Goal: Transaction & Acquisition: Purchase product/service

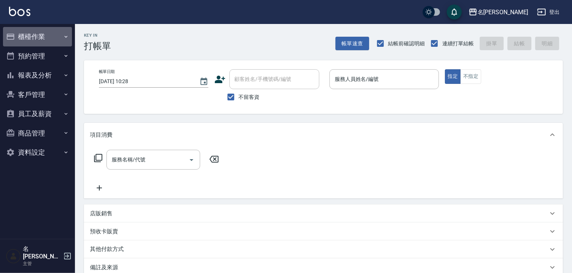
click at [50, 35] on button "櫃檯作業" at bounding box center [37, 36] width 69 height 19
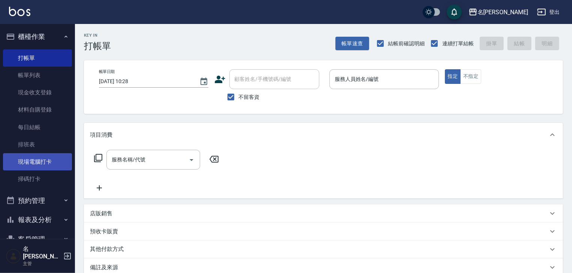
click at [46, 165] on link "現場電腦打卡" at bounding box center [37, 161] width 69 height 17
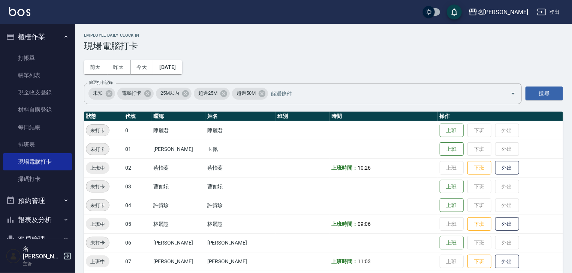
scroll to position [40, 0]
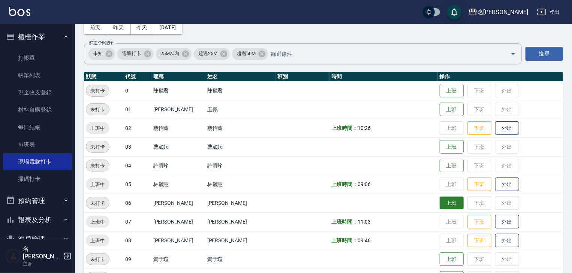
click at [439, 203] on button "上班" at bounding box center [451, 203] width 24 height 13
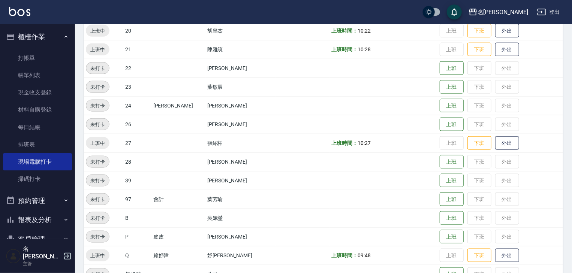
scroll to position [475, 0]
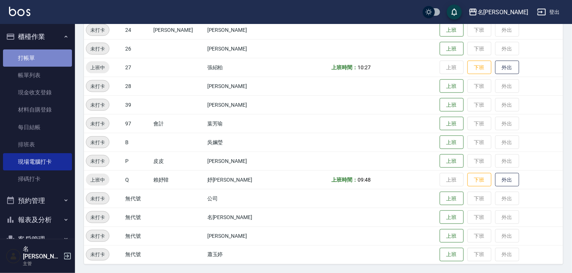
click at [54, 52] on link "打帳單" at bounding box center [37, 57] width 69 height 17
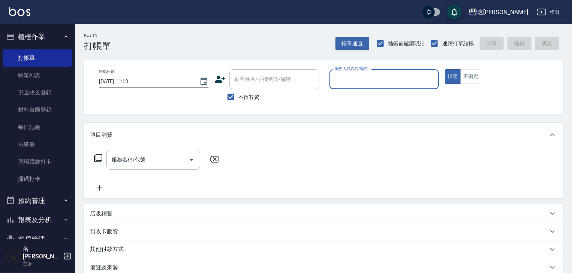
click at [368, 73] on input "服務人員姓名/編號" at bounding box center [384, 79] width 103 height 13
click at [345, 91] on ul "[PERSON_NAME]-04" at bounding box center [383, 98] width 109 height 18
click at [344, 99] on span "[PERSON_NAME]-04" at bounding box center [346, 98] width 23 height 8
type input "[PERSON_NAME]-04"
click at [154, 162] on input "服務名稱/代號" at bounding box center [148, 159] width 76 height 13
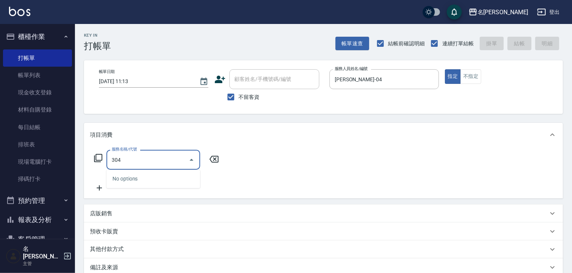
click at [152, 177] on div "No options" at bounding box center [153, 179] width 94 height 18
click at [153, 169] on div "304 服務名稱/代號" at bounding box center [153, 160] width 94 height 20
click at [153, 166] on input "304" at bounding box center [148, 159] width 76 height 13
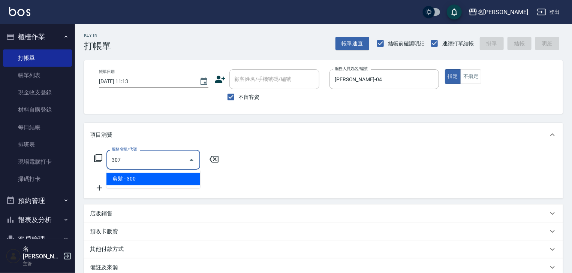
click at [151, 179] on span "剪髮 - 300" at bounding box center [153, 179] width 94 height 12
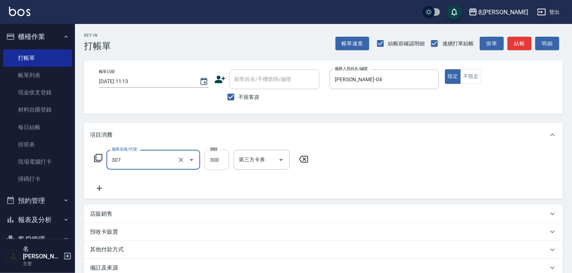
type input "剪髮(307)"
click at [210, 163] on input "300" at bounding box center [217, 160] width 24 height 20
type input "500"
click at [511, 37] on button "結帳" at bounding box center [519, 44] width 24 height 14
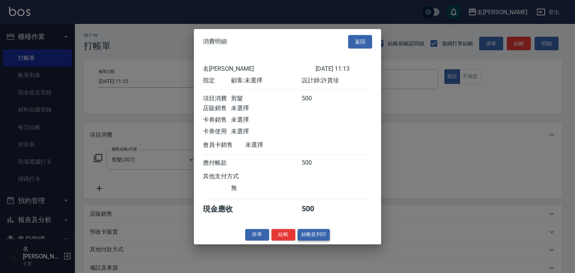
click at [309, 241] on button "結帳並列印" at bounding box center [314, 235] width 33 height 12
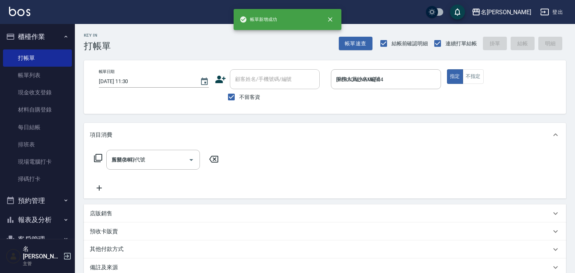
type input "2025/09/10 11:30"
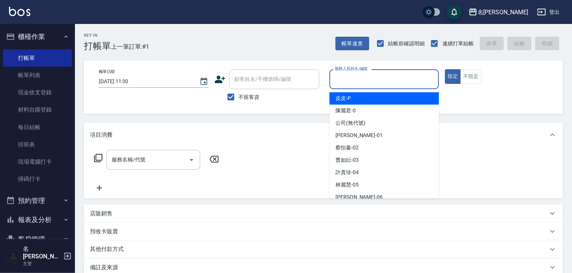
click at [379, 84] on input "服務人員姓名/編號" at bounding box center [384, 79] width 103 height 13
type input "ㄣ"
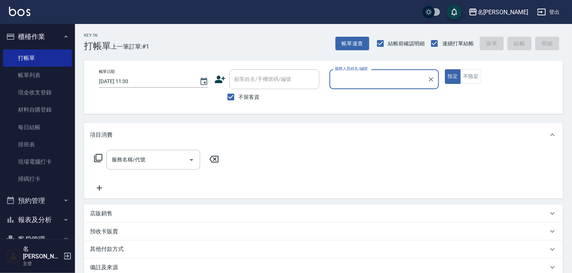
click at [375, 87] on div "服務人員姓名/編號" at bounding box center [383, 79] width 109 height 20
click at [366, 94] on div "皮皮 -P" at bounding box center [383, 98] width 109 height 12
click at [141, 169] on div "服務名稱/代號" at bounding box center [153, 160] width 94 height 20
type input "皮皮-P"
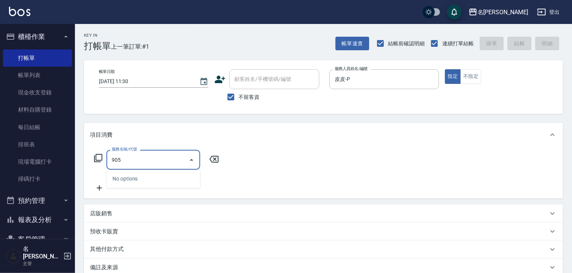
click at [150, 157] on input "905" at bounding box center [148, 159] width 76 height 13
click at [149, 179] on div "No options" at bounding box center [153, 179] width 94 height 18
click at [165, 175] on div "No options" at bounding box center [153, 179] width 94 height 18
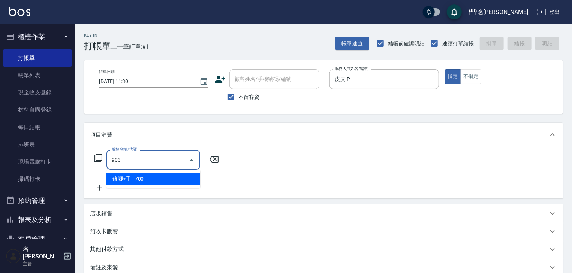
click at [172, 181] on span "修腳+手 - 700" at bounding box center [153, 179] width 94 height 12
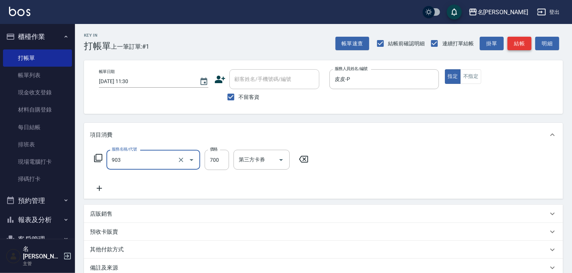
type input "修腳+手(903)"
click at [523, 41] on button "結帳" at bounding box center [519, 44] width 24 height 14
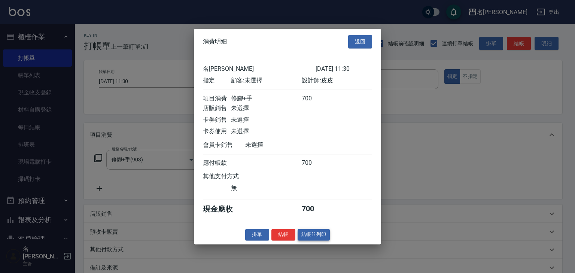
click at [310, 237] on button "結帳並列印" at bounding box center [314, 235] width 33 height 12
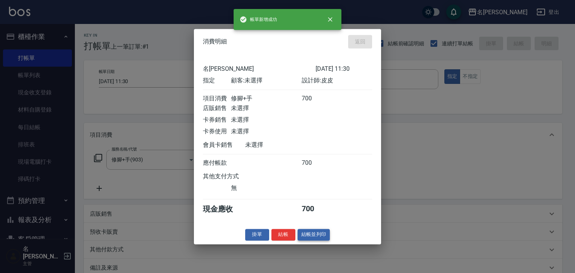
type input "2025/09/10 11:38"
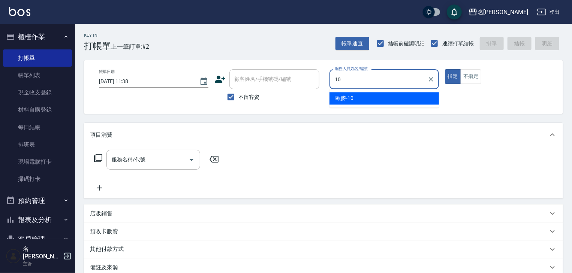
click at [382, 93] on div "歐麥 -10" at bounding box center [383, 98] width 109 height 12
type input "歐麥-10"
click at [164, 160] on input "服務名稱/代號" at bounding box center [148, 159] width 76 height 13
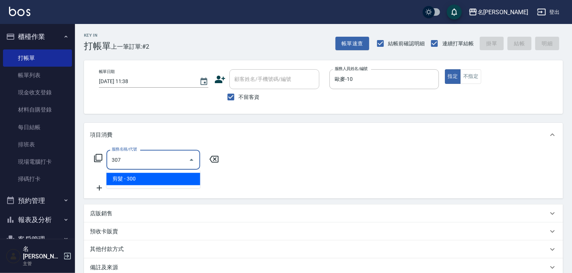
click at [171, 182] on span "剪髮 - 300" at bounding box center [153, 179] width 94 height 12
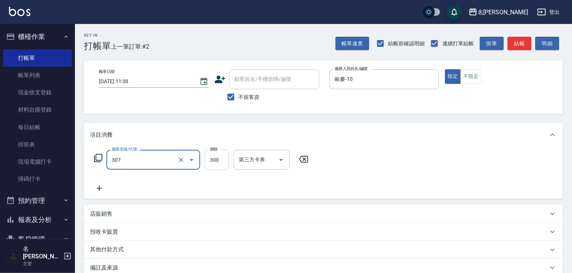
type input "剪髮(307)"
click at [208, 161] on input "300" at bounding box center [217, 160] width 24 height 20
type input "2500"
click at [521, 40] on button "結帳" at bounding box center [519, 44] width 24 height 14
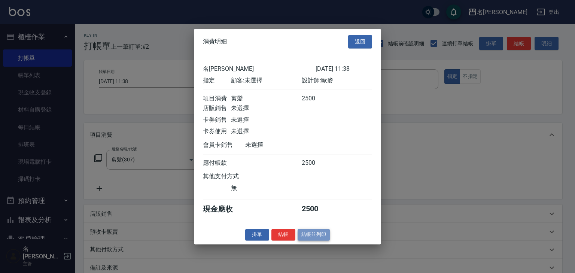
click at [316, 239] on button "結帳並列印" at bounding box center [314, 235] width 33 height 12
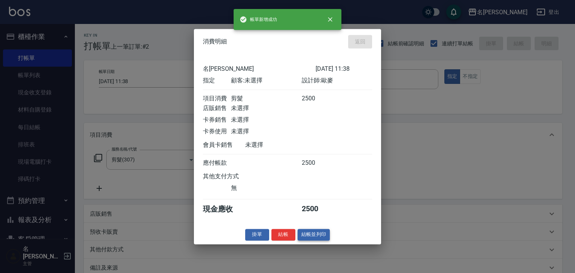
type input "2025/09/10 11:49"
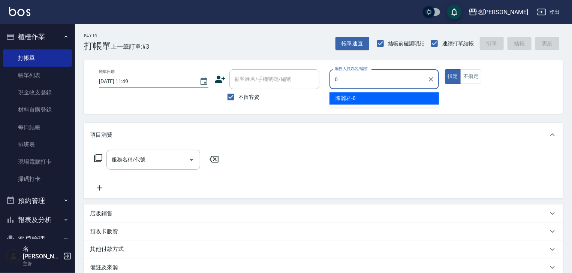
click at [380, 104] on div "陳麗君 -0" at bounding box center [383, 98] width 109 height 12
type input "[PERSON_NAME]-0"
click at [156, 159] on input "服務名稱/代號" at bounding box center [148, 159] width 76 height 13
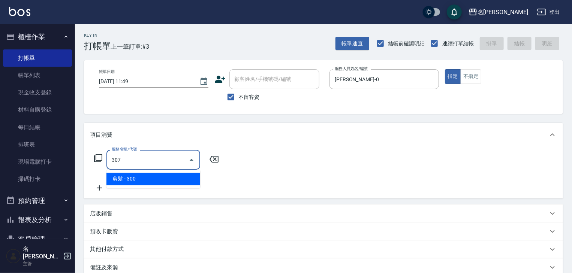
click at [158, 186] on ul "剪髮 - 300" at bounding box center [153, 179] width 94 height 18
click at [155, 179] on span "剪髮 - 300" at bounding box center [153, 179] width 94 height 12
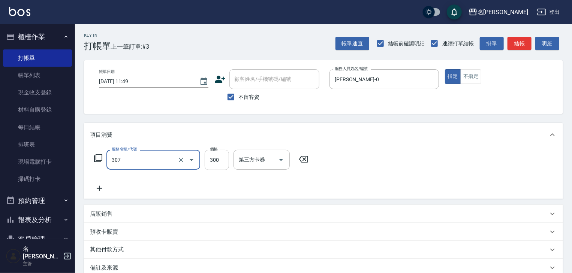
type input "剪髮(307)"
click at [220, 164] on input "300" at bounding box center [217, 160] width 24 height 20
type input "550"
click at [103, 190] on icon at bounding box center [99, 188] width 19 height 9
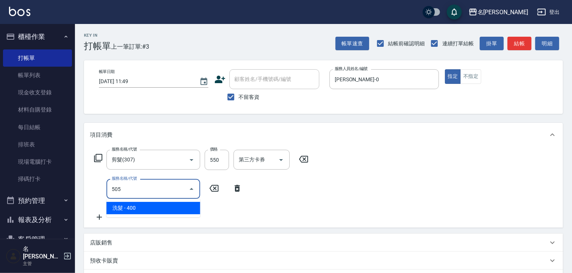
click at [136, 205] on span "洗髮 - 400" at bounding box center [153, 208] width 94 height 12
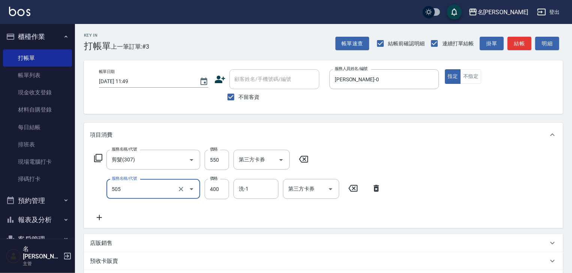
type input "洗髮(505)"
click at [258, 178] on div "服務名稱/代號 剪髮(307) 服務名稱/代號 價格 550 價格 第三方卡券 第三方卡券 服務名稱/代號 洗髮(505) 服務名稱/代號 價格 400 價格…" at bounding box center [238, 186] width 296 height 72
click at [256, 184] on div "洗-1" at bounding box center [255, 189] width 45 height 20
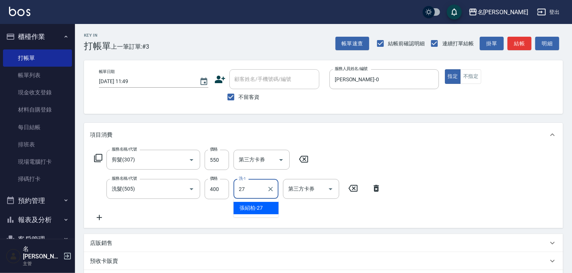
click at [258, 203] on div "張紹柏 -27" at bounding box center [255, 208] width 45 height 12
type input "[PERSON_NAME]-27"
click at [508, 52] on div "Key In 打帳單 上一筆訂單:#3 帳單速查 結帳前確認明細 連續打單結帳 掛單 結帳 明細 帳單日期 2025/09/10 11:49 顧客姓名/手機號…" at bounding box center [323, 205] width 497 height 363
drag, startPoint x: 508, startPoint y: 52, endPoint x: 327, endPoint y: 135, distance: 199.3
click at [327, 135] on div "項目消費" at bounding box center [319, 135] width 458 height 8
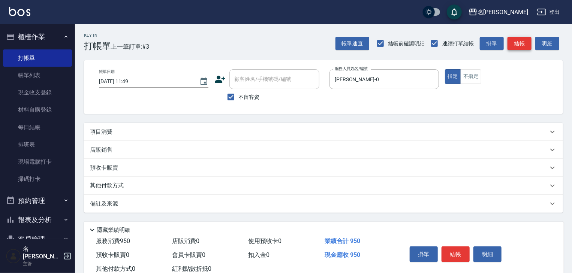
click at [518, 43] on button "結帳" at bounding box center [519, 44] width 24 height 14
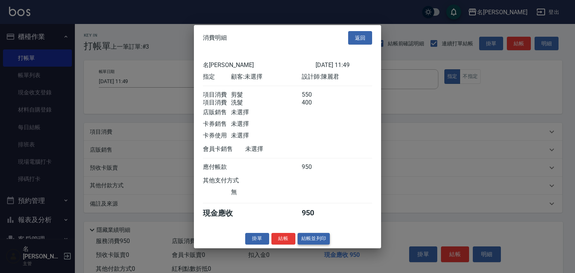
click at [322, 243] on button "結帳並列印" at bounding box center [314, 239] width 33 height 12
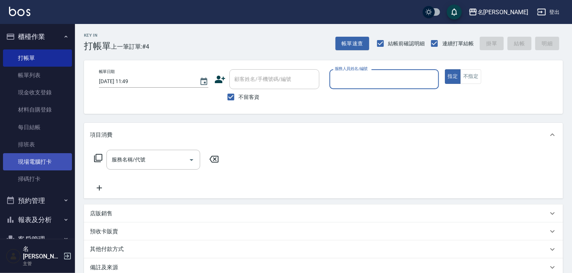
click at [35, 165] on link "現場電腦打卡" at bounding box center [37, 161] width 69 height 17
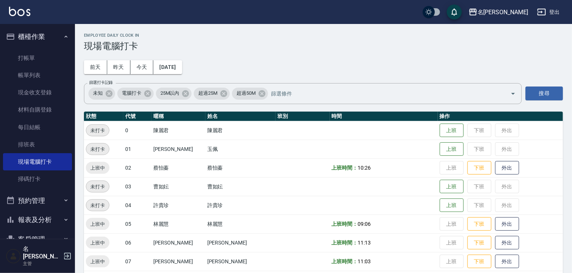
scroll to position [160, 0]
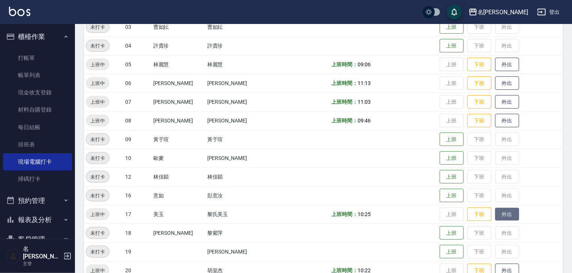
click at [499, 216] on button "外出" at bounding box center [507, 214] width 24 height 13
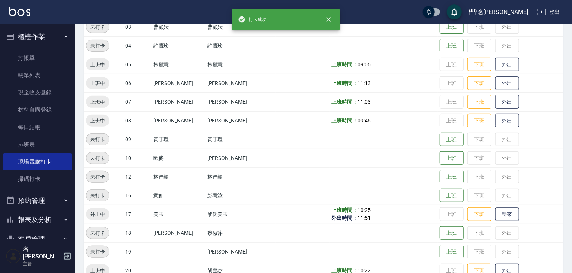
scroll to position [279, 0]
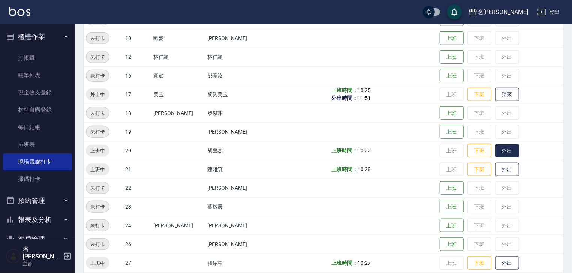
click at [499, 154] on button "外出" at bounding box center [507, 150] width 24 height 13
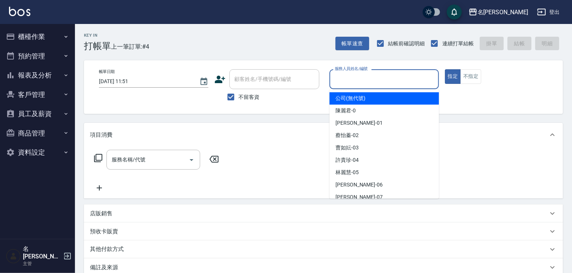
click at [394, 82] on input "服務人員姓名/編號" at bounding box center [384, 79] width 103 height 13
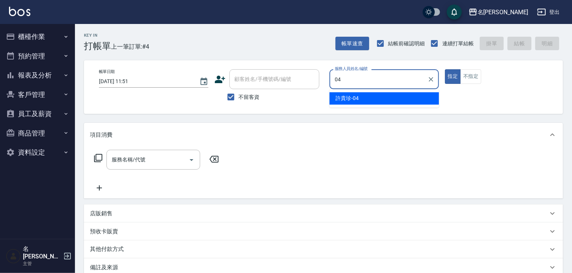
click at [371, 97] on div "[PERSON_NAME]-04" at bounding box center [383, 98] width 109 height 12
type input "[PERSON_NAME]-04"
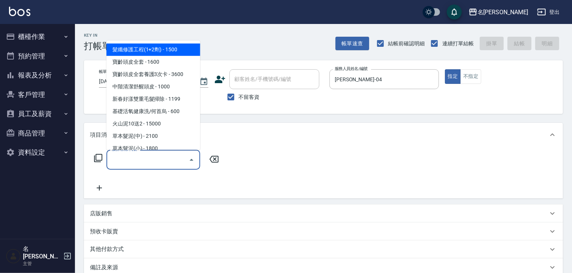
click at [163, 158] on input "服務名稱/代號" at bounding box center [148, 159] width 76 height 13
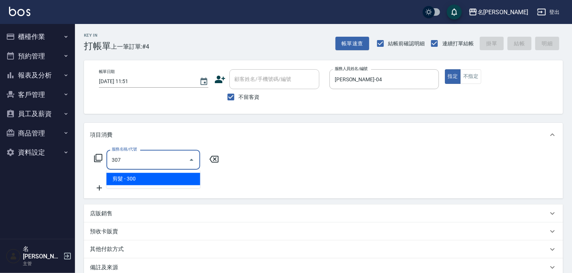
click at [173, 182] on span "剪髮 - 300" at bounding box center [153, 179] width 94 height 12
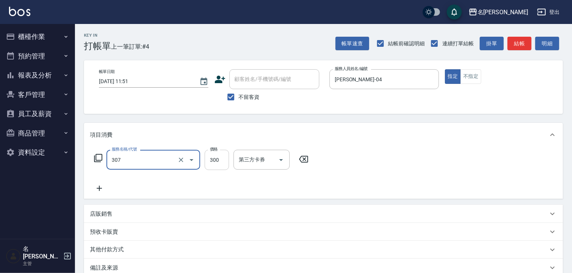
type input "剪髮(307)"
click at [219, 163] on input "300" at bounding box center [217, 160] width 24 height 20
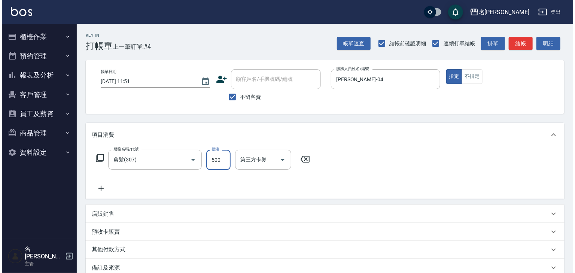
scroll to position [88, 0]
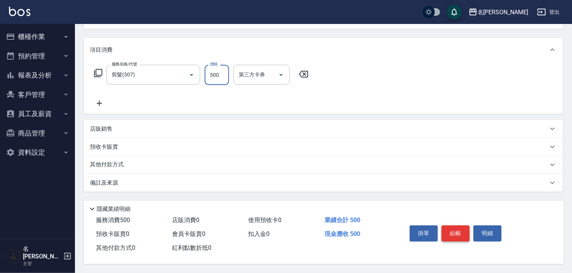
type input "500"
click at [446, 228] on button "結帳" at bounding box center [455, 234] width 28 height 16
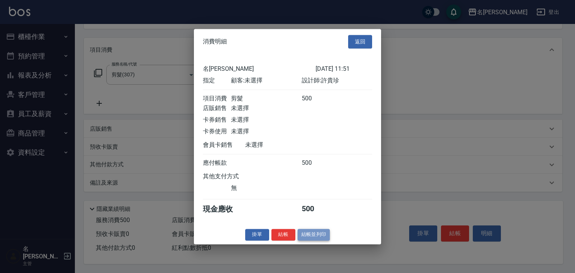
click at [318, 238] on button "結帳並列印" at bounding box center [314, 235] width 33 height 12
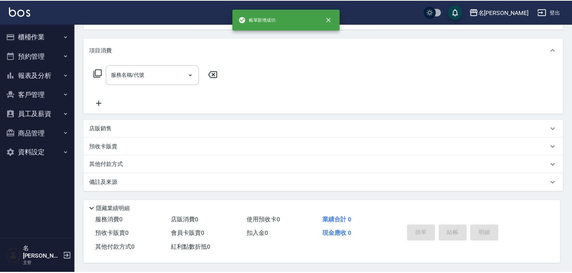
scroll to position [0, 0]
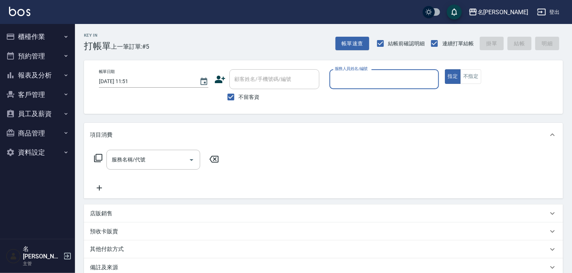
click at [394, 78] on input "服務人員姓名/編號" at bounding box center [384, 79] width 103 height 13
click at [351, 98] on span "許貴珍 -04" at bounding box center [346, 98] width 23 height 8
type input "[PERSON_NAME]-04"
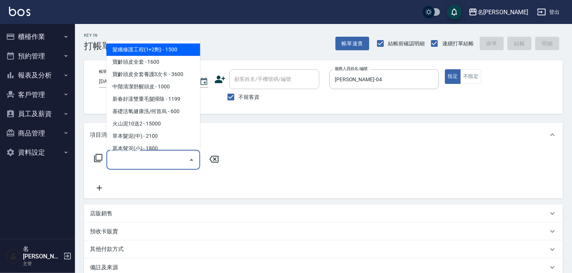
click at [154, 162] on input "服務名稱/代號" at bounding box center [148, 159] width 76 height 13
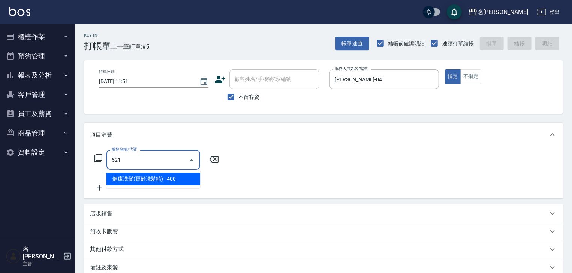
click at [190, 177] on span "健康洗髮(寶齡洗髮精) - 400" at bounding box center [153, 179] width 94 height 12
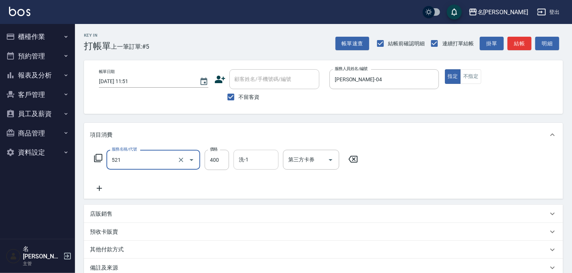
type input "健康洗髮(寶齡洗髮精)(521)"
click at [259, 160] on input "洗-1" at bounding box center [256, 159] width 38 height 13
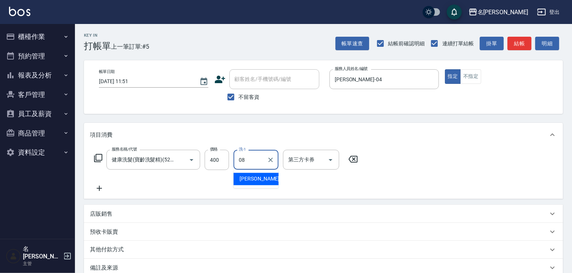
click at [258, 176] on span "蔡慈恩 -08" at bounding box center [262, 179] width 47 height 8
type input "[PERSON_NAME]-08"
click at [94, 190] on icon at bounding box center [99, 188] width 19 height 9
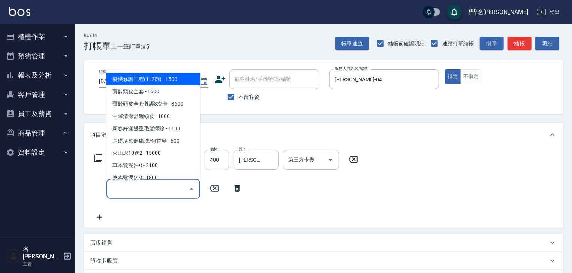
click at [141, 191] on input "服務名稱/代號" at bounding box center [148, 188] width 76 height 13
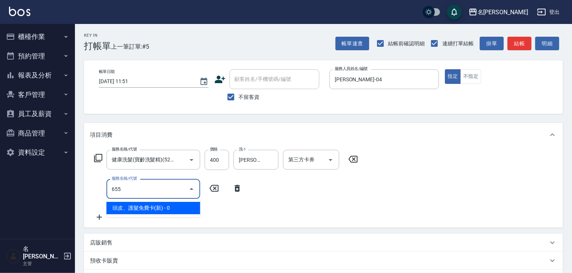
click at [172, 206] on span "頭皮、護髮免費卡(新) - 0" at bounding box center [153, 208] width 94 height 12
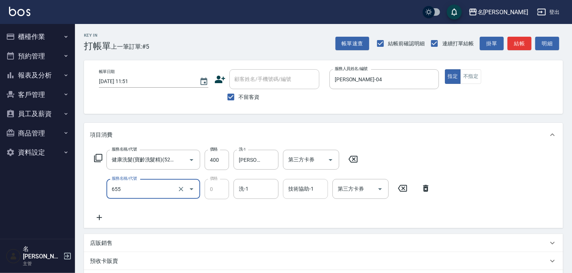
type input "頭皮、護髮免費卡(新)(655)"
click at [299, 193] on input "技術協助-1" at bounding box center [305, 188] width 38 height 13
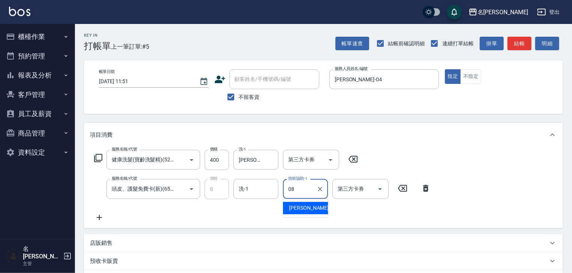
click at [304, 214] on div "蔡慈恩 -08" at bounding box center [305, 208] width 45 height 12
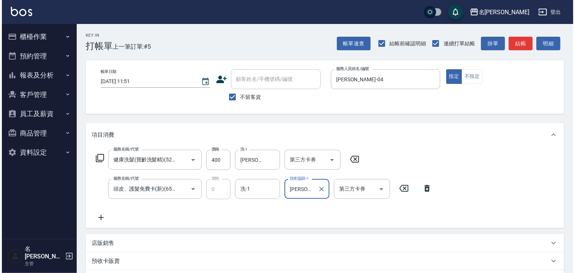
scroll to position [117, 0]
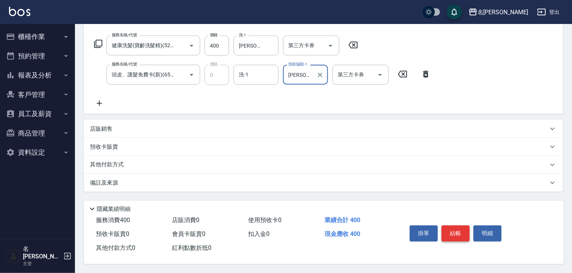
type input "[PERSON_NAME]-08"
click at [450, 231] on button "結帳" at bounding box center [455, 234] width 28 height 16
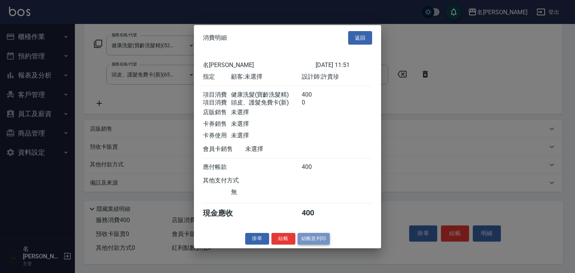
click at [320, 245] on button "結帳並列印" at bounding box center [314, 239] width 33 height 12
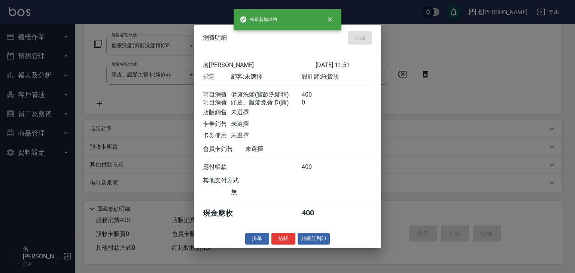
type input "2025/09/10 11:52"
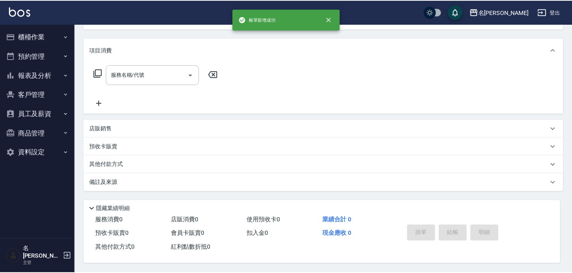
scroll to position [0, 0]
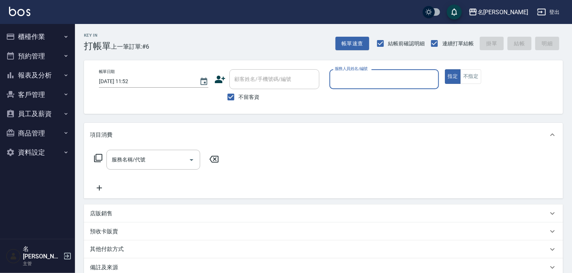
click at [378, 81] on input "服務人員姓名/編號" at bounding box center [384, 79] width 103 height 13
click at [343, 91] on ul "歐麥 -10" at bounding box center [383, 98] width 109 height 18
click at [346, 99] on span "歐麥 -10" at bounding box center [344, 98] width 18 height 8
type input "歐麥-10"
drag, startPoint x: 161, startPoint y: 158, endPoint x: 161, endPoint y: 151, distance: 7.5
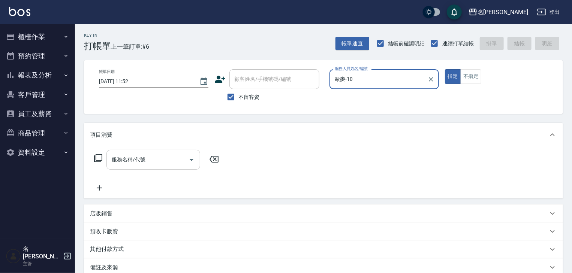
click at [161, 158] on input "服務名稱/代號" at bounding box center [148, 159] width 76 height 13
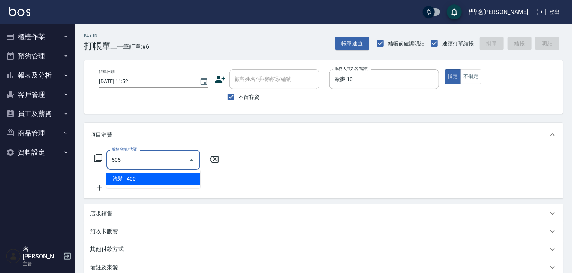
drag, startPoint x: 173, startPoint y: 176, endPoint x: 181, endPoint y: 171, distance: 10.3
click at [175, 176] on span "洗髮 - 400" at bounding box center [153, 179] width 94 height 12
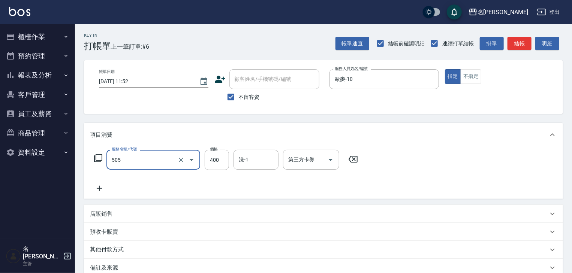
type input "洗髮(505)"
click at [256, 164] on input "洗-1" at bounding box center [256, 159] width 38 height 13
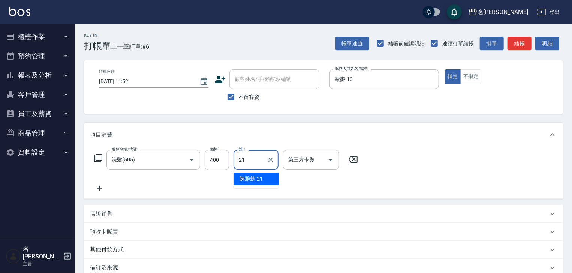
click at [253, 178] on span "陳雅筑 -21" at bounding box center [250, 179] width 23 height 8
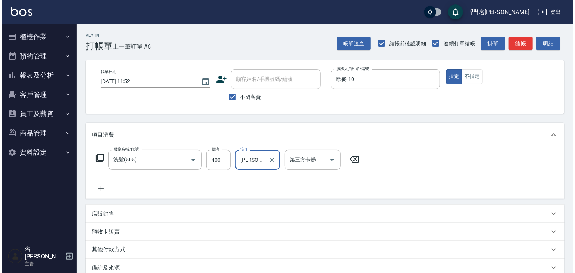
scroll to position [88, 0]
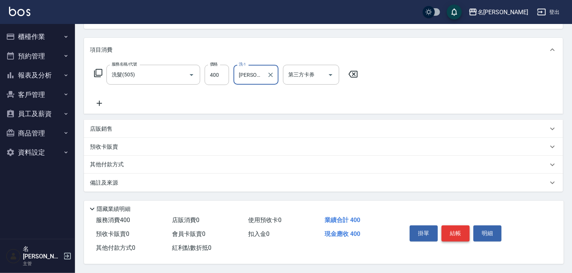
type input "[PERSON_NAME]-21"
click at [445, 226] on button "結帳" at bounding box center [455, 234] width 28 height 16
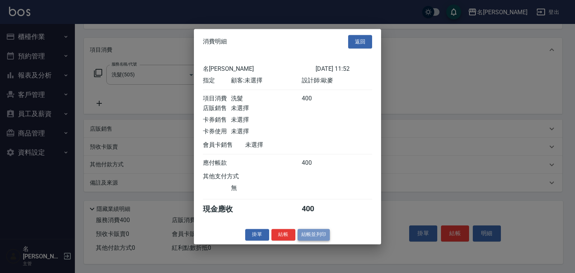
click at [318, 235] on button "結帳並列印" at bounding box center [314, 235] width 33 height 12
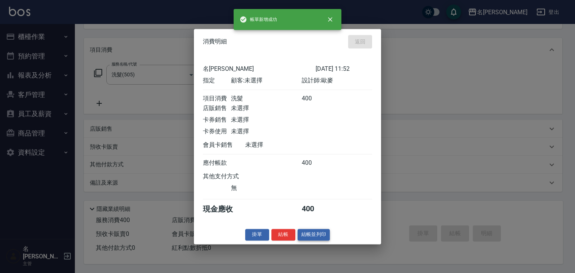
type input "2025/09/10 11:54"
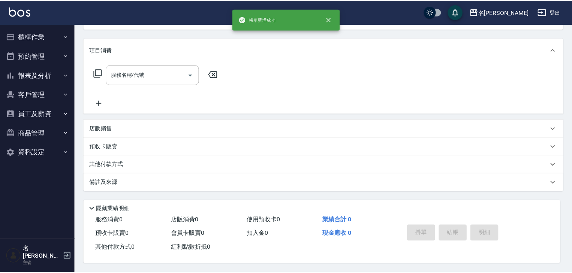
scroll to position [0, 0]
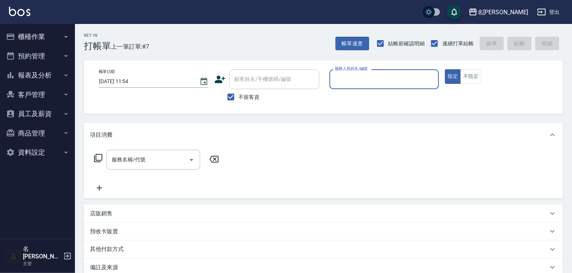
click at [32, 40] on button "櫃檯作業" at bounding box center [37, 36] width 69 height 19
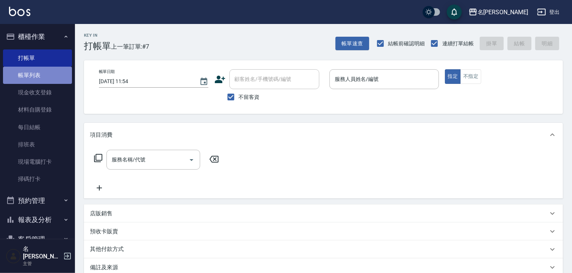
click at [40, 73] on link "帳單列表" at bounding box center [37, 75] width 69 height 17
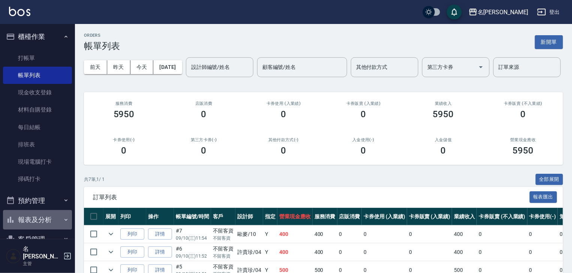
click at [52, 215] on button "報表及分析" at bounding box center [37, 219] width 69 height 19
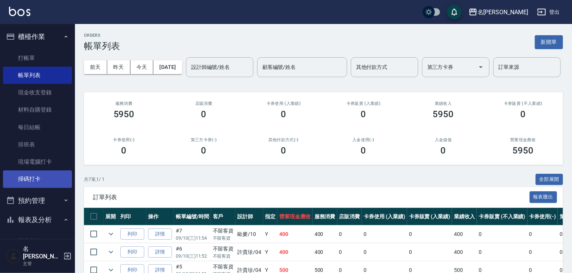
scroll to position [200, 0]
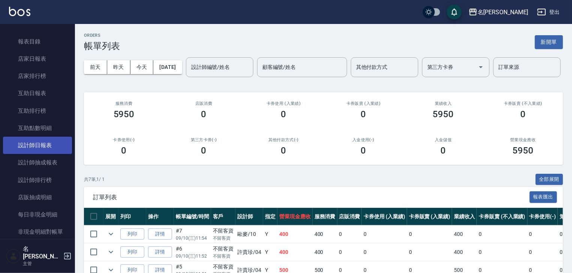
click at [37, 147] on link "設計師日報表" at bounding box center [37, 145] width 69 height 17
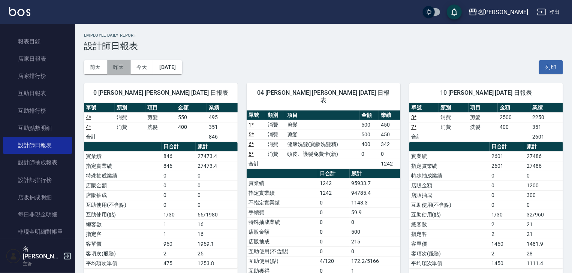
click at [120, 66] on button "昨天" at bounding box center [118, 67] width 23 height 14
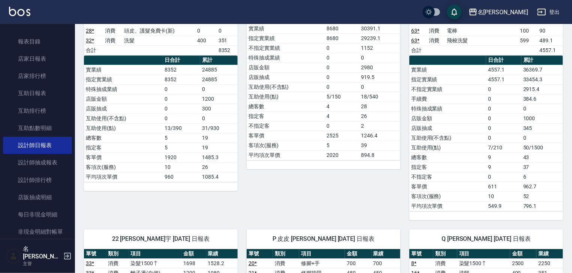
scroll to position [1199, 0]
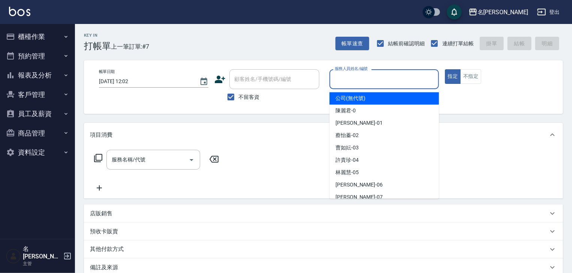
click at [397, 78] on input "服務人員姓名/編號" at bounding box center [384, 79] width 103 height 13
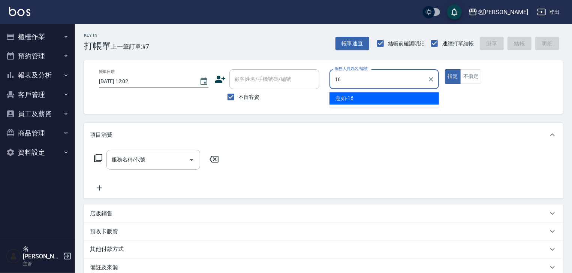
click at [379, 103] on div "意如 -16" at bounding box center [383, 98] width 109 height 12
type input "意如-16"
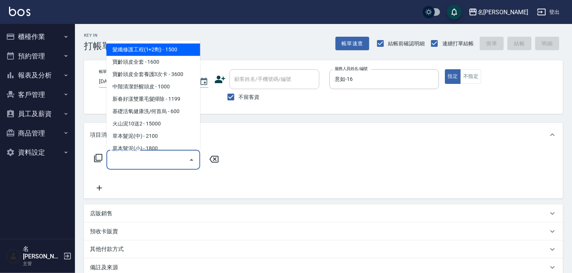
click at [162, 166] on input "服務名稱/代號" at bounding box center [148, 159] width 76 height 13
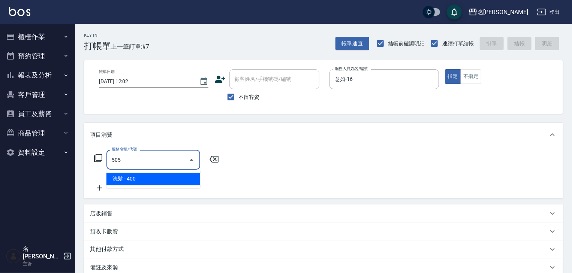
click at [172, 178] on span "洗髮 - 400" at bounding box center [153, 179] width 94 height 12
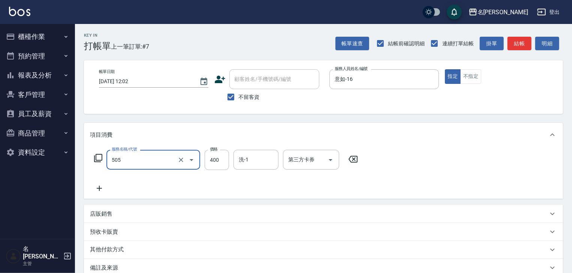
type input "洗髮(505)"
click at [102, 187] on icon at bounding box center [99, 188] width 19 height 9
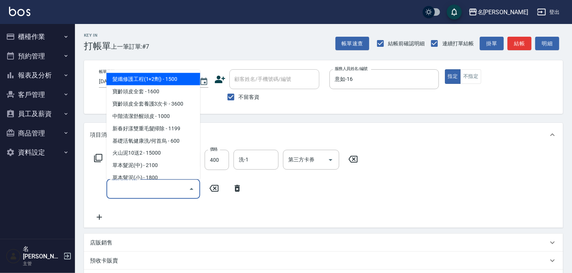
click at [117, 189] on input "服務名稱/代號" at bounding box center [148, 188] width 76 height 13
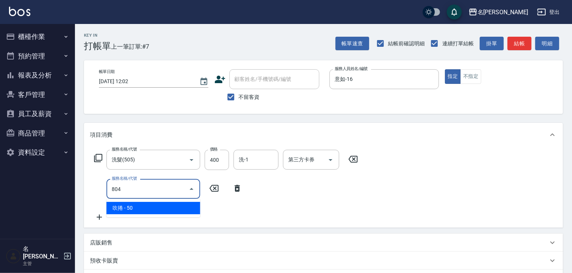
click at [195, 208] on span "吹捲 - 50" at bounding box center [153, 208] width 94 height 12
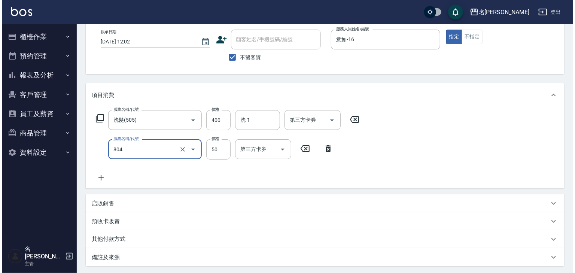
scroll to position [117, 0]
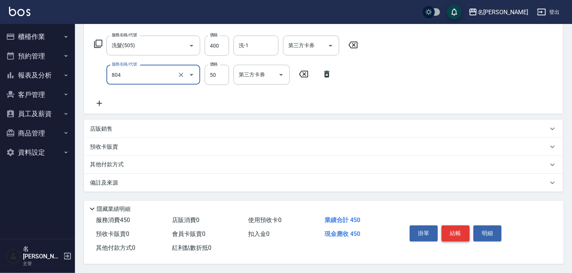
type input "吹捲(804)"
click at [451, 226] on button "結帳" at bounding box center [455, 234] width 28 height 16
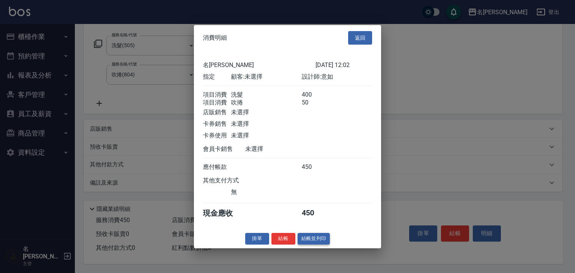
click at [315, 243] on button "結帳並列印" at bounding box center [314, 239] width 33 height 12
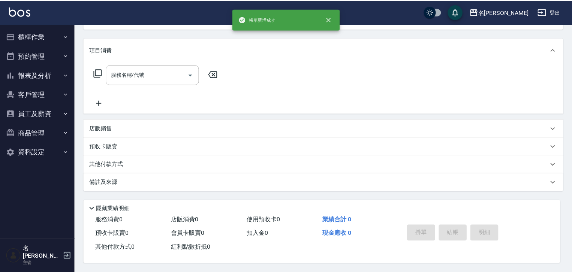
scroll to position [0, 0]
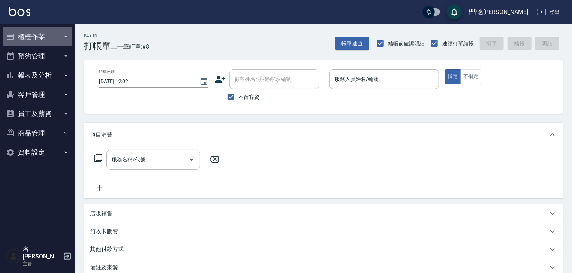
click at [42, 36] on button "櫃檯作業" at bounding box center [37, 36] width 69 height 19
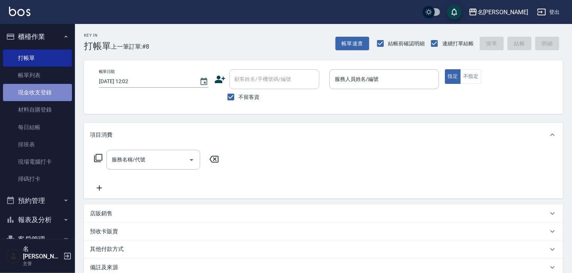
click at [62, 94] on link "現金收支登錄" at bounding box center [37, 92] width 69 height 17
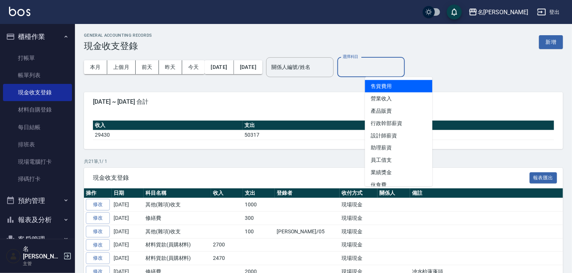
drag, startPoint x: 417, startPoint y: 61, endPoint x: 448, endPoint y: 77, distance: 34.7
drag, startPoint x: 448, startPoint y: 77, endPoint x: 526, endPoint y: 189, distance: 136.8
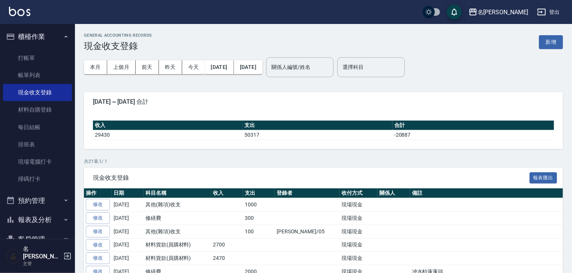
drag, startPoint x: 526, startPoint y: 189, endPoint x: 559, endPoint y: 45, distance: 147.9
click at [559, 45] on button "新增" at bounding box center [551, 42] width 24 height 14
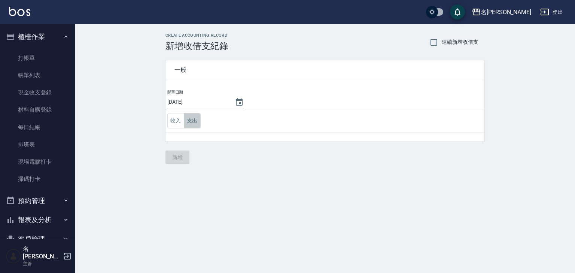
click at [190, 122] on button "支出" at bounding box center [192, 120] width 17 height 15
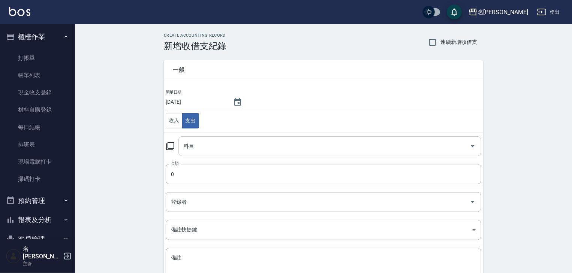
click at [189, 148] on input "科目" at bounding box center [324, 146] width 285 height 13
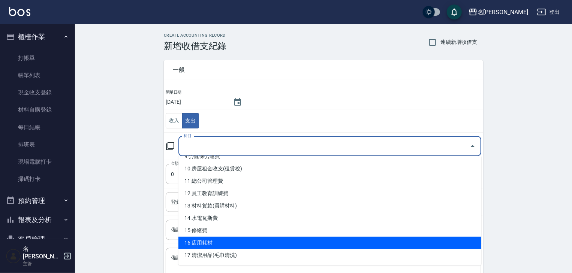
scroll to position [200, 0]
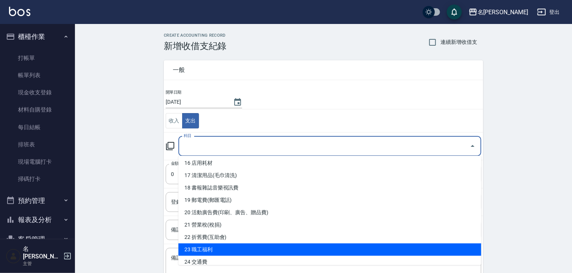
click at [220, 249] on li "23 職工福利" at bounding box center [329, 250] width 303 height 12
type input "23 職工福利"
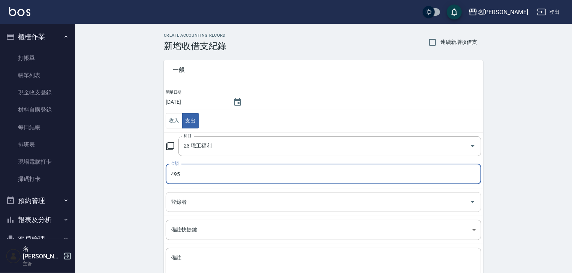
type input "495"
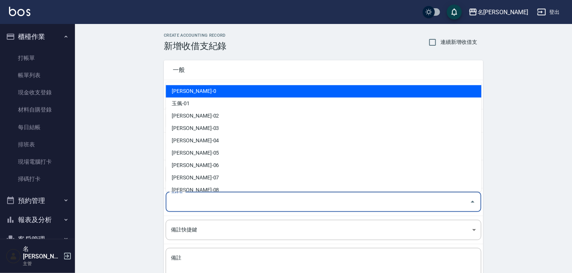
click at [200, 205] on input "登錄者" at bounding box center [317, 202] width 297 height 13
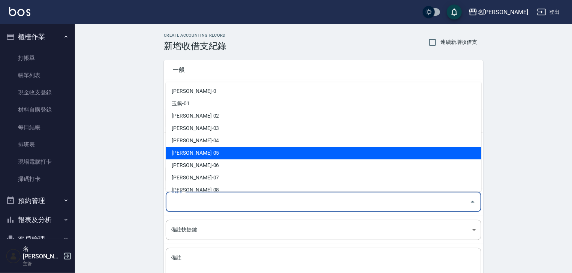
click at [192, 154] on li "林麗慧-05" at bounding box center [323, 153] width 315 height 12
type input "林麗慧-05"
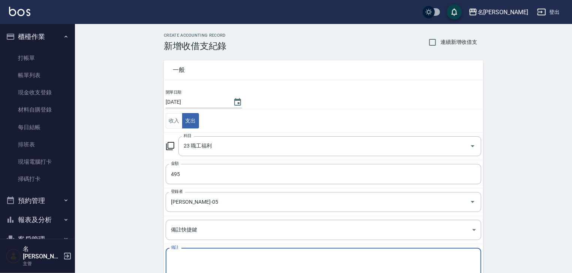
click at [186, 261] on textarea "備註" at bounding box center [323, 266] width 305 height 25
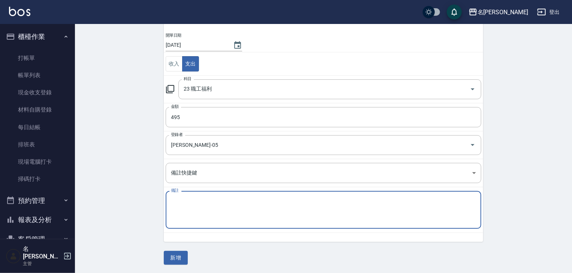
click at [181, 208] on textarea "備註" at bounding box center [323, 209] width 305 height 25
click at [182, 202] on textarea "茶" at bounding box center [323, 209] width 305 height 25
type textarea "茶包"
click at [178, 255] on button "新增" at bounding box center [176, 258] width 24 height 14
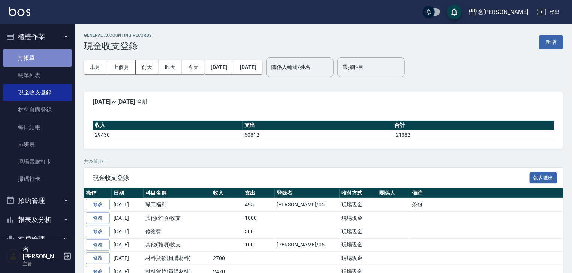
click at [46, 56] on link "打帳單" at bounding box center [37, 57] width 69 height 17
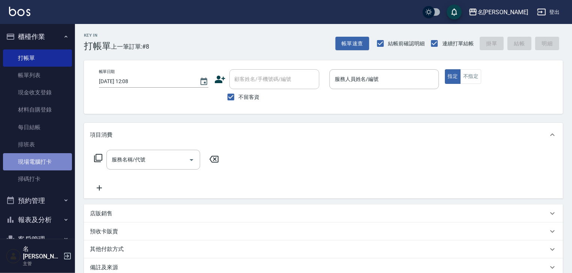
drag, startPoint x: 62, startPoint y: 161, endPoint x: 61, endPoint y: 155, distance: 6.2
click at [62, 161] on link "現場電腦打卡" at bounding box center [37, 161] width 69 height 17
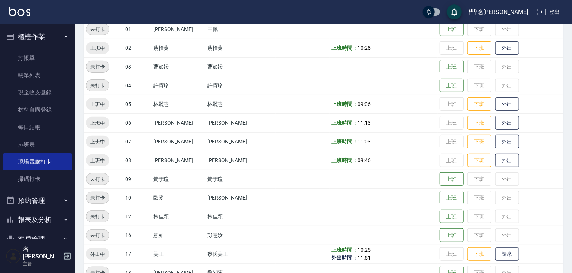
scroll to position [160, 0]
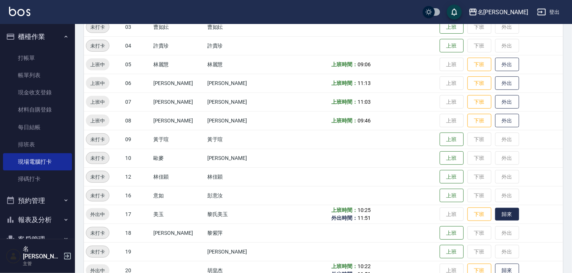
click at [495, 217] on button "歸來" at bounding box center [507, 214] width 24 height 13
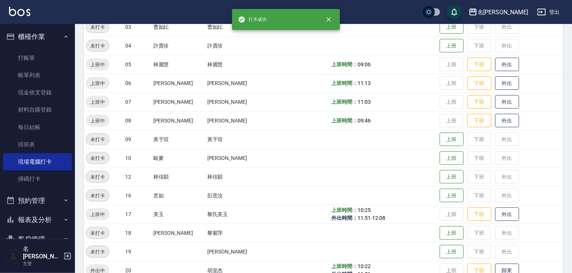
scroll to position [279, 0]
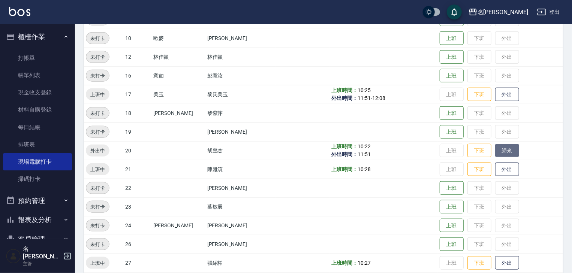
click at [498, 148] on button "歸來" at bounding box center [507, 150] width 24 height 13
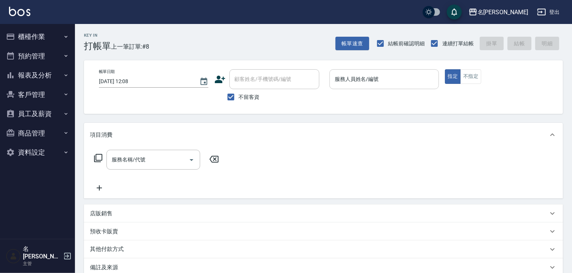
drag, startPoint x: 317, startPoint y: 135, endPoint x: 414, endPoint y: 77, distance: 112.8
click at [414, 77] on input "服務人員姓名/編號" at bounding box center [384, 79] width 103 height 13
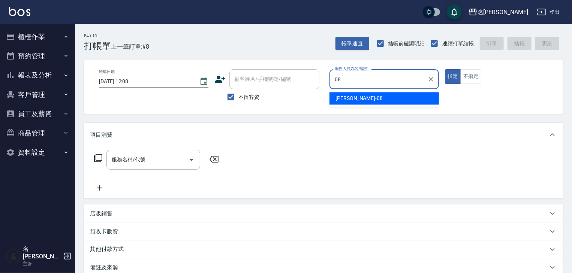
click at [376, 100] on div "[PERSON_NAME] -08" at bounding box center [383, 98] width 109 height 12
type input "[PERSON_NAME]-08"
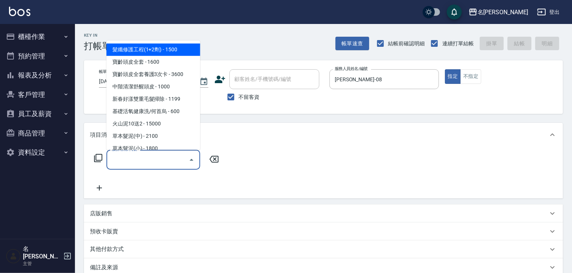
click at [151, 165] on input "服務名稱/代號" at bounding box center [148, 159] width 76 height 13
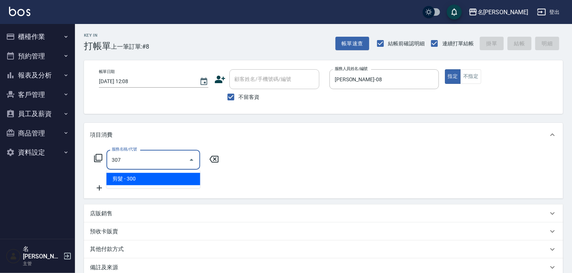
click at [184, 176] on span "剪髮 - 300" at bounding box center [153, 179] width 94 height 12
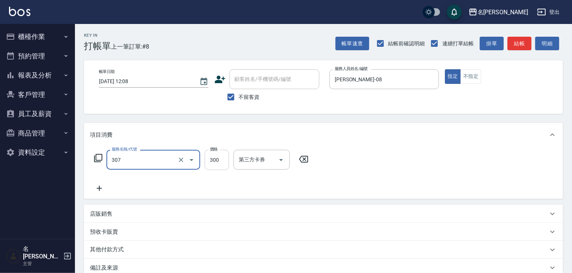
type input "剪髮(307)"
click at [217, 161] on input "300" at bounding box center [217, 160] width 24 height 20
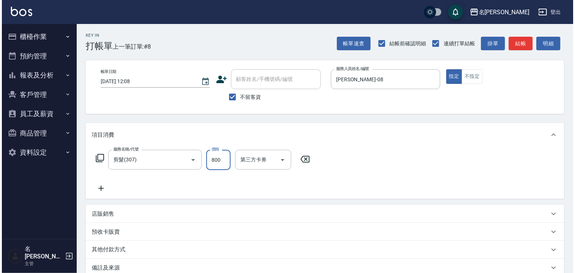
scroll to position [88, 0]
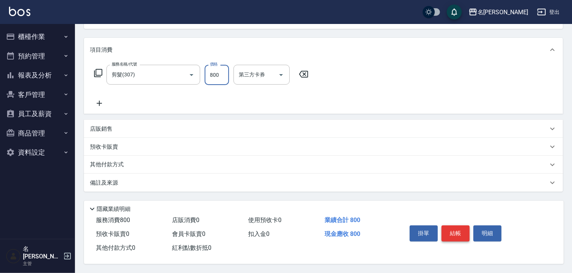
type input "800"
click at [461, 234] on button "結帳" at bounding box center [455, 234] width 28 height 16
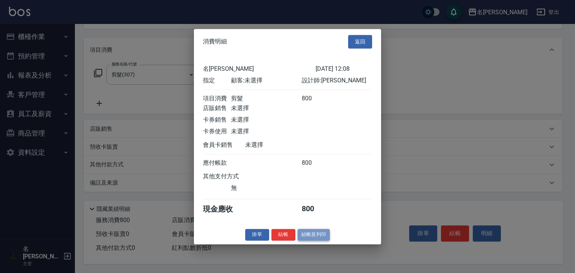
click at [309, 239] on button "結帳並列印" at bounding box center [314, 235] width 33 height 12
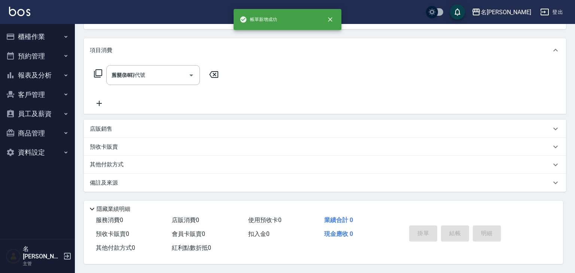
type input "[DATE] 12:38"
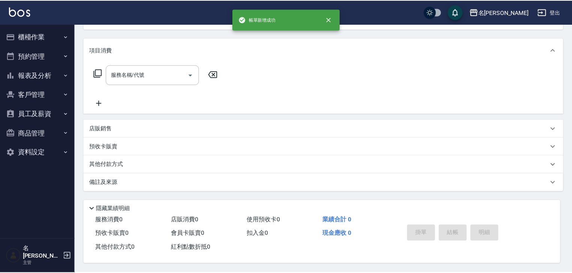
scroll to position [0, 0]
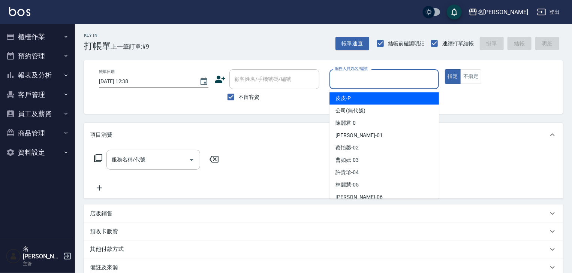
click at [355, 83] on input "服務人員姓名/編號" at bounding box center [384, 79] width 103 height 13
type input "ㄣ"
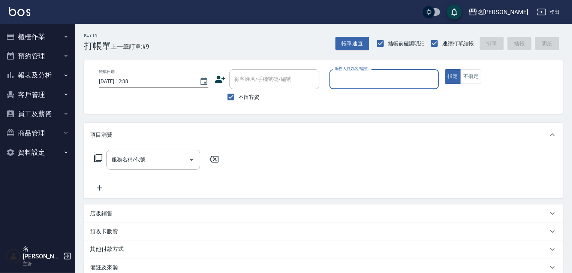
click at [429, 82] on input "服務人員姓名/編號" at bounding box center [384, 79] width 103 height 13
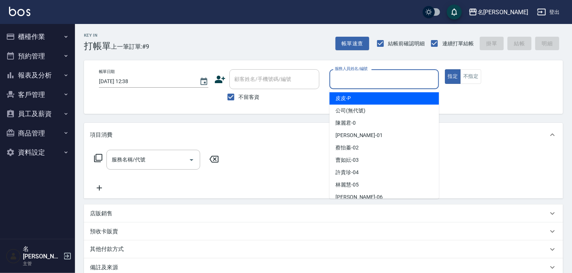
click at [366, 73] on input "服務人員姓名/編號" at bounding box center [384, 79] width 103 height 13
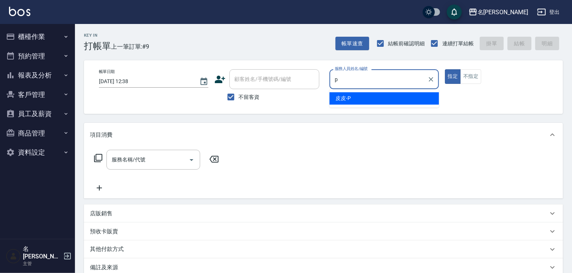
click at [350, 99] on span "皮皮 -P" at bounding box center [342, 98] width 15 height 8
type input "皮皮-P"
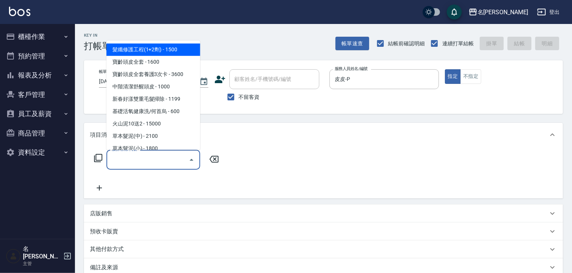
click at [156, 154] on input "服務名稱/代號" at bounding box center [148, 159] width 76 height 13
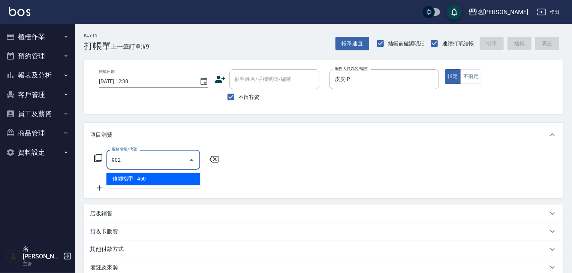
click at [169, 180] on span "修腳指甲 - 450" at bounding box center [153, 179] width 94 height 12
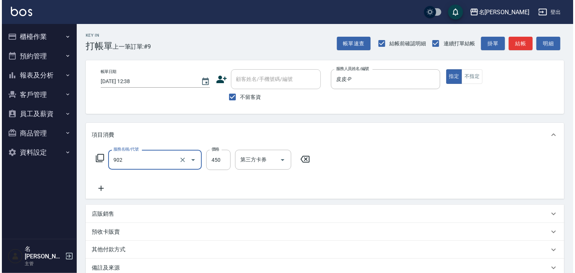
scroll to position [88, 0]
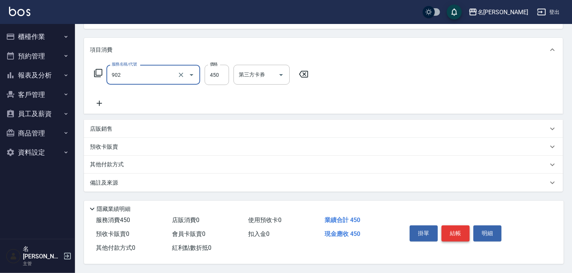
type input "修腳指甲(902)"
click at [443, 233] on button "結帳" at bounding box center [455, 234] width 28 height 16
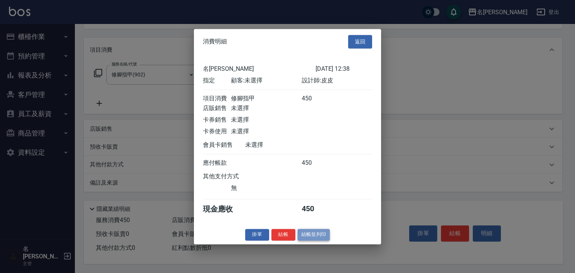
click at [316, 237] on button "結帳並列印" at bounding box center [314, 235] width 33 height 12
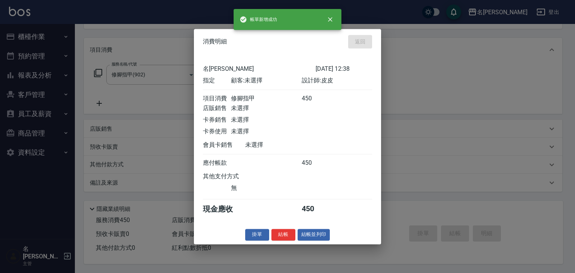
type input "2025/09/10 12:39"
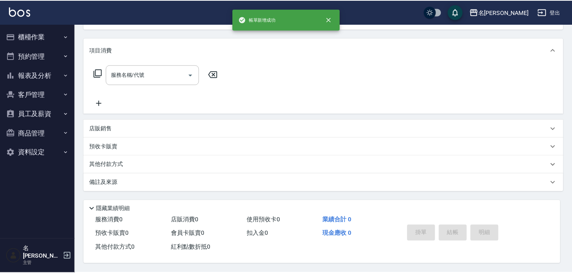
scroll to position [0, 0]
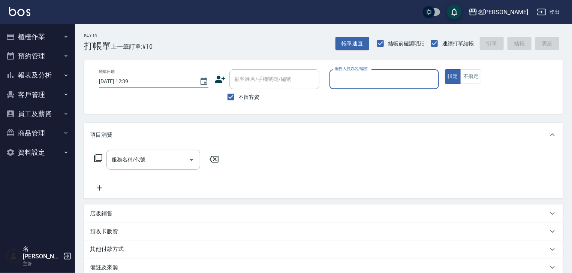
click at [33, 36] on button "櫃檯作業" at bounding box center [37, 36] width 69 height 19
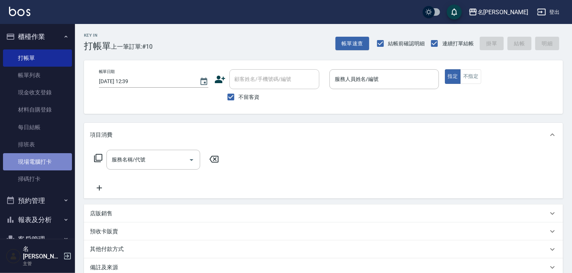
drag, startPoint x: 43, startPoint y: 160, endPoint x: 49, endPoint y: 159, distance: 5.4
click at [44, 160] on link "現場電腦打卡" at bounding box center [37, 161] width 69 height 17
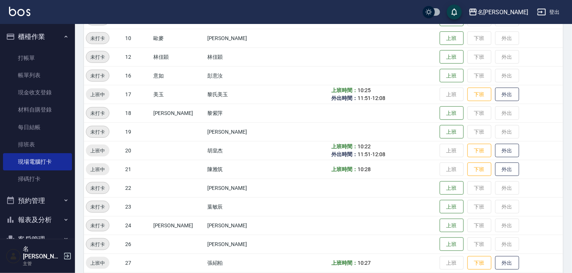
scroll to position [439, 0]
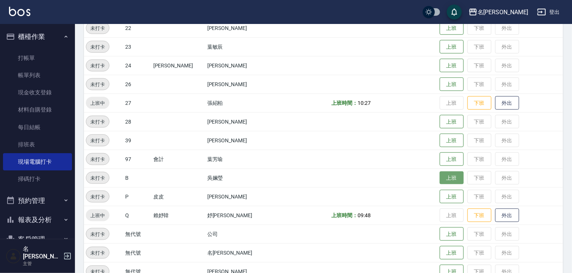
click at [444, 180] on button "上班" at bounding box center [451, 178] width 24 height 13
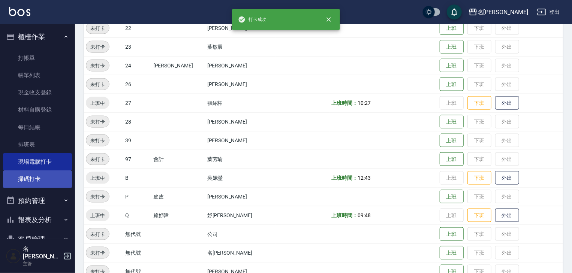
click at [40, 182] on link "掃碼打卡" at bounding box center [37, 178] width 69 height 17
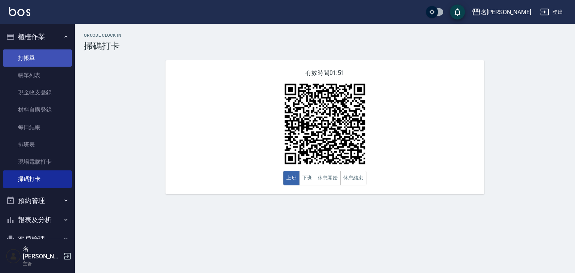
click at [28, 54] on link "打帳單" at bounding box center [37, 57] width 69 height 17
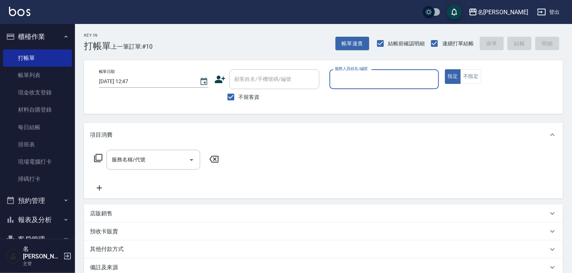
click at [385, 79] on input "服務人員姓名/編號" at bounding box center [384, 79] width 103 height 13
click at [369, 94] on div "許貴珍 -04" at bounding box center [383, 98] width 109 height 12
type input "[PERSON_NAME]-04"
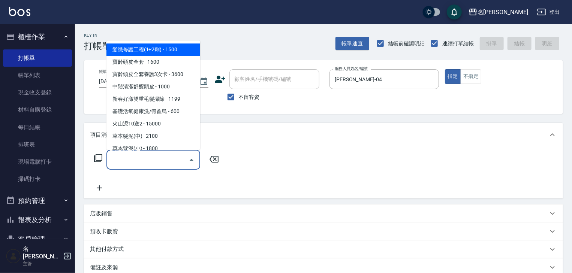
click at [167, 160] on input "服務名稱/代號" at bounding box center [148, 159] width 76 height 13
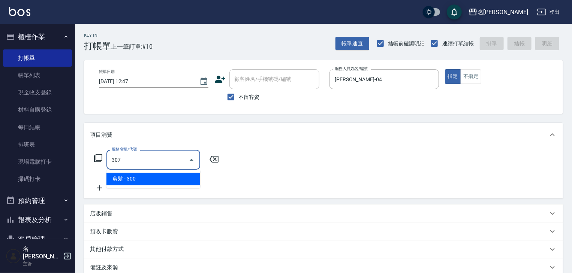
click at [189, 169] on div at bounding box center [190, 160] width 11 height 20
click at [189, 176] on span "剪髮 - 300" at bounding box center [153, 179] width 94 height 12
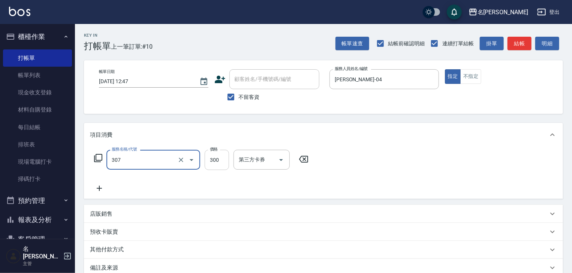
type input "剪髮(307)"
click at [219, 163] on input "300" at bounding box center [217, 160] width 24 height 20
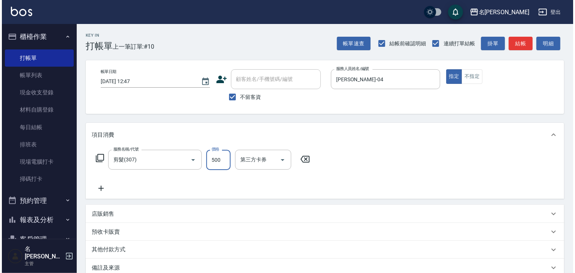
scroll to position [88, 0]
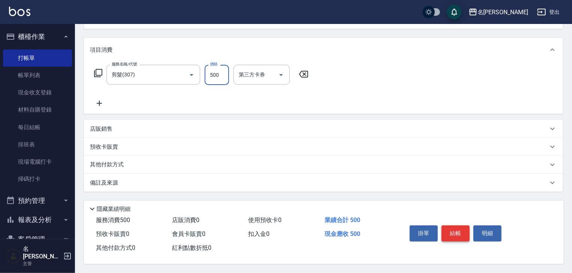
type input "500"
click at [457, 229] on button "結帳" at bounding box center [455, 234] width 28 height 16
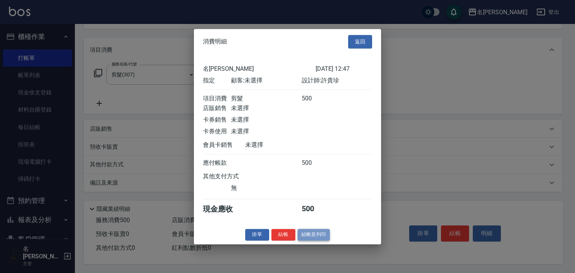
click at [310, 237] on button "結帳並列印" at bounding box center [314, 235] width 33 height 12
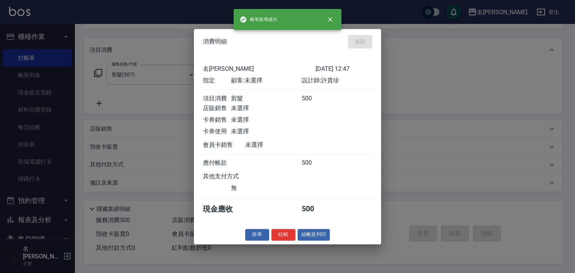
type input "2025/09/10 12:51"
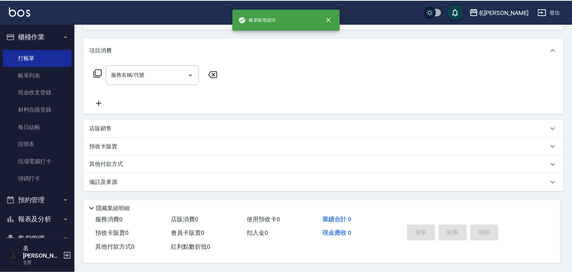
scroll to position [0, 0]
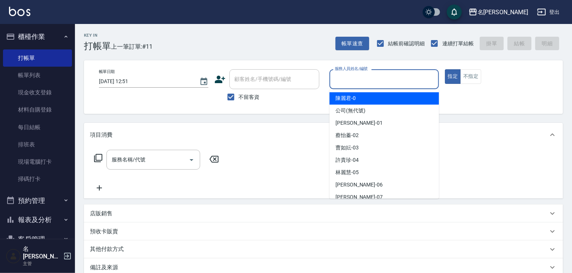
click at [389, 78] on input "服務人員姓名/編號" at bounding box center [384, 79] width 103 height 13
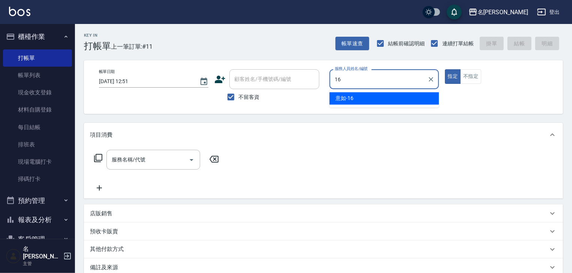
click at [356, 94] on div "意如 -16" at bounding box center [383, 98] width 109 height 12
type input "意如-16"
click at [165, 155] on input "服務名稱/代號" at bounding box center [148, 159] width 76 height 13
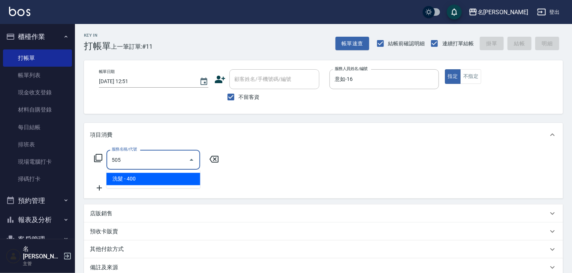
drag, startPoint x: 180, startPoint y: 179, endPoint x: 182, endPoint y: 174, distance: 5.4
click at [181, 178] on span "洗髮 - 400" at bounding box center [153, 179] width 94 height 12
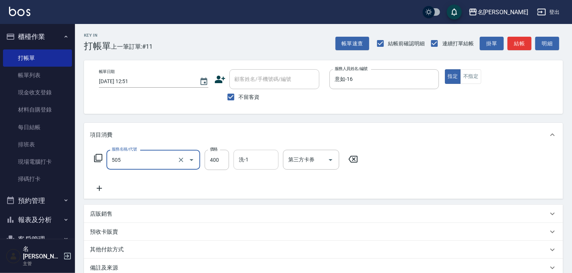
type input "洗髮(505)"
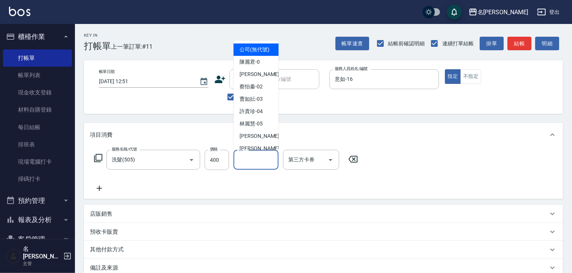
click at [251, 165] on input "洗-1" at bounding box center [256, 159] width 38 height 13
type input "2"
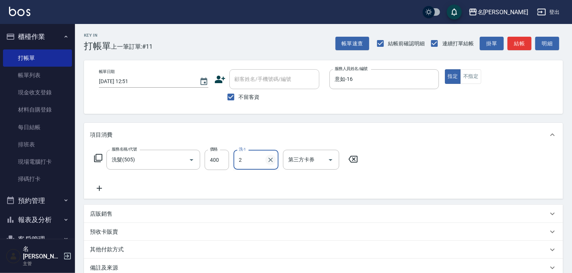
click at [273, 162] on icon "Clear" at bounding box center [270, 159] width 7 height 7
click at [254, 161] on input "洗-1" at bounding box center [256, 159] width 38 height 13
click at [257, 162] on input "洗-1" at bounding box center [256, 159] width 38 height 13
click at [254, 161] on input "洗-1" at bounding box center [256, 159] width 38 height 13
click at [270, 181] on div "張紹柏 -27" at bounding box center [255, 179] width 45 height 12
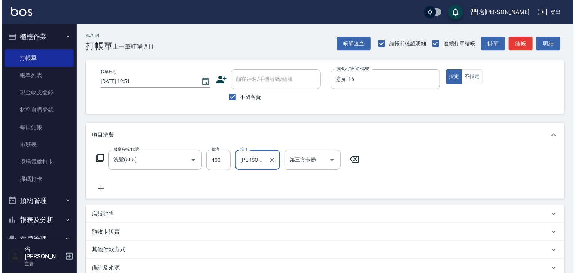
scroll to position [88, 0]
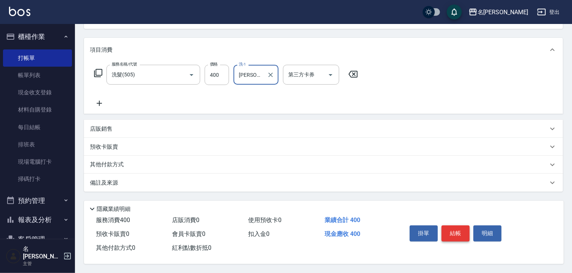
type input "[PERSON_NAME]-27"
click at [450, 226] on button "結帳" at bounding box center [455, 234] width 28 height 16
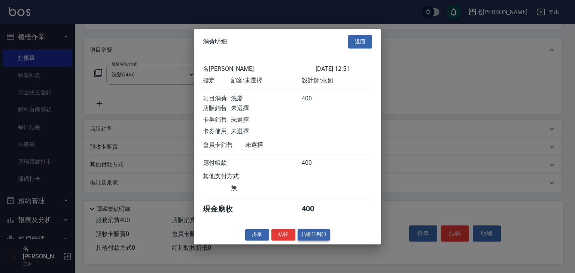
click at [324, 240] on button "結帳並列印" at bounding box center [314, 235] width 33 height 12
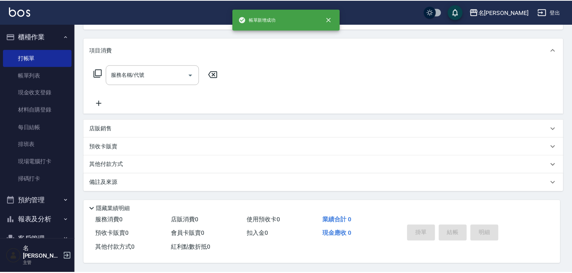
scroll to position [0, 0]
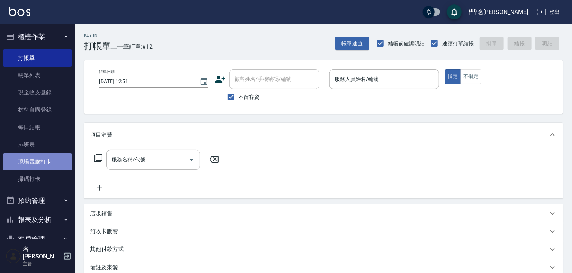
click at [40, 162] on link "現場電腦打卡" at bounding box center [37, 161] width 69 height 17
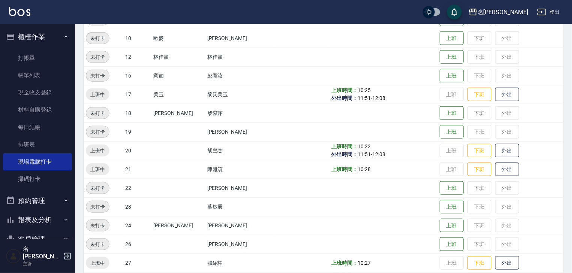
scroll to position [320, 0]
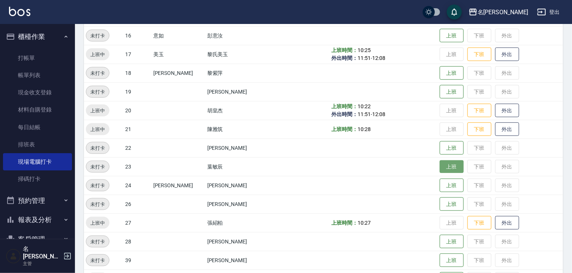
click at [439, 166] on button "上班" at bounding box center [451, 166] width 24 height 13
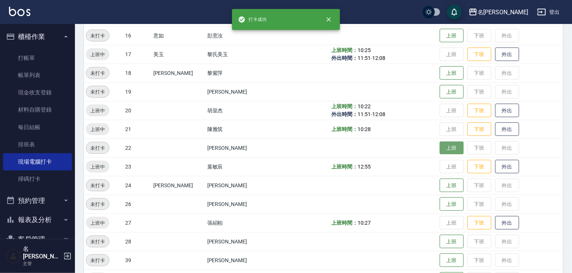
click at [439, 148] on button "上班" at bounding box center [451, 148] width 24 height 13
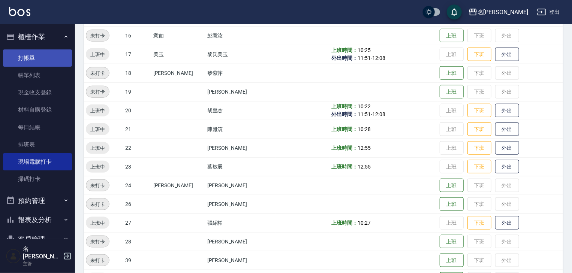
click at [28, 58] on link "打帳單" at bounding box center [37, 57] width 69 height 17
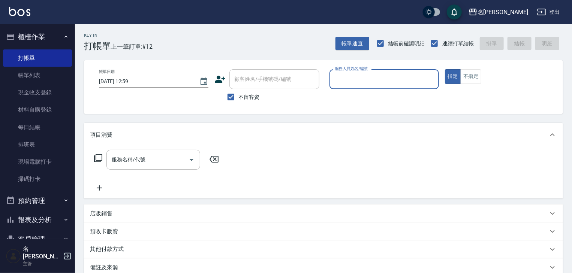
click at [365, 78] on input "服務人員姓名/編號" at bounding box center [384, 79] width 103 height 13
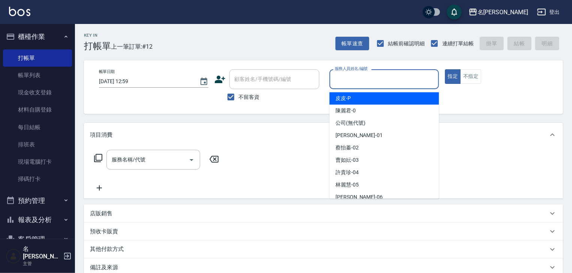
type input "0"
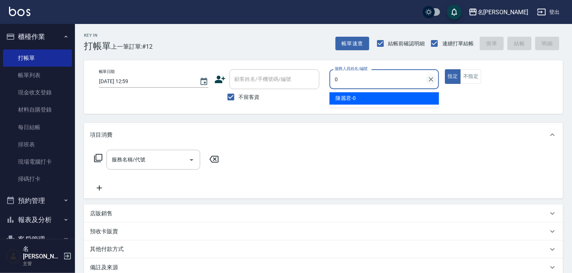
click at [435, 78] on button "Clear" at bounding box center [431, 79] width 10 height 10
click at [360, 84] on input "服務人員姓名/編號" at bounding box center [384, 79] width 103 height 13
click at [355, 98] on div "意如 -16" at bounding box center [383, 98] width 109 height 12
type input "意如-16"
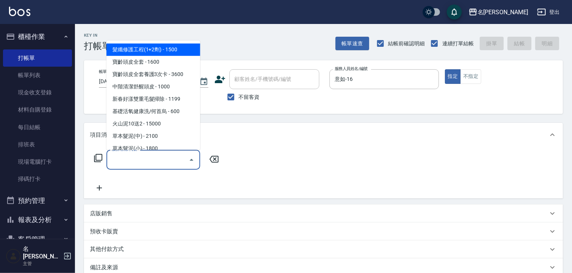
click at [157, 164] on input "服務名稱/代號" at bounding box center [148, 159] width 76 height 13
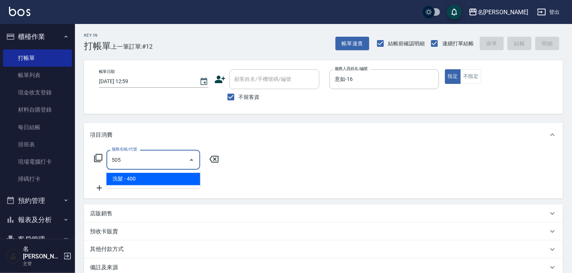
click at [166, 173] on span "洗髮 - 400" at bounding box center [153, 179] width 94 height 12
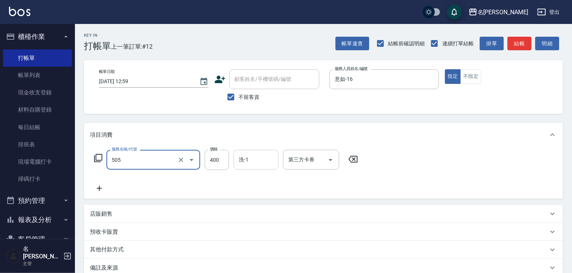
type input "洗髮(505)"
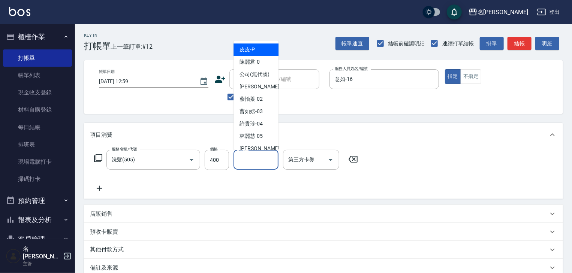
click at [245, 163] on input "洗-1" at bounding box center [256, 159] width 38 height 13
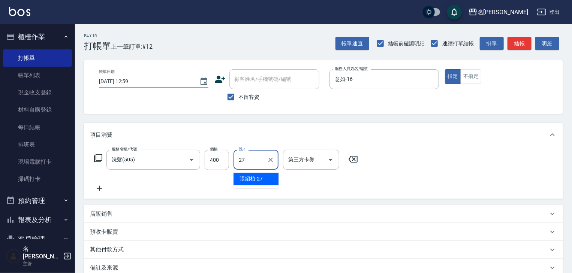
click at [249, 179] on span "張紹柏 -27" at bounding box center [250, 179] width 23 height 8
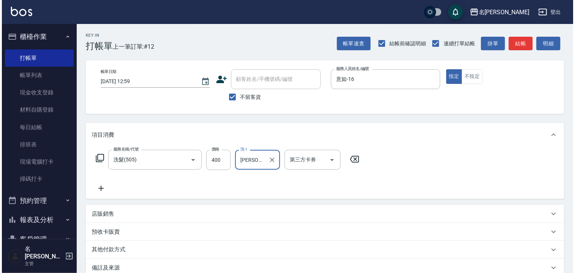
scroll to position [88, 0]
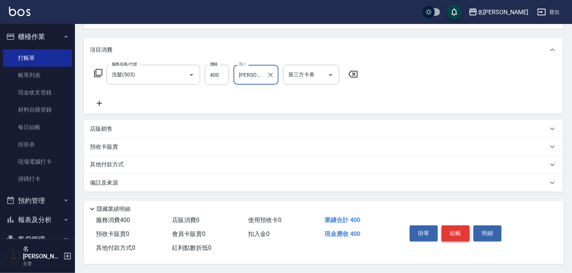
type input "張紹柏-27"
click at [446, 233] on button "結帳" at bounding box center [455, 234] width 28 height 16
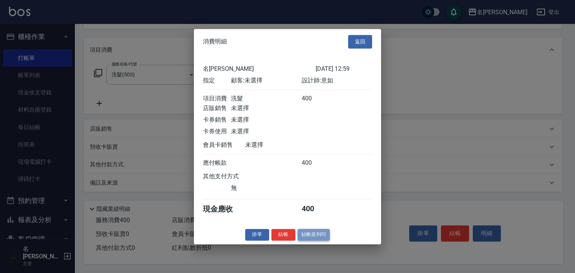
click at [321, 241] on button "結帳並列印" at bounding box center [314, 235] width 33 height 12
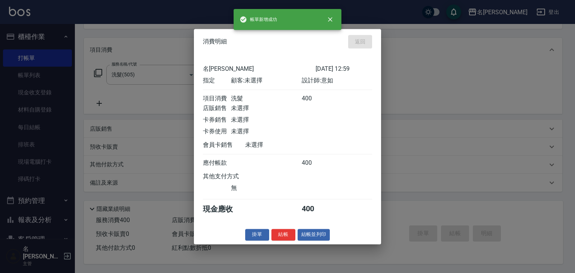
type input "2025/09/10 13:16"
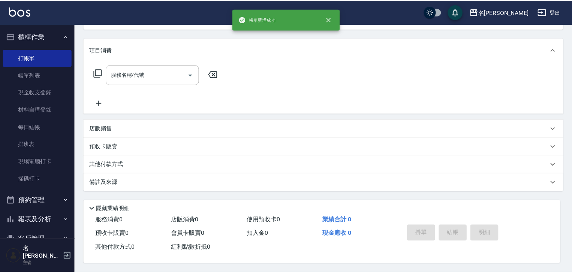
scroll to position [0, 0]
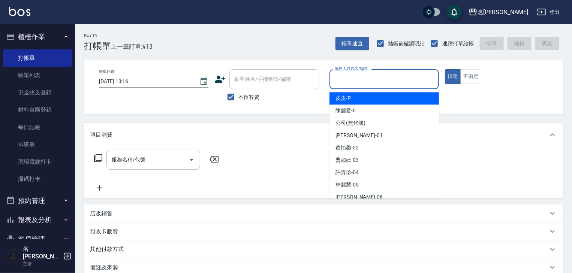
click at [371, 84] on input "服務人員姓名/編號" at bounding box center [384, 79] width 103 height 13
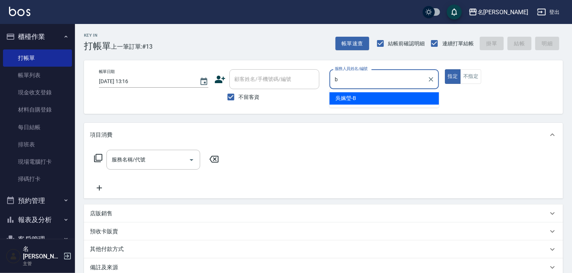
click at [358, 95] on div "吳姵瑩 -B" at bounding box center [383, 98] width 109 height 12
type input "[PERSON_NAME]"
click at [159, 156] on input "服務名稱/代號" at bounding box center [148, 159] width 76 height 13
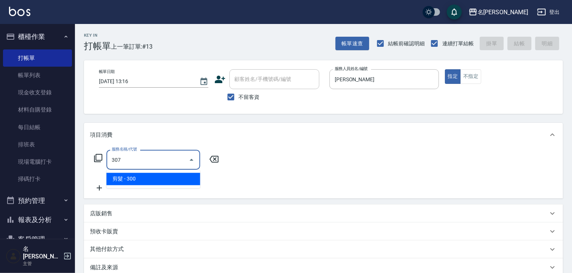
click at [167, 177] on span "剪髮 - 300" at bounding box center [153, 179] width 94 height 12
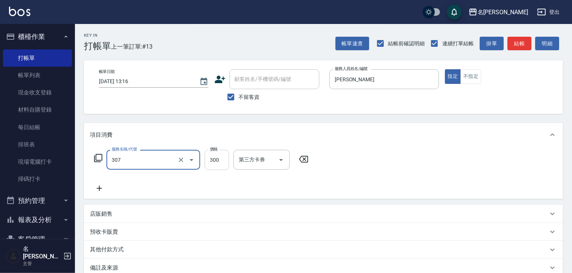
type input "剪髮(307)"
click at [213, 162] on input "300" at bounding box center [217, 160] width 24 height 20
type input "1500"
click at [99, 188] on icon at bounding box center [99, 188] width 5 height 5
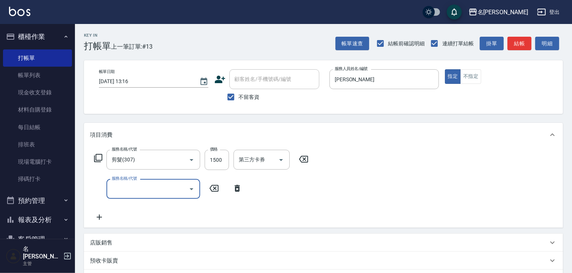
click at [142, 192] on input "服務名稱/代號" at bounding box center [148, 188] width 76 height 13
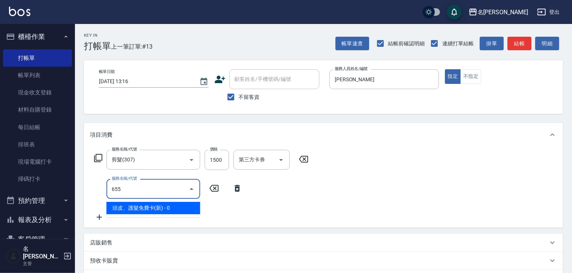
click at [185, 212] on span "頭皮、護髮免費卡(新) - 0" at bounding box center [153, 208] width 94 height 12
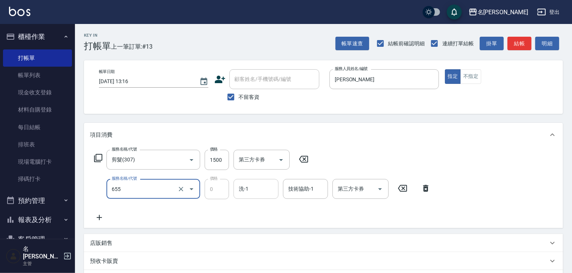
type input "頭皮、護髮免費卡(新)(655)"
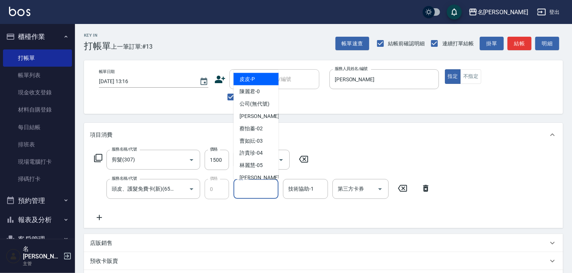
click at [247, 190] on input "洗-1" at bounding box center [256, 188] width 38 height 13
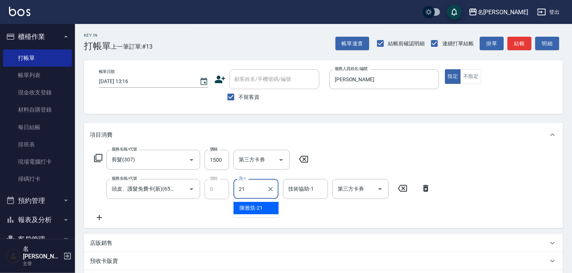
click at [255, 205] on span "陳雅筑 -21" at bounding box center [250, 208] width 23 height 8
type input "[PERSON_NAME]-21"
click at [295, 194] on input "技術協助-1" at bounding box center [305, 188] width 38 height 13
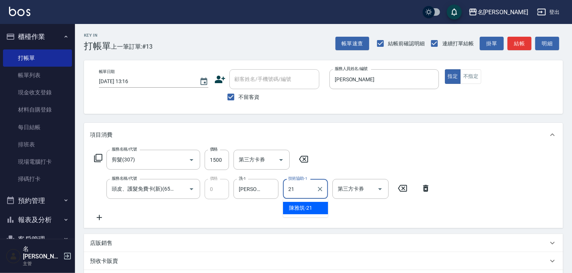
click at [300, 212] on div "陳雅筑 -21" at bounding box center [305, 208] width 45 height 12
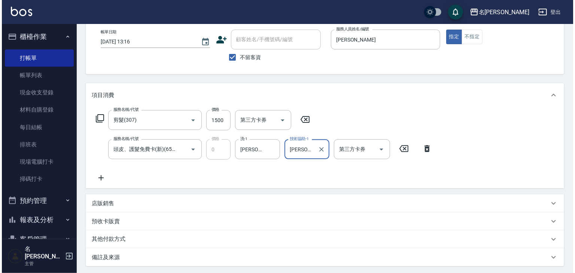
scroll to position [117, 0]
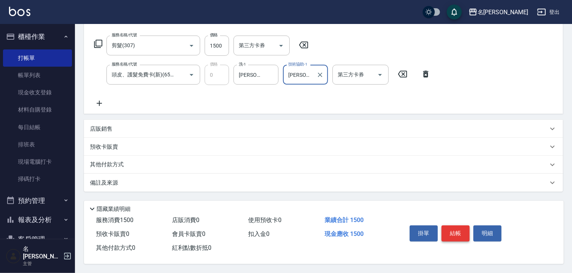
type input "[PERSON_NAME]-21"
click at [450, 231] on button "結帳" at bounding box center [455, 234] width 28 height 16
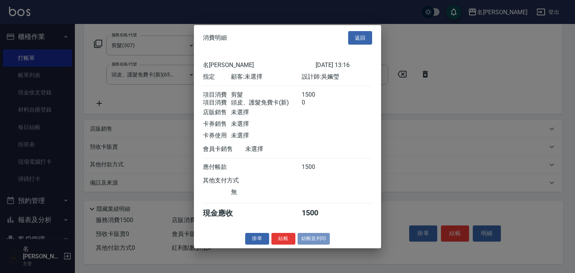
click at [306, 240] on button "結帳並列印" at bounding box center [314, 239] width 33 height 12
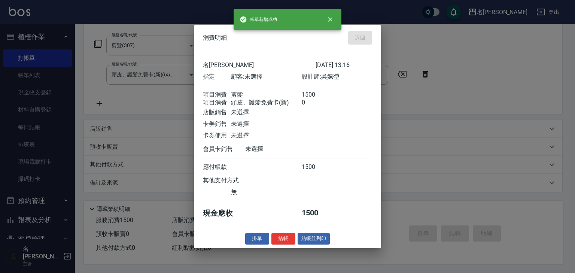
type input "2025/09/10 13:36"
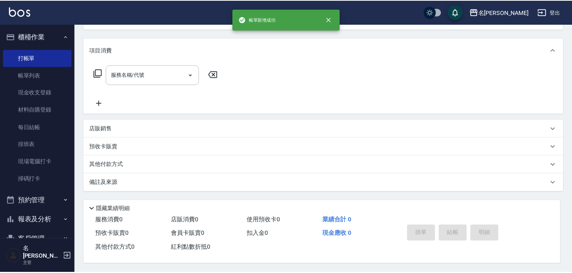
scroll to position [0, 0]
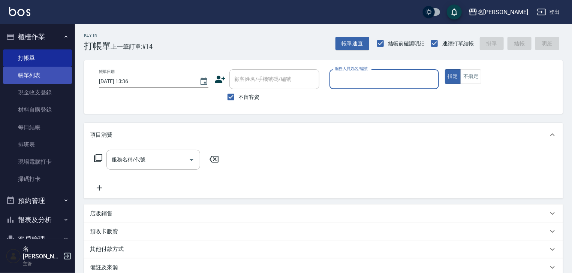
click at [62, 74] on link "帳單列表" at bounding box center [37, 75] width 69 height 17
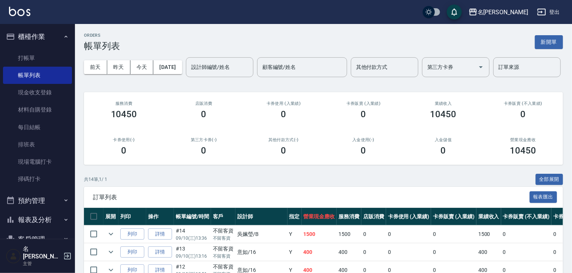
scroll to position [80, 0]
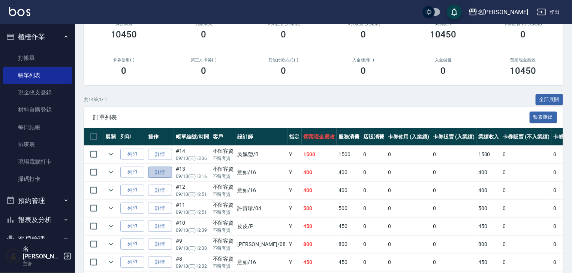
click at [163, 178] on link "詳情" at bounding box center [160, 173] width 24 height 12
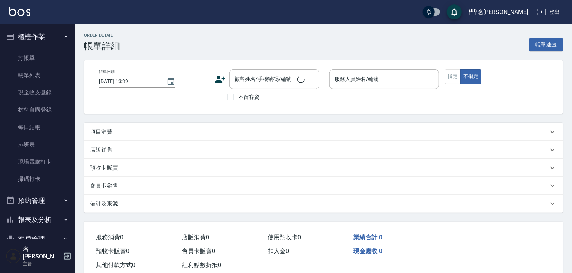
type input "2025/09/10 13:16"
checkbox input "true"
type input "意如-16"
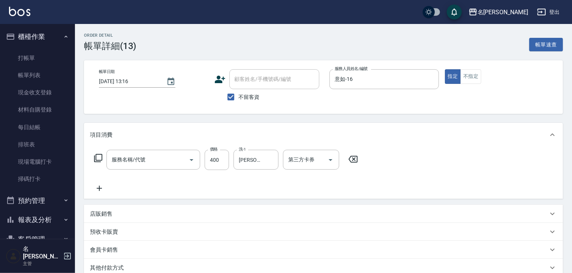
type input "洗髮(505)"
click at [99, 188] on icon at bounding box center [99, 188] width 5 height 5
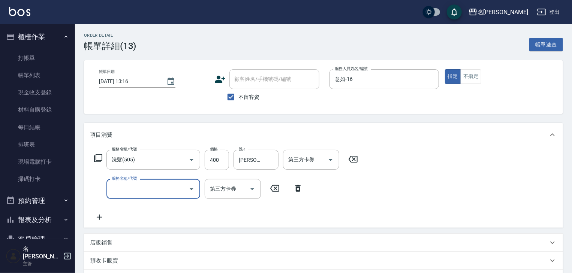
click at [117, 190] on input "服務名稱/代號" at bounding box center [148, 188] width 76 height 13
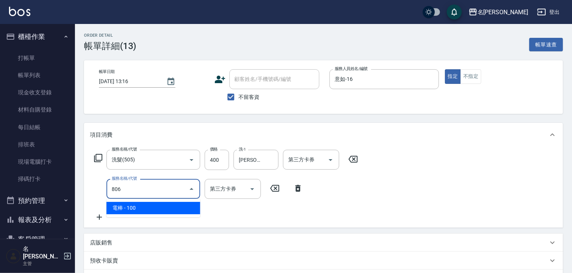
click at [160, 211] on span "電棒 - 100" at bounding box center [153, 208] width 94 height 12
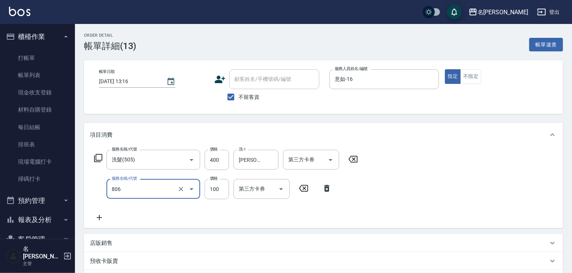
type input "電棒(806)"
click at [98, 220] on icon at bounding box center [99, 217] width 19 height 9
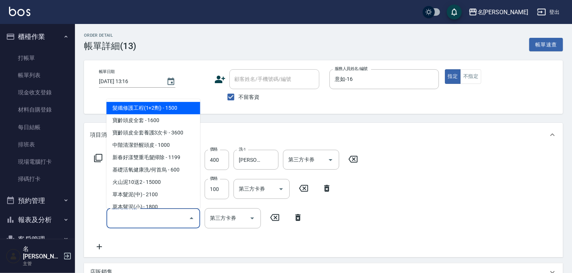
drag, startPoint x: 98, startPoint y: 220, endPoint x: 114, endPoint y: 219, distance: 15.8
click at [114, 219] on input "服務名稱/代號" at bounding box center [148, 218] width 76 height 13
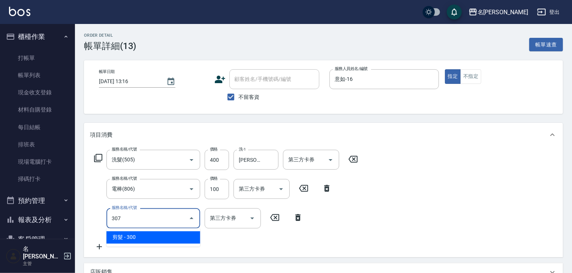
click at [143, 239] on span "剪髮 - 300" at bounding box center [153, 238] width 94 height 12
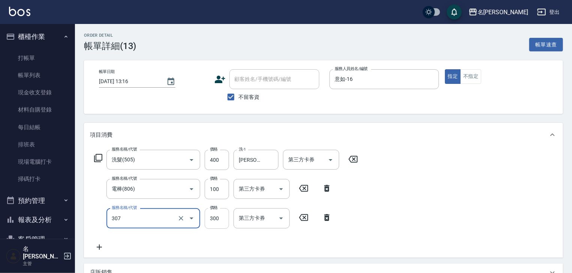
type input "剪髮(307)"
click at [206, 219] on input "300" at bounding box center [217, 218] width 24 height 20
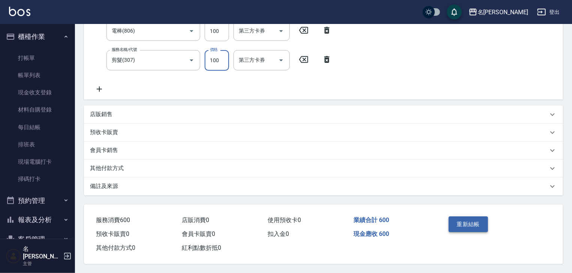
type input "100"
click at [458, 226] on button "重新結帳" at bounding box center [468, 225] width 40 height 16
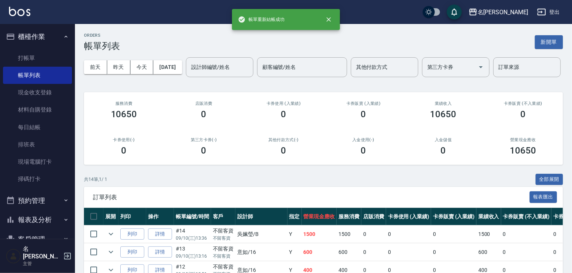
scroll to position [160, 0]
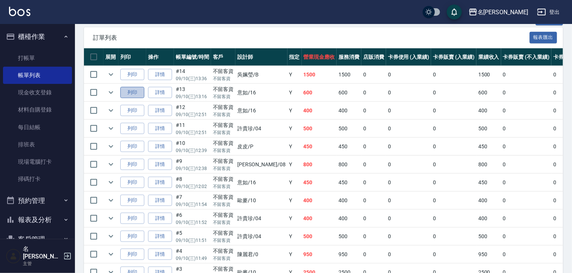
click at [129, 99] on button "列印" at bounding box center [132, 93] width 24 height 12
click at [37, 56] on link "打帳單" at bounding box center [37, 57] width 69 height 17
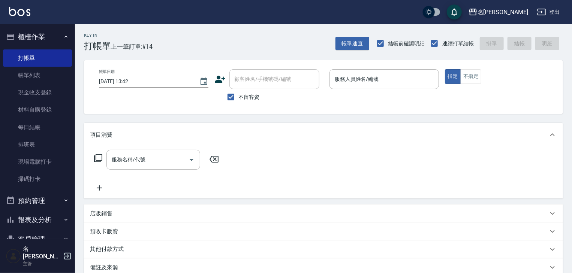
drag, startPoint x: 550, startPoint y: 57, endPoint x: 423, endPoint y: 137, distance: 149.7
click at [423, 137] on div "項目消費" at bounding box center [319, 135] width 458 height 8
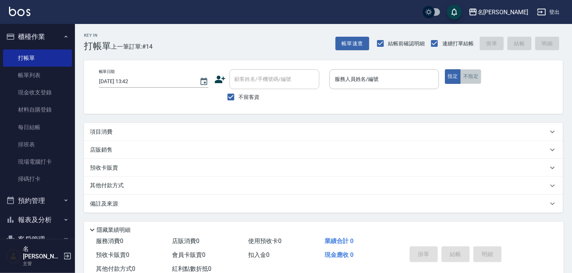
click at [474, 77] on button "不指定" at bounding box center [470, 76] width 21 height 15
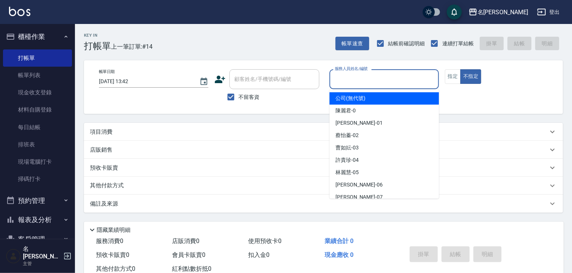
click at [395, 82] on input "服務人員姓名/編號" at bounding box center [384, 79] width 103 height 13
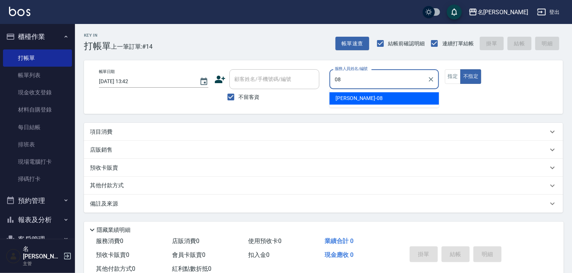
click at [362, 99] on div "蔡慈恩 -08" at bounding box center [383, 98] width 109 height 12
type input "[PERSON_NAME]-08"
click at [109, 132] on p "項目消費" at bounding box center [101, 132] width 22 height 8
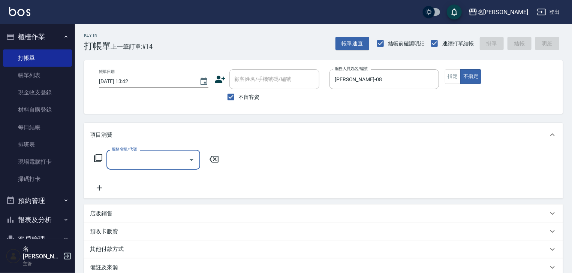
click at [136, 167] on div "服務名稱/代號" at bounding box center [153, 160] width 94 height 20
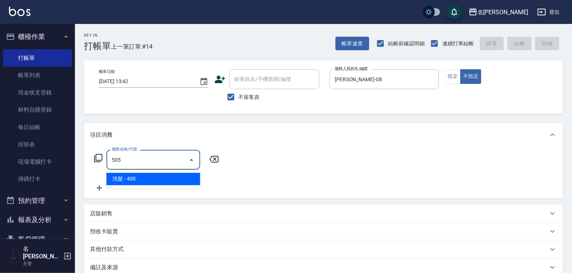
click at [151, 181] on span "洗髮 - 400" at bounding box center [153, 179] width 94 height 12
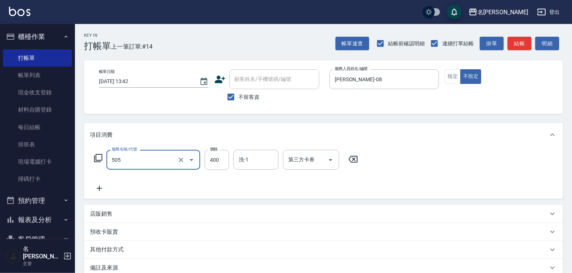
type input "洗髮(505)"
click at [98, 189] on icon at bounding box center [99, 188] width 19 height 9
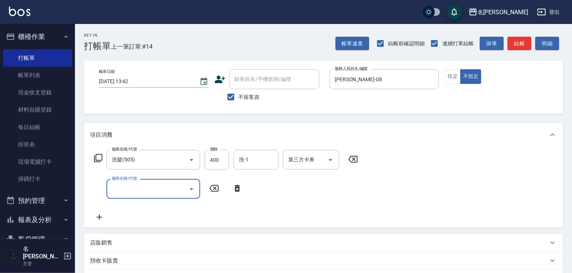
click at [137, 201] on div "服務名稱/代號 洗髮(505) 服務名稱/代號 價格 400 價格 洗-1 洗-1 第三方卡券 第三方卡券 服務名稱/代號 服務名稱/代號" at bounding box center [226, 186] width 272 height 72
click at [148, 191] on input "服務名稱/代號" at bounding box center [148, 188] width 76 height 13
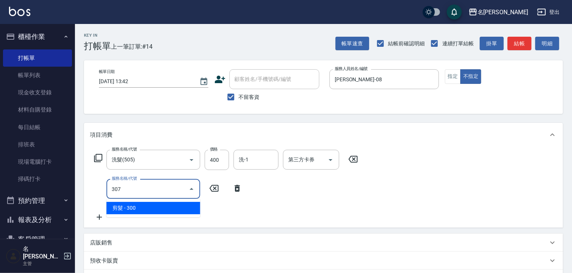
click at [148, 205] on span "剪髮 - 300" at bounding box center [153, 208] width 94 height 12
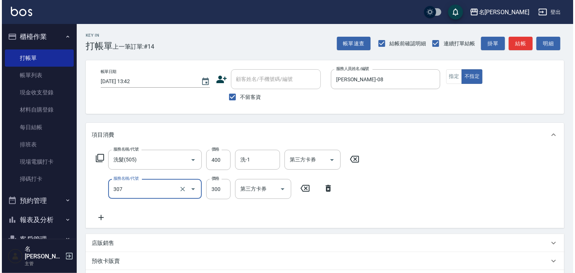
scroll to position [117, 0]
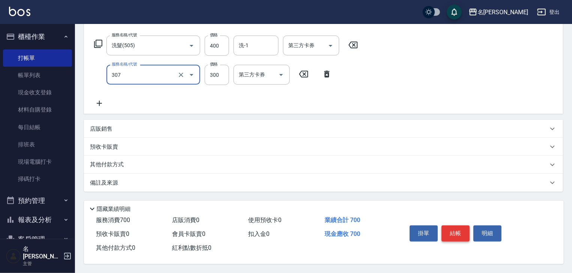
type input "剪髮(307)"
click at [454, 233] on button "結帳" at bounding box center [455, 234] width 28 height 16
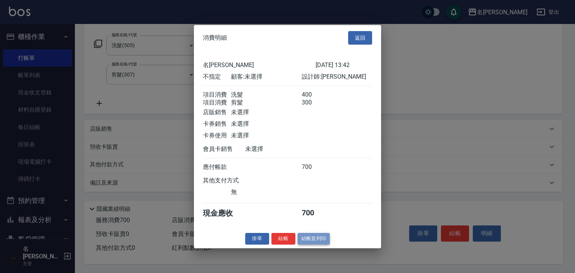
click at [320, 244] on button "結帳並列印" at bounding box center [314, 239] width 33 height 12
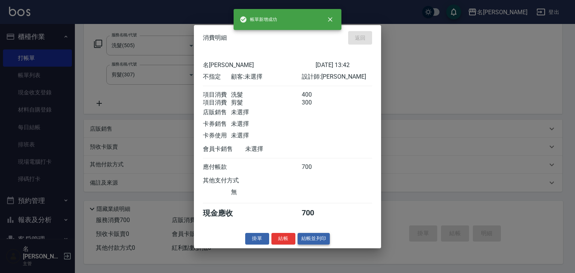
type input "2025/09/10 14:00"
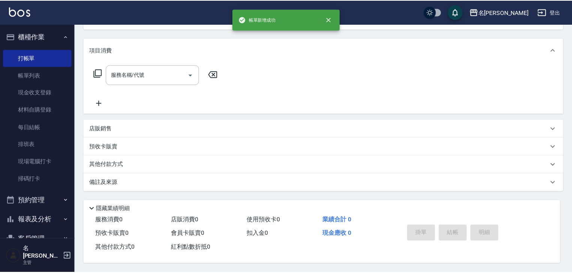
scroll to position [0, 0]
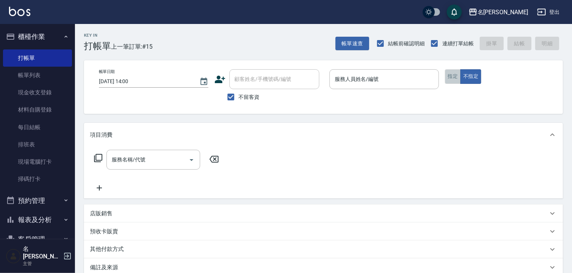
click at [453, 76] on button "指定" at bounding box center [453, 76] width 16 height 15
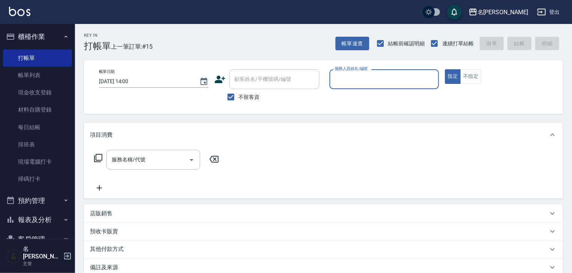
click at [354, 88] on div "服務人員姓名/編號" at bounding box center [383, 79] width 109 height 20
click at [348, 96] on span "賴妤韓 -Q" at bounding box center [345, 98] width 21 height 8
type input "[PERSON_NAME]"
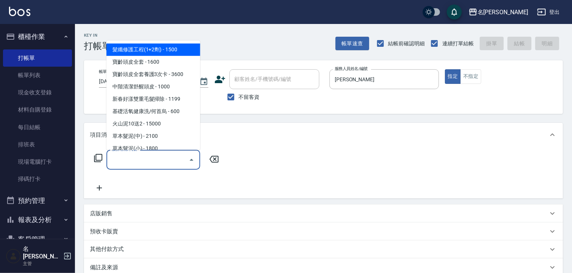
click at [164, 161] on input "服務名稱/代號" at bounding box center [148, 159] width 76 height 13
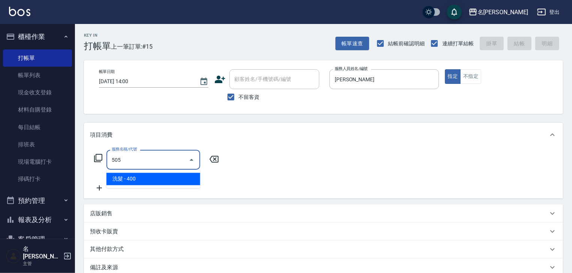
click at [185, 176] on span "洗髮 - 400" at bounding box center [153, 179] width 94 height 12
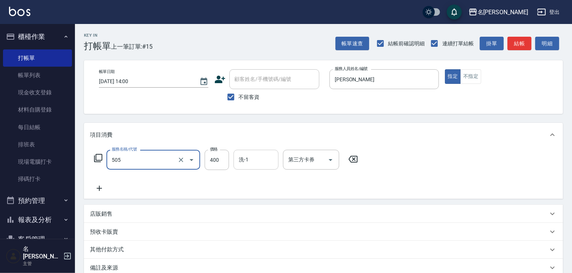
type input "洗髮(505)"
click at [252, 162] on input "洗-1" at bounding box center [256, 159] width 38 height 13
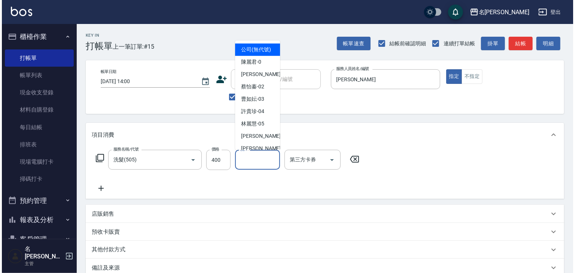
scroll to position [80, 0]
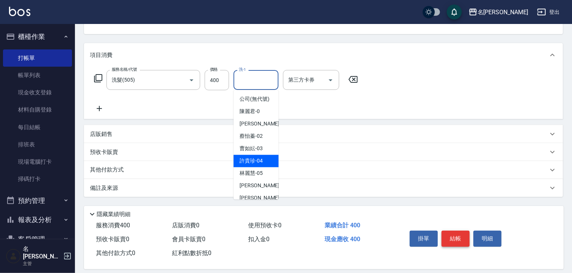
click at [462, 242] on button "結帳" at bounding box center [455, 239] width 28 height 16
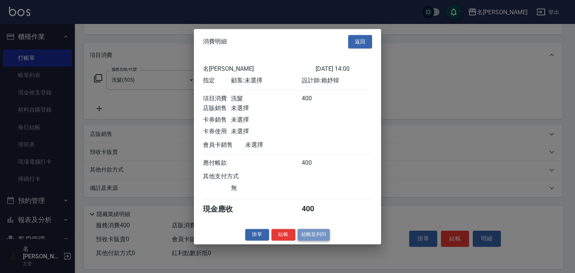
click at [315, 238] on button "結帳並列印" at bounding box center [314, 235] width 33 height 12
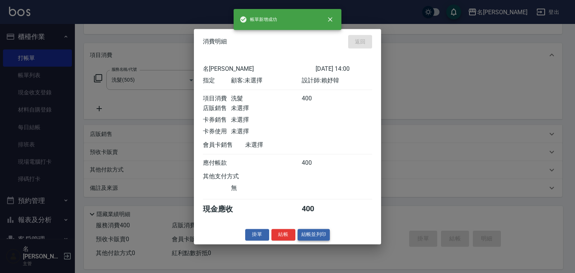
type input "2025/09/10 14:07"
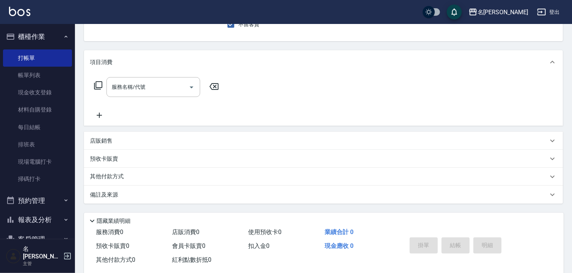
scroll to position [0, 0]
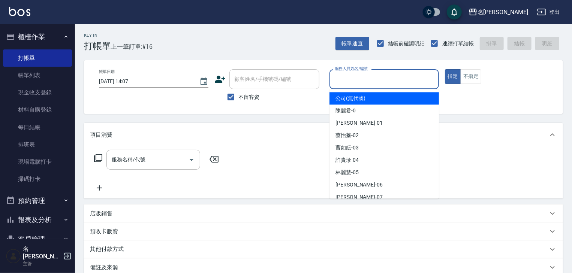
click at [373, 76] on input "服務人員姓名/編號" at bounding box center [384, 79] width 103 height 13
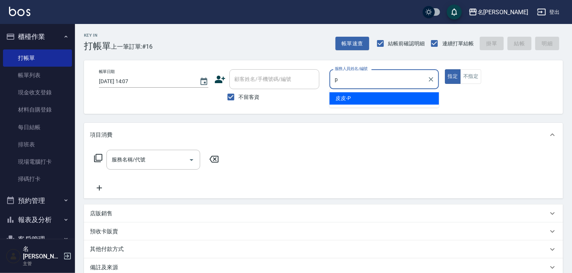
click at [368, 98] on div "皮皮 -P" at bounding box center [383, 98] width 109 height 12
type input "皮皮-P"
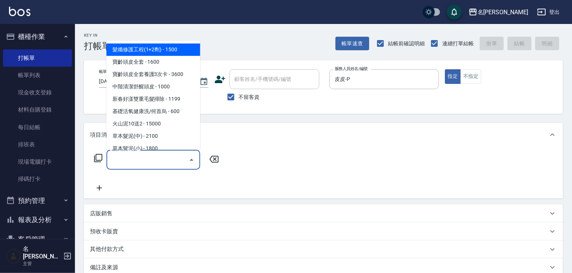
click at [163, 157] on input "服務名稱/代號" at bounding box center [148, 159] width 76 height 13
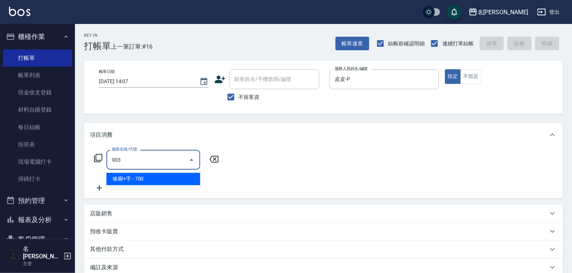
click at [171, 182] on span "修腳+手 - 700" at bounding box center [153, 179] width 94 height 12
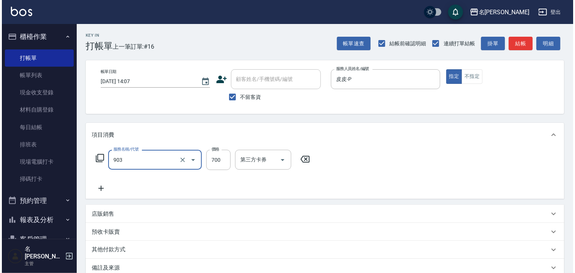
scroll to position [88, 0]
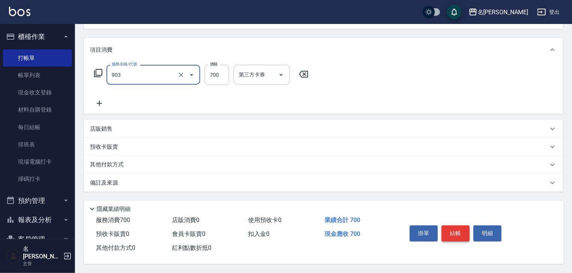
type input "修腳+手(903)"
click at [445, 229] on button "結帳" at bounding box center [455, 234] width 28 height 16
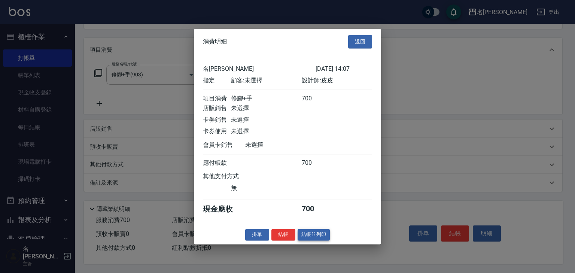
click at [318, 241] on button "結帳並列印" at bounding box center [314, 235] width 33 height 12
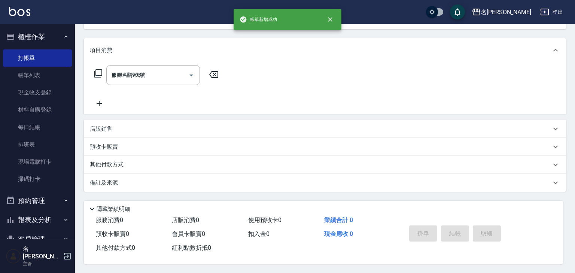
type input "2025/09/10 14:08"
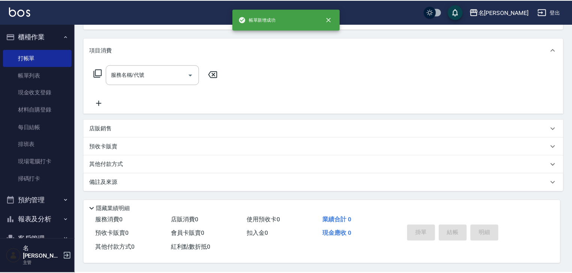
scroll to position [0, 0]
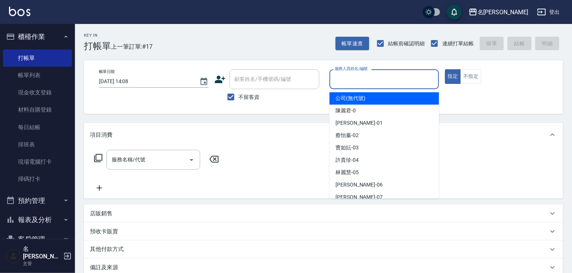
click at [374, 80] on input "服務人員姓名/編號" at bounding box center [384, 79] width 103 height 13
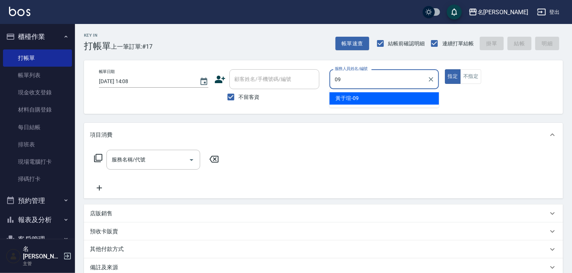
click at [342, 104] on div "黃于瑄 -09" at bounding box center [383, 98] width 109 height 12
type input "黃于瑄-09"
click at [165, 163] on input "服務名稱/代號" at bounding box center [148, 159] width 76 height 13
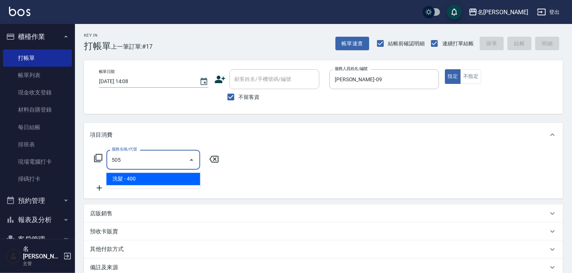
click at [169, 176] on span "洗髮 - 400" at bounding box center [153, 179] width 94 height 12
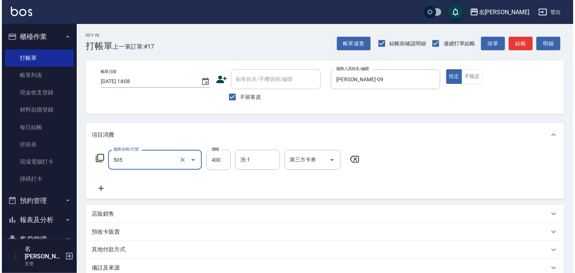
scroll to position [88, 0]
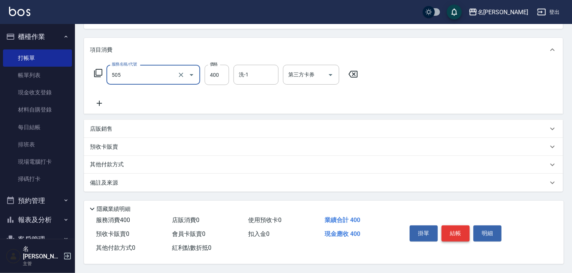
type input "洗髮(505)"
click at [462, 232] on button "結帳" at bounding box center [455, 234] width 28 height 16
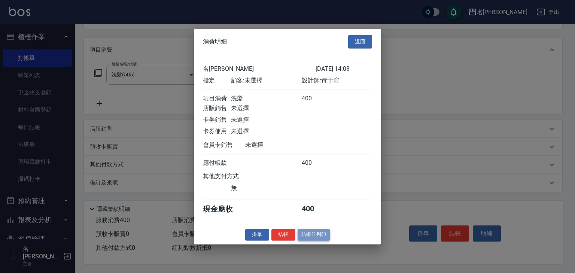
click at [315, 238] on button "結帳並列印" at bounding box center [314, 235] width 33 height 12
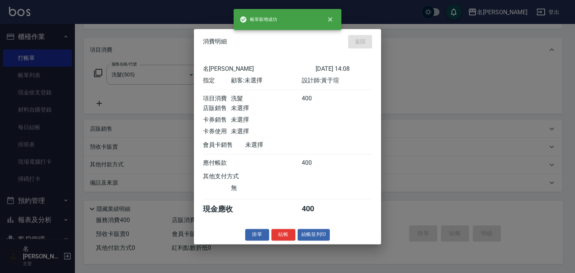
type input "2025/09/10 14:16"
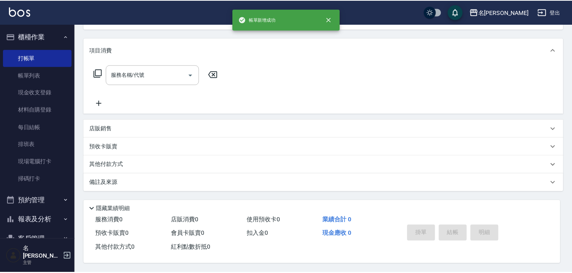
scroll to position [0, 0]
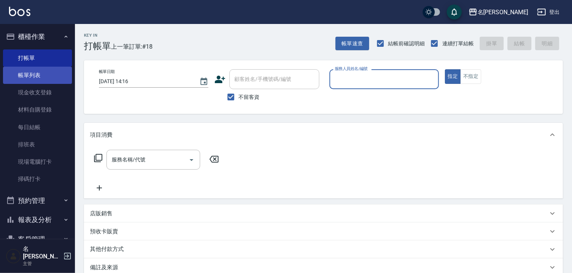
click at [29, 75] on link "帳單列表" at bounding box center [37, 75] width 69 height 17
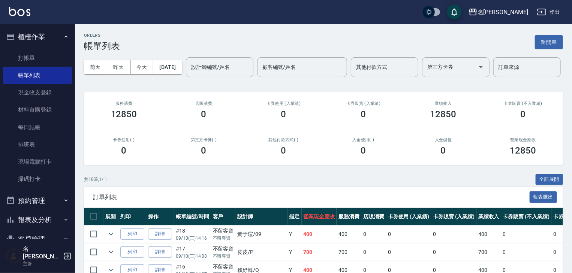
scroll to position [160, 0]
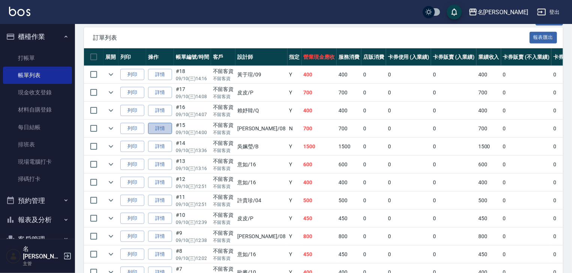
click at [159, 134] on link "詳情" at bounding box center [160, 129] width 24 height 12
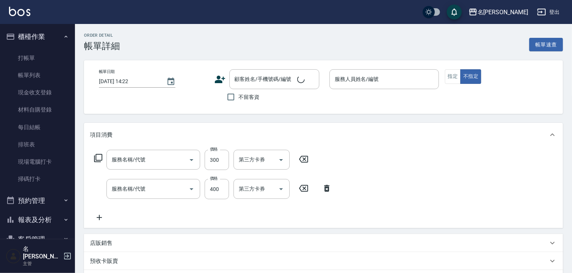
type input "2025/09/10 14:00"
checkbox input "true"
type input "蔡慈恩-08"
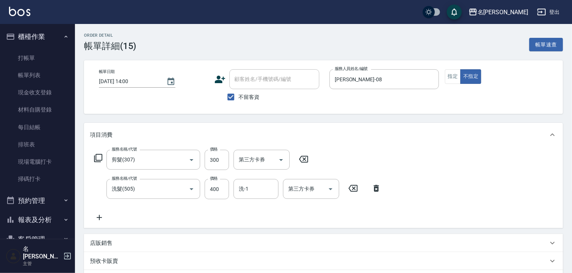
type input "剪髮(307)"
type input "洗髮(505)"
click at [377, 191] on icon at bounding box center [376, 188] width 5 height 7
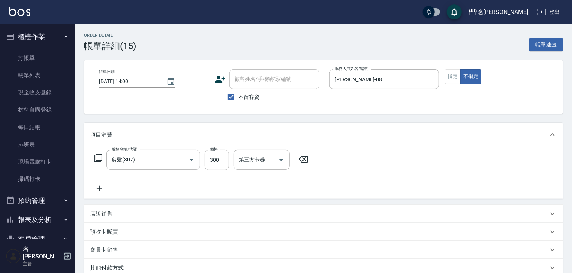
click at [102, 188] on icon at bounding box center [99, 188] width 19 height 9
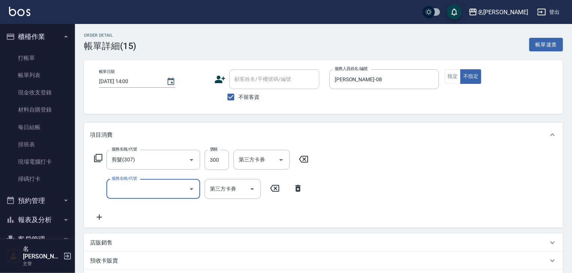
click at [137, 193] on input "服務名稱/代號" at bounding box center [148, 188] width 76 height 13
type input "洗髮(505)"
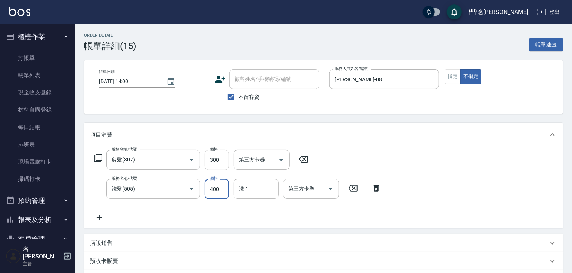
click at [224, 163] on input "300" at bounding box center [217, 160] width 24 height 20
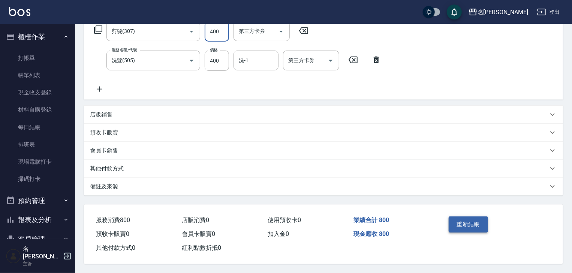
type input "400"
click at [466, 223] on button "重新結帳" at bounding box center [468, 225] width 40 height 16
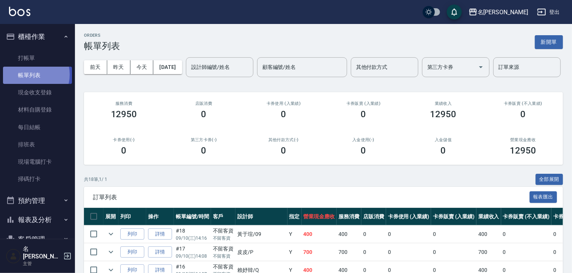
click at [29, 75] on link "帳單列表" at bounding box center [37, 75] width 69 height 17
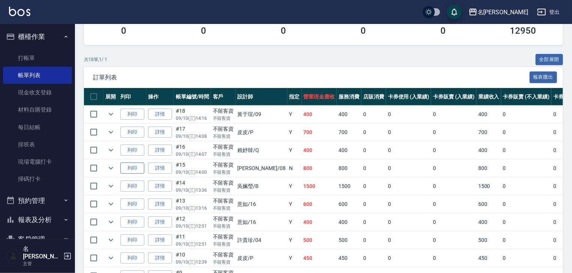
click at [134, 174] on button "列印" at bounding box center [132, 169] width 24 height 12
click at [28, 60] on link "打帳單" at bounding box center [37, 57] width 69 height 17
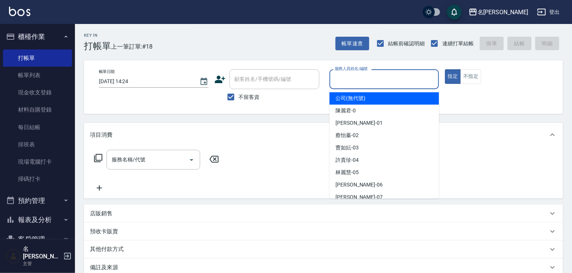
click at [385, 85] on input "服務人員姓名/編號" at bounding box center [384, 79] width 103 height 13
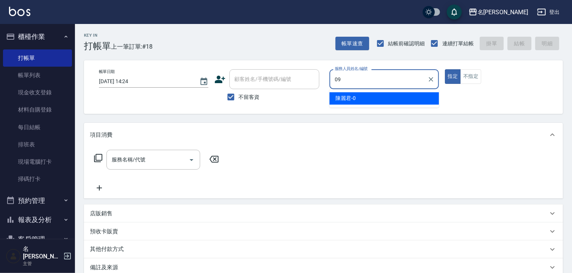
type input "黃于瑄-09"
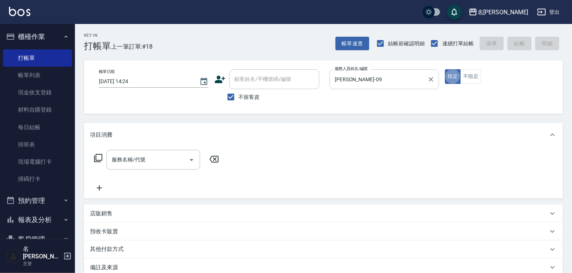
type button "true"
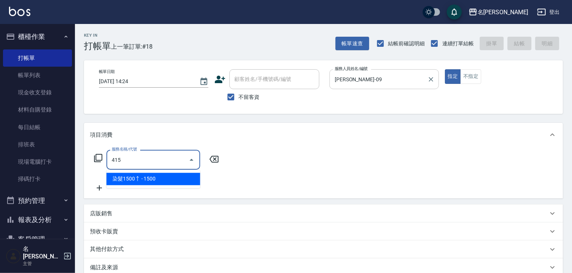
type input "染髮1500↑(415)"
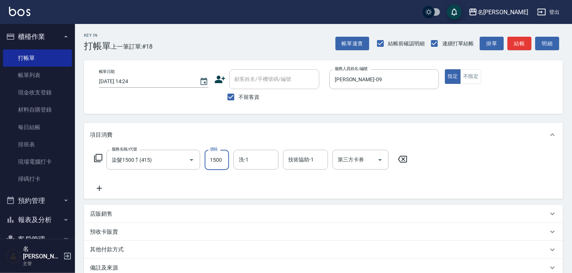
click at [211, 162] on input "1500" at bounding box center [217, 160] width 24 height 20
type input "3200"
click at [526, 51] on div "Key In 打帳單 上一筆訂單:#18 帳單速查 結帳前確認明細 連續打單結帳 掛單 結帳 明細 帳單日期 2025/09/10 14:24 顧客姓名/手機…" at bounding box center [323, 191] width 497 height 334
click at [522, 46] on button "結帳" at bounding box center [519, 44] width 24 height 14
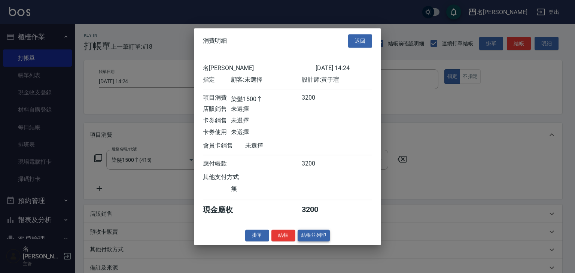
click at [307, 238] on button "結帳並列印" at bounding box center [314, 236] width 33 height 12
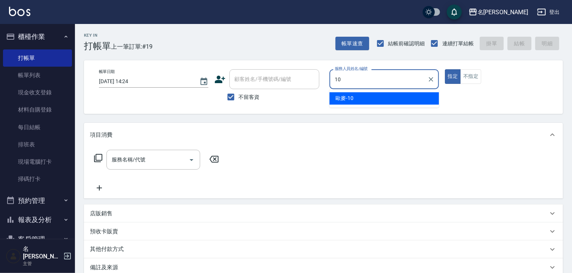
type input "歐麥-10"
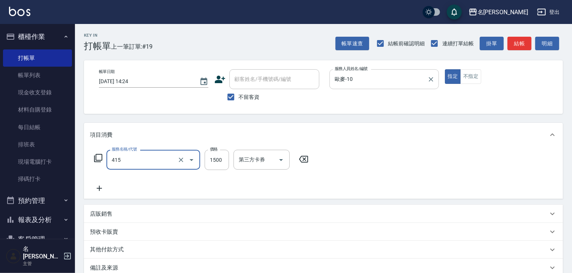
type input "染髮1500↑(415)"
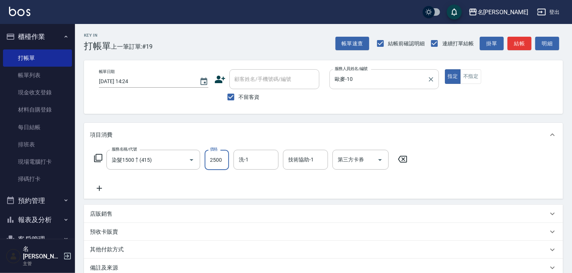
type input "2500"
click at [517, 43] on button "結帳" at bounding box center [519, 44] width 24 height 14
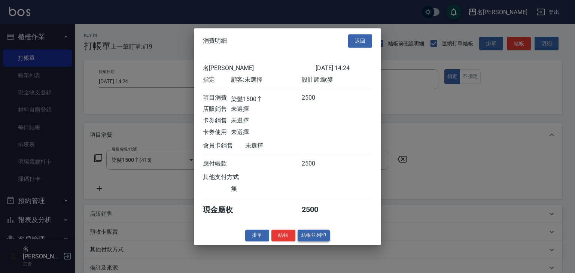
click at [316, 241] on button "結帳並列印" at bounding box center [314, 236] width 33 height 12
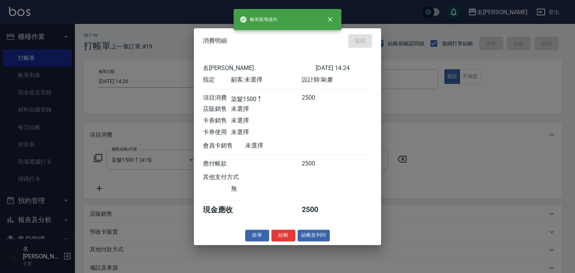
type input "2025/09/10 14:45"
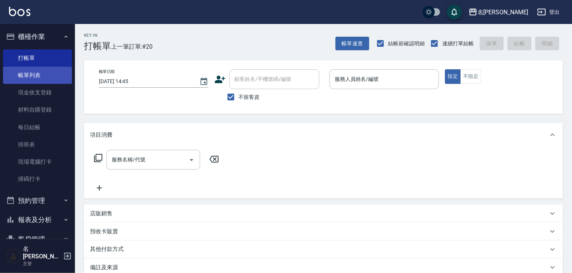
click at [57, 73] on link "帳單列表" at bounding box center [37, 75] width 69 height 17
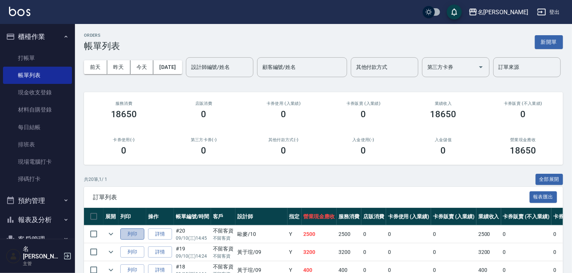
click at [132, 240] on button "列印" at bounding box center [132, 235] width 24 height 12
click at [42, 37] on button "櫃檯作業" at bounding box center [37, 36] width 69 height 19
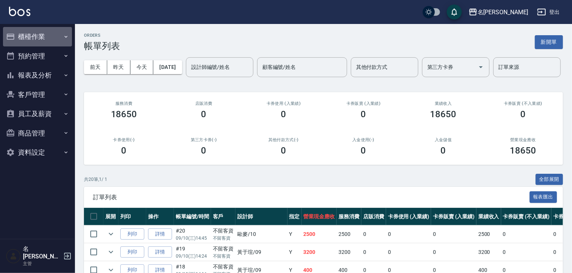
click at [45, 36] on button "櫃檯作業" at bounding box center [37, 36] width 69 height 19
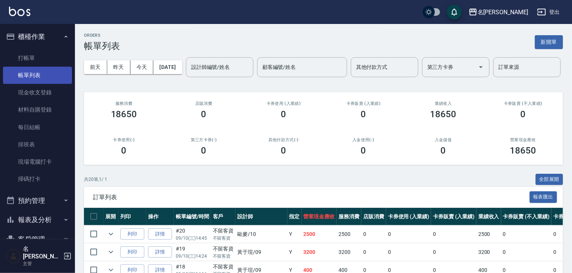
click at [55, 77] on link "帳單列表" at bounding box center [37, 75] width 69 height 17
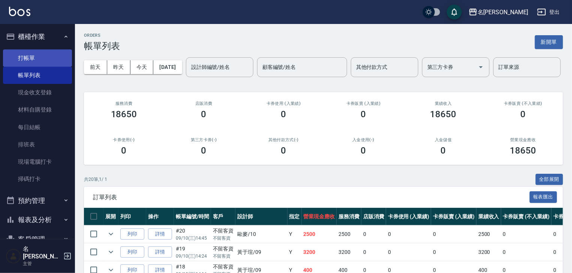
click at [40, 56] on link "打帳單" at bounding box center [37, 57] width 69 height 17
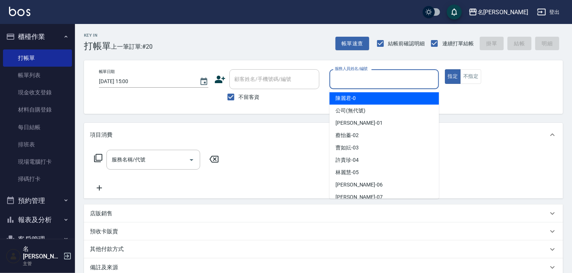
click at [351, 81] on input "服務人員姓名/編號" at bounding box center [384, 79] width 103 height 13
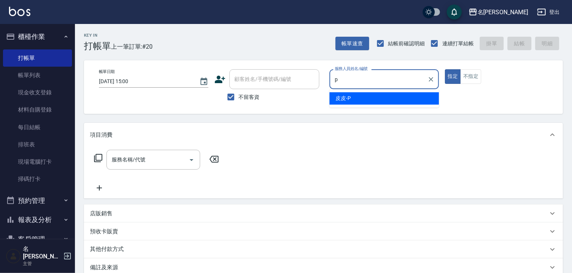
click at [348, 96] on span "皮皮 -P" at bounding box center [342, 98] width 15 height 8
type input "皮皮-P"
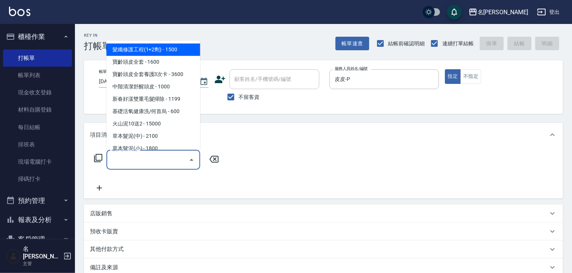
click at [149, 160] on input "服務名稱/代號" at bounding box center [148, 159] width 76 height 13
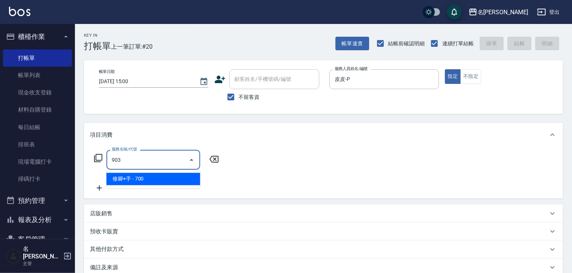
click at [155, 178] on span "修腳+手 - 700" at bounding box center [153, 179] width 94 height 12
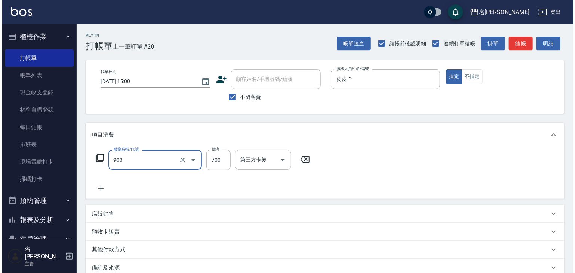
scroll to position [88, 0]
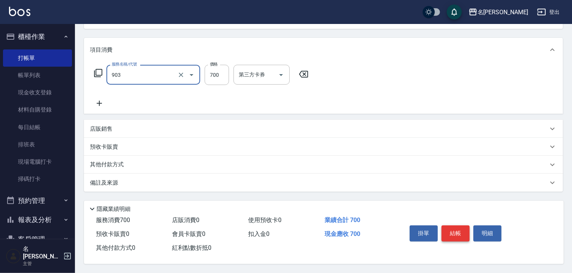
type input "修腳+手(903)"
click at [456, 231] on button "結帳" at bounding box center [455, 234] width 28 height 16
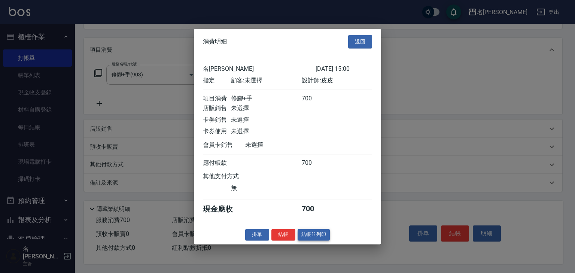
click at [314, 238] on button "結帳並列印" at bounding box center [314, 235] width 33 height 12
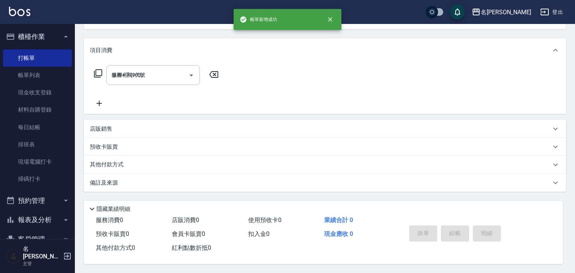
type input "2025/09/10 15:01"
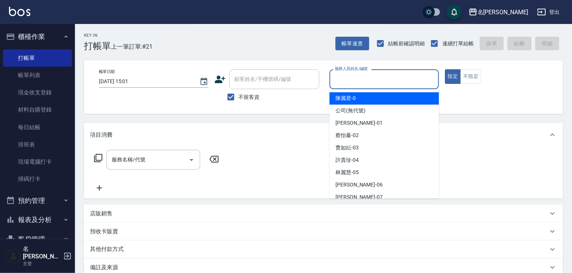
click at [378, 78] on input "服務人員姓名/編號" at bounding box center [384, 79] width 103 height 13
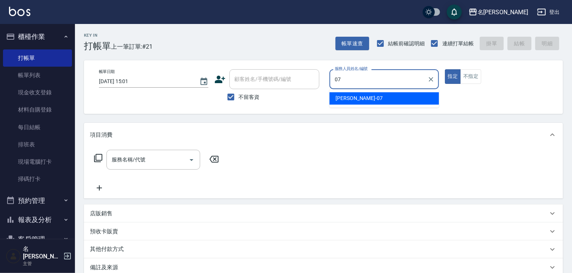
click at [357, 100] on span "高淳涵 -07" at bounding box center [358, 98] width 47 height 8
type input "高淳涵-07"
click at [130, 158] on input "服務名稱/代號" at bounding box center [148, 159] width 76 height 13
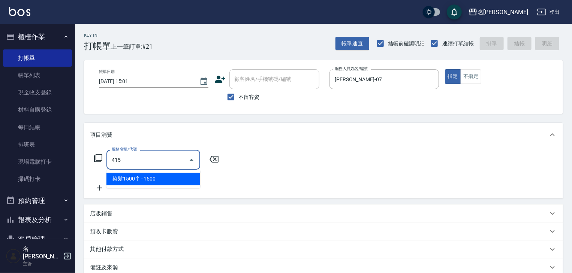
click at [160, 181] on span "染髮1500↑ - 1500" at bounding box center [153, 179] width 94 height 12
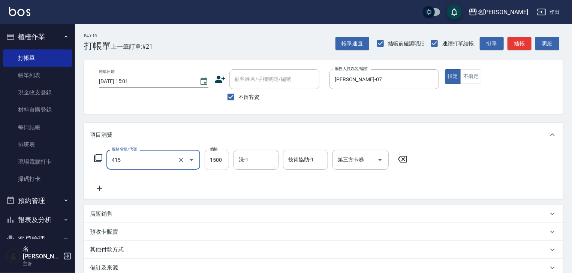
type input "染髮1500↑(415)"
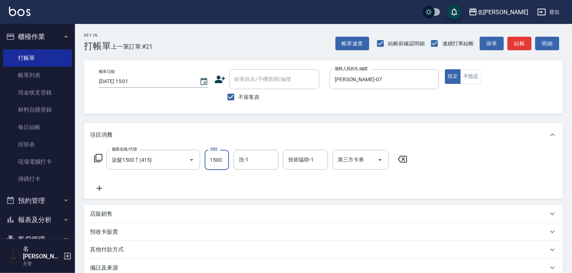
click at [206, 162] on input "1500" at bounding box center [217, 160] width 24 height 20
type input "1999"
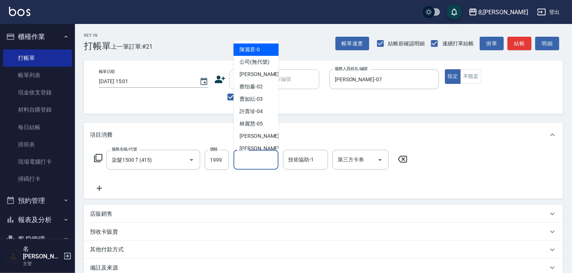
click at [260, 163] on input "洗-1" at bounding box center [256, 159] width 38 height 13
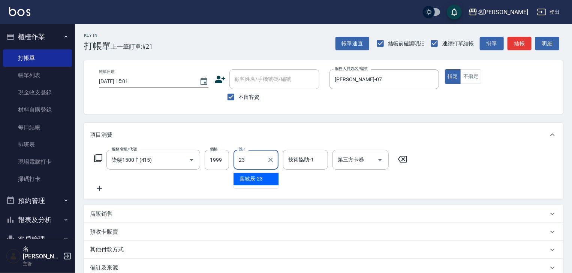
click at [272, 177] on div "葉敏辰 -23" at bounding box center [255, 179] width 45 height 12
type input "葉敏辰-23"
click at [100, 188] on icon at bounding box center [99, 188] width 19 height 9
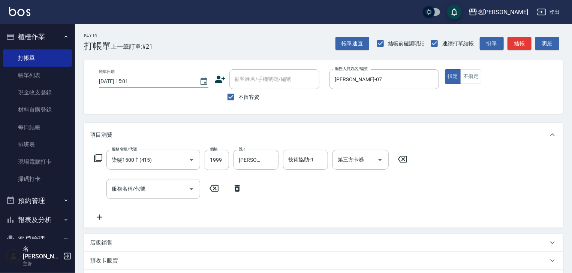
click at [101, 156] on icon at bounding box center [98, 158] width 9 height 9
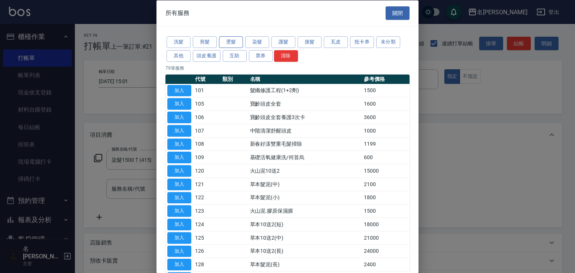
click at [237, 43] on button "燙髮" at bounding box center [231, 42] width 24 height 12
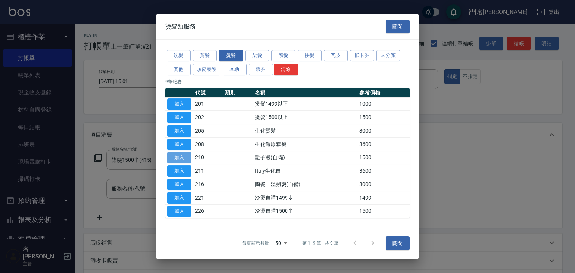
click at [187, 156] on button "加入" at bounding box center [179, 158] width 24 height 12
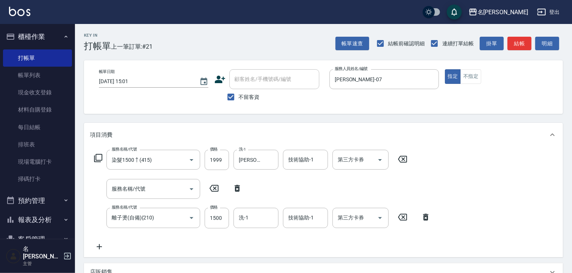
click at [235, 181] on div "服務名稱/代號 服務名稱/代號" at bounding box center [168, 189] width 157 height 20
click at [237, 185] on icon at bounding box center [237, 188] width 19 height 9
type input "離子燙(自備)(210)"
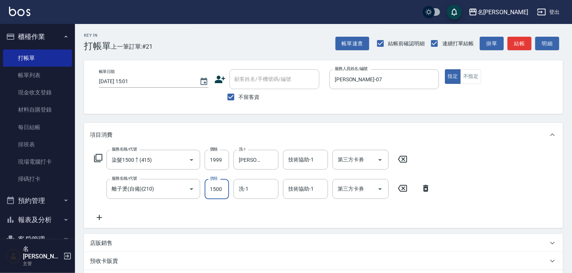
click at [212, 186] on input "1500" at bounding box center [217, 189] width 24 height 20
type input "1800"
click at [100, 217] on icon at bounding box center [99, 217] width 5 height 5
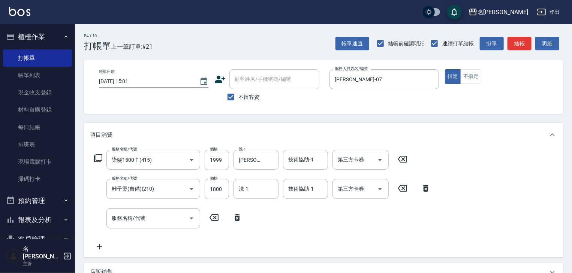
click at [96, 158] on icon at bounding box center [98, 158] width 9 height 9
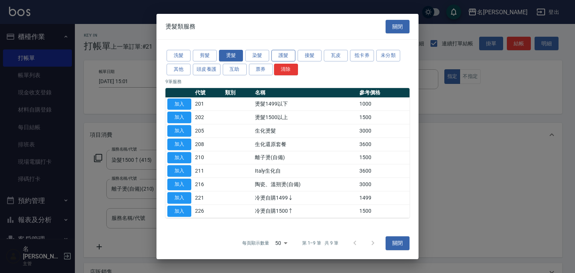
click at [283, 57] on button "護髮" at bounding box center [284, 56] width 24 height 12
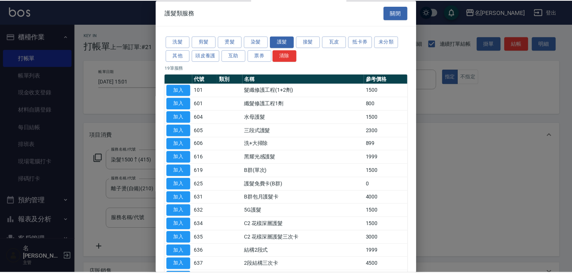
scroll to position [105, 0]
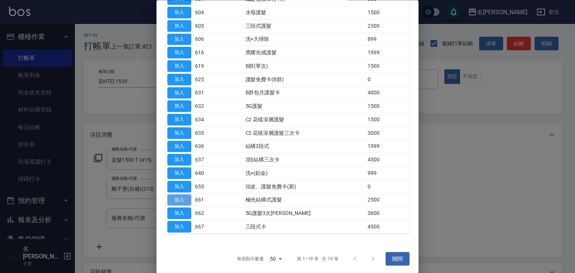
click at [183, 199] on button "加入" at bounding box center [179, 200] width 24 height 12
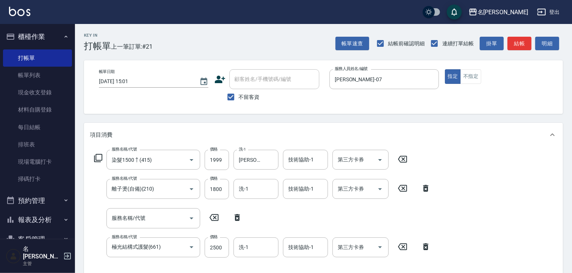
click at [238, 217] on icon at bounding box center [237, 217] width 5 height 7
type input "極光結構式護髮(661)"
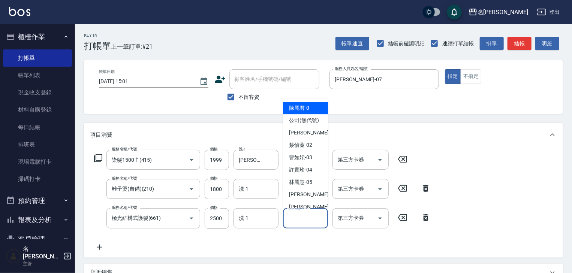
click at [297, 222] on input "技術協助-1" at bounding box center [305, 218] width 38 height 13
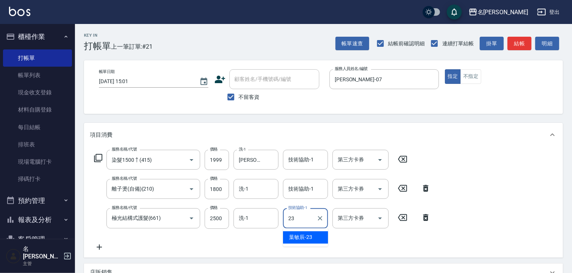
drag, startPoint x: 313, startPoint y: 235, endPoint x: 311, endPoint y: 227, distance: 7.4
click at [313, 229] on ul "葉敏辰 -23" at bounding box center [305, 238] width 45 height 18
type input "23"
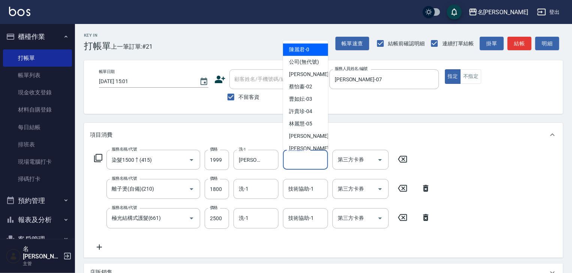
click at [300, 164] on input "技術協助-1" at bounding box center [305, 159] width 38 height 13
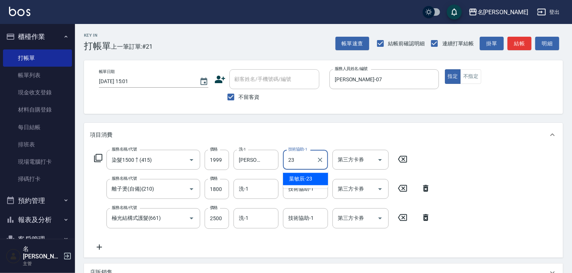
click at [311, 179] on span "葉敏辰 -23" at bounding box center [300, 179] width 23 height 8
type input "葉敏辰-23"
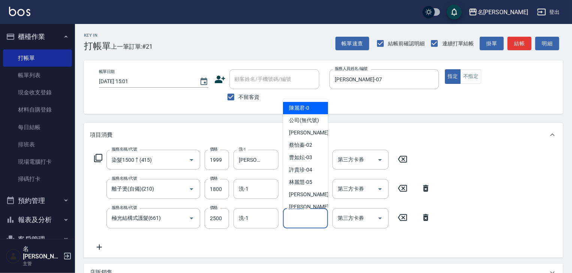
click at [305, 221] on input "技術協助-1" at bounding box center [305, 218] width 38 height 13
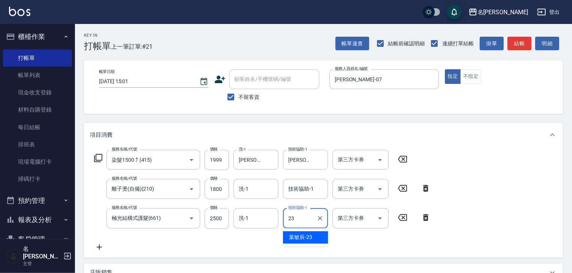
click at [308, 241] on span "葉敏辰 -23" at bounding box center [300, 238] width 23 height 8
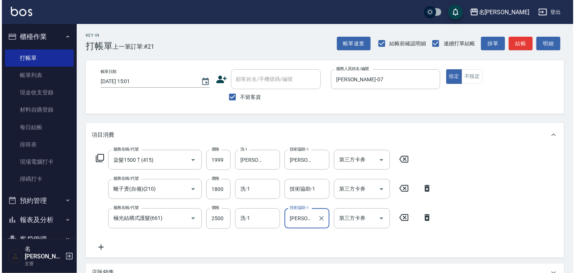
scroll to position [120, 0]
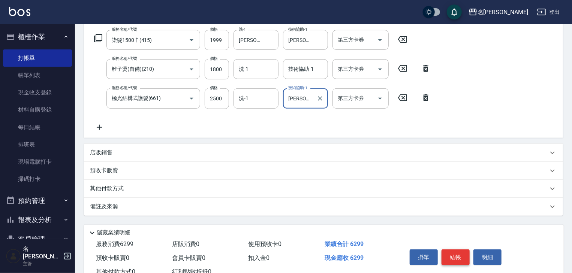
type input "葉敏辰-23"
click at [456, 261] on button "結帳" at bounding box center [455, 258] width 28 height 16
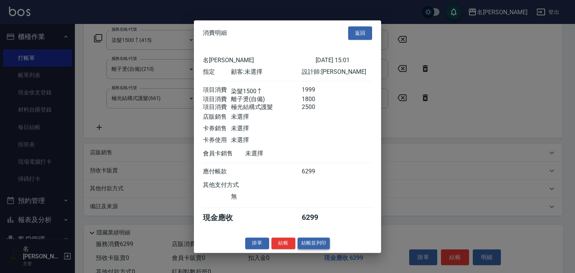
click at [318, 249] on button "結帳並列印" at bounding box center [314, 244] width 33 height 12
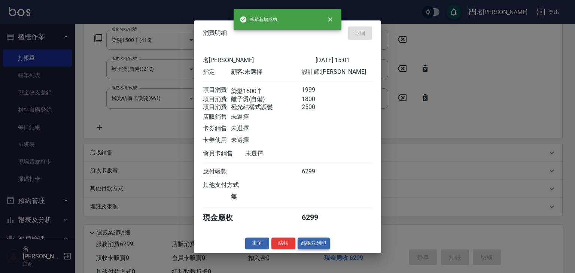
type input "2025/09/10 15:06"
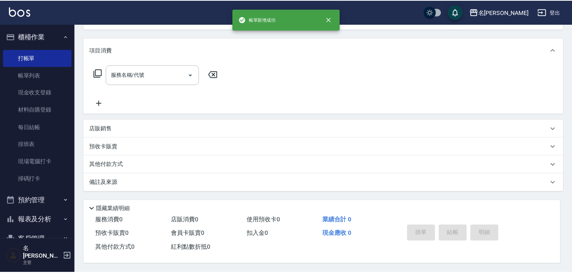
scroll to position [0, 0]
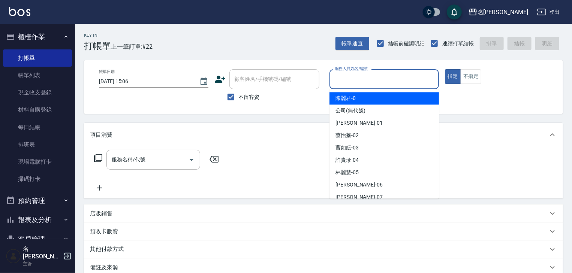
click at [368, 81] on input "服務人員姓名/編號" at bounding box center [384, 79] width 103 height 13
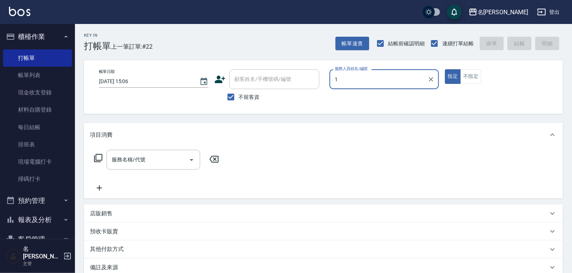
type input "12"
click at [434, 79] on icon "Clear" at bounding box center [430, 79] width 7 height 7
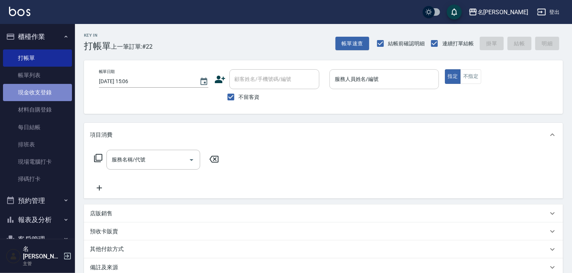
click at [53, 91] on link "現金收支登錄" at bounding box center [37, 92] width 69 height 17
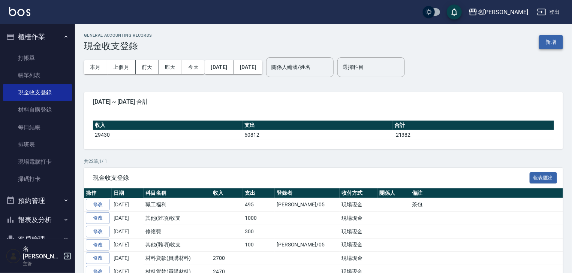
click at [546, 39] on button "新增" at bounding box center [551, 42] width 24 height 14
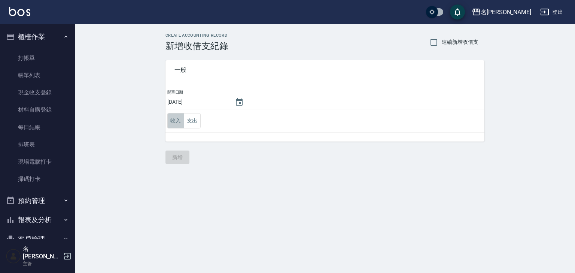
click at [172, 120] on button "收入" at bounding box center [175, 120] width 17 height 15
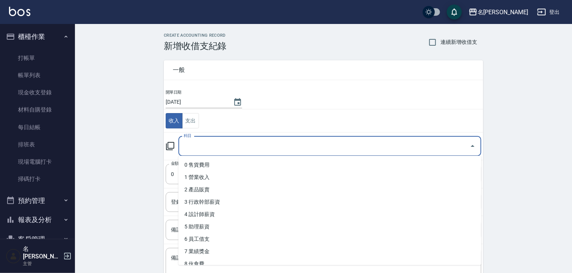
click at [196, 151] on input "科目" at bounding box center [324, 146] width 285 height 13
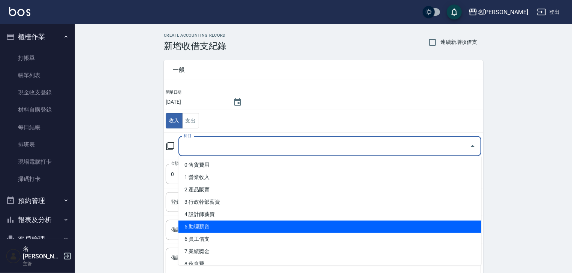
scroll to position [80, 0]
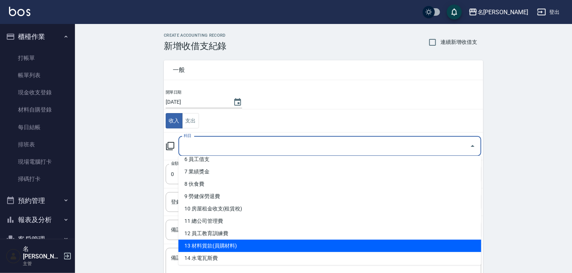
click at [235, 245] on li "13 材料貨款(員購材料)" at bounding box center [329, 246] width 303 height 12
type input "13 材料貨款(員購材料)"
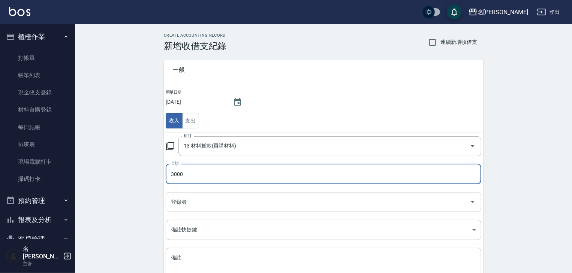
type input "3000"
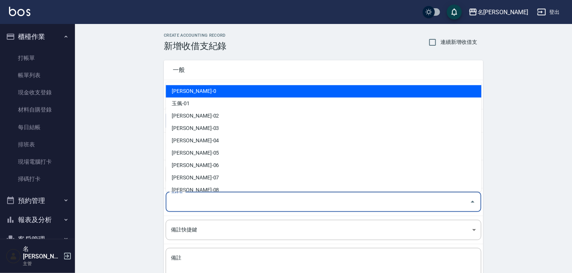
click at [190, 204] on input "登錄者" at bounding box center [317, 202] width 297 height 13
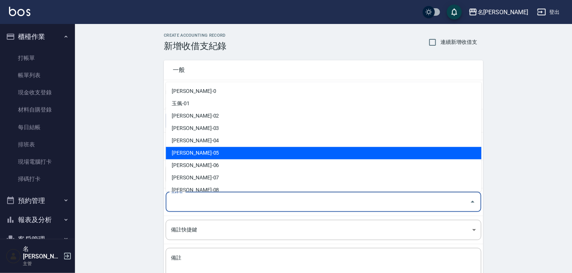
click at [210, 153] on li "林麗慧-05" at bounding box center [323, 153] width 315 height 12
type input "林麗慧-05"
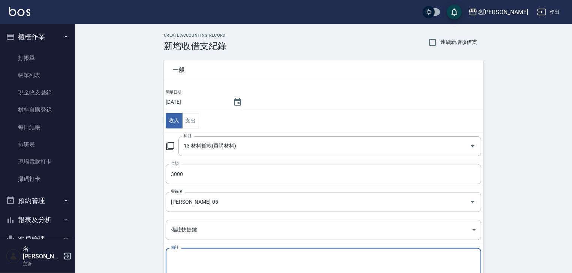
click at [184, 261] on textarea "備註" at bounding box center [323, 266] width 305 height 25
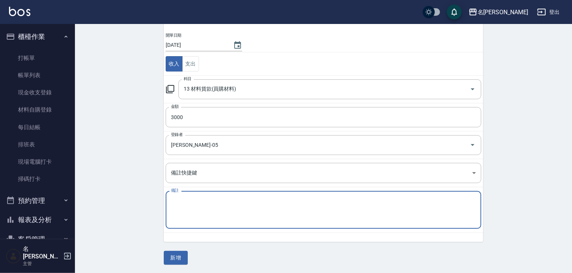
click at [188, 202] on textarea "備註" at bounding box center [323, 209] width 305 height 25
click at [183, 201] on textarea "髮" at bounding box center [323, 209] width 305 height 25
type textarea "髮片"
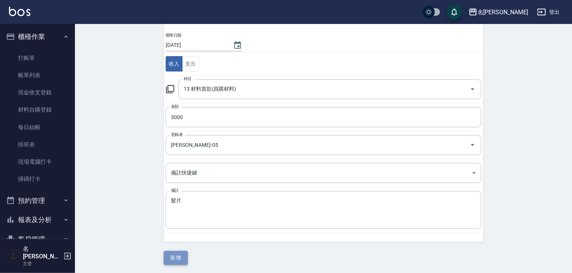
click at [181, 256] on button "新增" at bounding box center [176, 258] width 24 height 14
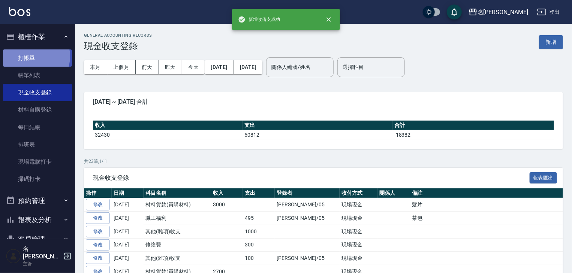
click at [30, 56] on link "打帳單" at bounding box center [37, 57] width 69 height 17
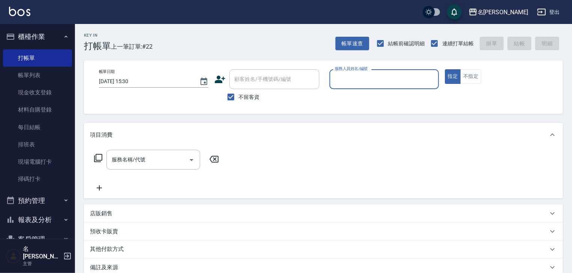
click at [389, 82] on input "服務人員姓名/編號" at bounding box center [384, 79] width 103 height 13
click at [357, 100] on span "林佳穎 -12" at bounding box center [346, 98] width 23 height 8
type input "林佳穎-12"
click at [163, 155] on input "服務名稱/代號" at bounding box center [148, 159] width 76 height 13
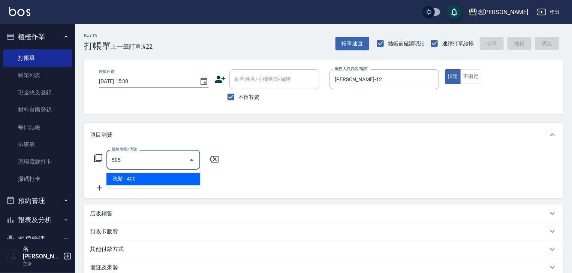
click at [158, 176] on span "洗髮 - 400" at bounding box center [153, 179] width 94 height 12
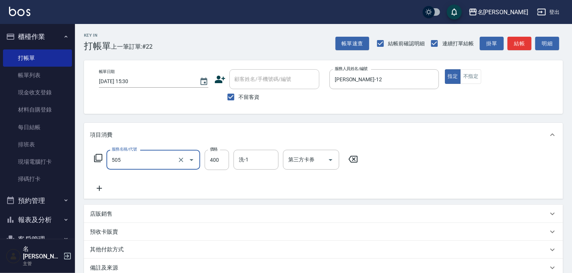
type input "洗髮(505)"
click at [101, 190] on icon at bounding box center [99, 188] width 19 height 9
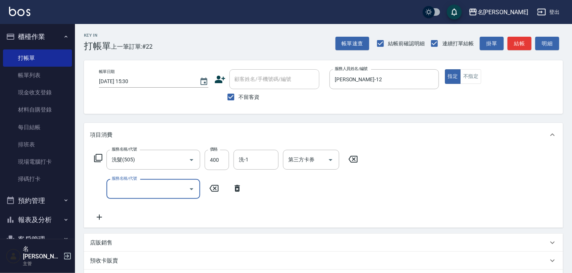
click at [135, 190] on input "服務名稱/代號" at bounding box center [148, 188] width 76 height 13
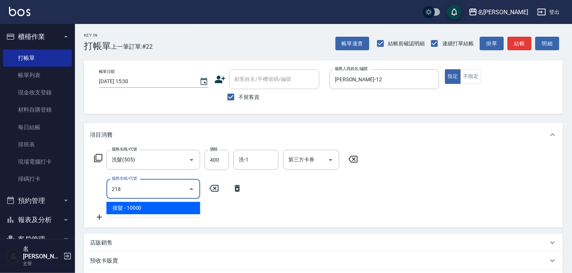
click at [156, 211] on span "接髮 - 10000" at bounding box center [153, 208] width 94 height 12
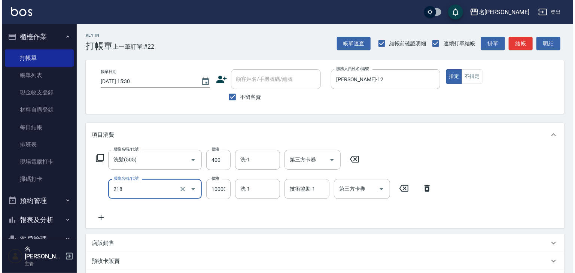
scroll to position [117, 0]
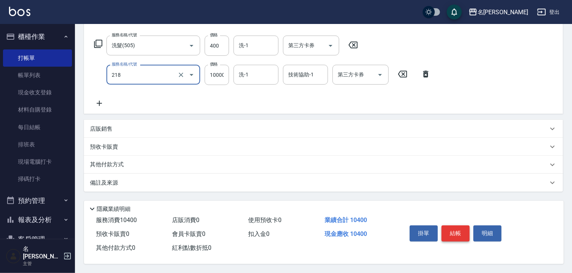
type input "接髮(218)"
click at [457, 230] on button "結帳" at bounding box center [455, 234] width 28 height 16
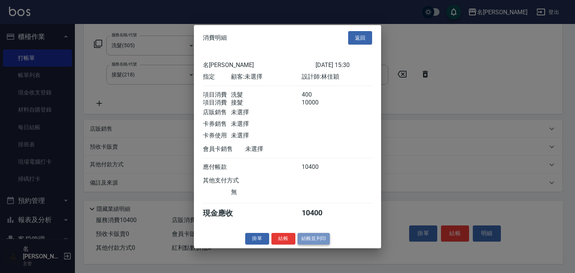
click at [314, 240] on button "結帳並列印" at bounding box center [314, 239] width 33 height 12
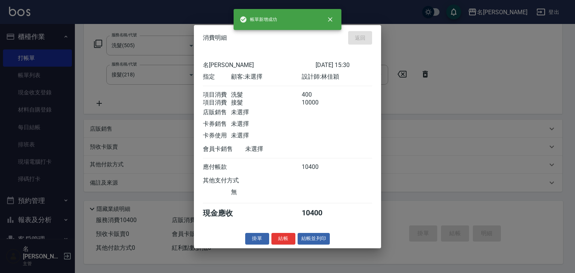
type input "2025/09/10 15:31"
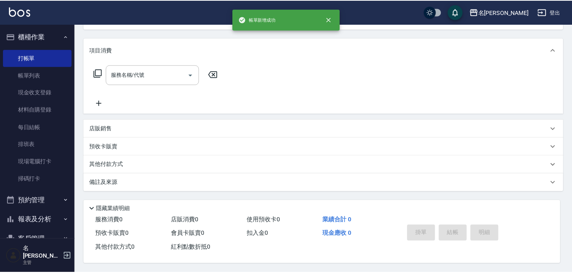
scroll to position [0, 0]
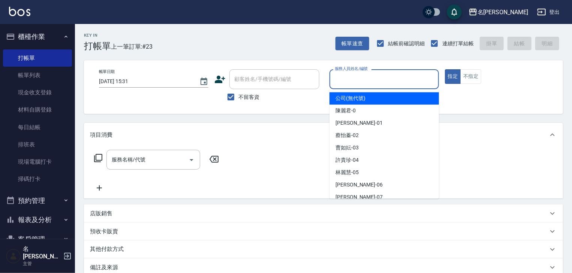
click at [387, 79] on input "服務人員姓名/編號" at bounding box center [384, 79] width 103 height 13
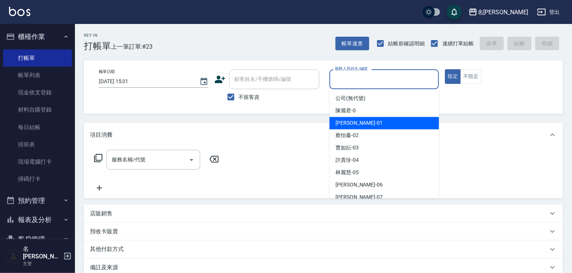
click at [352, 120] on span "Joyce -01" at bounding box center [358, 123] width 47 height 8
type input "Joyce-01"
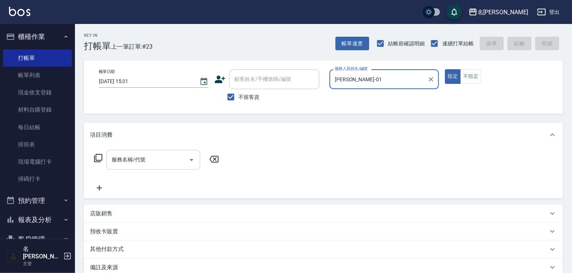
click at [155, 157] on input "服務名稱/代號" at bounding box center [148, 159] width 76 height 13
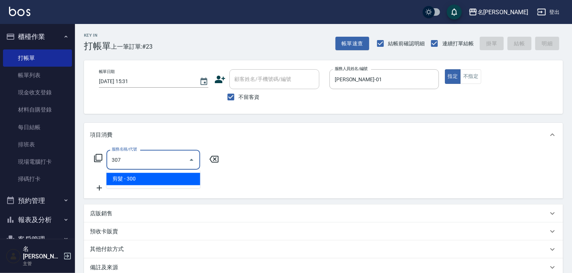
click at [167, 178] on span "剪髮 - 300" at bounding box center [153, 179] width 94 height 12
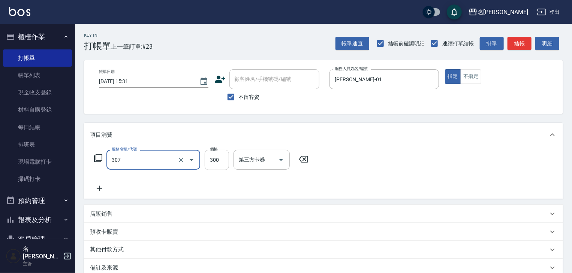
type input "剪髮(307)"
click at [219, 156] on input "300" at bounding box center [217, 160] width 24 height 20
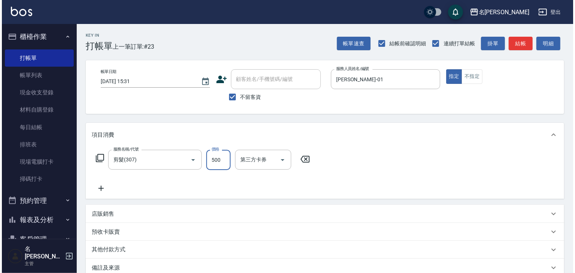
scroll to position [88, 0]
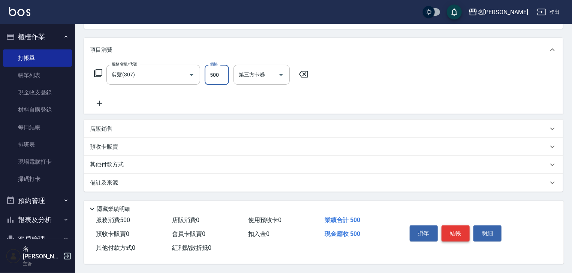
type input "500"
click at [454, 228] on button "結帳" at bounding box center [455, 234] width 28 height 16
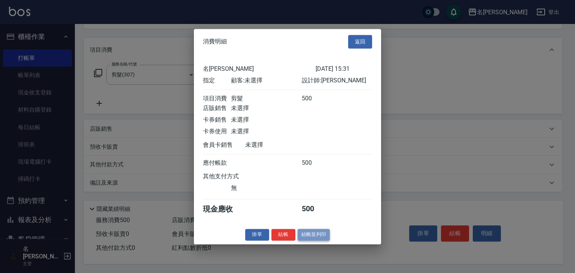
click at [312, 241] on button "結帳並列印" at bounding box center [314, 235] width 33 height 12
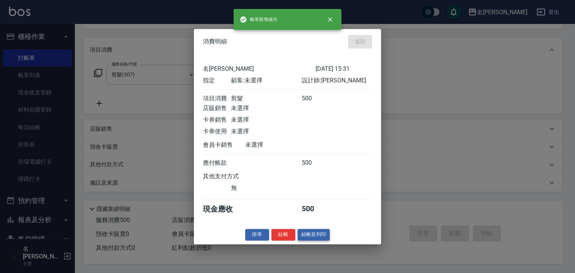
type input "2025/09/10 15:32"
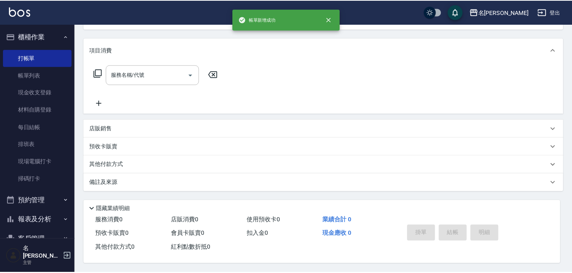
scroll to position [0, 0]
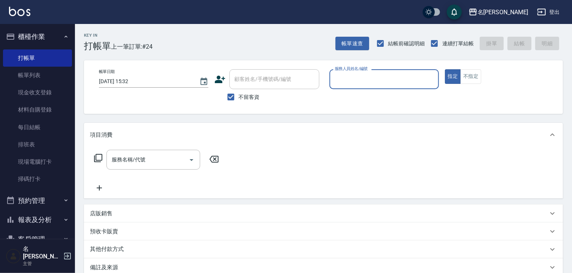
type input "ㄆ"
type input "賴妤韓-Q"
type button "true"
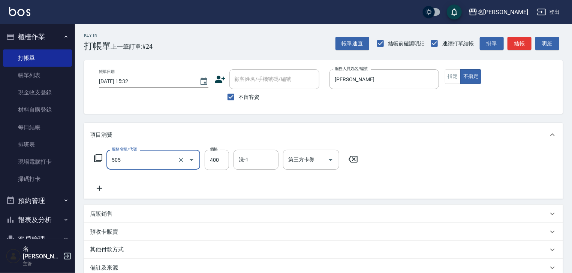
type input "洗髮(505)"
click at [523, 46] on button "結帳" at bounding box center [519, 44] width 24 height 14
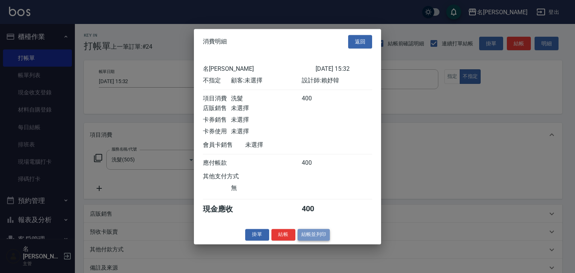
click at [312, 240] on button "結帳並列印" at bounding box center [314, 235] width 33 height 12
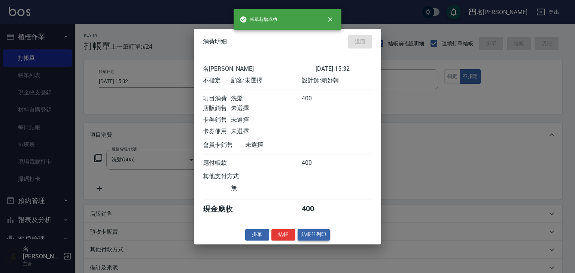
type input "2025/09/10 15:39"
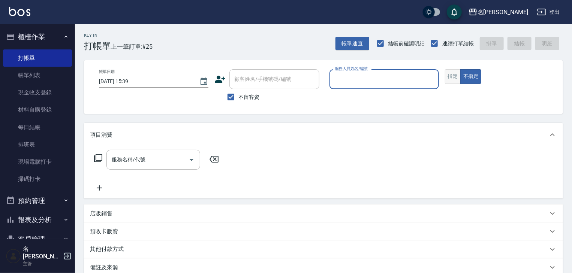
click at [447, 80] on button "指定" at bounding box center [453, 76] width 16 height 15
click at [372, 85] on input "服務人員姓名/編號" at bounding box center [384, 79] width 103 height 13
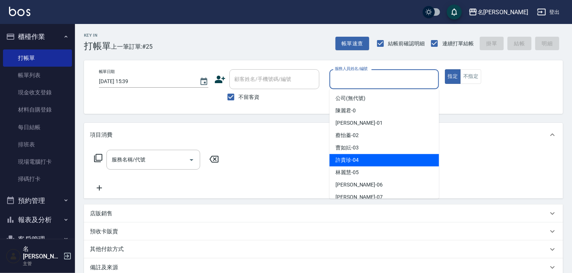
drag, startPoint x: 356, startPoint y: 158, endPoint x: 303, endPoint y: 163, distance: 52.7
click at [356, 159] on span "許貴珍 -04" at bounding box center [346, 160] width 23 height 8
type input "許貴珍-04"
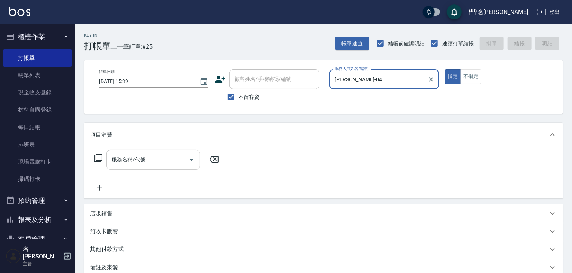
click at [126, 165] on input "服務名稱/代號" at bounding box center [148, 159] width 76 height 13
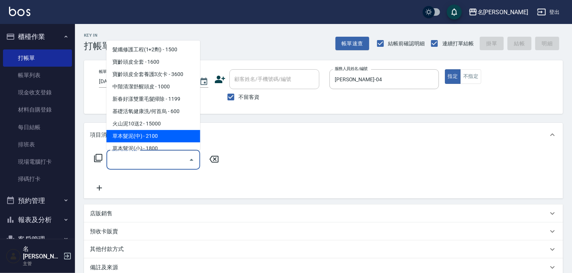
click at [167, 134] on span "草本髮泥(中) - 2100" at bounding box center [153, 136] width 94 height 12
type input "草本髮泥(中)(121)"
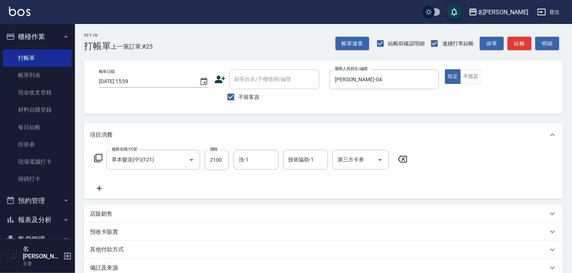
click at [102, 188] on icon at bounding box center [99, 188] width 5 height 5
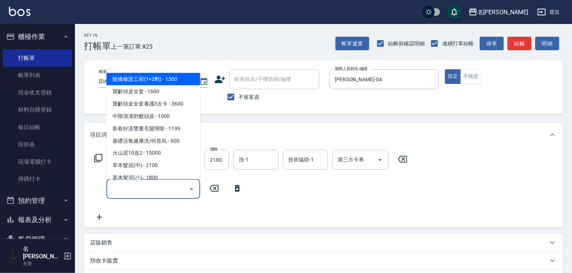
click at [132, 190] on input "服務名稱/代號" at bounding box center [148, 188] width 76 height 13
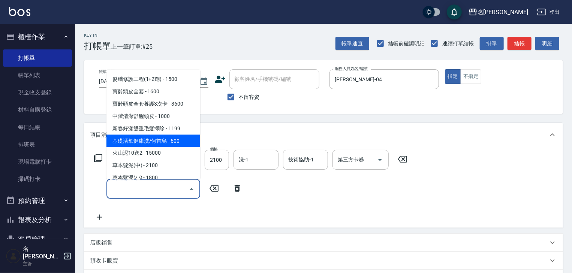
click at [183, 144] on span "基礎活氧健康洗/何首烏 - 600" at bounding box center [153, 141] width 94 height 12
type input "基礎活氧健康洗/何首烏(109)"
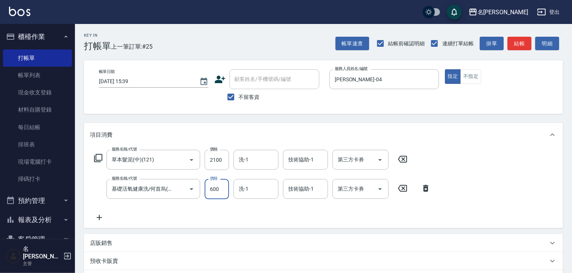
click at [224, 189] on input "600" at bounding box center [217, 189] width 24 height 20
type input "300"
click at [254, 160] on input "洗-1" at bounding box center [256, 159] width 38 height 13
click at [244, 165] on input "洗-1" at bounding box center [256, 159] width 38 height 13
click at [255, 180] on span "陳雅筑 -21" at bounding box center [250, 179] width 23 height 8
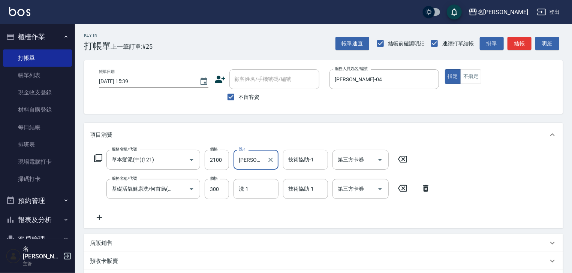
type input "陳雅筑-21"
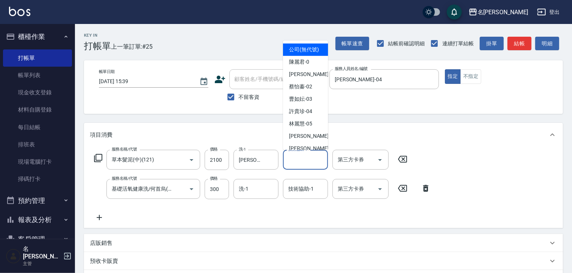
click at [301, 159] on input "技術協助-1" at bounding box center [305, 159] width 38 height 13
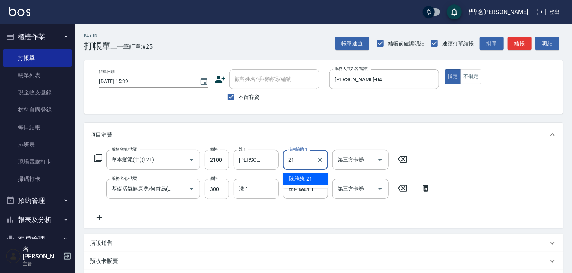
click at [302, 178] on span "陳雅筑 -21" at bounding box center [300, 179] width 23 height 8
type input "陳雅筑-21"
click at [109, 245] on p "店販銷售" at bounding box center [101, 243] width 22 height 8
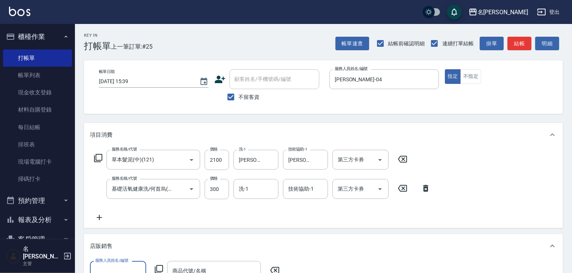
scroll to position [120, 0]
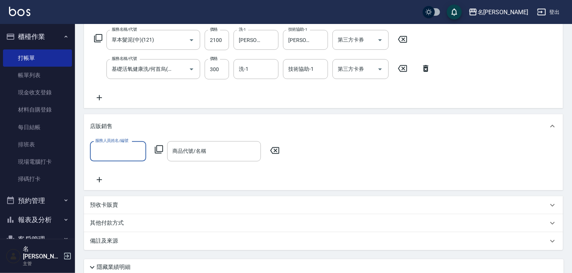
click at [111, 153] on input "服務人員姓名/編號" at bounding box center [117, 151] width 49 height 13
click at [124, 166] on div "許貴珍 -04" at bounding box center [118, 170] width 56 height 12
type input "許貴珍-04"
click at [162, 151] on icon at bounding box center [159, 149] width 8 height 8
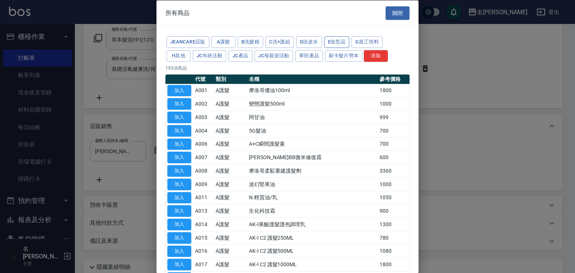
click at [331, 43] on button "E造型品" at bounding box center [336, 42] width 25 height 12
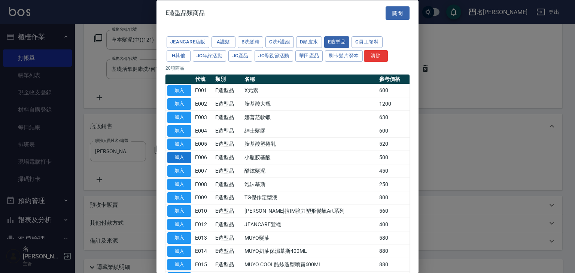
click at [178, 153] on button "加入" at bounding box center [179, 158] width 24 height 12
type input "小瓶胺基酸"
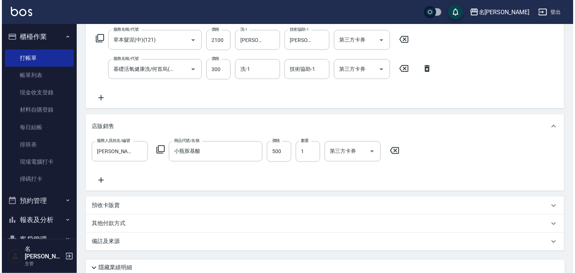
scroll to position [181, 0]
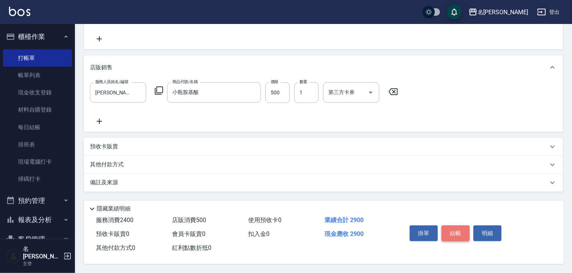
click at [456, 238] on button "結帳" at bounding box center [455, 234] width 28 height 16
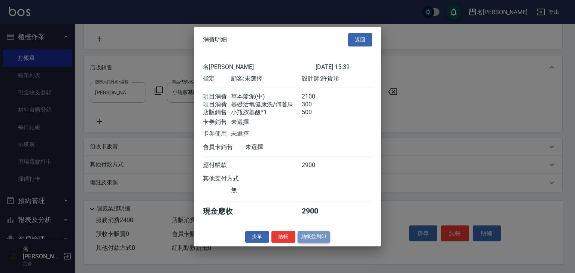
click at [314, 238] on button "結帳並列印" at bounding box center [314, 237] width 33 height 12
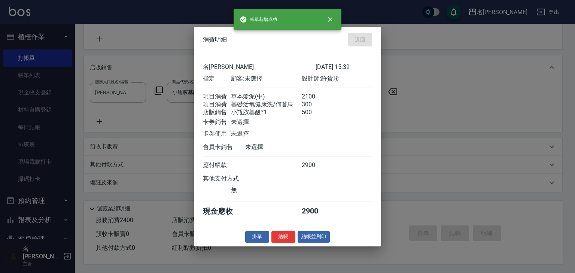
type input "2025/09/10 15:56"
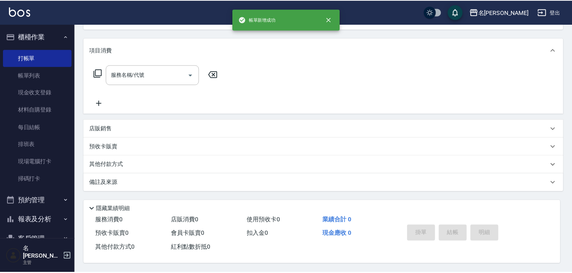
scroll to position [0, 0]
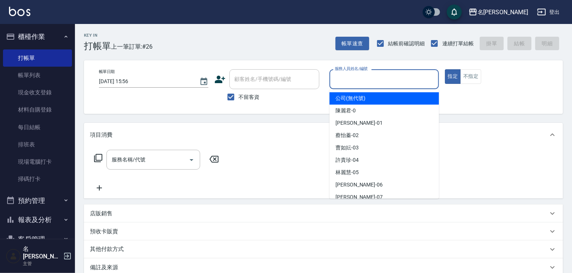
click at [361, 81] on input "服務人員姓名/編號" at bounding box center [384, 79] width 103 height 13
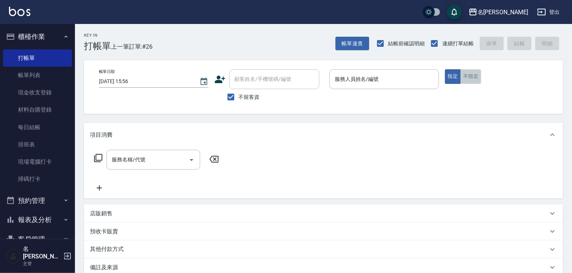
click at [477, 76] on button "不指定" at bounding box center [470, 76] width 21 height 15
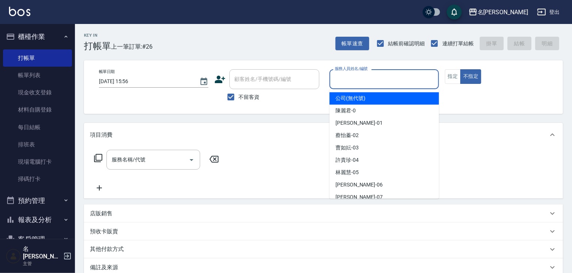
click at [370, 79] on input "服務人員姓名/編號" at bounding box center [384, 79] width 103 height 13
click at [448, 75] on button "指定" at bounding box center [453, 76] width 16 height 15
click at [355, 81] on input "服務人員姓名/編號" at bounding box center [384, 79] width 103 height 13
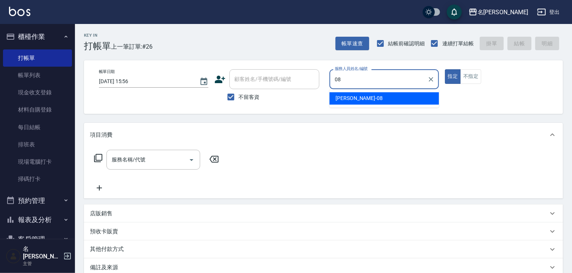
click at [338, 99] on span "蔡慈恩 -08" at bounding box center [358, 98] width 47 height 8
type input "蔡慈恩-08"
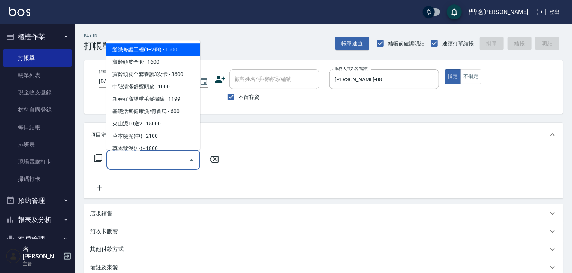
click at [166, 157] on input "服務名稱/代號" at bounding box center [148, 159] width 76 height 13
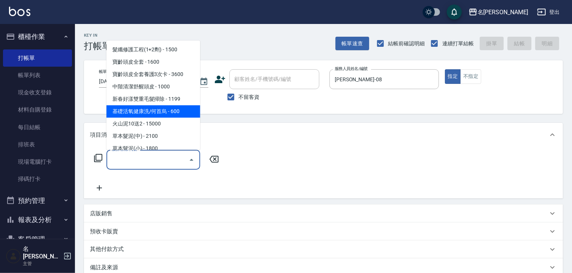
click at [184, 109] on span "基礎活氧健康洗/何首烏 - 600" at bounding box center [153, 112] width 94 height 12
type input "基礎活氧健康洗/何首烏(109)"
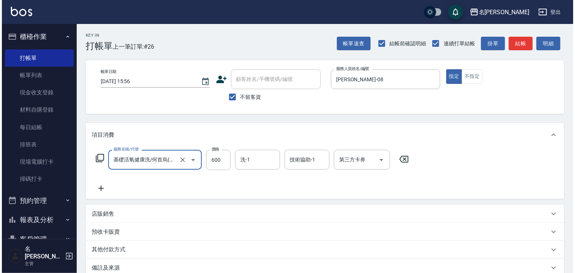
scroll to position [88, 0]
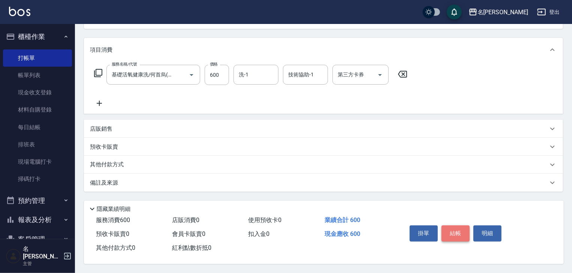
click at [446, 228] on button "結帳" at bounding box center [455, 234] width 28 height 16
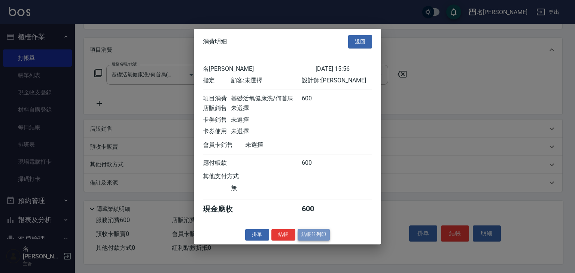
click at [315, 240] on button "結帳並列印" at bounding box center [314, 235] width 33 height 12
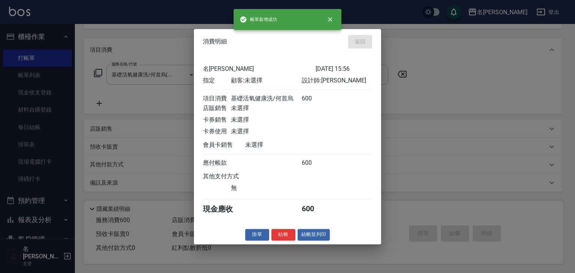
type input "2025/09/10 16:05"
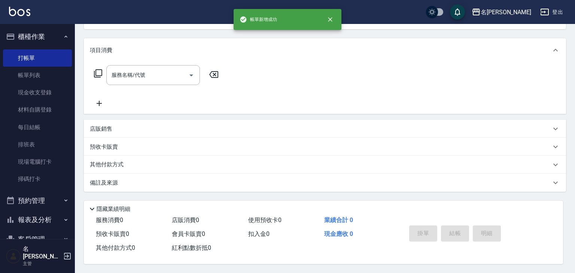
scroll to position [0, 0]
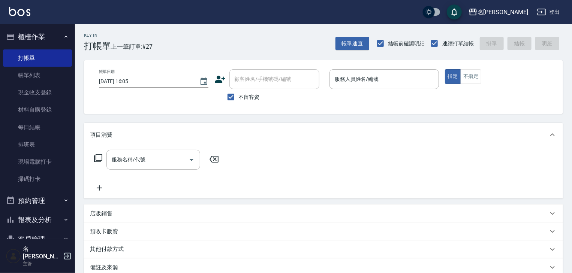
drag, startPoint x: 441, startPoint y: 254, endPoint x: 436, endPoint y: 285, distance: 31.2
click at [33, 71] on link "帳單列表" at bounding box center [37, 75] width 69 height 17
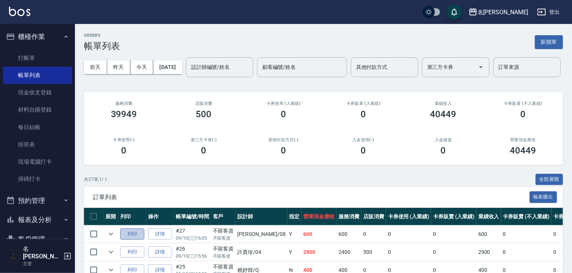
click at [133, 240] on button "列印" at bounding box center [132, 235] width 24 height 12
click at [43, 54] on link "打帳單" at bounding box center [37, 57] width 69 height 17
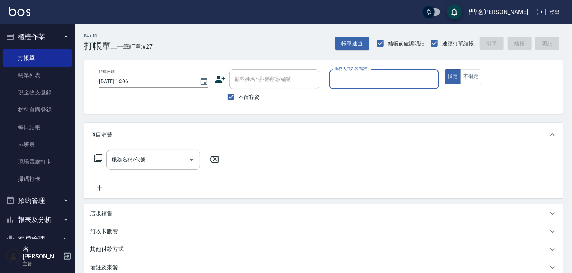
click at [418, 82] on input "服務人員姓名/編號" at bounding box center [384, 79] width 103 height 13
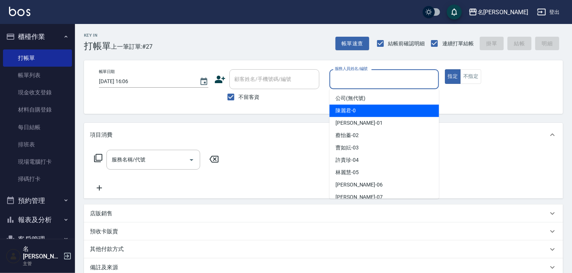
click at [357, 114] on div "陳麗君 -0" at bounding box center [383, 111] width 109 height 12
type input "陳麗君-0"
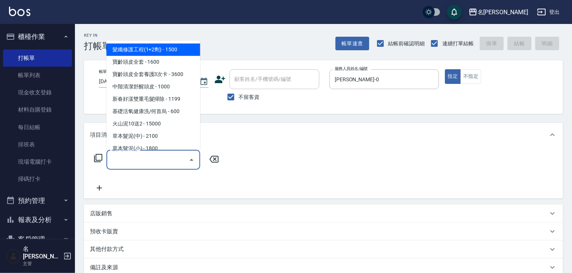
click at [157, 160] on input "服務名稱/代號" at bounding box center [148, 159] width 76 height 13
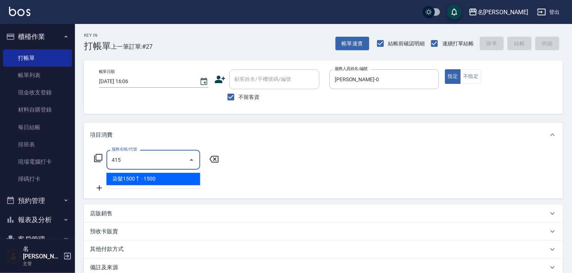
click at [159, 178] on span "染髮1500↑ - 1500" at bounding box center [153, 179] width 94 height 12
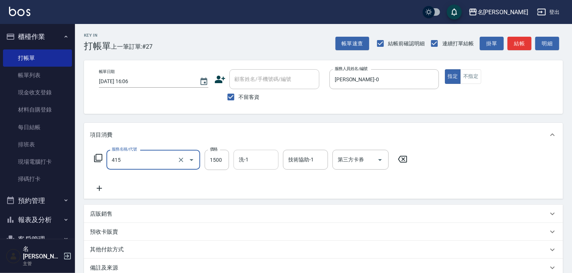
type input "染髮1500↑(415)"
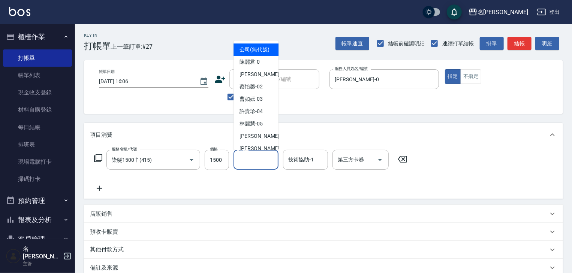
click at [255, 163] on input "洗-1" at bounding box center [256, 159] width 38 height 13
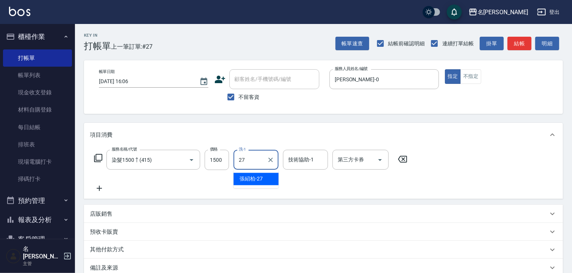
click at [265, 186] on ul "張紹柏 -27" at bounding box center [255, 179] width 45 height 18
click at [269, 182] on div "張紹柏 -27" at bounding box center [255, 179] width 45 height 12
type input "張紹柏-27"
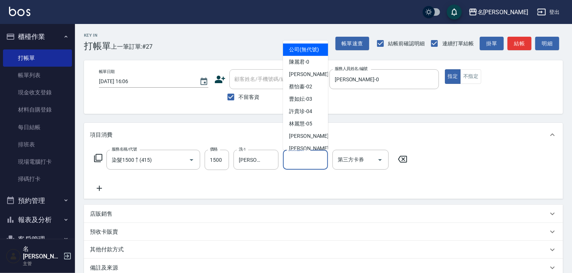
click at [312, 163] on input "技術協助-1" at bounding box center [305, 159] width 38 height 13
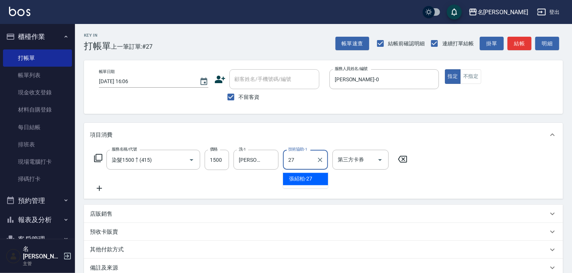
click at [306, 176] on span "張紹柏 -27" at bounding box center [300, 179] width 23 height 8
type input "張紹柏-27"
click at [99, 191] on icon at bounding box center [99, 188] width 19 height 9
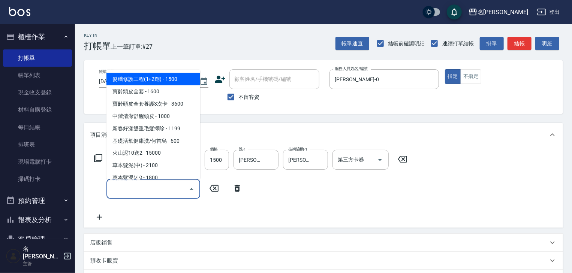
click at [139, 195] on input "服務名稱/代號" at bounding box center [148, 188] width 76 height 13
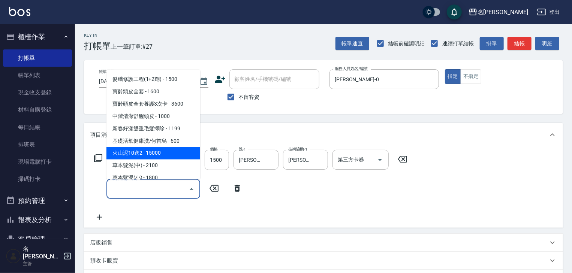
click at [102, 157] on icon at bounding box center [98, 158] width 9 height 9
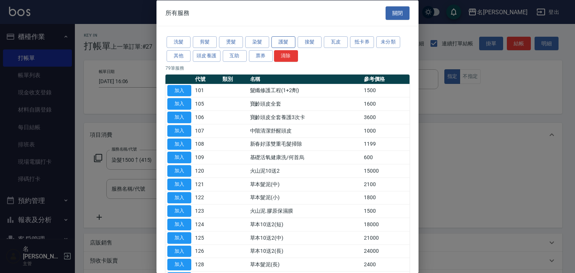
click at [290, 43] on button "護髮" at bounding box center [284, 42] width 24 height 12
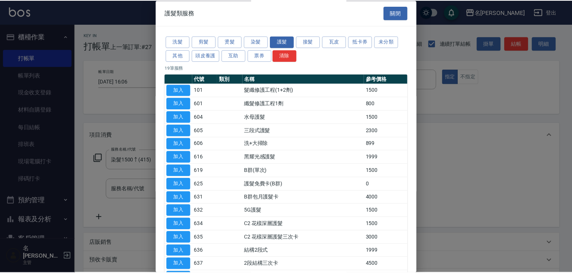
scroll to position [40, 0]
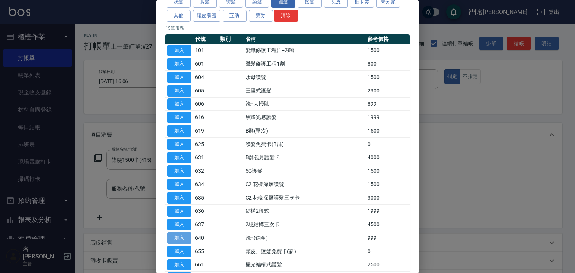
click at [183, 238] on button "加入" at bounding box center [179, 239] width 24 height 12
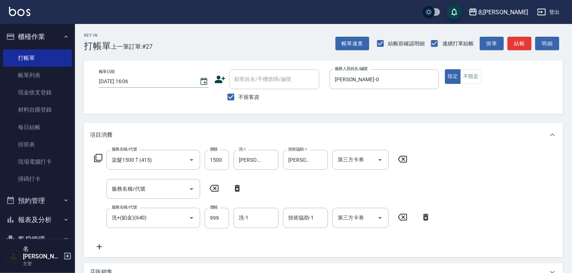
click at [234, 188] on icon at bounding box center [237, 188] width 19 height 9
type input "洗+(鉑金)(640)"
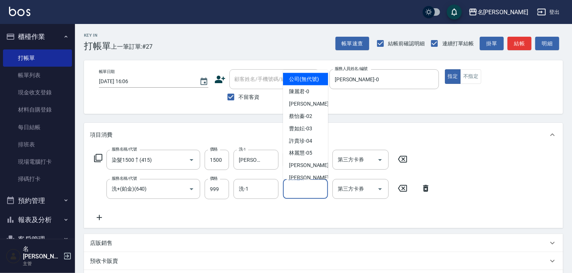
click at [295, 193] on input "技術協助-1" at bounding box center [305, 188] width 38 height 13
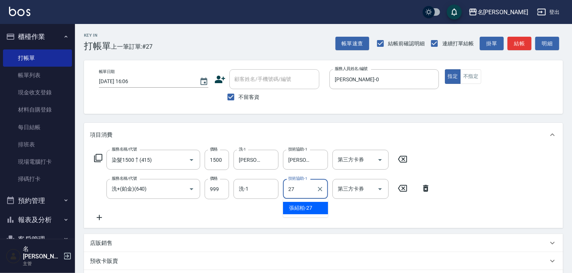
click at [297, 209] on span "張紹柏 -27" at bounding box center [300, 208] width 23 height 8
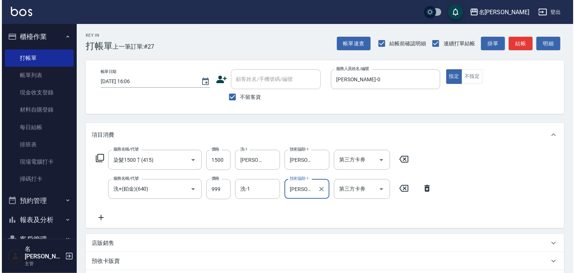
scroll to position [117, 0]
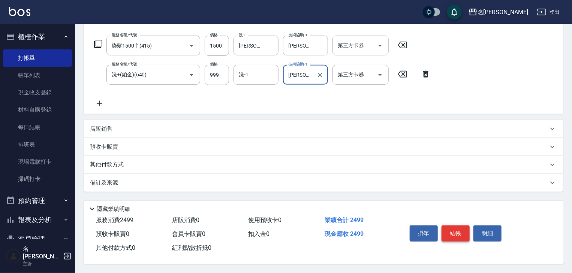
type input "張紹柏-27"
click at [461, 230] on button "結帳" at bounding box center [455, 234] width 28 height 16
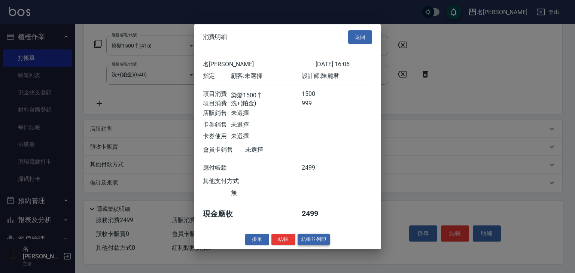
click at [315, 243] on button "結帳並列印" at bounding box center [314, 240] width 33 height 12
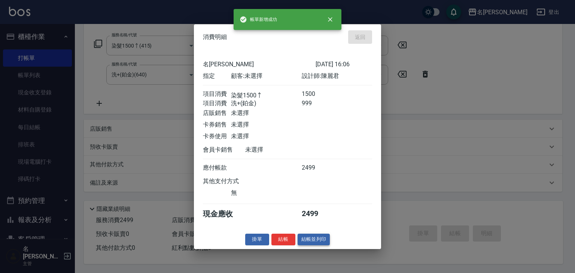
type input "2025/09/10 16:08"
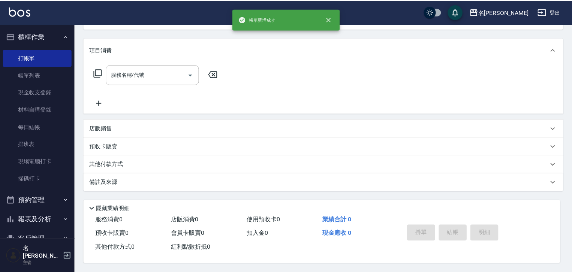
scroll to position [0, 0]
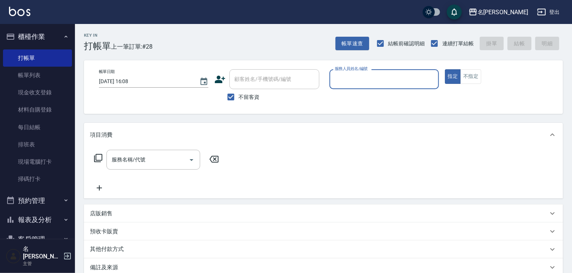
click at [362, 77] on input "服務人員姓名/編號" at bounding box center [384, 79] width 103 height 13
click at [357, 96] on span "黃于瑄 -09" at bounding box center [346, 98] width 23 height 8
type input "黃于瑄-09"
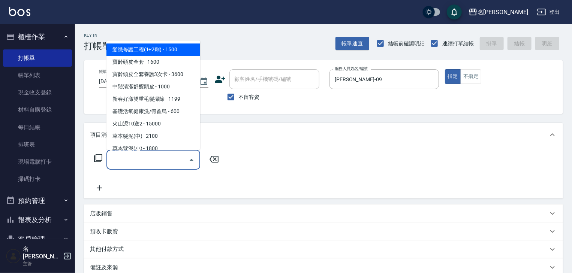
click at [157, 159] on input "服務名稱/代號" at bounding box center [148, 159] width 76 height 13
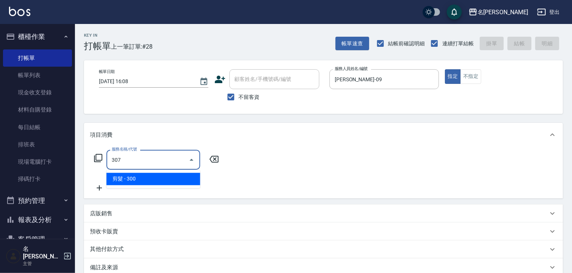
drag, startPoint x: 169, startPoint y: 173, endPoint x: 191, endPoint y: 170, distance: 22.7
click at [170, 173] on span "剪髮 - 300" at bounding box center [153, 179] width 94 height 12
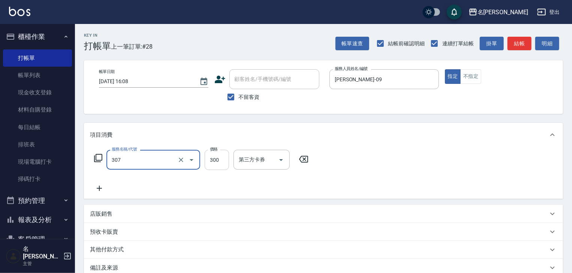
type input "剪髮(307)"
click at [213, 162] on input "300" at bounding box center [217, 160] width 24 height 20
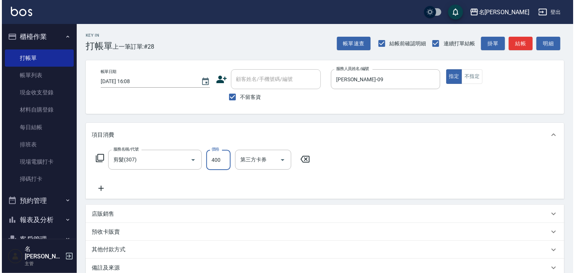
scroll to position [88, 0]
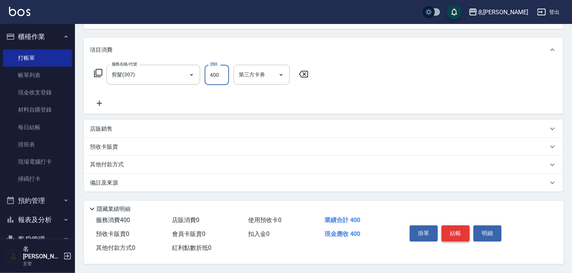
type input "400"
click at [456, 234] on button "結帳" at bounding box center [455, 234] width 28 height 16
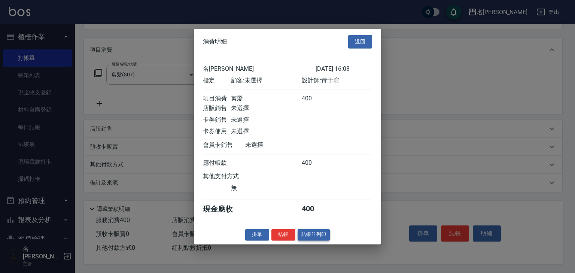
click at [324, 241] on button "結帳並列印" at bounding box center [314, 235] width 33 height 12
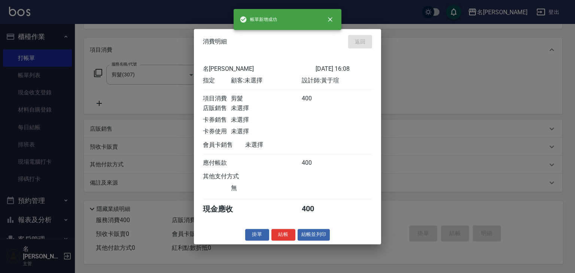
type input "2025/09/10 16:25"
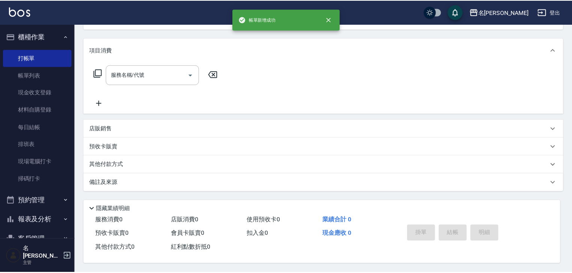
scroll to position [0, 0]
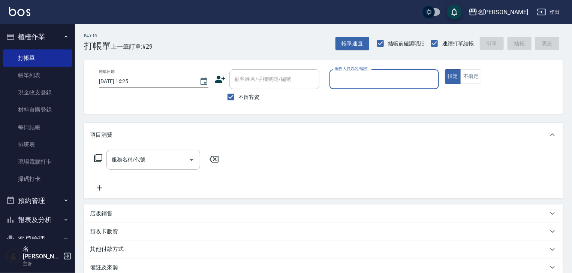
click at [365, 84] on input "服務人員姓名/編號" at bounding box center [384, 79] width 103 height 13
click at [357, 96] on div "吳姵瑩 -B" at bounding box center [383, 98] width 109 height 12
type input "吳姵瑩-B"
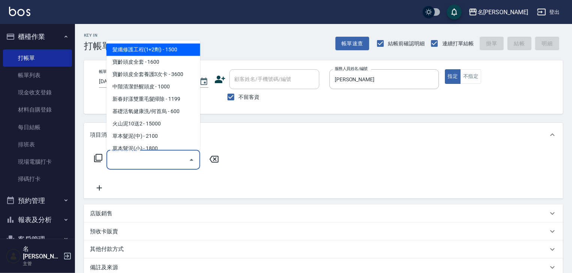
click at [144, 164] on input "服務名稱/代號" at bounding box center [148, 159] width 76 height 13
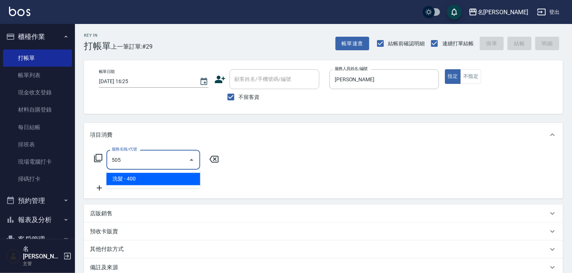
click at [175, 179] on span "洗髮 - 400" at bounding box center [153, 179] width 94 height 12
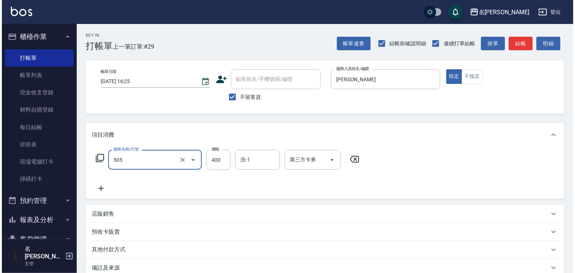
scroll to position [88, 0]
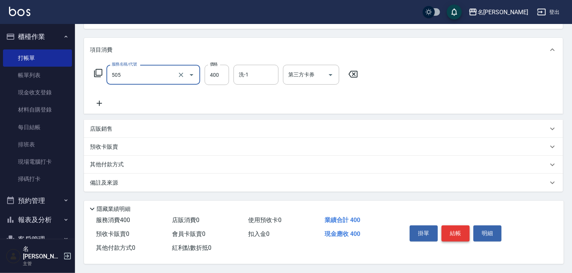
type input "洗髮(505)"
click at [450, 231] on button "結帳" at bounding box center [455, 234] width 28 height 16
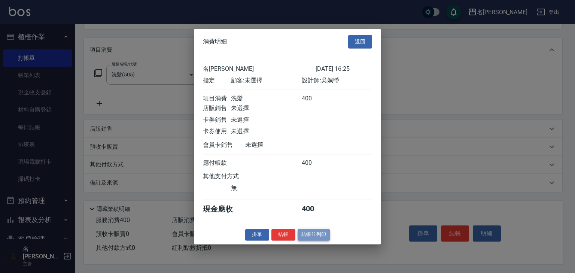
click at [311, 238] on button "結帳並列印" at bounding box center [314, 235] width 33 height 12
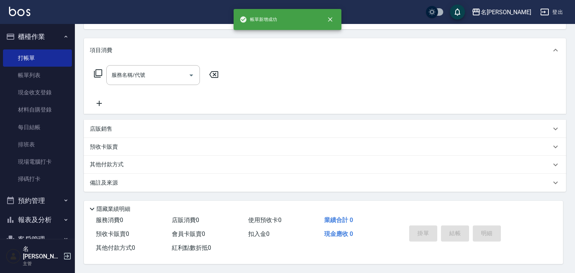
scroll to position [0, 0]
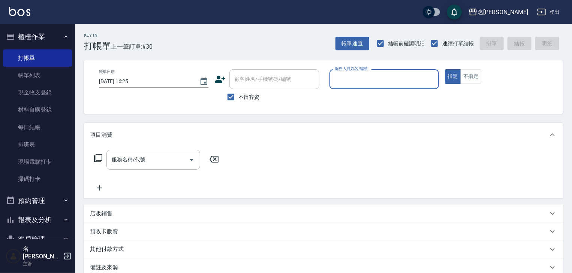
click at [382, 83] on input "服務人員姓名/編號" at bounding box center [384, 79] width 103 height 13
click at [363, 99] on div "歐麥 -10" at bounding box center [383, 98] width 109 height 12
type input "歐麥-10"
click at [138, 163] on input "服務名稱/代號" at bounding box center [148, 159] width 76 height 13
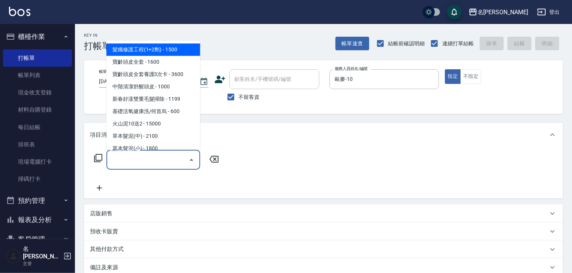
click at [99, 160] on icon at bounding box center [98, 158] width 8 height 8
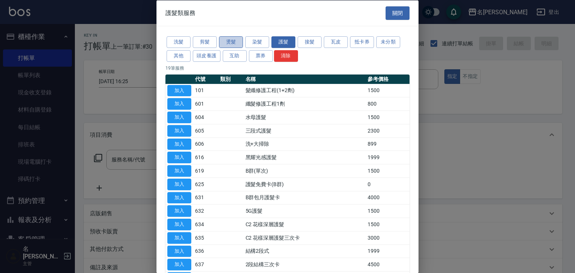
click at [233, 42] on button "燙髮" at bounding box center [231, 42] width 24 height 12
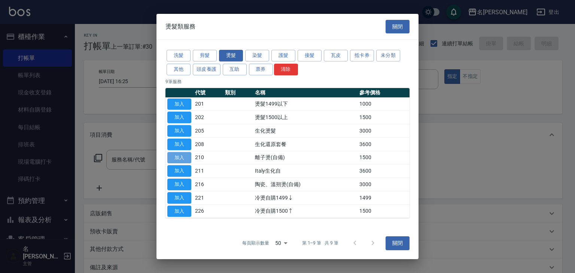
click at [177, 153] on button "加入" at bounding box center [179, 158] width 24 height 12
type input "離子燙(自備)(210)"
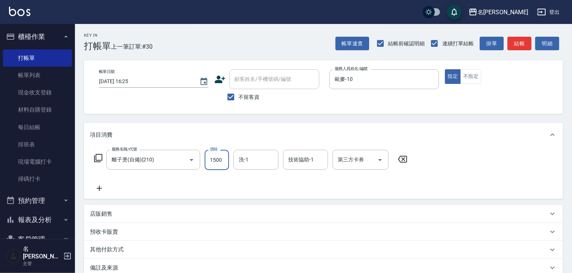
click at [214, 158] on input "1500" at bounding box center [217, 160] width 24 height 20
click at [209, 161] on input "2500" at bounding box center [217, 160] width 24 height 20
drag, startPoint x: 224, startPoint y: 160, endPoint x: 199, endPoint y: 169, distance: 26.0
click at [199, 169] on div "服務名稱/代號 離子燙(自備)(210) 服務名稱/代號 價格 2500 價格 洗-1 洗-1 技術協助-1 技術協助-1 第三方卡券 第三方卡券" at bounding box center [251, 160] width 322 height 20
type input "4000"
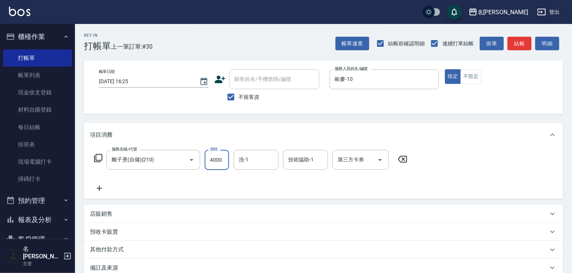
click at [99, 185] on icon at bounding box center [99, 188] width 19 height 9
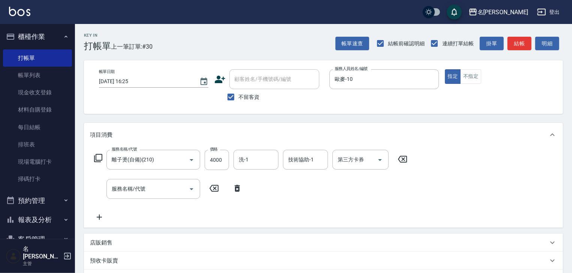
click at [99, 157] on icon at bounding box center [98, 158] width 9 height 9
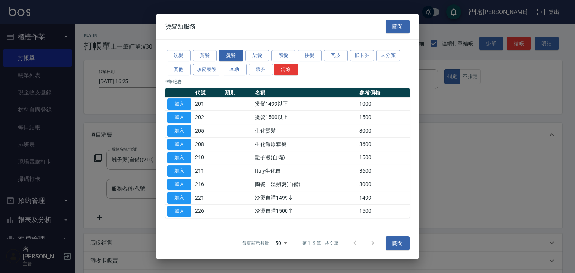
click at [202, 70] on button "頭皮養護" at bounding box center [207, 70] width 28 height 12
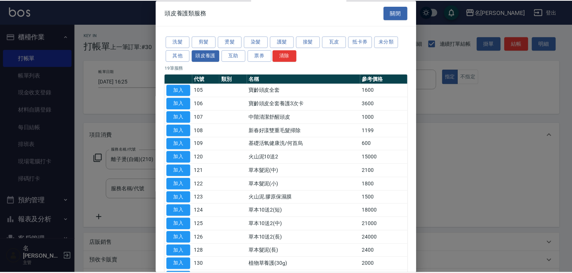
scroll to position [105, 0]
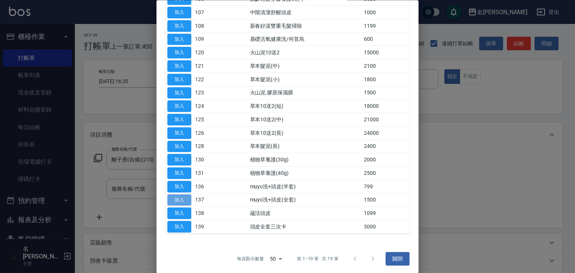
click at [185, 200] on button "加入" at bounding box center [179, 200] width 24 height 12
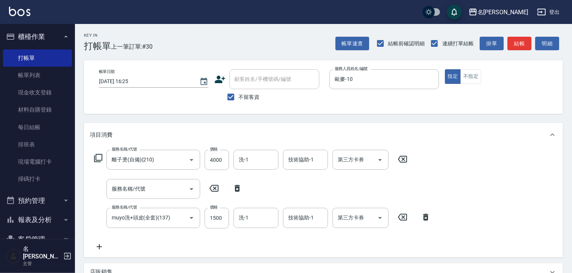
click at [238, 190] on icon at bounding box center [237, 188] width 19 height 9
type input "muyo洗+頭皮(全套)(137)"
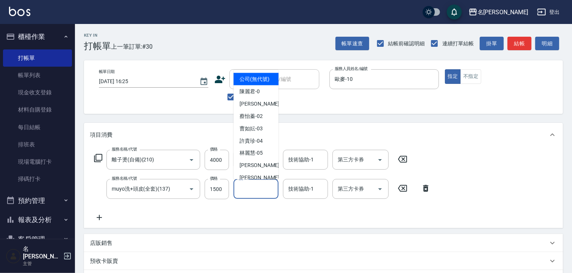
drag, startPoint x: 257, startPoint y: 193, endPoint x: 258, endPoint y: 184, distance: 9.0
click at [257, 192] on input "洗-1" at bounding box center [256, 188] width 38 height 13
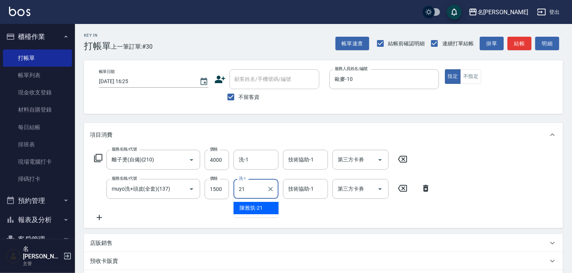
click at [269, 210] on div "陳雅筑 -21" at bounding box center [255, 208] width 45 height 12
type input "陳雅筑-21"
click at [315, 190] on input "技術協助-1" at bounding box center [305, 188] width 38 height 13
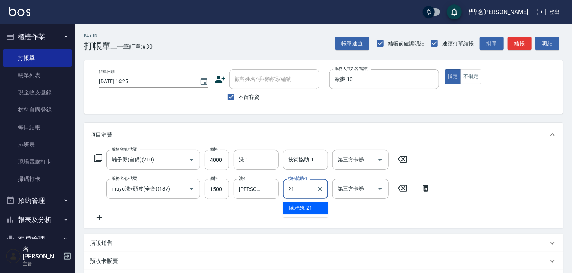
click at [304, 207] on span "陳雅筑 -21" at bounding box center [300, 208] width 23 height 8
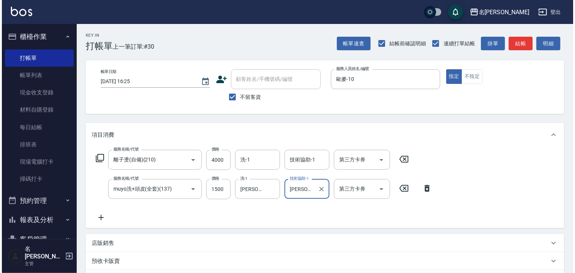
scroll to position [117, 0]
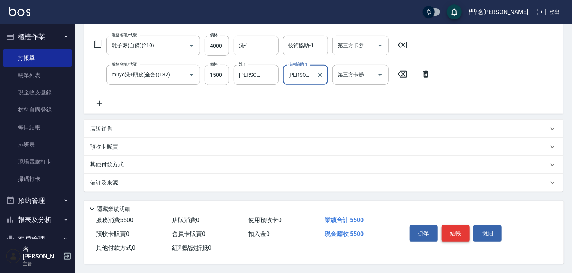
type input "陳雅筑-21"
click at [460, 231] on button "結帳" at bounding box center [455, 234] width 28 height 16
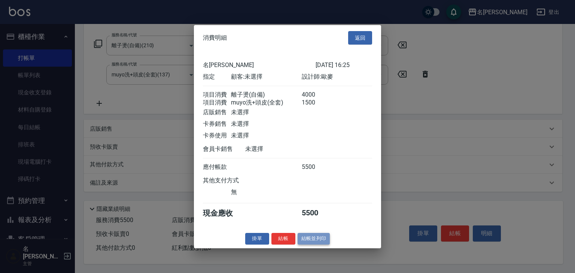
click at [325, 244] on button "結帳並列印" at bounding box center [314, 239] width 33 height 12
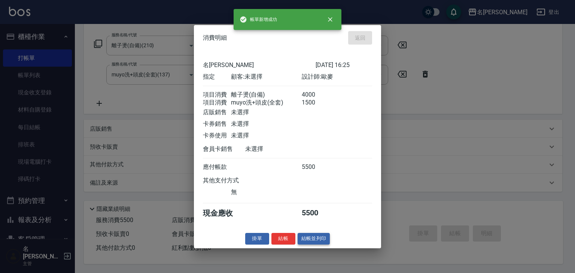
type input "2025/09/10 16:27"
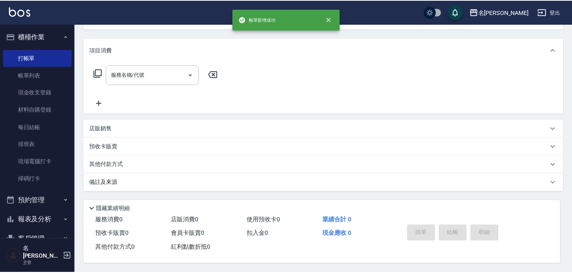
scroll to position [0, 0]
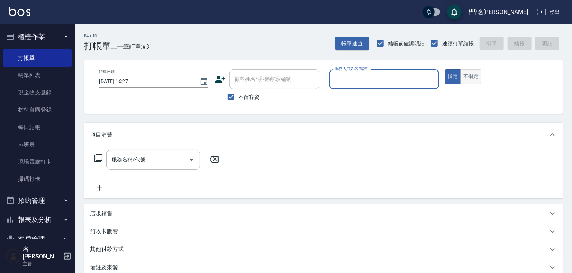
click at [471, 75] on button "不指定" at bounding box center [470, 76] width 21 height 15
click at [376, 80] on input "服務人員姓名/編號" at bounding box center [384, 79] width 103 height 13
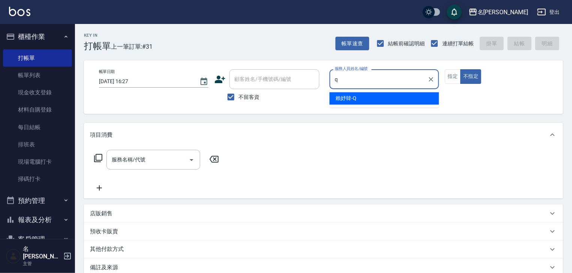
click at [363, 96] on div "賴妤韓 -Q" at bounding box center [383, 98] width 109 height 12
type input "賴妤韓-Q"
click at [132, 162] on input "服務名稱/代號" at bounding box center [148, 159] width 76 height 13
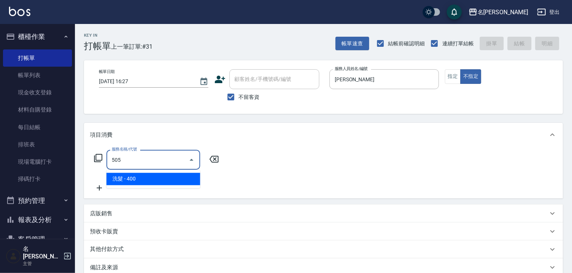
click at [147, 177] on span "洗髮 - 400" at bounding box center [153, 179] width 94 height 12
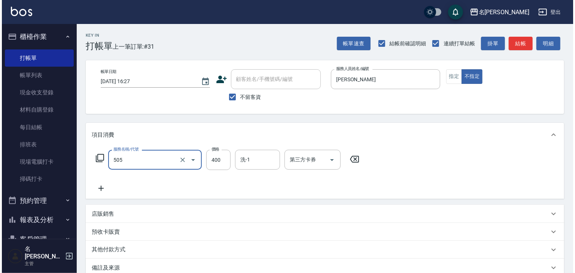
scroll to position [80, 0]
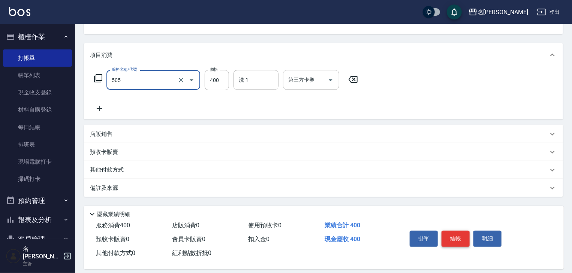
type input "洗髮(505)"
click at [465, 236] on button "結帳" at bounding box center [455, 239] width 28 height 16
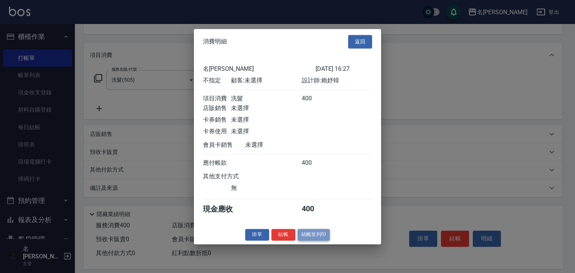
click at [315, 239] on button "結帳並列印" at bounding box center [314, 235] width 33 height 12
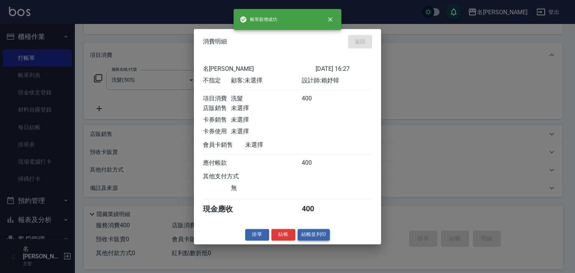
type input "2025/09/10 16:29"
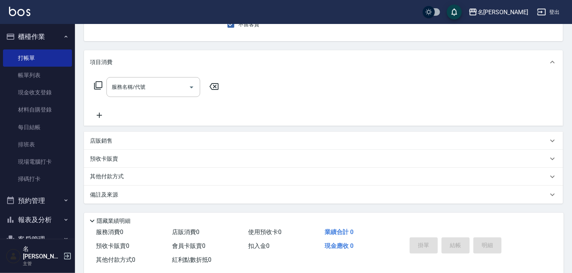
scroll to position [0, 0]
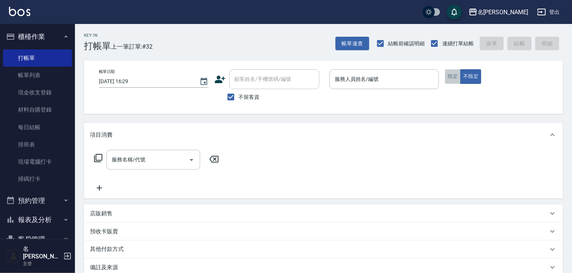
click at [453, 79] on button "指定" at bounding box center [453, 76] width 16 height 15
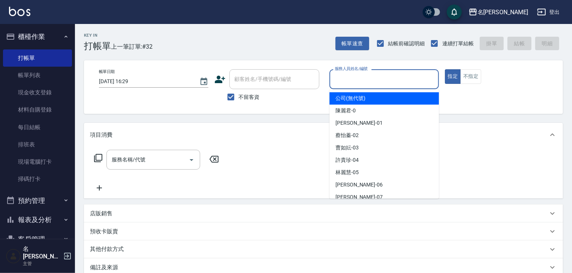
click at [392, 81] on input "服務人員姓名/編號" at bounding box center [384, 79] width 103 height 13
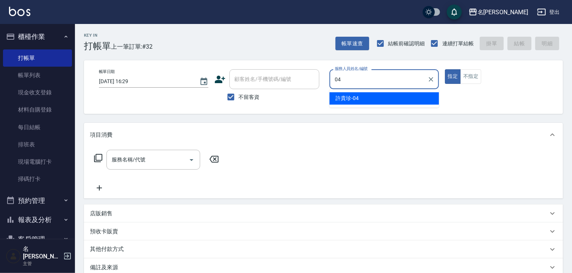
click at [354, 99] on span "許貴珍 -04" at bounding box center [346, 98] width 23 height 8
type input "許貴珍-04"
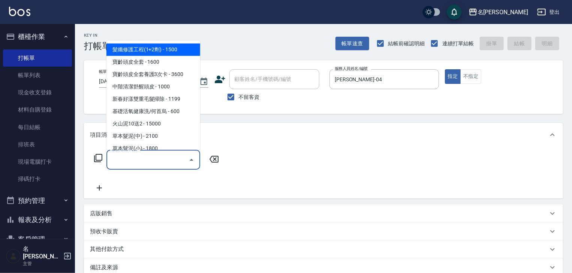
click at [162, 163] on input "服務名稱/代號" at bounding box center [148, 159] width 76 height 13
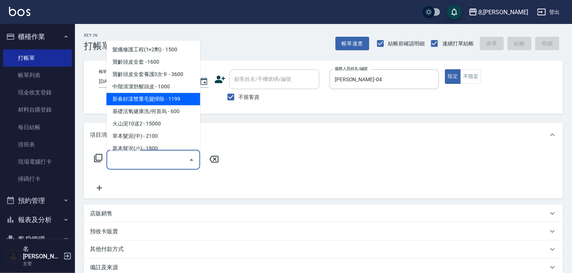
scroll to position [80, 0]
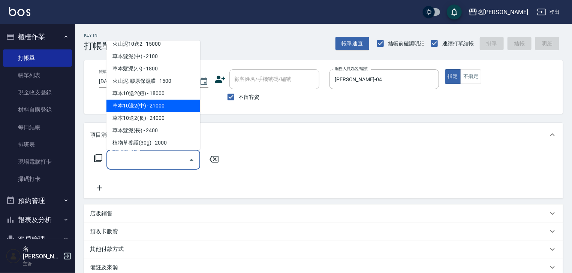
click at [138, 108] on span "草本10送2(中) - 21000" at bounding box center [153, 106] width 94 height 12
type input "草本10送2(中)(125)"
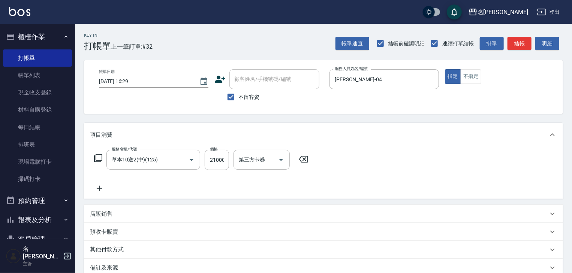
click at [99, 190] on icon at bounding box center [99, 188] width 5 height 5
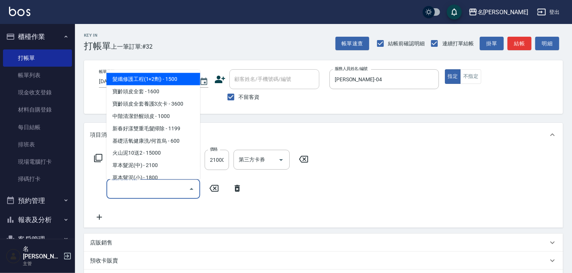
click at [120, 191] on input "服務名稱/代號" at bounding box center [148, 188] width 76 height 13
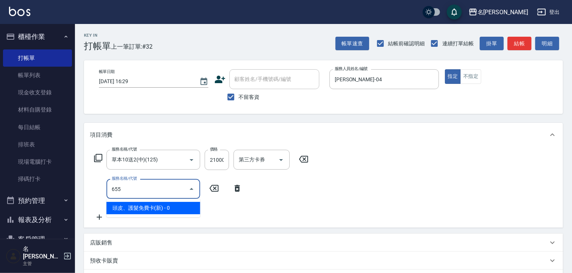
drag, startPoint x: 156, startPoint y: 207, endPoint x: 166, endPoint y: 206, distance: 9.8
click at [156, 207] on span "頭皮、護髮免費卡(新) - 0" at bounding box center [153, 208] width 94 height 12
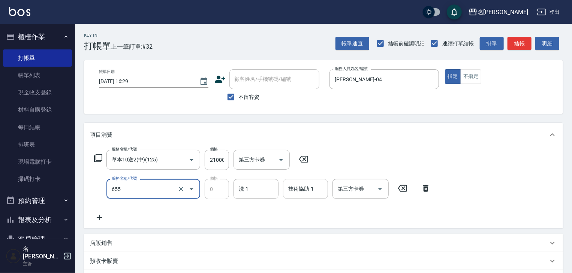
type input "頭皮、護髮免費卡(新)(655)"
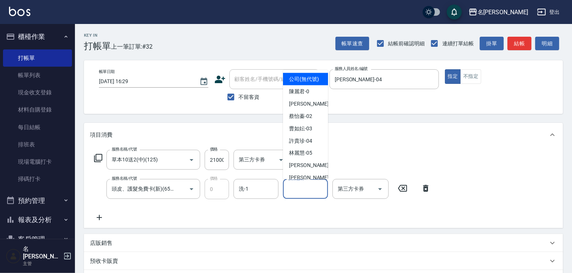
click at [305, 190] on input "技術協助-1" at bounding box center [305, 188] width 38 height 13
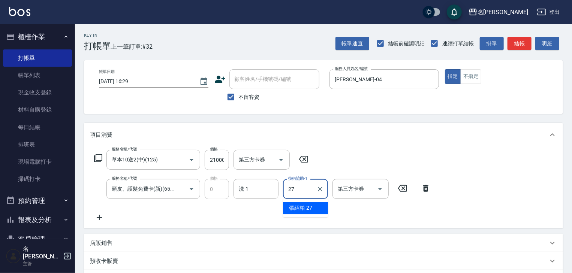
drag, startPoint x: 307, startPoint y: 206, endPoint x: 318, endPoint y: 204, distance: 10.7
click at [308, 205] on span "張紹柏 -27" at bounding box center [300, 208] width 23 height 8
type input "張紹柏-27"
click at [97, 217] on icon at bounding box center [99, 217] width 19 height 9
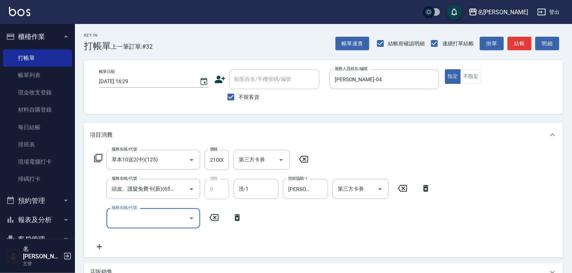
scroll to position [0, 0]
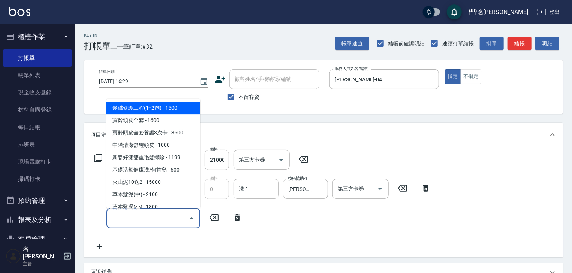
click at [117, 222] on input "服務名稱/代號" at bounding box center [148, 218] width 76 height 13
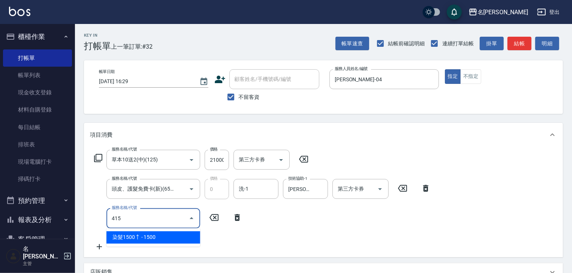
click at [158, 235] on span "染髮1500↑ - 1500" at bounding box center [153, 238] width 94 height 12
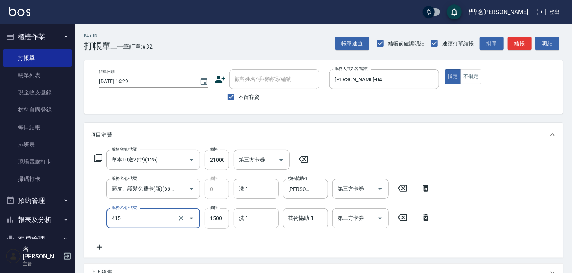
type input "染髮1500↑(415)"
click at [217, 216] on input "1500" at bounding box center [217, 218] width 24 height 20
type input "1800"
click at [301, 217] on input "技術協助-1" at bounding box center [305, 218] width 38 height 13
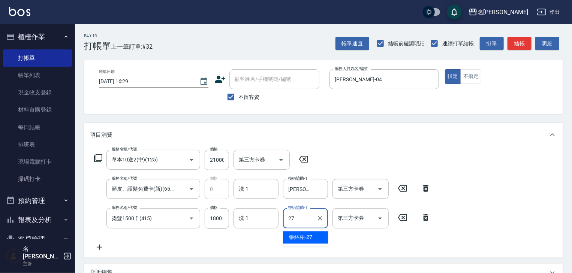
click at [303, 237] on span "張紹柏 -27" at bounding box center [300, 238] width 23 height 8
type input "張紹柏-27"
click at [100, 246] on icon at bounding box center [99, 247] width 19 height 9
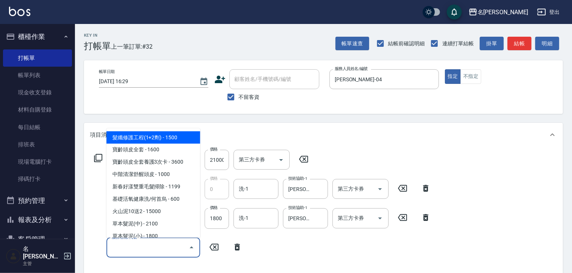
click at [131, 247] on input "服務名稱/代號" at bounding box center [148, 247] width 76 height 13
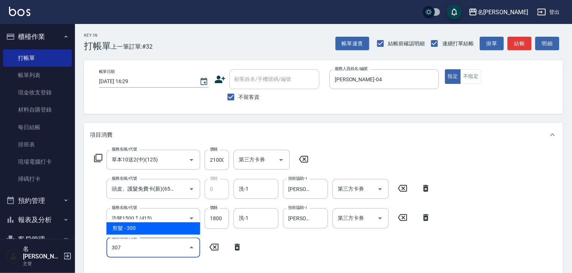
click at [154, 250] on input "307" at bounding box center [148, 247] width 76 height 13
click at [164, 229] on span "剪髮 - 300" at bounding box center [153, 229] width 94 height 12
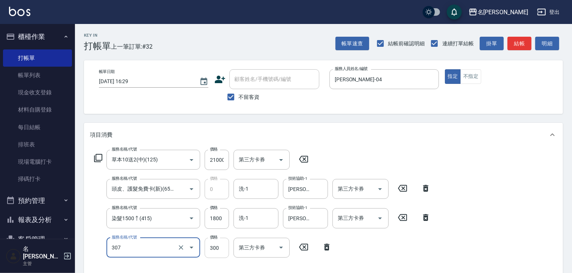
type input "剪髮(307)"
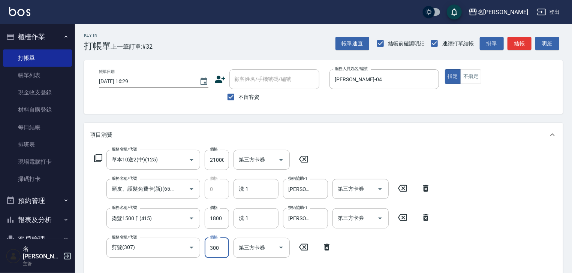
click at [216, 249] on input "300" at bounding box center [217, 248] width 24 height 20
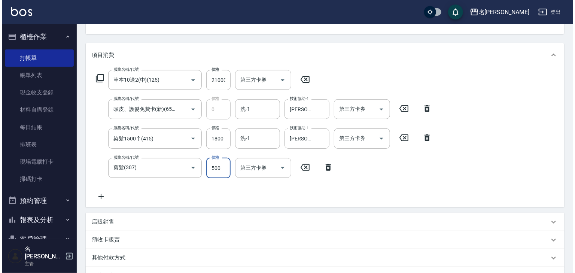
scroll to position [175, 0]
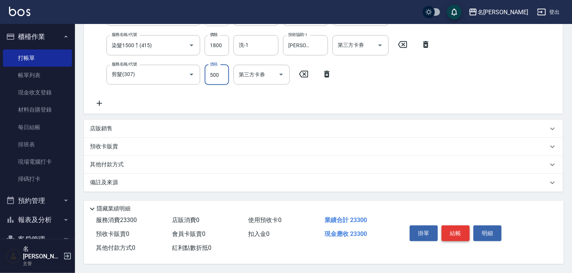
type input "500"
click at [458, 231] on button "結帳" at bounding box center [455, 234] width 28 height 16
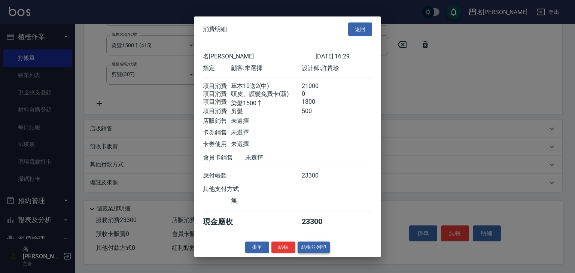
click at [314, 252] on button "結帳並列印" at bounding box center [314, 248] width 33 height 12
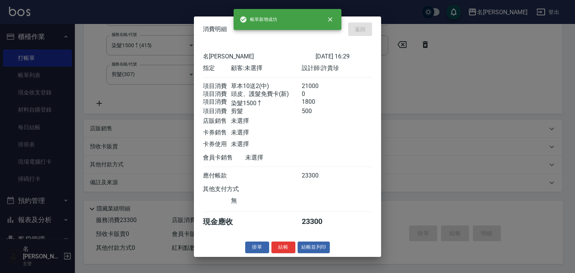
type input "2025/09/10 16:35"
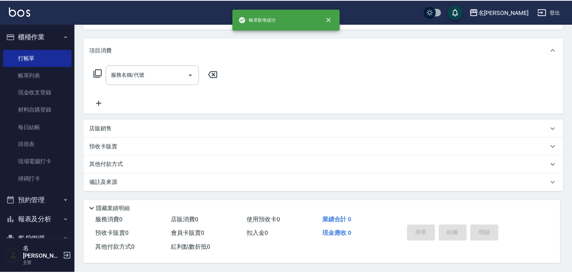
scroll to position [0, 0]
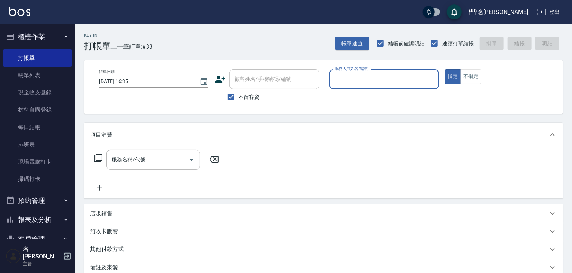
click at [340, 74] on input "服務人員姓名/編號" at bounding box center [384, 79] width 103 height 13
type input "阿龔-06"
type button "true"
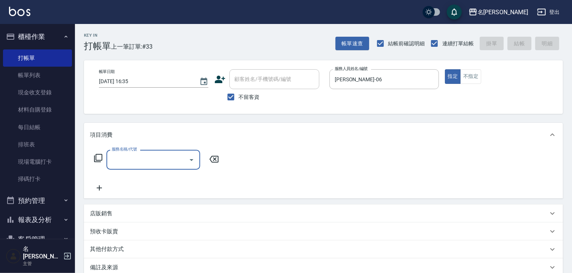
click at [157, 168] on div "服務名稱/代號" at bounding box center [153, 160] width 94 height 20
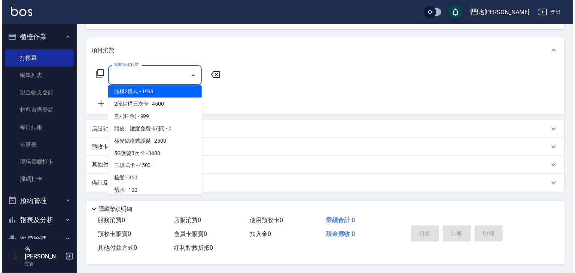
scroll to position [593, 0]
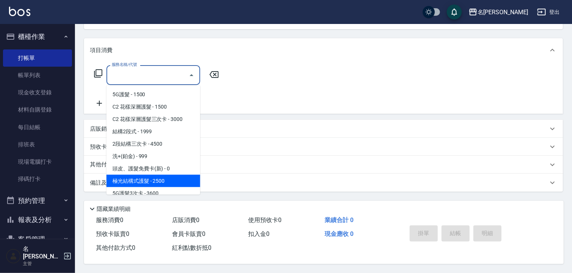
click at [142, 175] on span "極光結構式護髮 - 2500" at bounding box center [153, 181] width 94 height 12
type input "極光結構式護髮(661)"
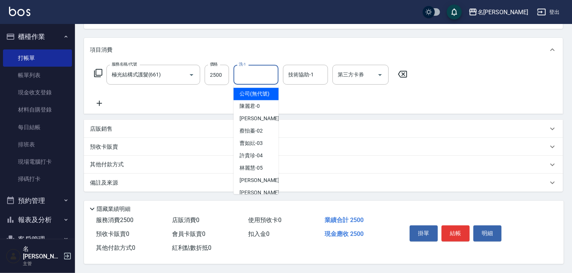
click at [262, 74] on input "洗-1" at bounding box center [256, 74] width 38 height 13
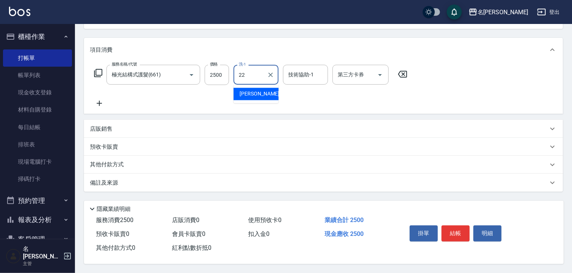
type input "王婕宇-22"
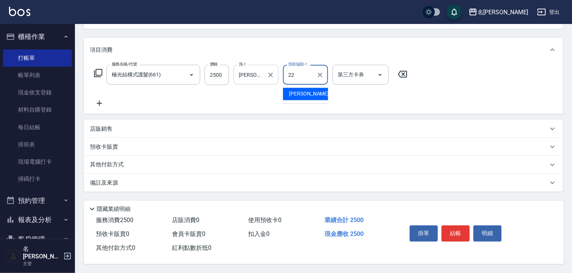
type input "王婕宇-22"
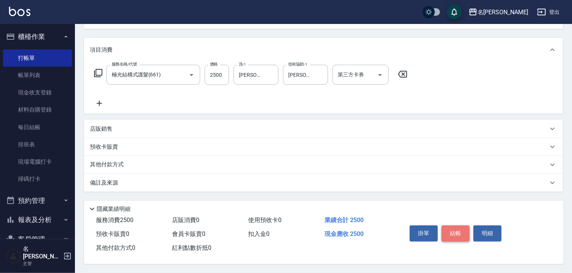
click at [454, 235] on button "結帳" at bounding box center [455, 234] width 28 height 16
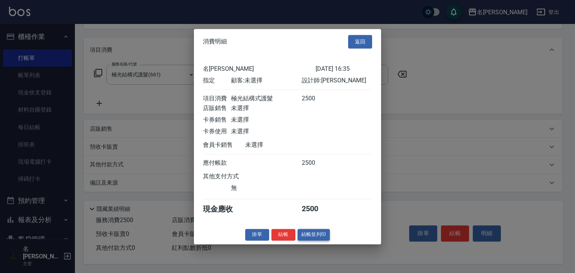
click at [306, 237] on button "結帳並列印" at bounding box center [314, 235] width 33 height 12
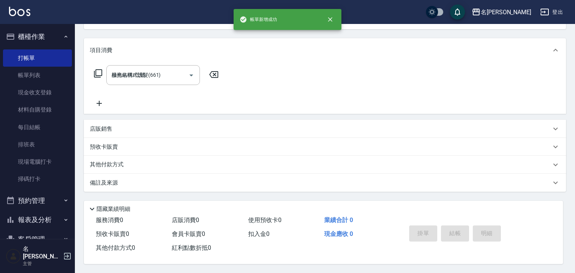
type input "2025/09/10 16:41"
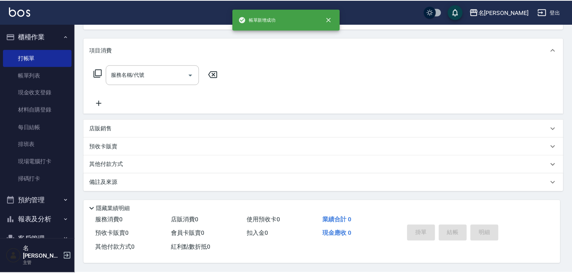
scroll to position [0, 0]
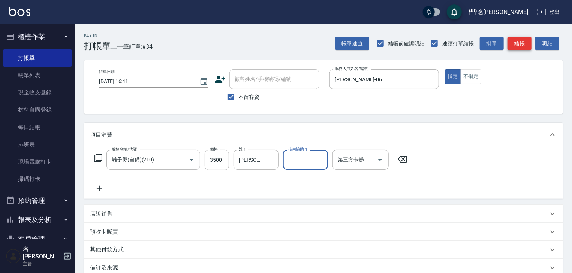
click at [511, 48] on button "結帳" at bounding box center [519, 44] width 24 height 14
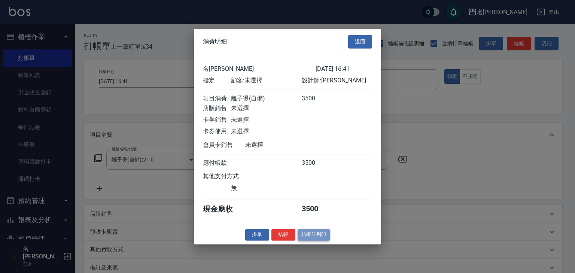
click at [320, 239] on button "結帳並列印" at bounding box center [314, 235] width 33 height 12
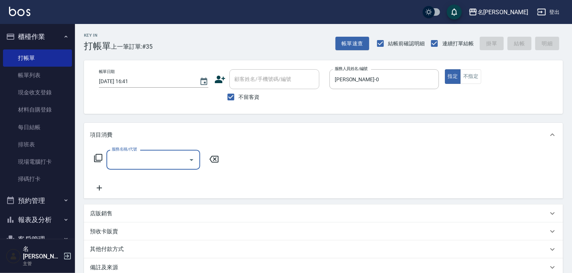
click at [144, 160] on input "服務名稱/代號" at bounding box center [148, 159] width 76 height 13
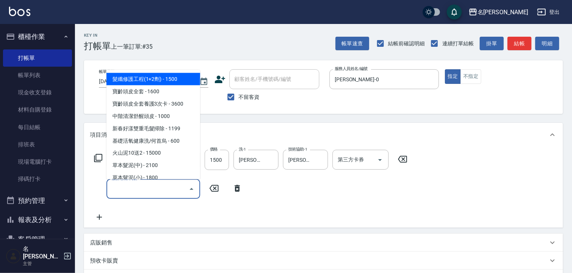
click at [146, 191] on input "服務名稱/代號" at bounding box center [148, 188] width 76 height 13
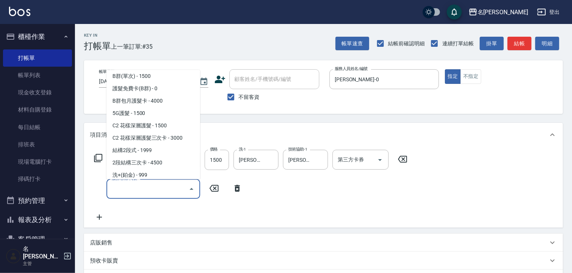
scroll to position [599, 0]
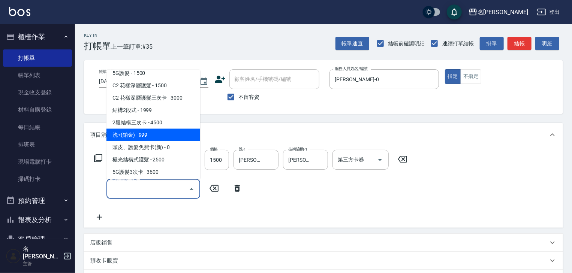
click at [153, 131] on span "洗+(鉑金) - 999" at bounding box center [153, 135] width 94 height 12
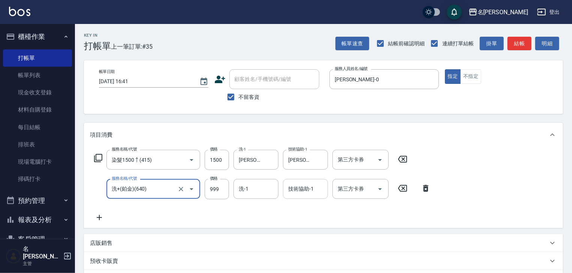
click at [297, 187] on input "技術協助-1" at bounding box center [305, 188] width 38 height 13
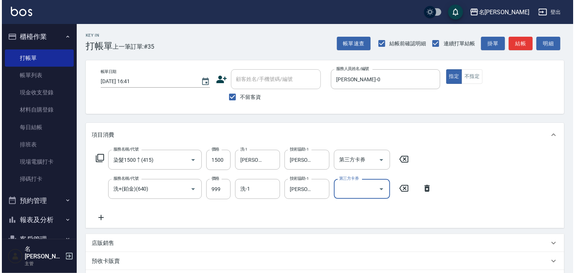
scroll to position [117, 0]
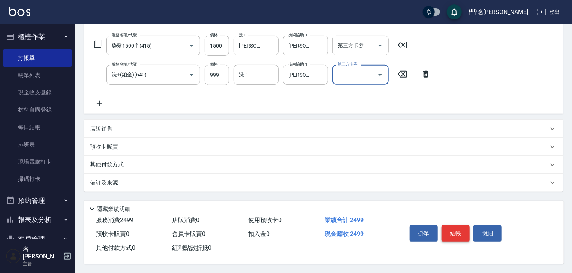
click at [461, 232] on button "結帳" at bounding box center [455, 234] width 28 height 16
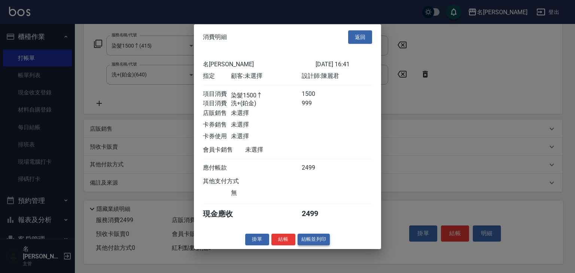
click at [314, 244] on button "結帳並列印" at bounding box center [314, 240] width 33 height 12
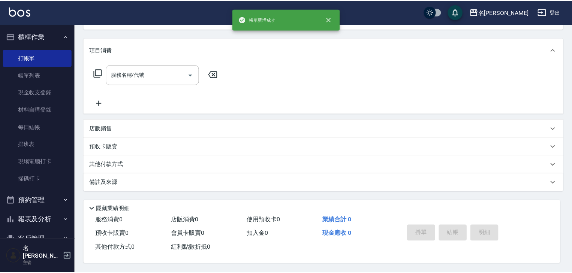
scroll to position [0, 0]
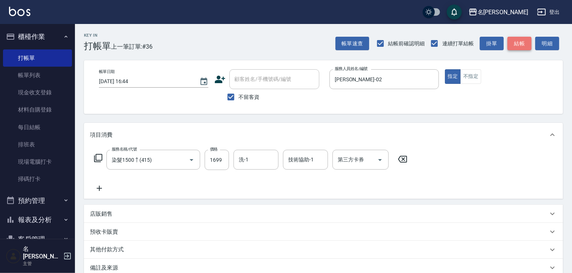
click at [519, 46] on button "結帳" at bounding box center [519, 44] width 24 height 14
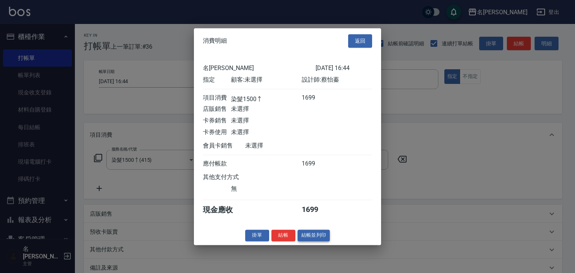
click at [318, 241] on button "結帳並列印" at bounding box center [314, 236] width 33 height 12
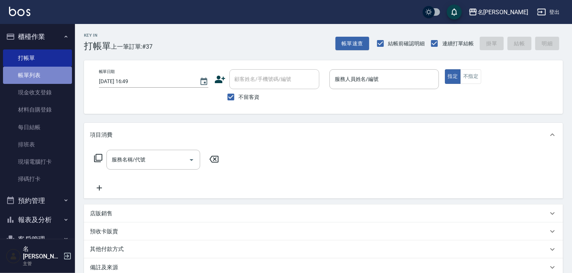
click at [46, 74] on link "帳單列表" at bounding box center [37, 75] width 69 height 17
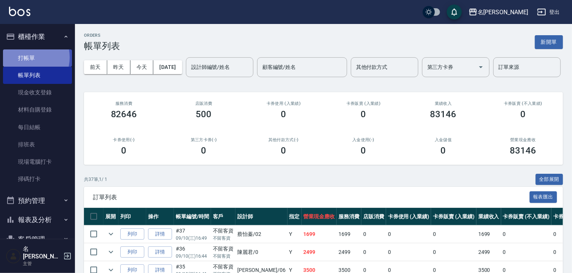
click at [27, 57] on link "打帳單" at bounding box center [37, 57] width 69 height 17
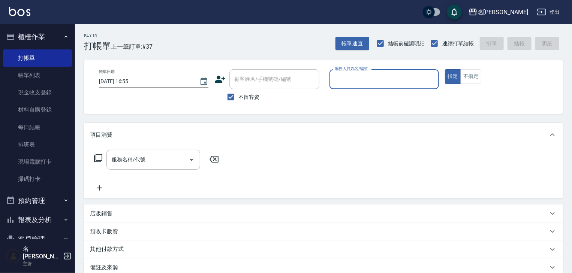
click at [370, 81] on input "服務人員姓名/編號" at bounding box center [384, 79] width 103 height 13
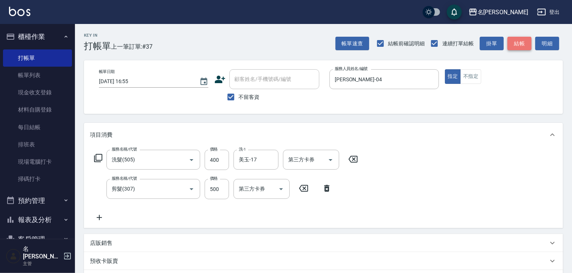
click at [522, 46] on button "結帳" at bounding box center [519, 44] width 24 height 14
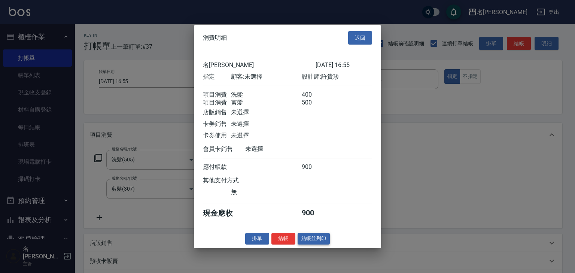
click at [314, 245] on button "結帳並列印" at bounding box center [314, 239] width 33 height 12
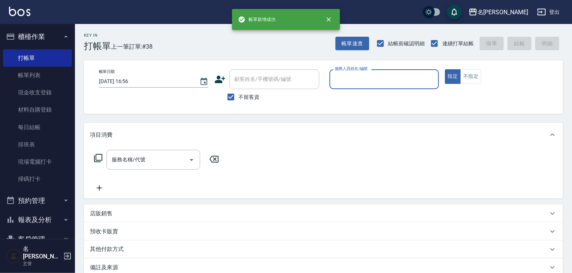
click at [349, 80] on input "服務人員姓名/編號" at bounding box center [384, 79] width 103 height 13
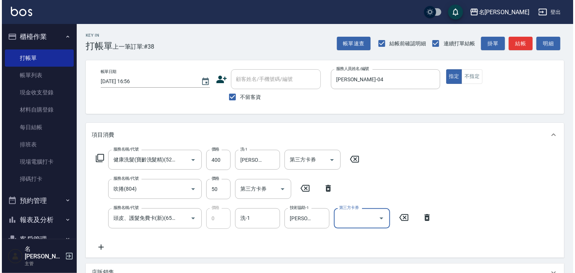
scroll to position [120, 0]
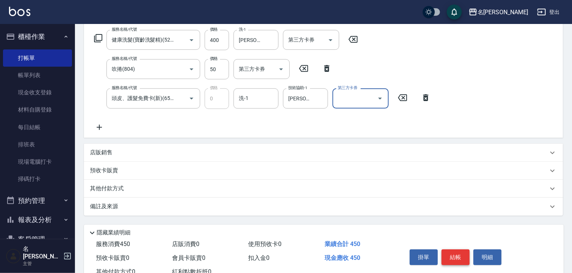
click at [449, 259] on button "結帳" at bounding box center [455, 258] width 28 height 16
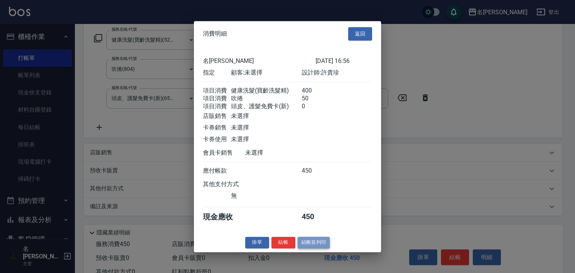
click at [313, 248] on button "結帳並列印" at bounding box center [314, 243] width 33 height 12
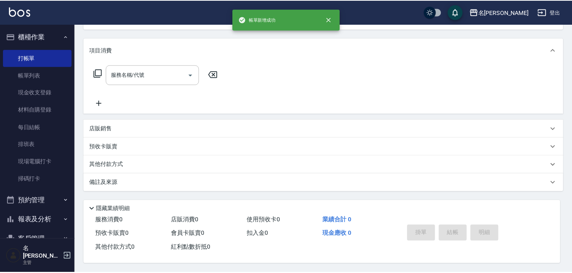
scroll to position [0, 0]
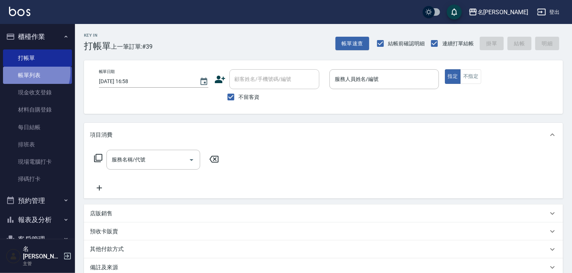
click at [27, 72] on link "帳單列表" at bounding box center [37, 75] width 69 height 17
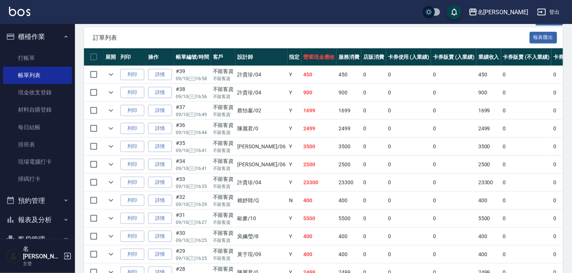
scroll to position [320, 0]
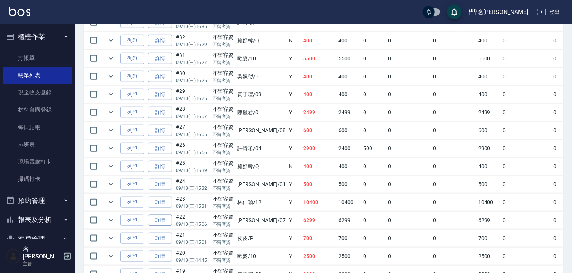
click at [164, 226] on link "詳情" at bounding box center [160, 221] width 24 height 12
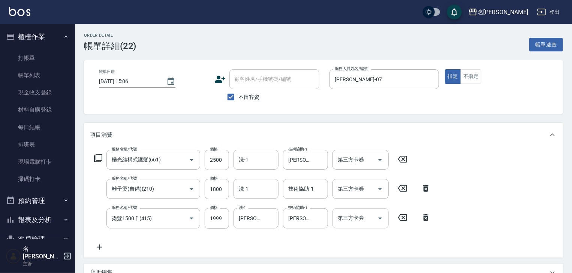
scroll to position [160, 0]
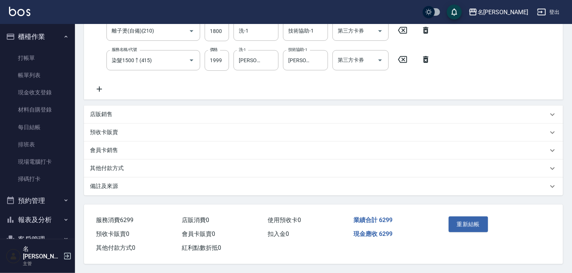
click at [100, 164] on p "其他付款方式" at bounding box center [107, 168] width 34 height 8
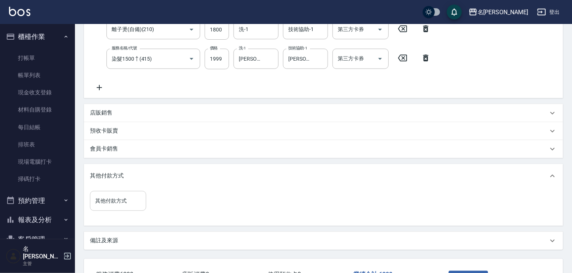
click at [122, 198] on input "其他付款方式" at bounding box center [117, 200] width 49 height 13
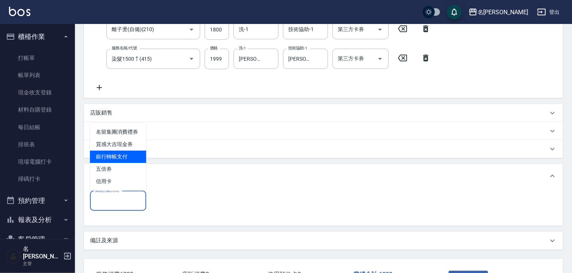
click at [101, 156] on span "銀行轉帳支付" at bounding box center [118, 157] width 56 height 12
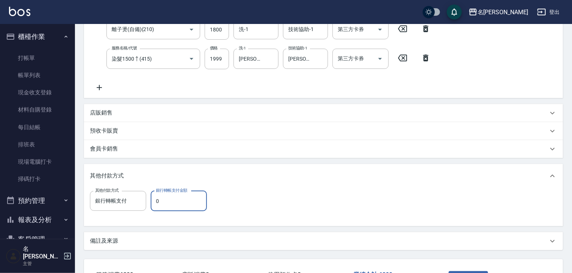
click at [180, 208] on input "0" at bounding box center [179, 201] width 56 height 20
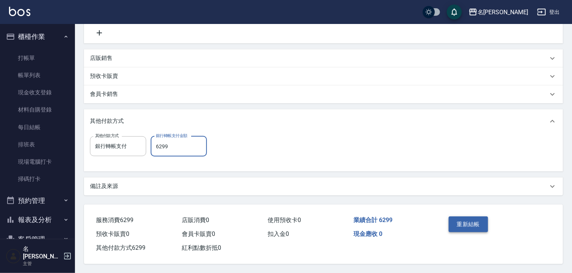
click at [464, 220] on button "重新結帳" at bounding box center [468, 225] width 40 height 16
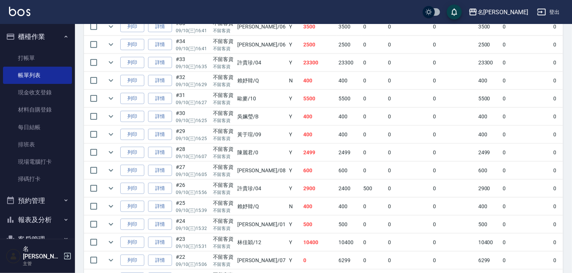
scroll to position [320, 0]
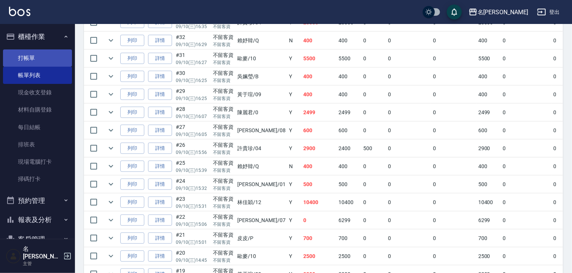
click at [32, 54] on link "打帳單" at bounding box center [37, 57] width 69 height 17
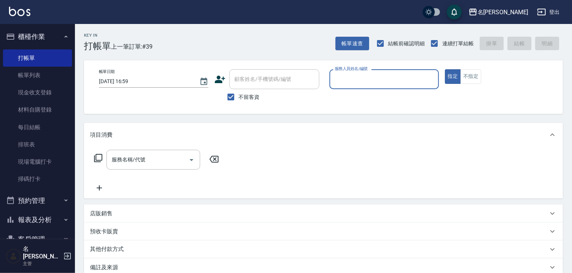
click at [397, 79] on input "服務人員姓名/編號" at bounding box center [384, 79] width 103 height 13
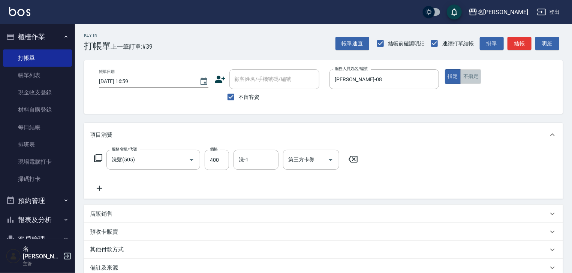
click at [469, 76] on button "不指定" at bounding box center [470, 76] width 21 height 15
click at [527, 42] on button "結帳" at bounding box center [519, 44] width 24 height 14
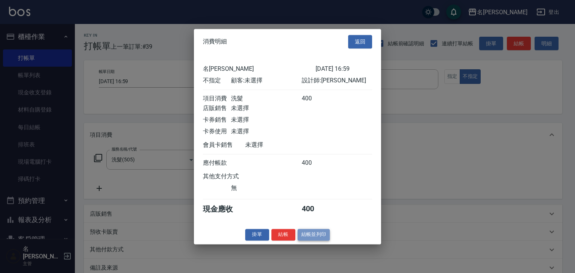
click at [326, 240] on button "結帳並列印" at bounding box center [314, 235] width 33 height 12
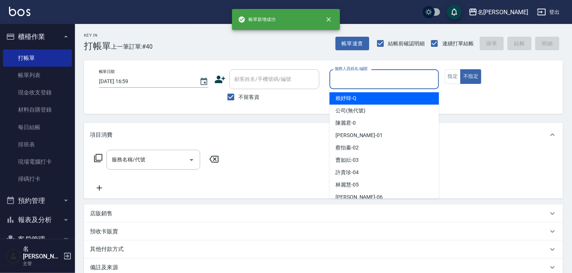
click at [399, 79] on input "服務人員姓名/編號" at bounding box center [384, 79] width 103 height 13
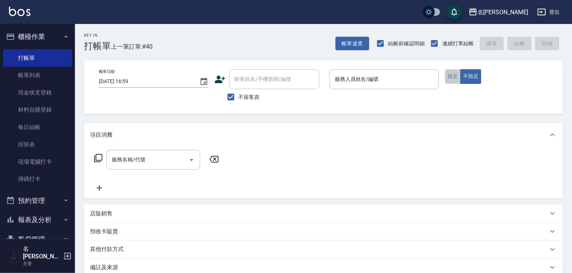
click at [447, 79] on button "指定" at bounding box center [453, 76] width 16 height 15
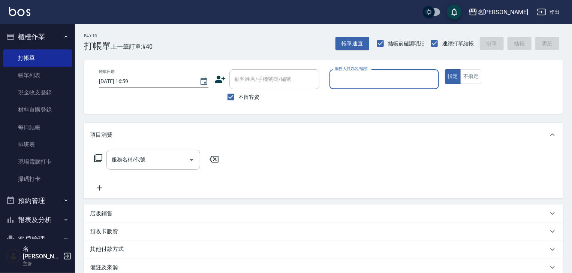
click at [385, 80] on input "服務人員姓名/編號" at bounding box center [384, 79] width 103 height 13
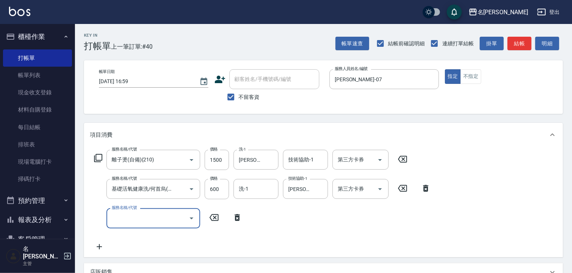
click at [141, 214] on input "服務名稱/代號" at bounding box center [148, 218] width 76 height 13
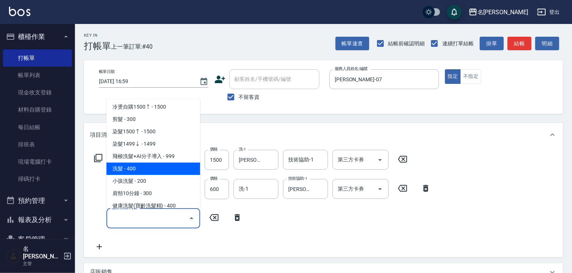
scroll to position [559, 0]
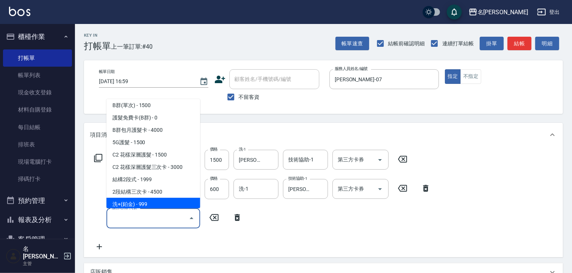
click at [145, 204] on span "洗+(鉑金) - 999" at bounding box center [153, 204] width 94 height 12
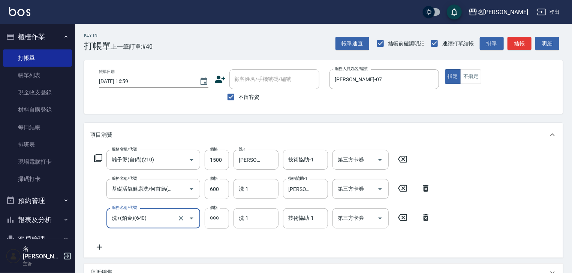
click at [222, 223] on input "999" at bounding box center [217, 218] width 24 height 20
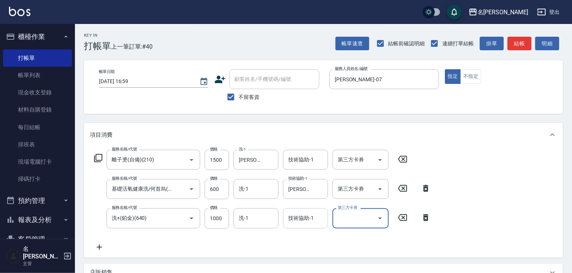
click at [310, 220] on div "技術協助-1 技術協助-1" at bounding box center [305, 218] width 45 height 20
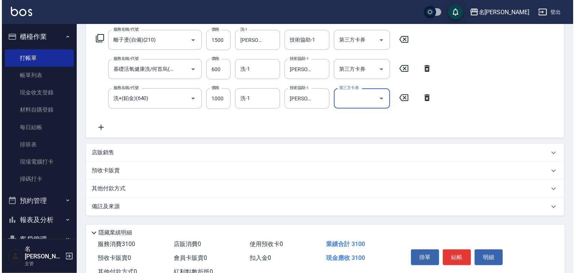
scroll to position [146, 0]
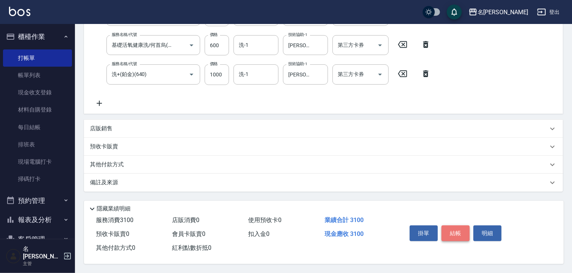
click at [460, 226] on button "結帳" at bounding box center [455, 234] width 28 height 16
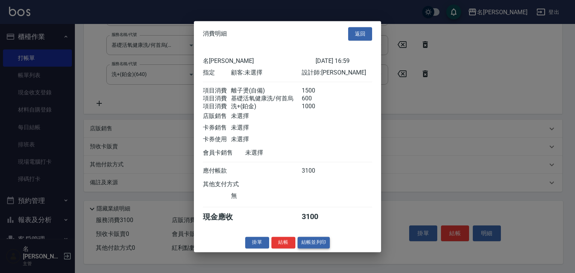
click at [319, 247] on button "結帳並列印" at bounding box center [314, 243] width 33 height 12
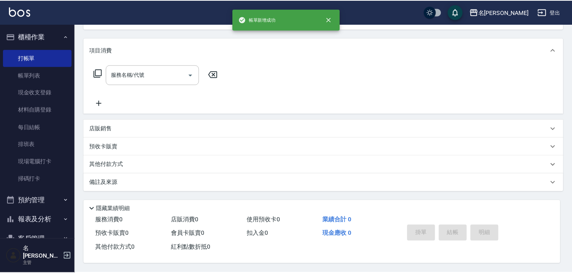
scroll to position [0, 0]
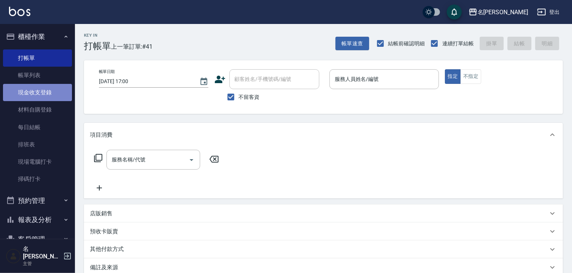
click at [40, 88] on link "現金收支登錄" at bounding box center [37, 92] width 69 height 17
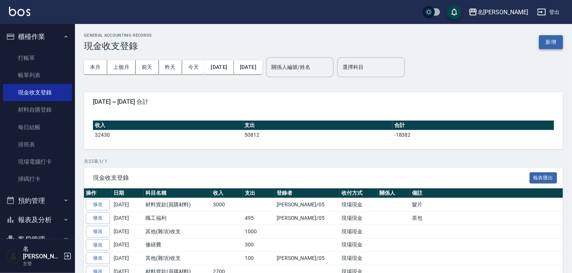
click at [551, 40] on button "新增" at bounding box center [551, 42] width 24 height 14
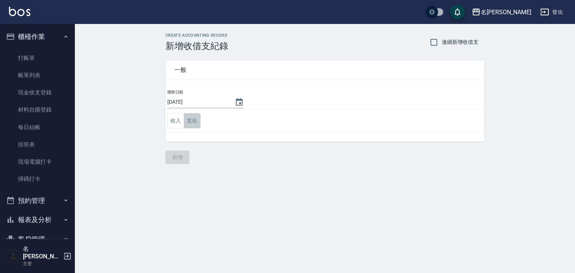
click at [191, 124] on button "支出" at bounding box center [192, 120] width 17 height 15
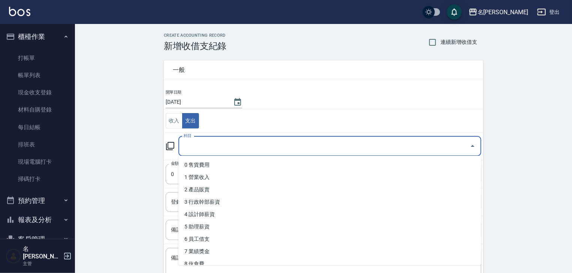
click at [198, 147] on input "科目" at bounding box center [324, 146] width 285 height 13
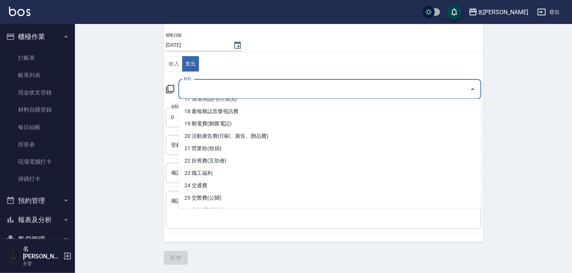
scroll to position [299, 0]
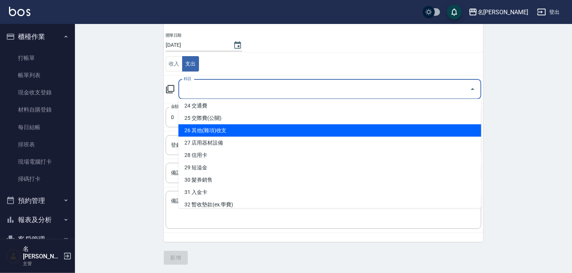
click at [245, 130] on li "26 其他(雜項)收支" at bounding box center [329, 130] width 303 height 12
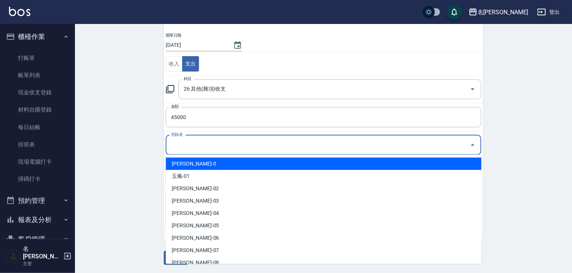
click at [202, 147] on input "登錄者" at bounding box center [317, 145] width 297 height 13
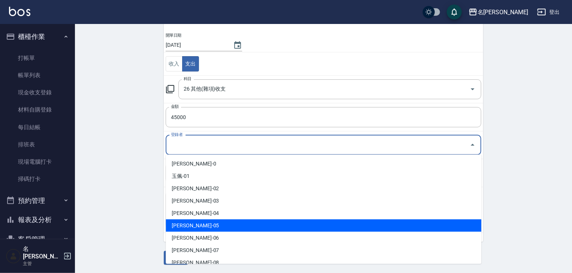
click at [172, 225] on li "林麗慧-05" at bounding box center [323, 226] width 315 height 12
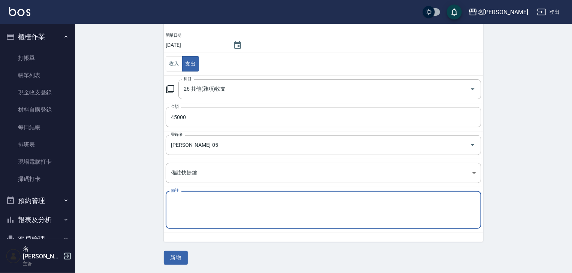
click at [186, 211] on textarea "備註" at bounding box center [323, 209] width 305 height 25
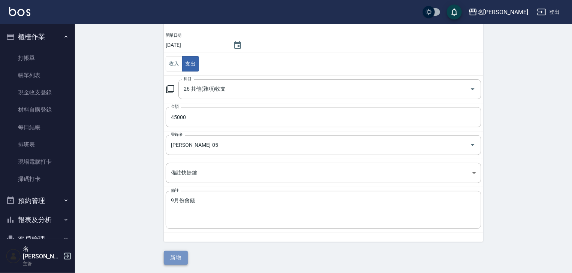
click at [184, 255] on button "新增" at bounding box center [176, 258] width 24 height 14
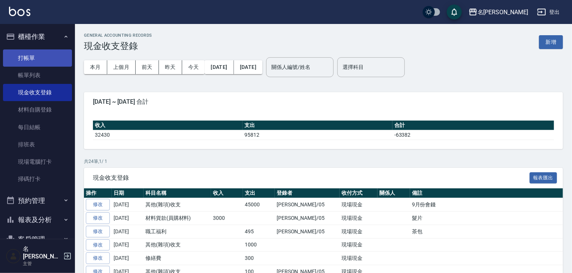
click at [37, 59] on link "打帳單" at bounding box center [37, 57] width 69 height 17
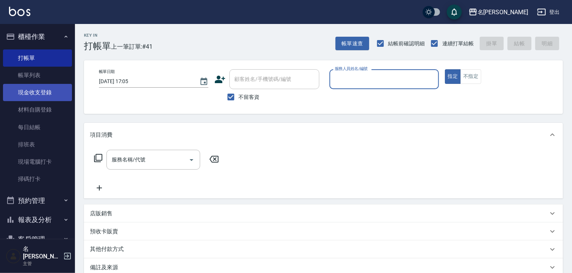
click at [49, 88] on link "現金收支登錄" at bounding box center [37, 92] width 69 height 17
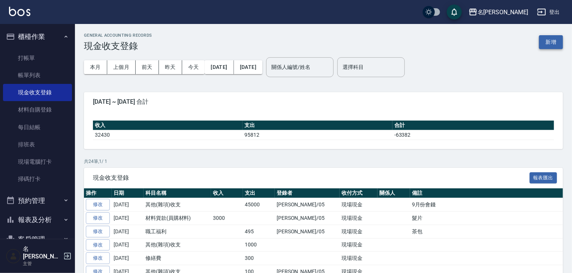
click at [545, 43] on button "新增" at bounding box center [551, 42] width 24 height 14
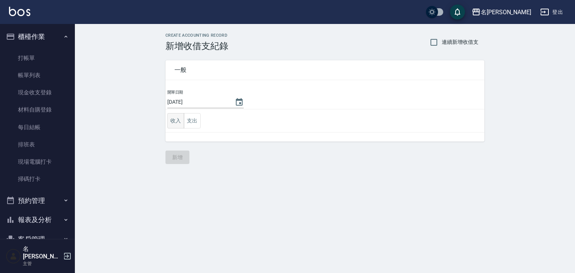
click at [175, 120] on button "收入" at bounding box center [175, 120] width 17 height 15
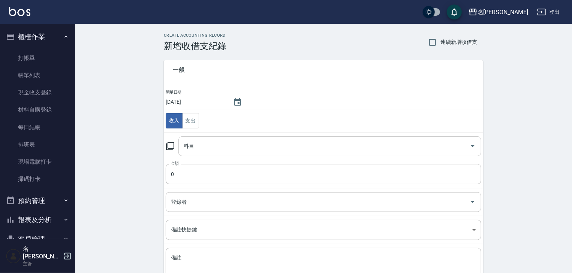
click at [207, 146] on input "科目" at bounding box center [324, 146] width 285 height 13
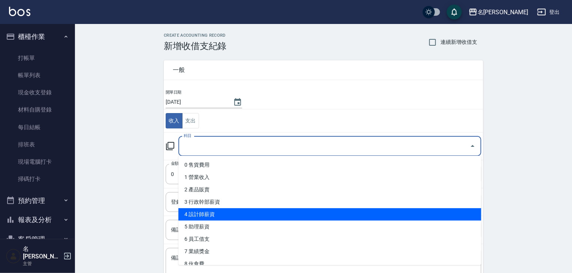
scroll to position [80, 0]
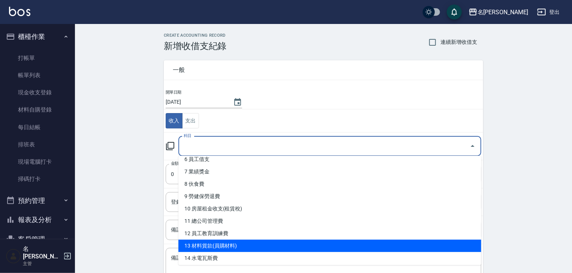
click at [230, 245] on li "13 材料貨款(員購材料)" at bounding box center [329, 246] width 303 height 12
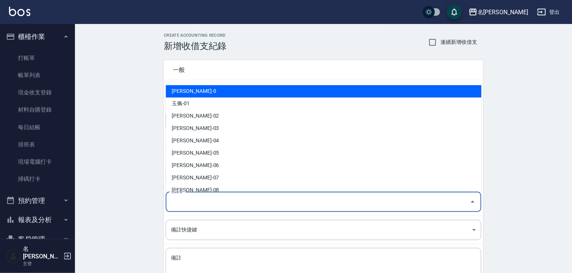
click at [203, 203] on input "登錄者" at bounding box center [317, 202] width 297 height 13
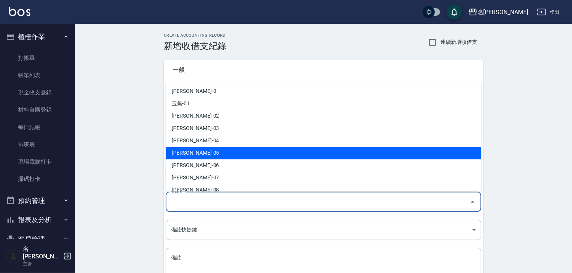
click at [197, 153] on li "林麗慧-05" at bounding box center [323, 153] width 315 height 12
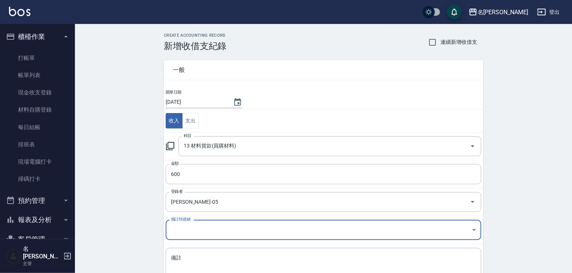
scroll to position [57, 0]
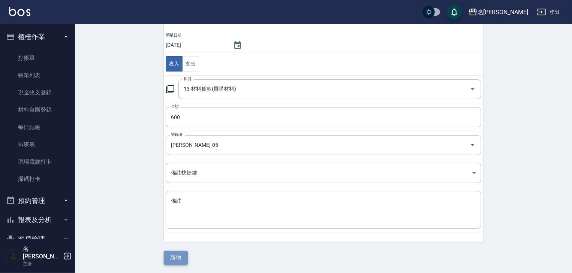
click at [173, 261] on button "新增" at bounding box center [176, 258] width 24 height 14
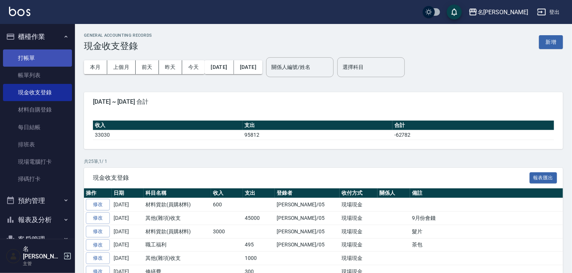
click at [31, 55] on link "打帳單" at bounding box center [37, 57] width 69 height 17
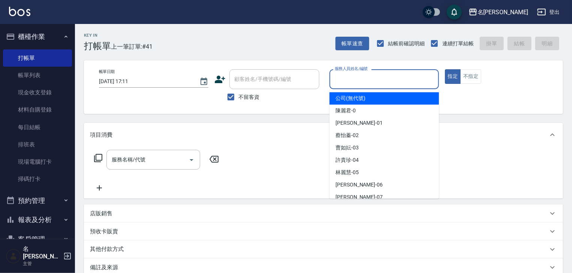
click at [372, 79] on input "服務人員姓名/編號" at bounding box center [384, 79] width 103 height 13
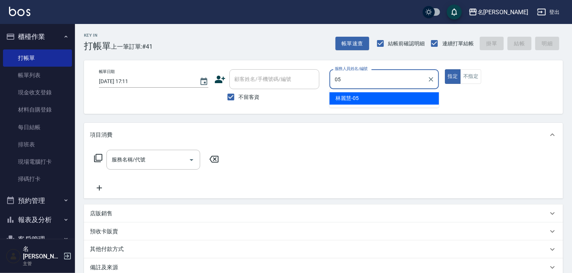
click at [359, 100] on div "林麗慧 -05" at bounding box center [383, 98] width 109 height 12
click at [141, 169] on div "服務名稱/代號" at bounding box center [153, 160] width 94 height 20
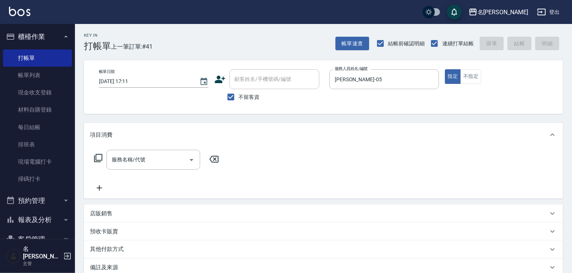
click at [213, 154] on div "服務名稱/代號 服務名稱/代號" at bounding box center [156, 160] width 133 height 20
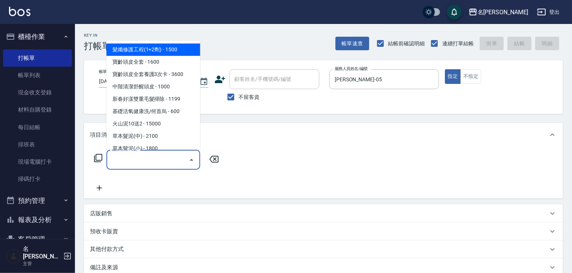
click at [169, 157] on input "服務名稱/代號" at bounding box center [148, 159] width 76 height 13
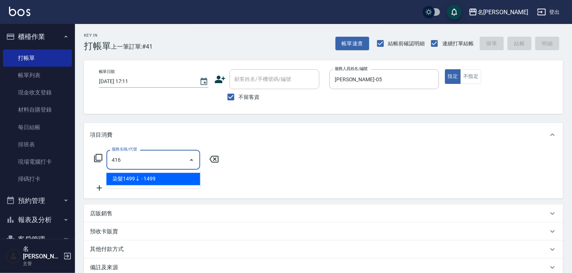
click at [175, 176] on span "染髮1499↓ - 1499" at bounding box center [153, 179] width 94 height 12
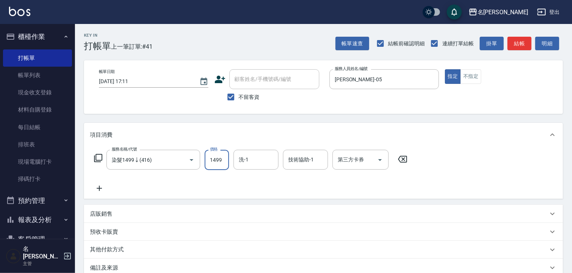
click at [206, 163] on input "1499" at bounding box center [217, 160] width 24 height 20
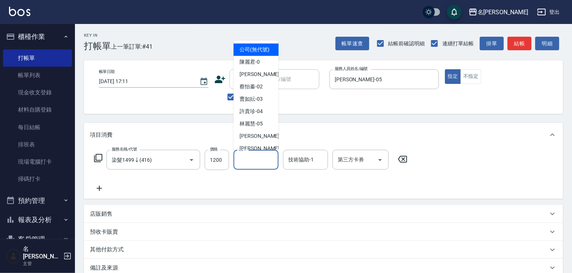
click at [246, 164] on input "洗-1" at bounding box center [256, 159] width 38 height 13
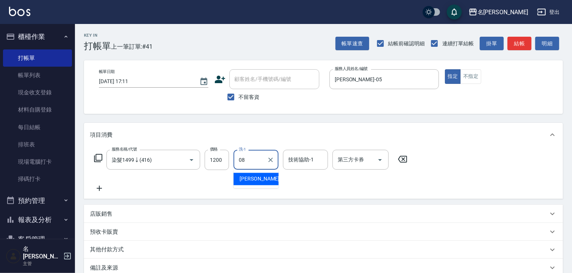
click at [245, 183] on div "蔡慈恩 -08" at bounding box center [255, 179] width 45 height 12
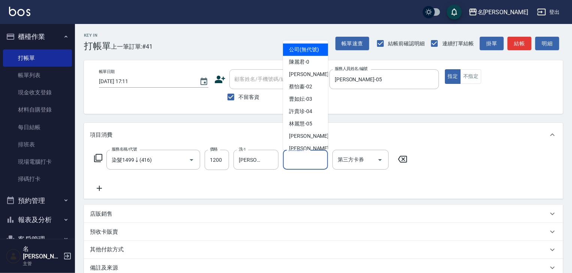
click at [294, 165] on input "技術協助-1" at bounding box center [305, 159] width 38 height 13
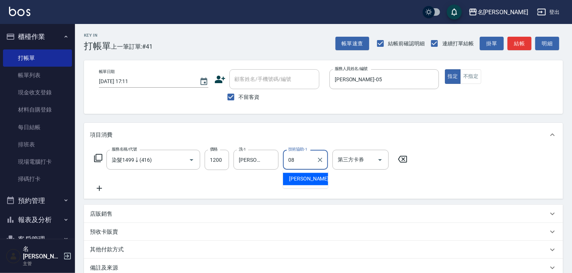
click at [299, 180] on span "蔡慈恩 -08" at bounding box center [312, 179] width 47 height 8
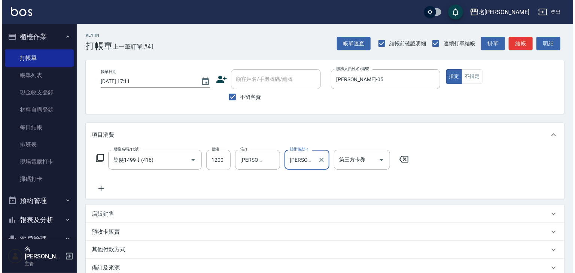
scroll to position [88, 0]
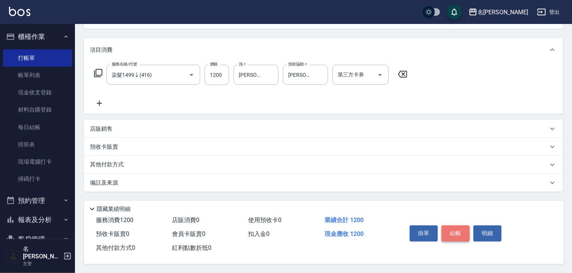
click at [453, 237] on button "結帳" at bounding box center [455, 234] width 28 height 16
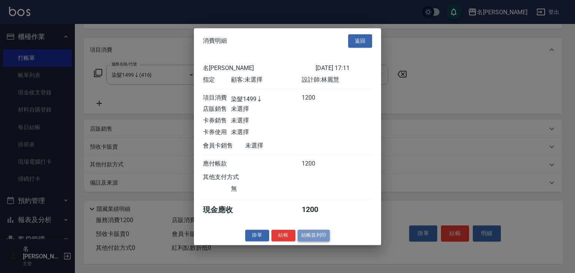
click at [324, 241] on button "結帳並列印" at bounding box center [314, 236] width 33 height 12
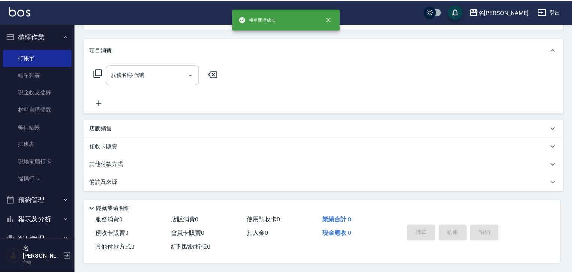
scroll to position [0, 0]
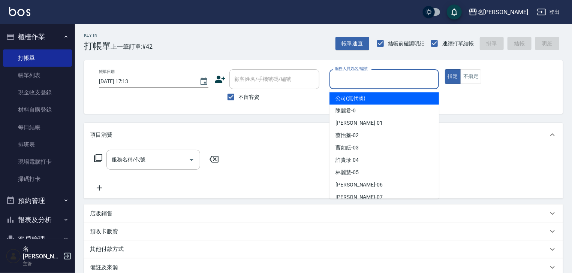
click at [344, 73] on input "服務人員姓名/編號" at bounding box center [384, 79] width 103 height 13
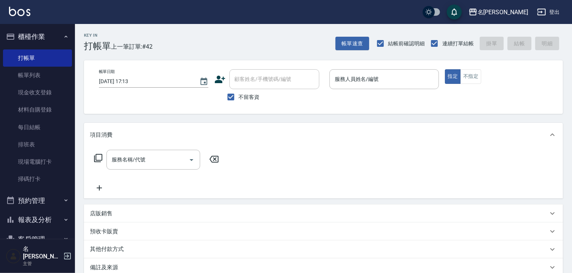
click at [341, 109] on div "帳單日期 2025/09/10 17:13 顧客姓名/手機號碼/編號 顧客姓名/手機號碼/編號 不留客資 服務人員姓名/編號 服務人員姓名/編號 指定 不指定" at bounding box center [323, 87] width 479 height 54
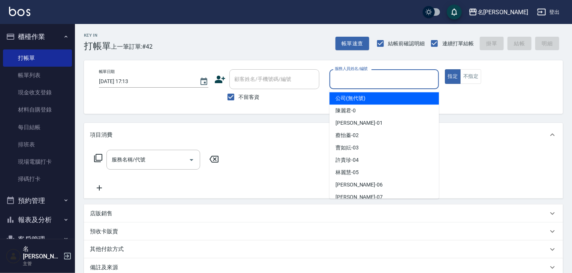
click at [362, 84] on input "服務人員姓名/編號" at bounding box center [384, 79] width 103 height 13
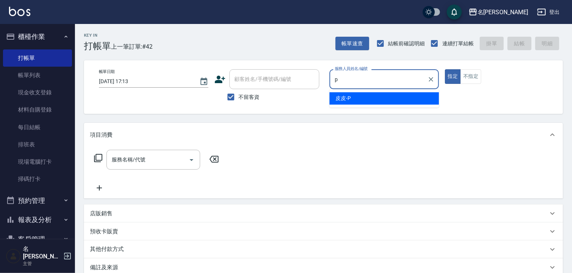
click at [358, 94] on div "皮皮 -P" at bounding box center [383, 98] width 109 height 12
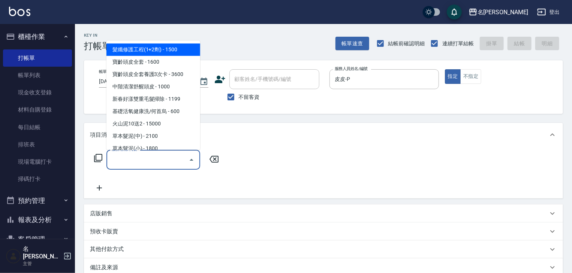
click at [158, 163] on input "服務名稱/代號" at bounding box center [148, 159] width 76 height 13
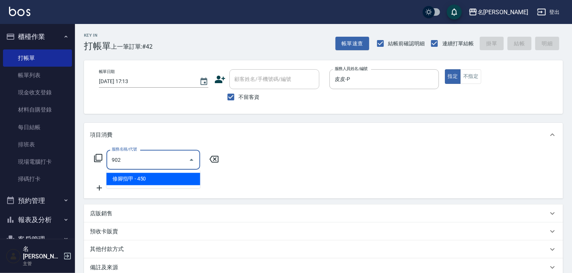
click at [170, 176] on span "修腳指甲 - 450" at bounding box center [153, 179] width 94 height 12
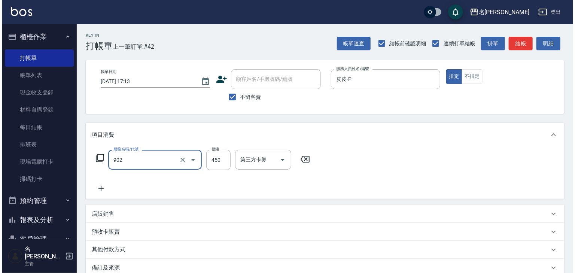
scroll to position [88, 0]
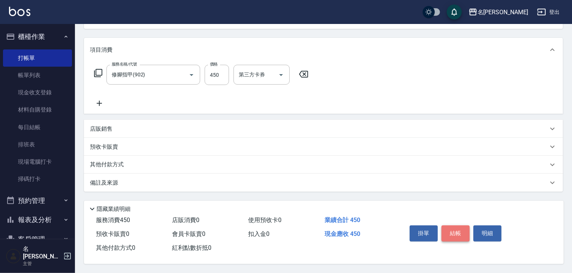
click at [451, 233] on button "結帳" at bounding box center [455, 234] width 28 height 16
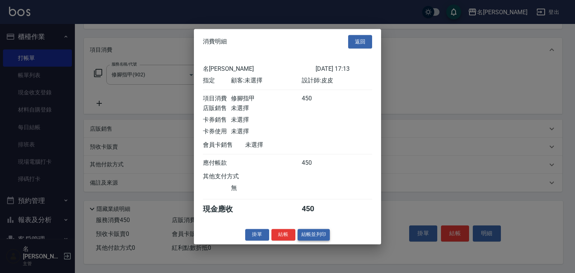
click at [312, 240] on button "結帳並列印" at bounding box center [314, 235] width 33 height 12
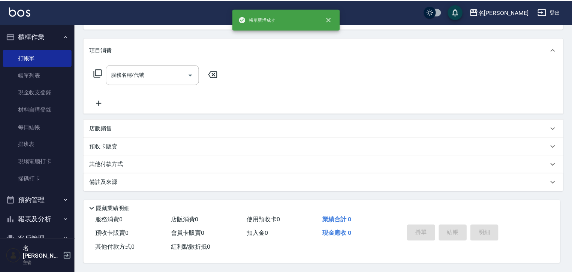
scroll to position [0, 0]
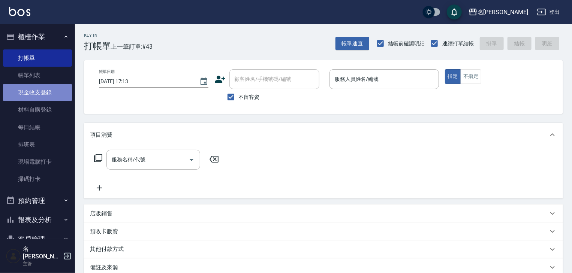
click at [54, 93] on link "現金收支登錄" at bounding box center [37, 92] width 69 height 17
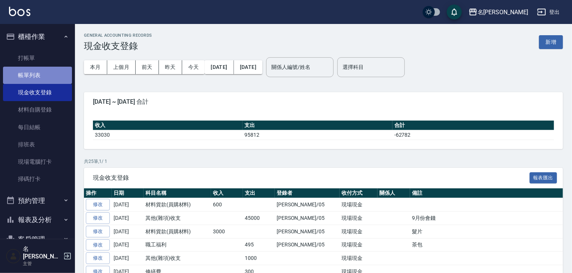
click at [56, 75] on link "帳單列表" at bounding box center [37, 75] width 69 height 17
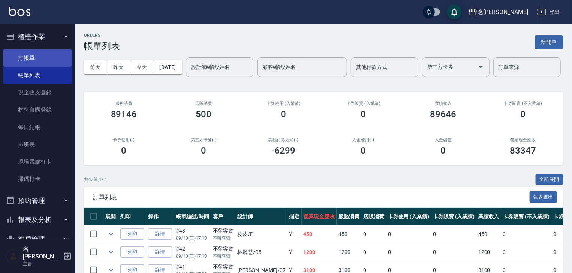
click at [51, 56] on link "打帳單" at bounding box center [37, 57] width 69 height 17
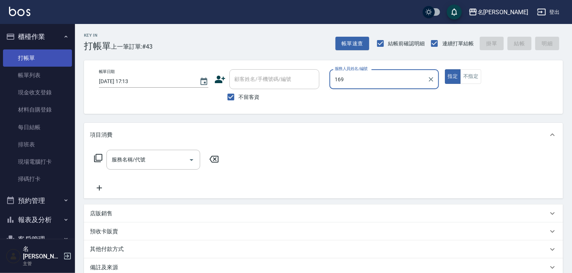
click at [445, 69] on button "指定" at bounding box center [453, 76] width 16 height 15
click at [460, 69] on button "不指定" at bounding box center [470, 76] width 21 height 15
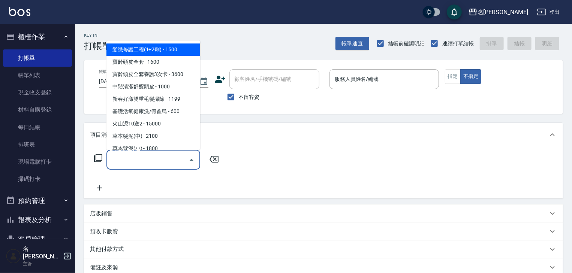
click at [132, 160] on input "服務名稱/代號" at bounding box center [148, 159] width 76 height 13
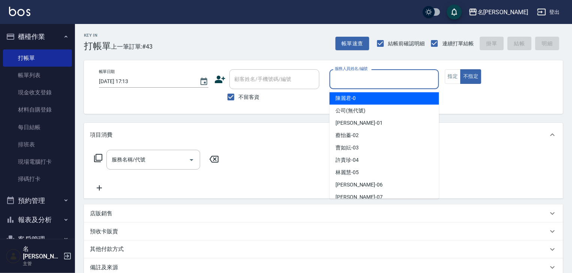
click at [381, 84] on input "服務人員姓名/編號" at bounding box center [384, 79] width 103 height 13
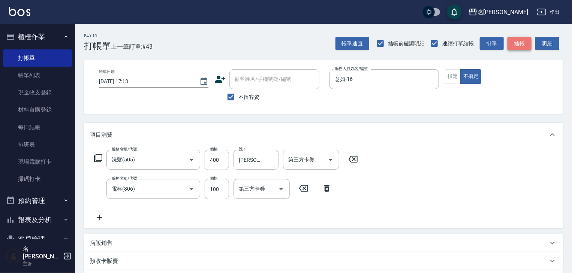
click at [521, 39] on button "結帳" at bounding box center [519, 44] width 24 height 14
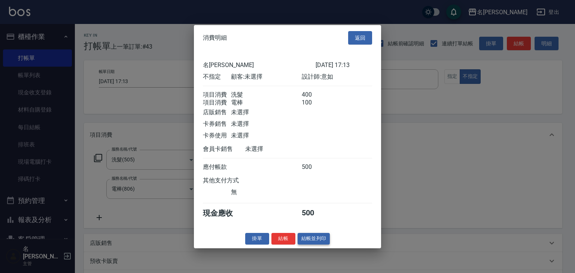
click at [310, 240] on button "結帳並列印" at bounding box center [314, 239] width 33 height 12
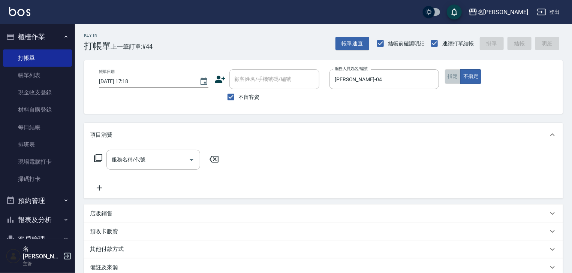
click at [458, 77] on button "指定" at bounding box center [453, 76] width 16 height 15
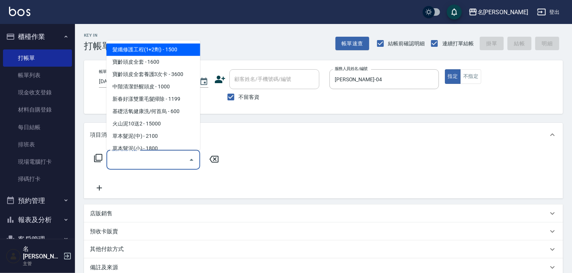
click at [153, 165] on input "服務名稱/代號" at bounding box center [148, 159] width 76 height 13
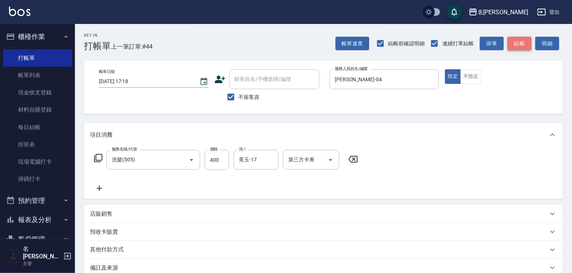
click at [522, 45] on button "結帳" at bounding box center [519, 44] width 24 height 14
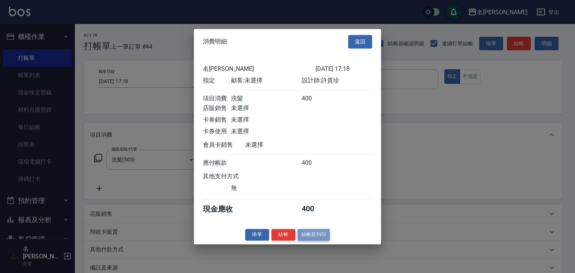
click at [318, 241] on button "結帳並列印" at bounding box center [314, 235] width 33 height 12
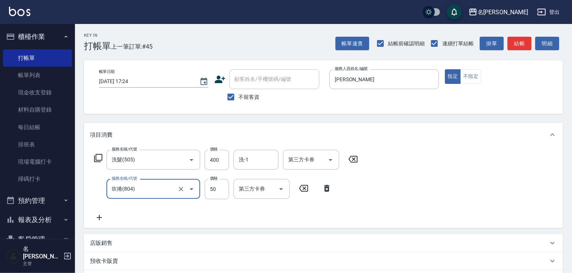
click at [171, 192] on input "吹捲(804)" at bounding box center [143, 188] width 66 height 13
click at [182, 190] on icon "Clear" at bounding box center [181, 189] width 4 height 4
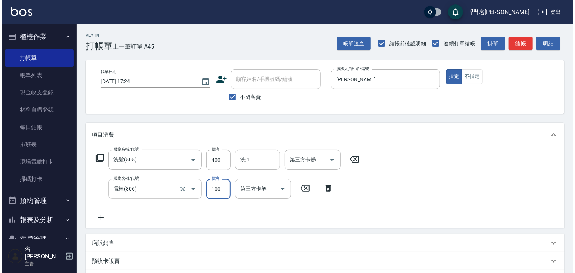
scroll to position [117, 0]
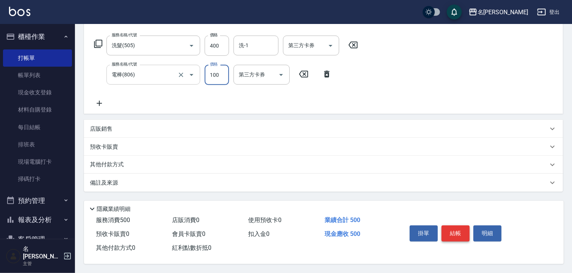
click at [449, 229] on button "結帳" at bounding box center [455, 234] width 28 height 16
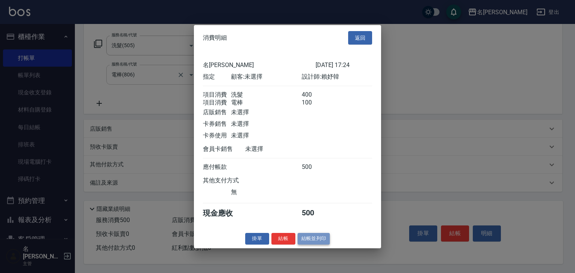
click at [310, 240] on button "結帳並列印" at bounding box center [314, 239] width 33 height 12
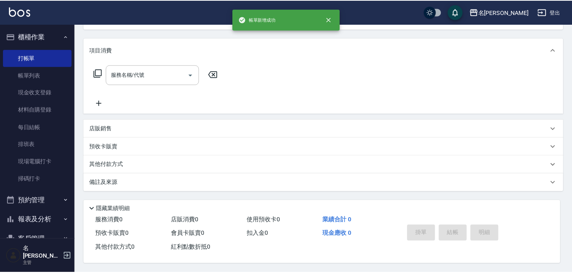
scroll to position [0, 0]
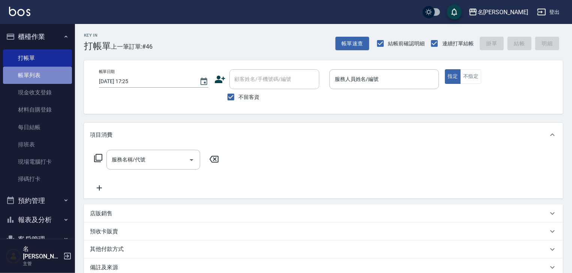
click at [49, 78] on link "帳單列表" at bounding box center [37, 75] width 69 height 17
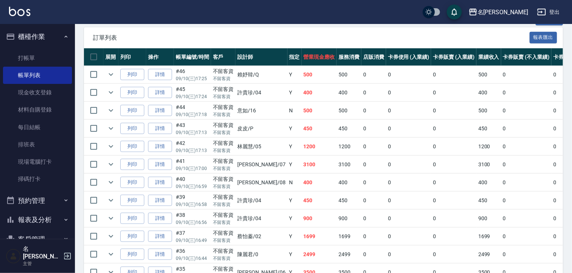
scroll to position [240, 0]
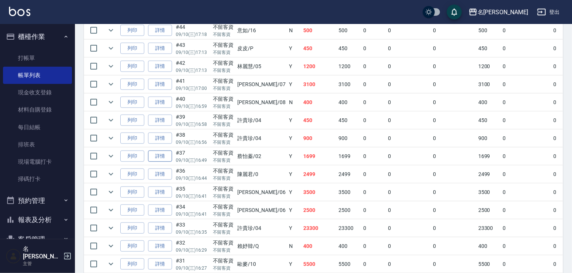
click at [162, 162] on link "詳情" at bounding box center [160, 157] width 24 height 12
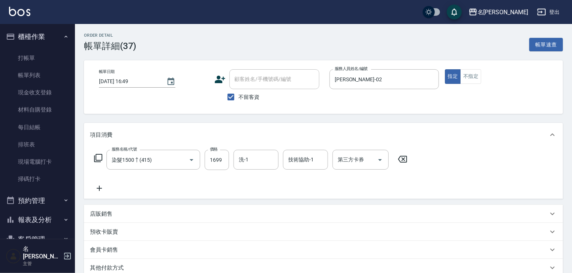
scroll to position [80, 0]
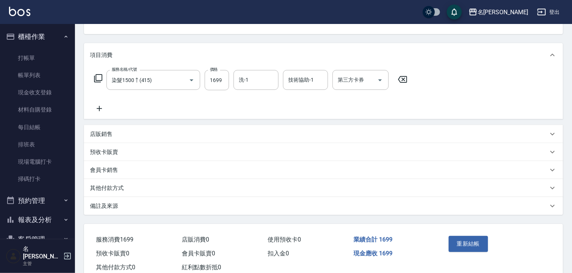
click at [109, 185] on p "其他付款方式" at bounding box center [107, 188] width 34 height 8
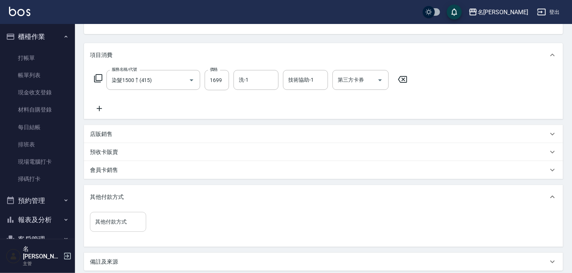
click at [117, 216] on div "其他付款方式 其他付款方式" at bounding box center [118, 222] width 56 height 20
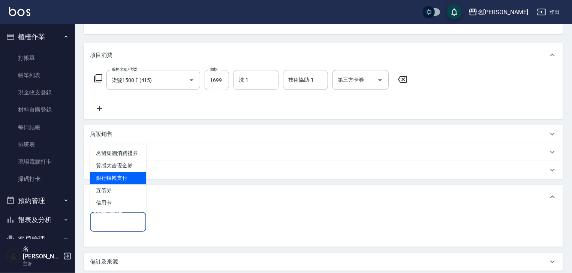
click at [113, 177] on span "銀行轉帳支付" at bounding box center [118, 178] width 56 height 12
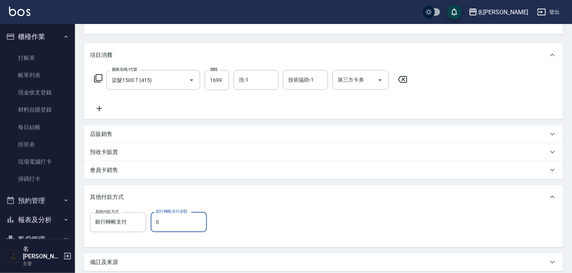
click at [176, 218] on input "0" at bounding box center [179, 222] width 56 height 20
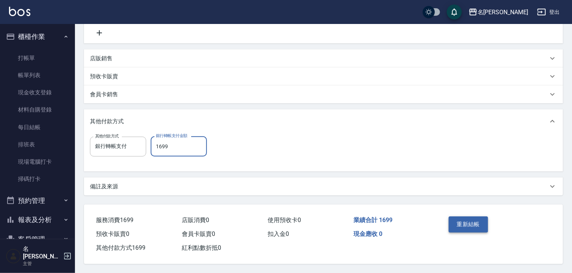
click at [462, 229] on button "重新結帳" at bounding box center [468, 225] width 40 height 16
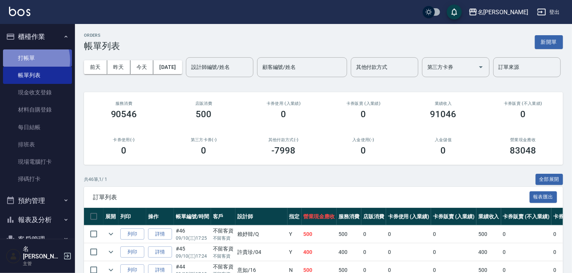
click at [30, 60] on link "打帳單" at bounding box center [37, 57] width 69 height 17
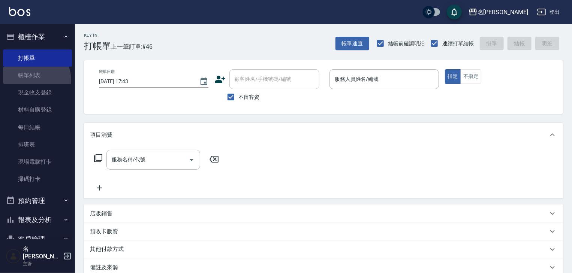
drag, startPoint x: 27, startPoint y: 81, endPoint x: 366, endPoint y: 138, distance: 343.0
click at [27, 81] on link "帳單列表" at bounding box center [37, 75] width 69 height 17
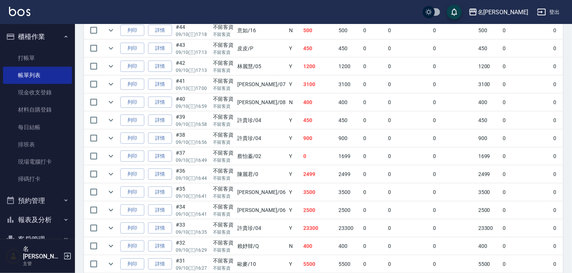
scroll to position [320, 0]
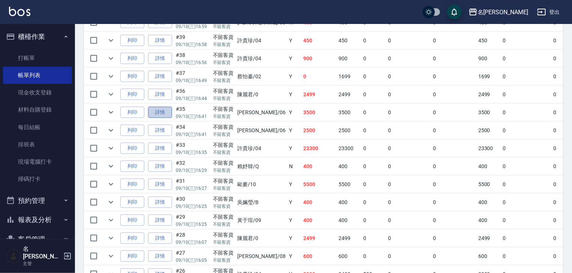
click at [165, 118] on link "詳情" at bounding box center [160, 113] width 24 height 12
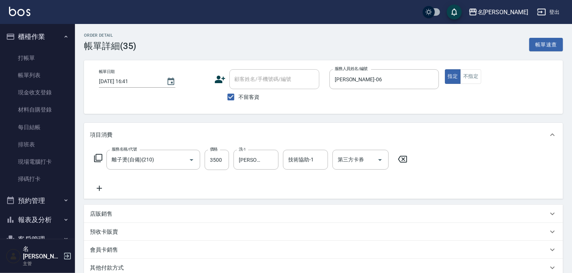
scroll to position [102, 0]
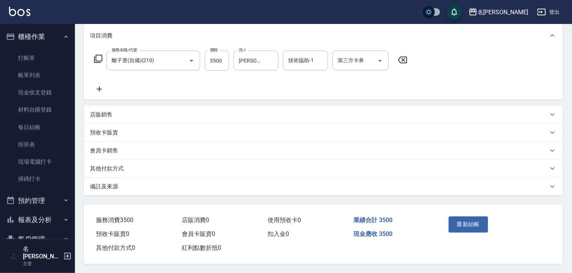
click at [107, 167] on p "其他付款方式" at bounding box center [107, 169] width 34 height 8
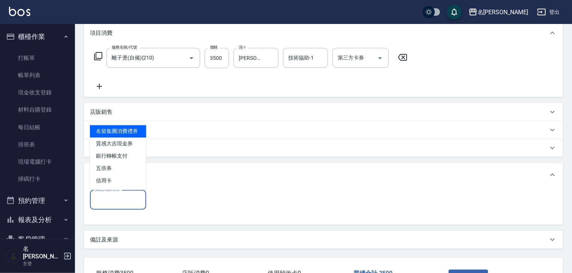
click at [142, 202] on input "其他付款方式" at bounding box center [117, 199] width 49 height 13
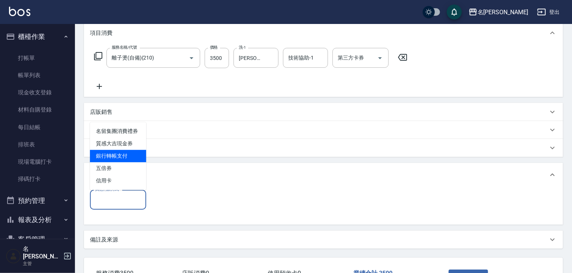
click at [120, 159] on span "銀行轉帳支付" at bounding box center [118, 156] width 56 height 12
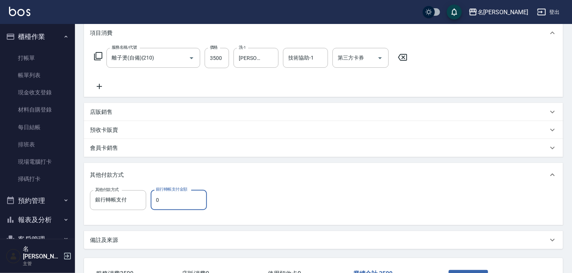
click at [166, 197] on input "0" at bounding box center [179, 200] width 56 height 20
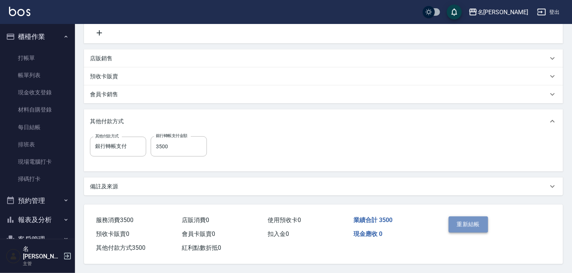
click at [471, 221] on button "重新結帳" at bounding box center [468, 225] width 40 height 16
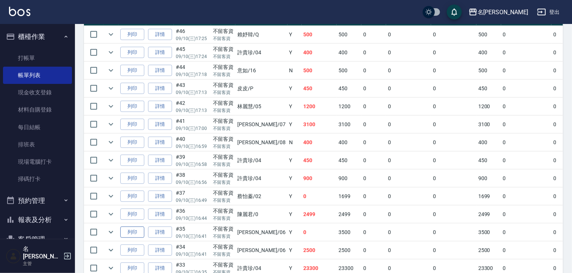
scroll to position [240, 0]
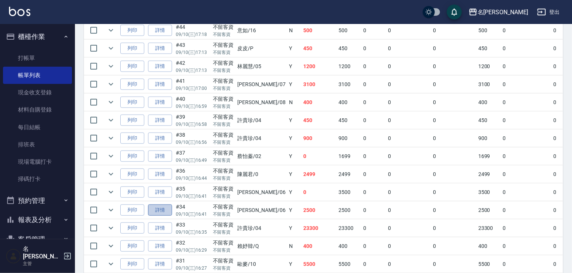
click at [164, 216] on link "詳情" at bounding box center [160, 211] width 24 height 12
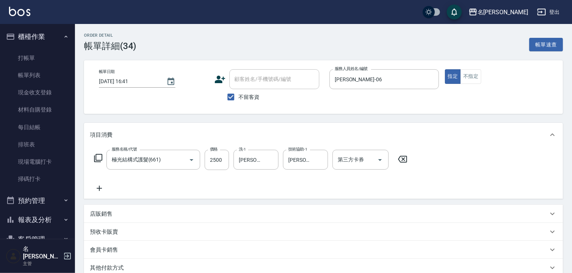
click at [112, 268] on p "其他付款方式" at bounding box center [107, 268] width 34 height 8
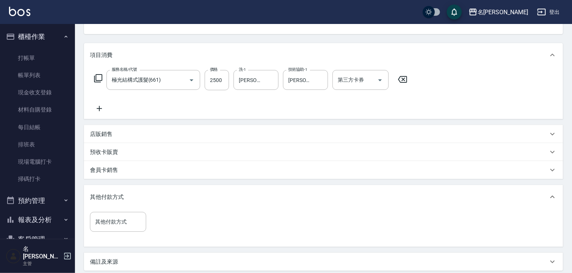
scroll to position [157, 0]
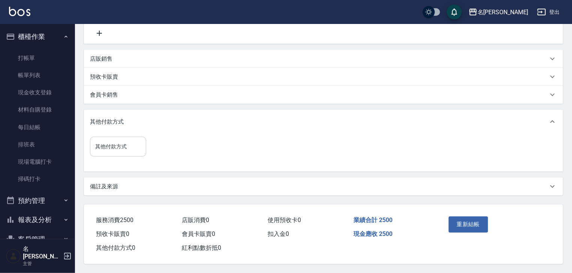
click at [132, 143] on input "其他付款方式" at bounding box center [117, 146] width 49 height 13
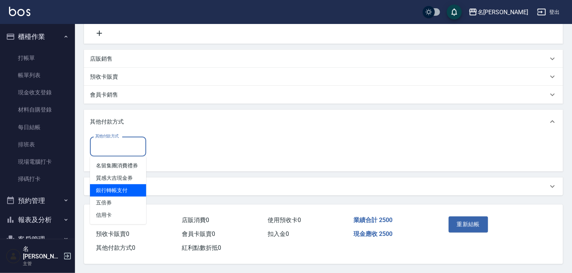
click at [123, 188] on span "銀行轉帳支付" at bounding box center [118, 190] width 56 height 12
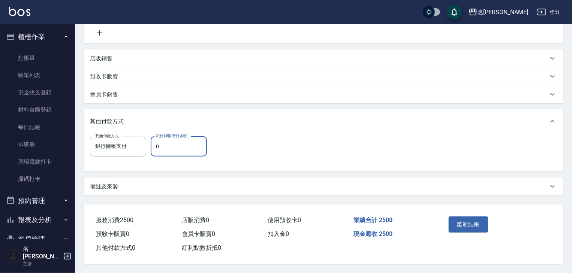
click at [190, 148] on input "0" at bounding box center [179, 146] width 56 height 20
click at [463, 224] on button "重新結帳" at bounding box center [468, 225] width 40 height 16
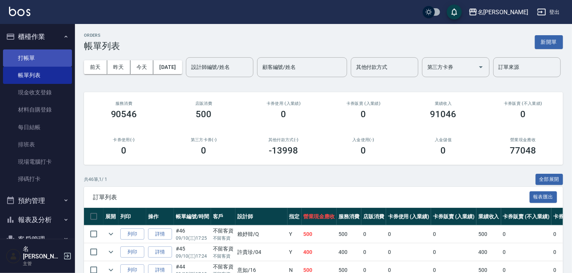
click at [36, 57] on link "打帳單" at bounding box center [37, 57] width 69 height 17
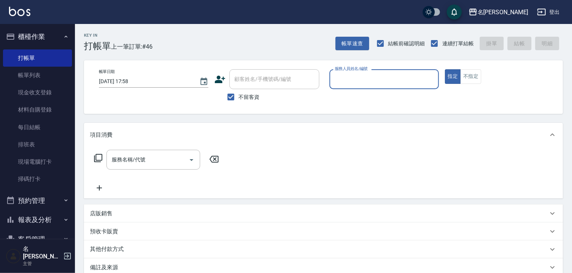
click at [378, 73] on input "服務人員姓名/編號" at bounding box center [384, 79] width 103 height 13
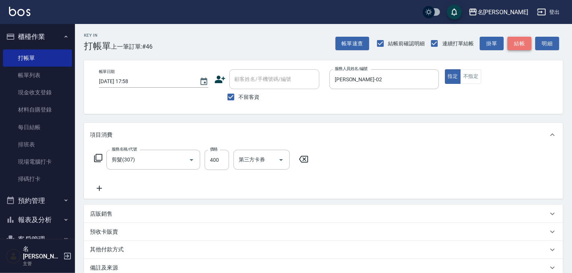
click at [512, 43] on button "結帳" at bounding box center [519, 44] width 24 height 14
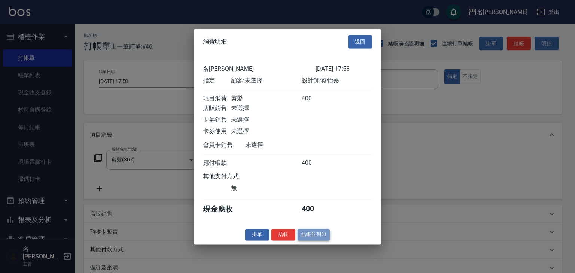
click at [320, 236] on button "結帳並列印" at bounding box center [314, 235] width 33 height 12
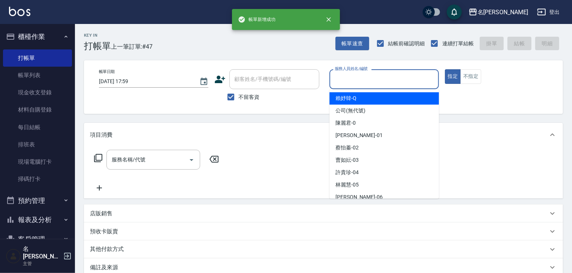
click at [356, 77] on input "服務人員姓名/編號" at bounding box center [384, 79] width 103 height 13
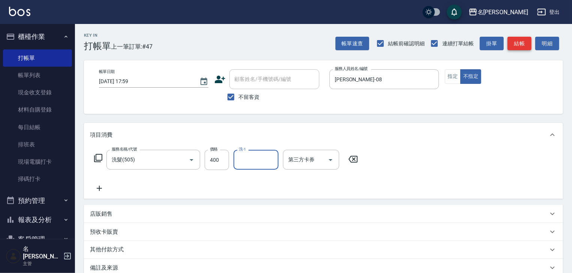
click at [519, 39] on button "結帳" at bounding box center [519, 44] width 24 height 14
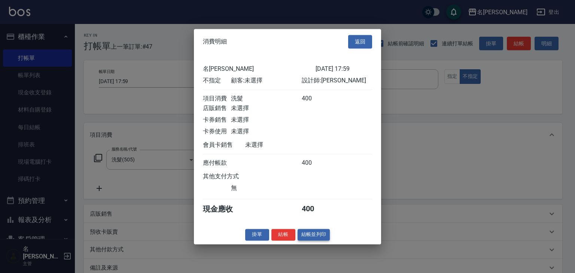
click at [310, 238] on button "結帳並列印" at bounding box center [314, 235] width 33 height 12
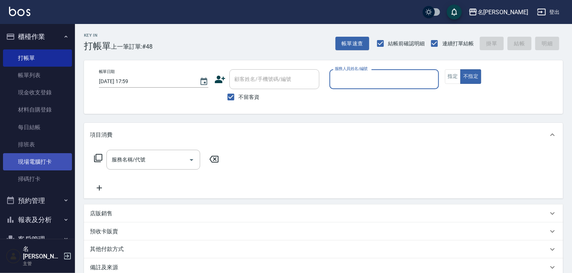
click at [48, 161] on link "現場電腦打卡" at bounding box center [37, 161] width 69 height 17
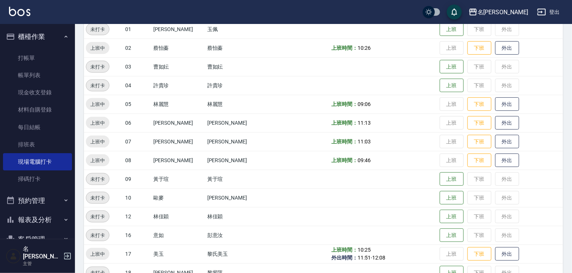
scroll to position [200, 0]
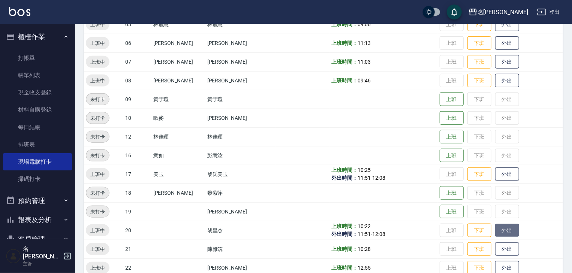
click at [503, 230] on button "外出" at bounding box center [507, 230] width 24 height 13
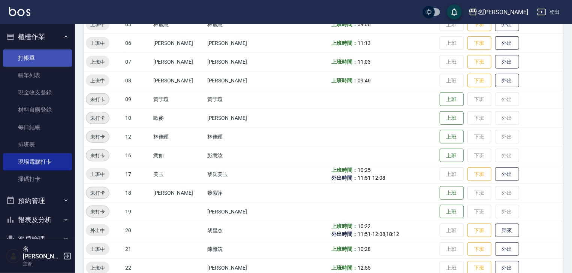
click at [43, 58] on link "打帳單" at bounding box center [37, 57] width 69 height 17
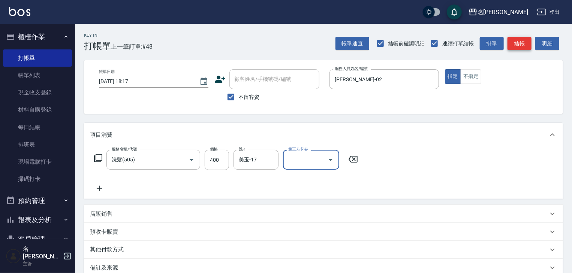
click at [513, 39] on button "結帳" at bounding box center [519, 44] width 24 height 14
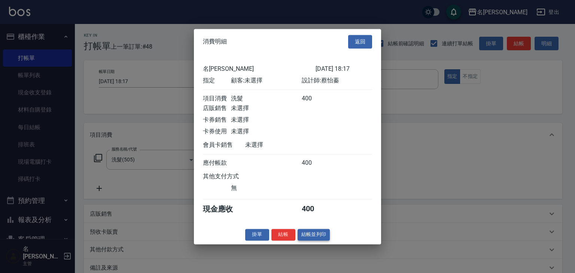
click at [314, 237] on button "結帳並列印" at bounding box center [314, 235] width 33 height 12
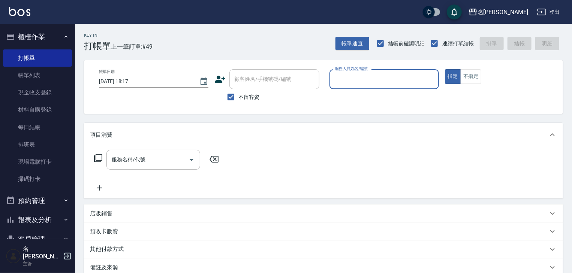
click at [397, 81] on input "服務人員姓名/編號" at bounding box center [384, 79] width 103 height 13
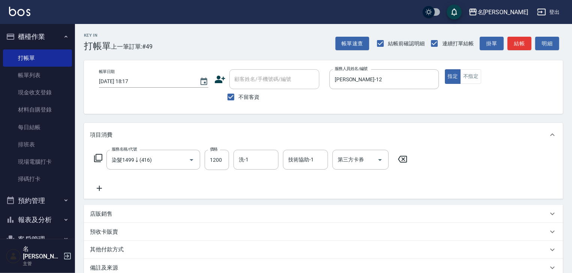
click at [98, 187] on icon at bounding box center [99, 188] width 19 height 9
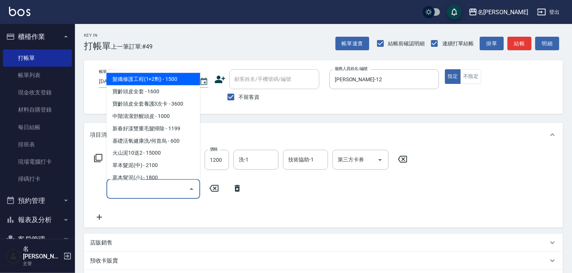
click at [120, 187] on input "服務名稱/代號" at bounding box center [148, 188] width 76 height 13
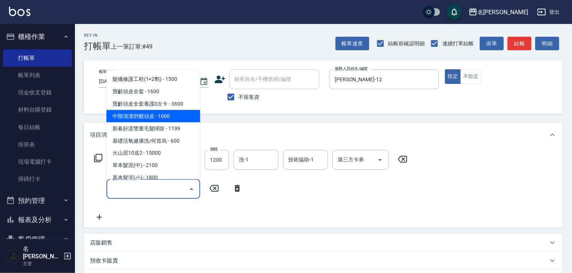
click at [145, 117] on span "中階清潔舒醒頭皮 - 1000" at bounding box center [153, 116] width 94 height 12
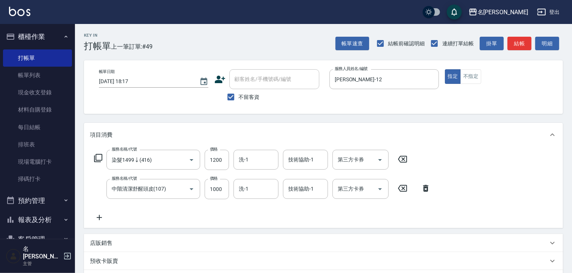
click at [97, 217] on icon at bounding box center [99, 217] width 5 height 5
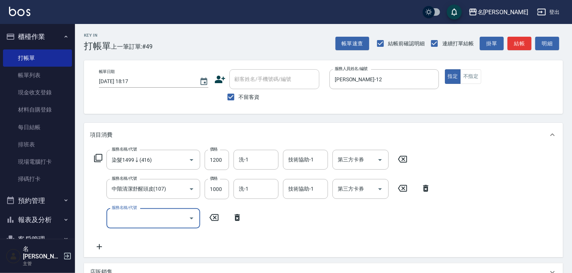
click at [117, 216] on input "服務名稱/代號" at bounding box center [148, 218] width 76 height 13
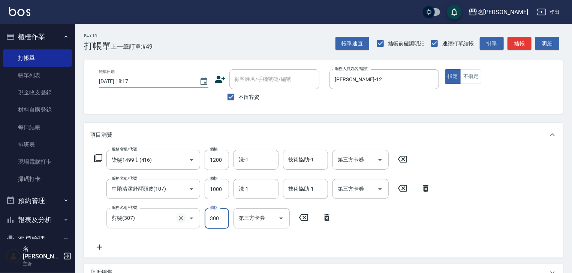
drag, startPoint x: 218, startPoint y: 219, endPoint x: 178, endPoint y: 215, distance: 39.5
click at [178, 215] on div "服務名稱/代號 剪髮(307) 服務名稱/代號 價格 300 價格 第三方卡券 第三方卡券" at bounding box center [213, 218] width 246 height 20
click at [224, 219] on input "300" at bounding box center [217, 218] width 24 height 20
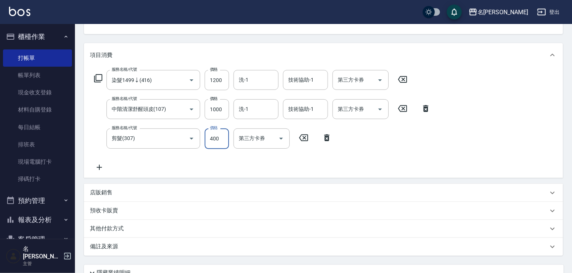
scroll to position [120, 0]
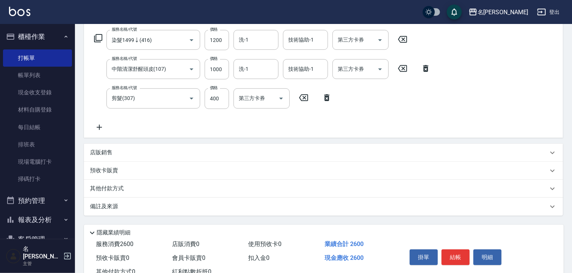
click at [100, 151] on p "店販銷售" at bounding box center [101, 153] width 22 height 8
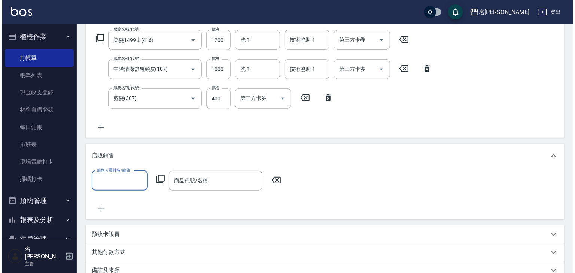
scroll to position [0, 0]
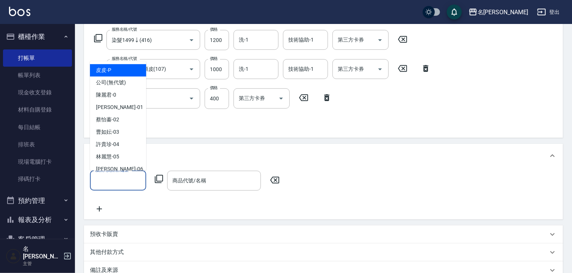
click at [117, 174] on input "服務人員姓名/編號" at bounding box center [117, 180] width 49 height 13
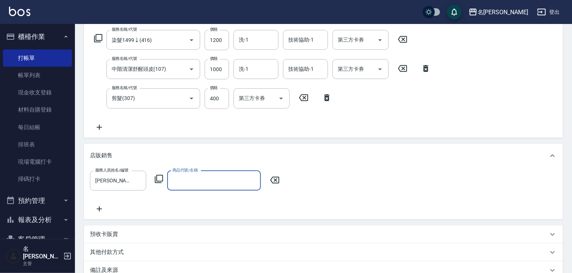
click at [163, 180] on div "服務人員姓名/編號 林佳穎-12 服務人員姓名/編號 商品代號/名稱 商品代號/名稱" at bounding box center [187, 181] width 194 height 20
click at [160, 175] on icon at bounding box center [159, 179] width 8 height 8
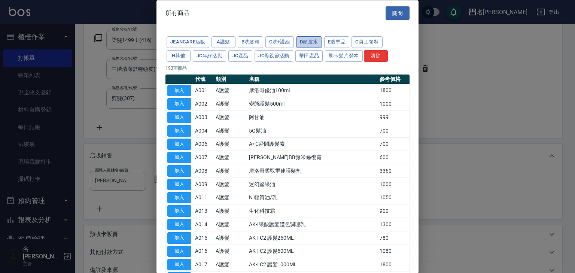
click at [309, 40] on button "D頭皮水" at bounding box center [309, 42] width 26 height 12
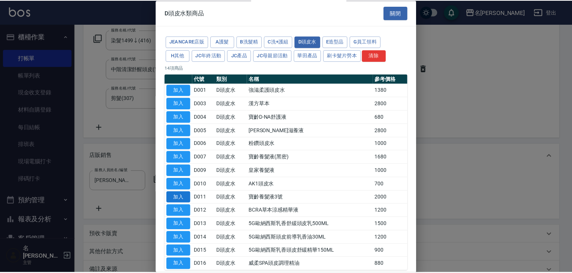
scroll to position [38, 0]
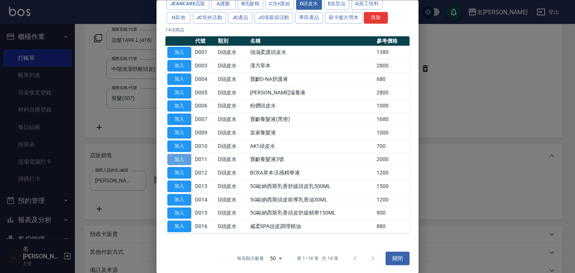
click at [173, 155] on button "加入" at bounding box center [179, 160] width 24 height 12
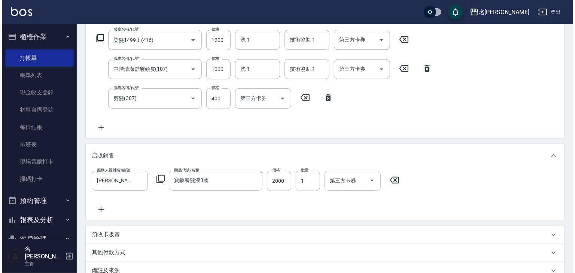
scroll to position [210, 0]
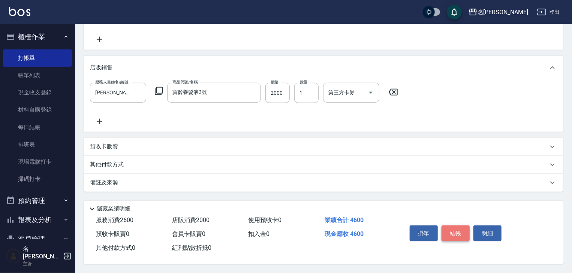
click at [454, 233] on button "結帳" at bounding box center [455, 234] width 28 height 16
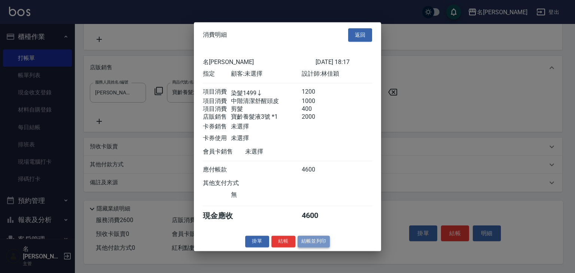
click at [315, 244] on button "結帳並列印" at bounding box center [314, 242] width 33 height 12
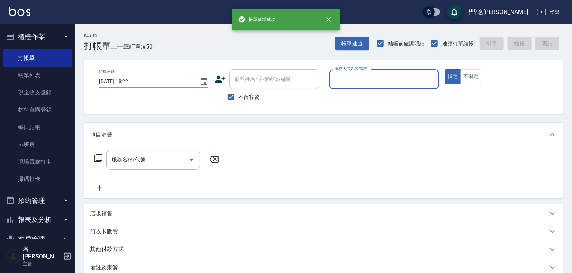
scroll to position [0, 0]
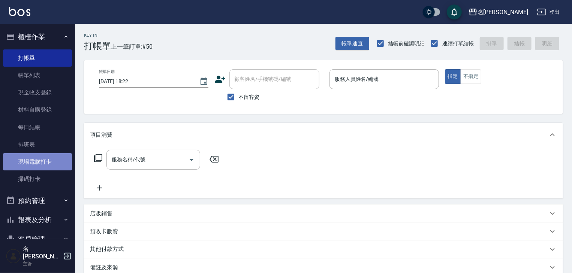
click at [43, 158] on link "現場電腦打卡" at bounding box center [37, 161] width 69 height 17
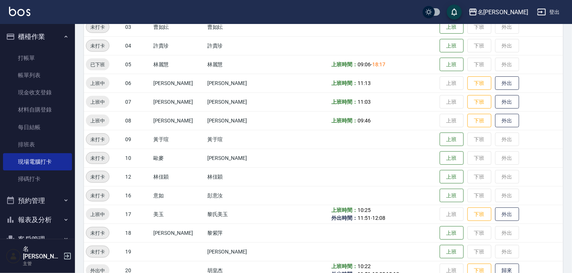
scroll to position [200, 0]
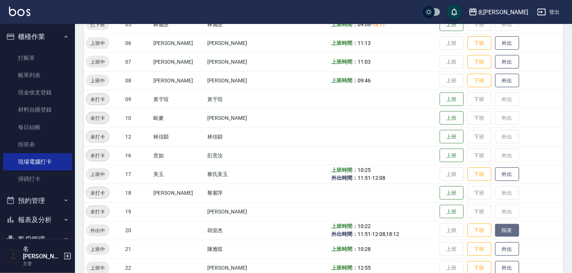
click at [500, 231] on button "歸來" at bounding box center [507, 230] width 24 height 13
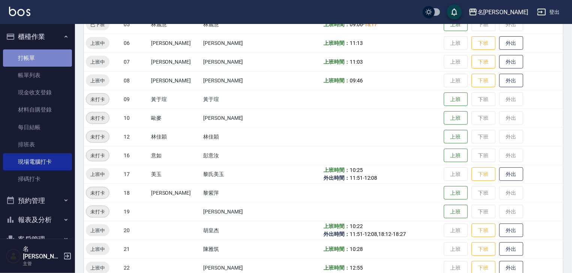
click at [42, 55] on link "打帳單" at bounding box center [37, 57] width 69 height 17
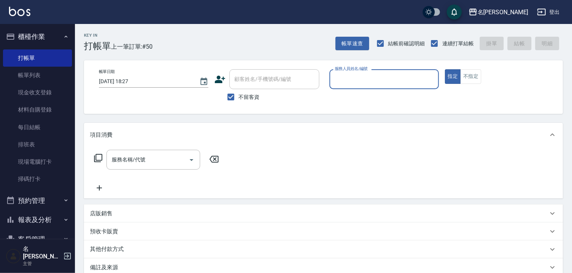
click at [334, 78] on input "服務人員姓名/編號" at bounding box center [384, 79] width 103 height 13
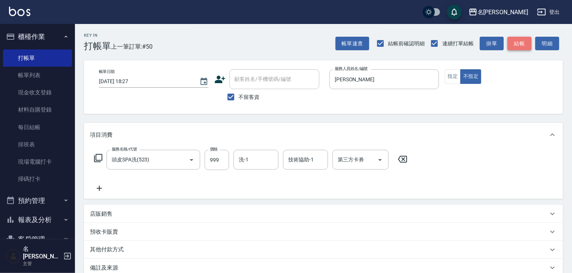
click at [518, 46] on button "結帳" at bounding box center [519, 44] width 24 height 14
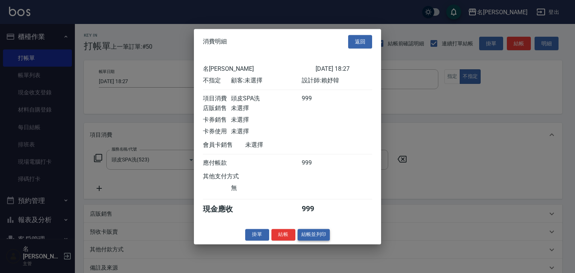
click at [311, 237] on button "結帳並列印" at bounding box center [314, 235] width 33 height 12
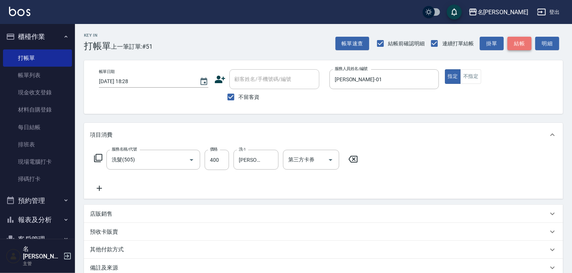
click at [517, 42] on button "結帳" at bounding box center [519, 44] width 24 height 14
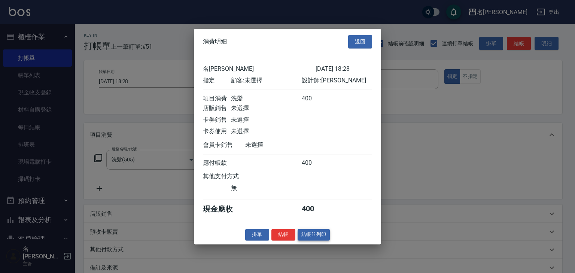
click at [320, 240] on button "結帳並列印" at bounding box center [314, 235] width 33 height 12
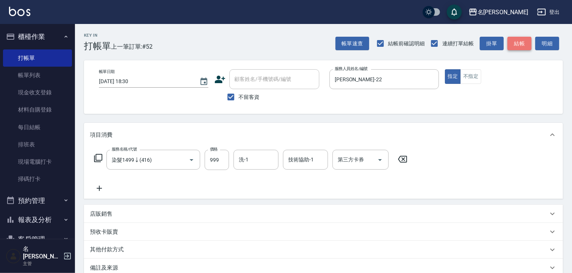
click at [524, 42] on button "結帳" at bounding box center [519, 44] width 24 height 14
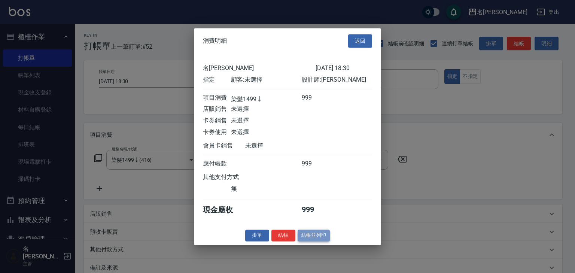
click at [318, 240] on button "結帳並列印" at bounding box center [314, 236] width 33 height 12
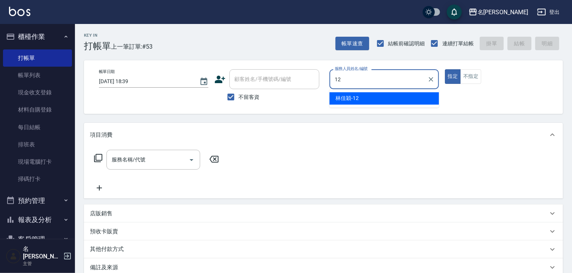
click at [380, 96] on div "林佳穎 -12" at bounding box center [383, 98] width 109 height 12
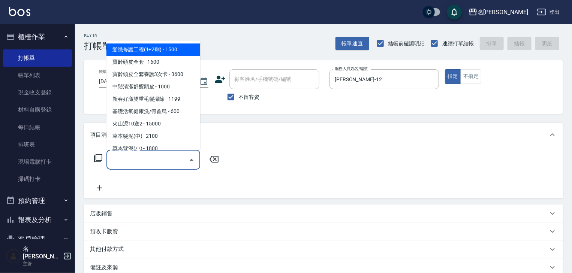
click at [162, 160] on input "服務名稱/代號" at bounding box center [148, 159] width 76 height 13
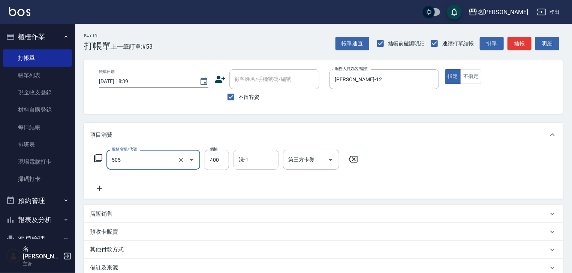
click at [255, 153] on div "洗-1" at bounding box center [255, 160] width 45 height 20
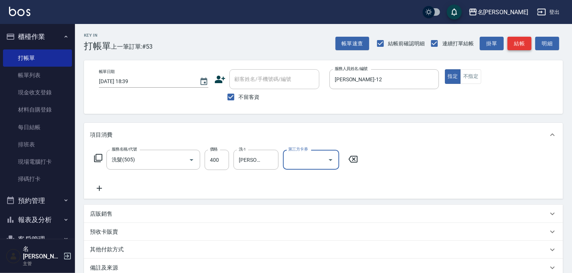
click at [526, 46] on button "結帳" at bounding box center [519, 44] width 24 height 14
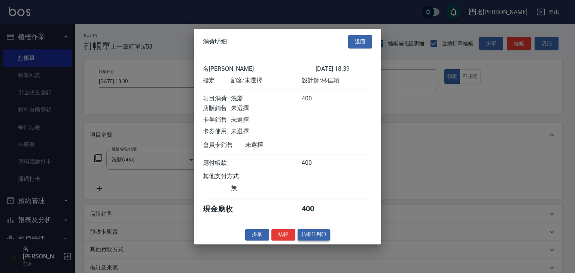
click at [308, 237] on button "結帳並列印" at bounding box center [314, 235] width 33 height 12
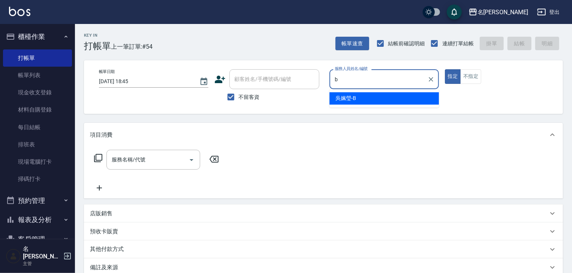
click at [345, 93] on div "吳姵瑩 -B" at bounding box center [383, 98] width 109 height 12
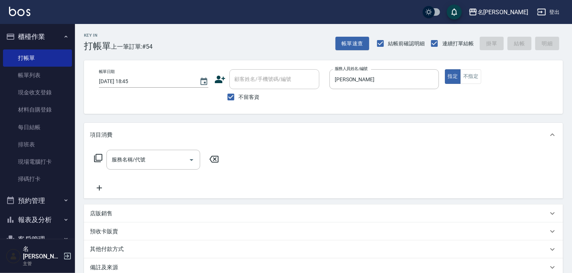
click at [132, 171] on div "服務名稱/代號 服務名稱/代號" at bounding box center [156, 171] width 133 height 43
click at [138, 160] on input "服務名稱/代號" at bounding box center [148, 159] width 76 height 13
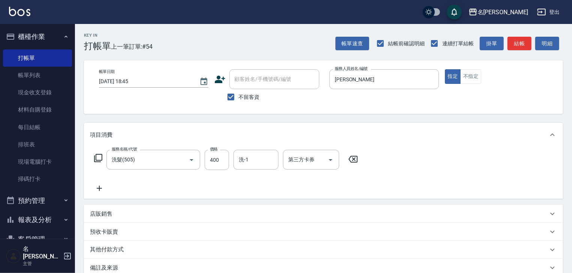
click at [260, 170] on div "洗-1 洗-1" at bounding box center [257, 160] width 49 height 20
click at [257, 161] on input "洗-1" at bounding box center [256, 159] width 38 height 13
click at [250, 174] on div "葉敏辰 -23" at bounding box center [255, 179] width 45 height 12
click at [522, 46] on button "結帳" at bounding box center [519, 44] width 24 height 14
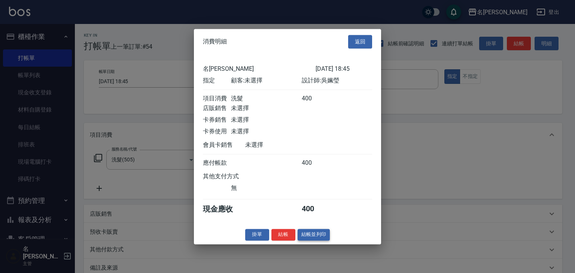
click at [320, 241] on button "結帳並列印" at bounding box center [314, 235] width 33 height 12
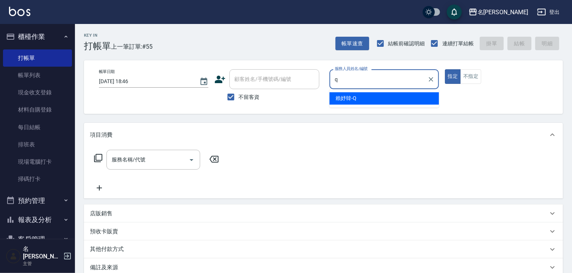
click at [366, 93] on div "賴妤韓 -Q" at bounding box center [383, 98] width 109 height 12
click at [174, 168] on div "服務名稱/代號" at bounding box center [153, 160] width 94 height 20
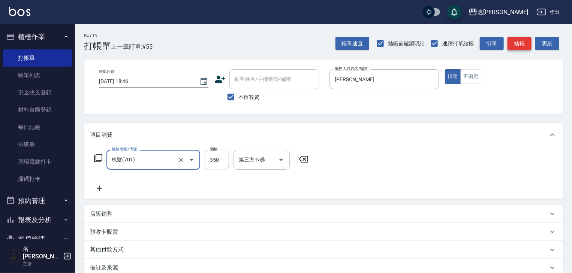
click at [519, 37] on button "結帳" at bounding box center [519, 44] width 24 height 14
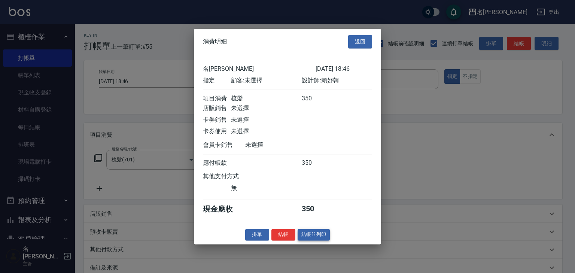
click at [318, 241] on button "結帳並列印" at bounding box center [314, 235] width 33 height 12
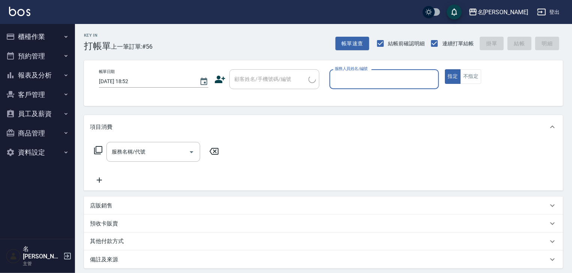
click at [28, 30] on button "櫃檯作業" at bounding box center [37, 36] width 69 height 19
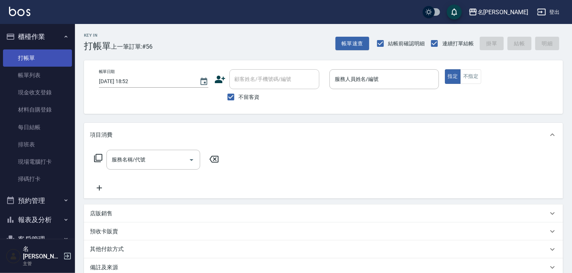
click at [46, 62] on link "打帳單" at bounding box center [37, 57] width 69 height 17
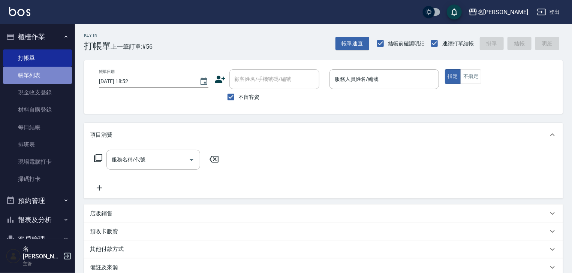
click at [53, 79] on link "帳單列表" at bounding box center [37, 75] width 69 height 17
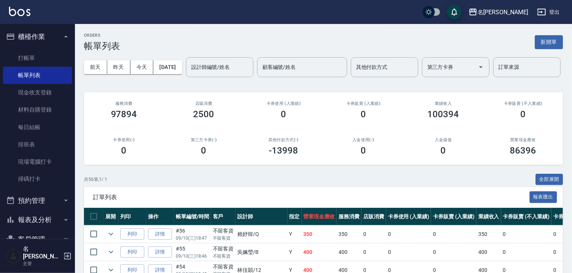
scroll to position [40, 0]
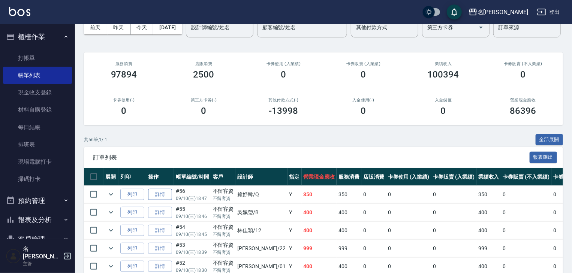
click at [158, 200] on link "詳情" at bounding box center [160, 195] width 24 height 12
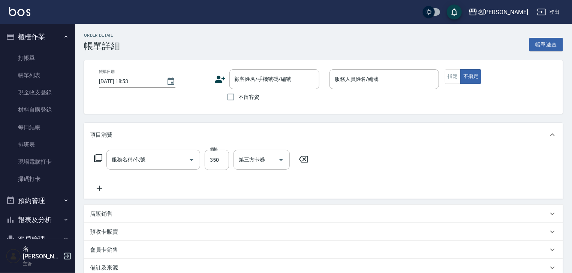
type input "[DATE] 18:47"
checkbox input "true"
type input "[PERSON_NAME]"
type input "梳髮(701)"
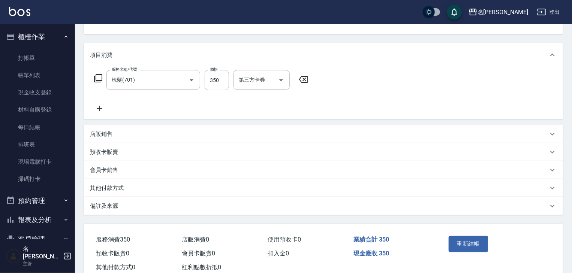
scroll to position [102, 0]
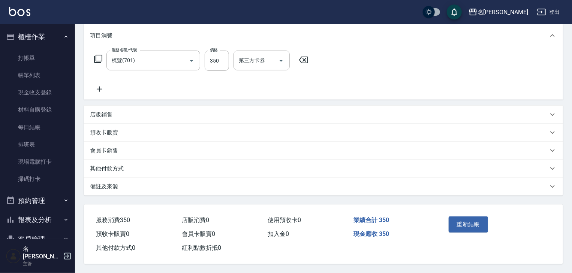
click at [112, 167] on p "其他付款方式" at bounding box center [107, 169] width 34 height 8
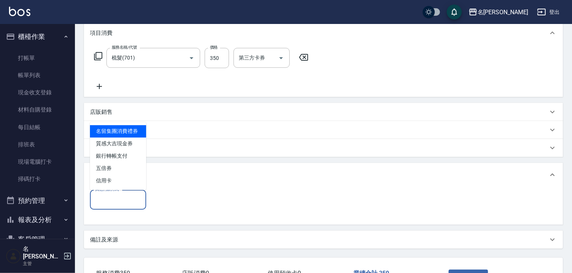
click at [119, 196] on div "其他付款方式 其他付款方式" at bounding box center [118, 200] width 56 height 20
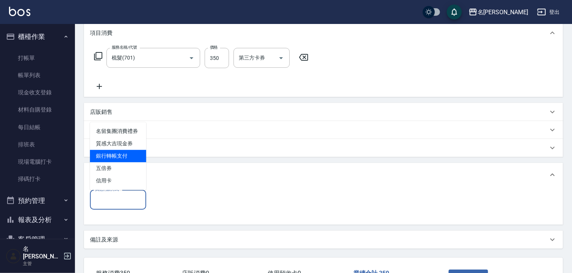
click at [116, 155] on span "銀行轉帳支付" at bounding box center [118, 156] width 56 height 12
type input "銀行轉帳支付"
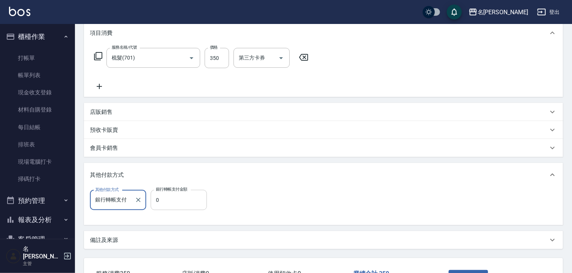
click at [181, 201] on input "0" at bounding box center [179, 200] width 56 height 20
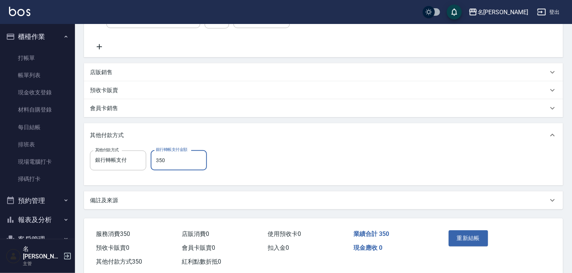
scroll to position [158, 0]
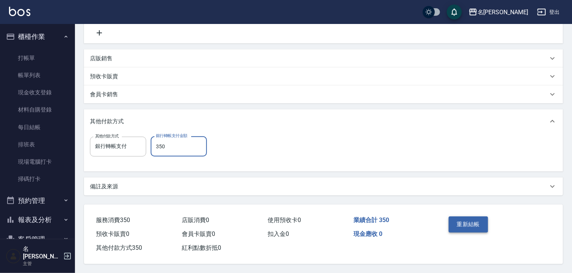
type input "350"
click at [457, 218] on button "重新結帳" at bounding box center [468, 225] width 40 height 16
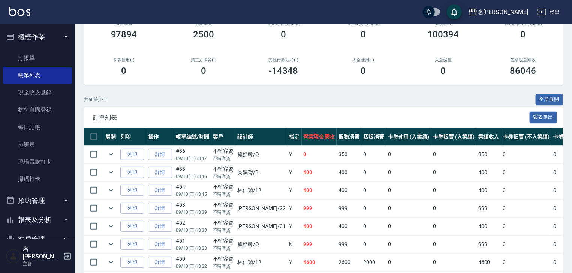
scroll to position [120, 0]
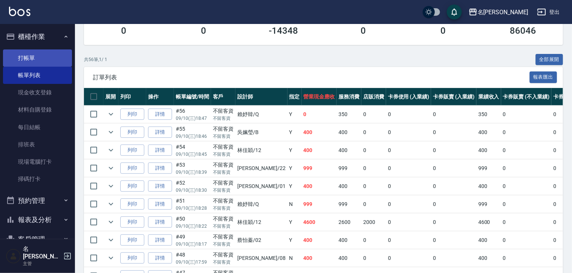
click at [29, 58] on link "打帳單" at bounding box center [37, 57] width 69 height 17
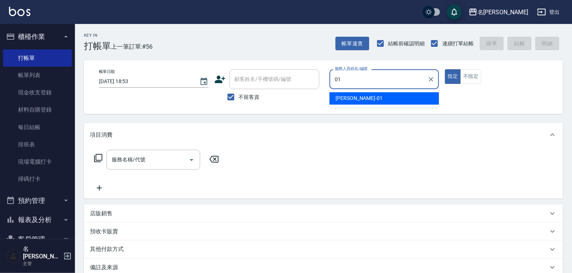
click at [335, 99] on div "[PERSON_NAME] -01" at bounding box center [383, 98] width 109 height 12
click at [137, 167] on div "服務名稱/代號" at bounding box center [153, 160] width 94 height 20
type input "[PERSON_NAME]-01"
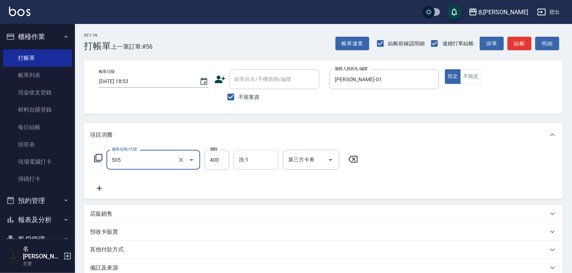
type input "洗髮(505)"
click at [240, 160] on input "洗-1" at bounding box center [256, 159] width 38 height 13
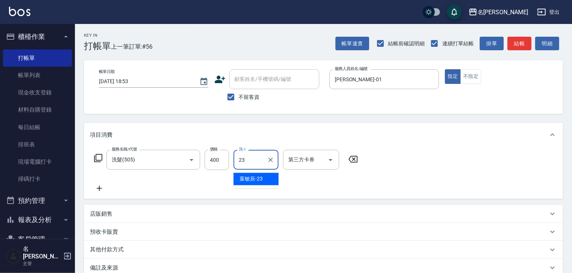
click at [255, 177] on span "[PERSON_NAME]-23" at bounding box center [250, 179] width 23 height 8
type input "[PERSON_NAME]-23"
click at [100, 184] on icon at bounding box center [99, 188] width 19 height 9
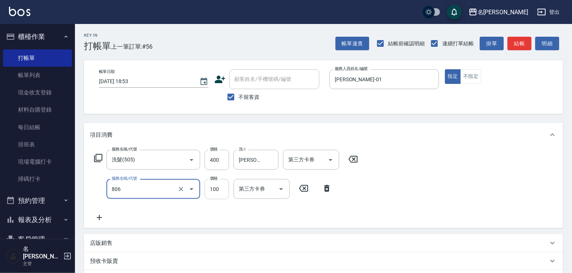
type input "電棒(806)"
type input "50"
click at [505, 42] on div "帳單速查 結帳前確認明細 連續打單結帳 掛單 結帳 明細" at bounding box center [448, 44] width 227 height 16
click at [509, 43] on button "結帳" at bounding box center [519, 44] width 24 height 14
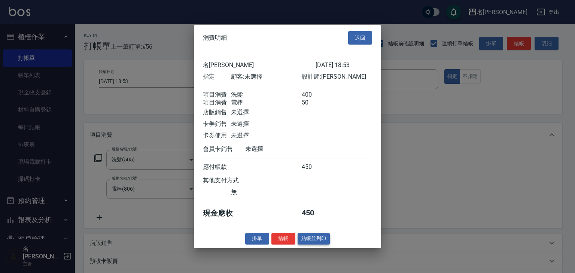
click at [321, 244] on button "結帳並列印" at bounding box center [314, 239] width 33 height 12
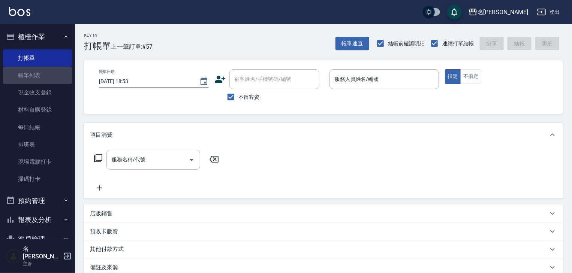
drag, startPoint x: 39, startPoint y: 77, endPoint x: 156, endPoint y: 135, distance: 130.5
click at [39, 77] on link "帳單列表" at bounding box center [37, 75] width 69 height 17
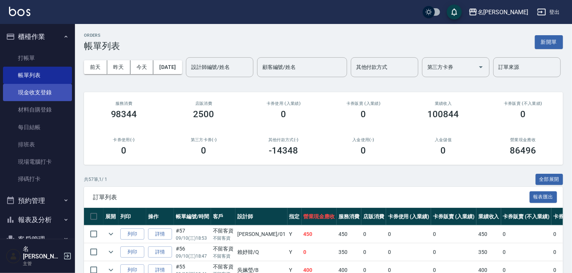
scroll to position [160, 0]
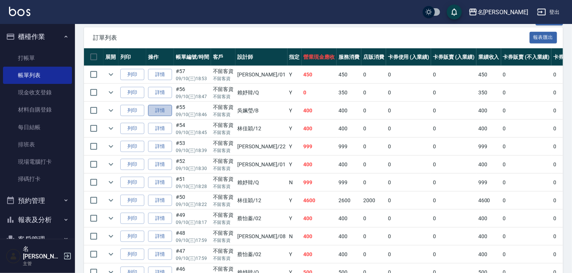
click at [155, 117] on link "詳情" at bounding box center [160, 111] width 24 height 12
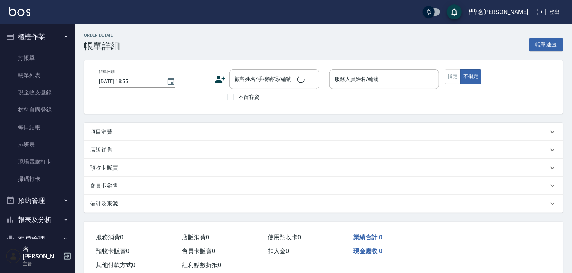
type input "[DATE] 18:46"
checkbox input "true"
type input "[PERSON_NAME]"
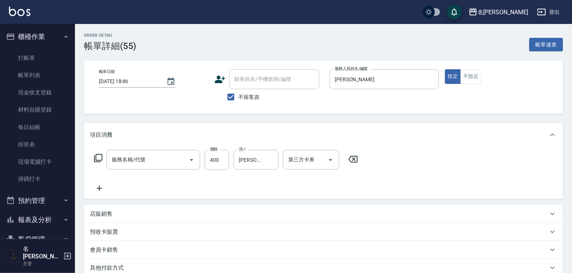
type input "洗髮(505)"
click at [30, 56] on link "打帳單" at bounding box center [37, 57] width 69 height 17
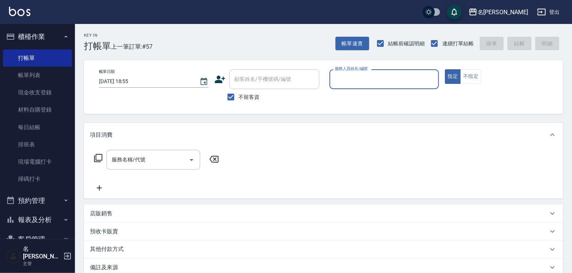
click at [377, 87] on div "服務人員姓名/編號" at bounding box center [383, 79] width 109 height 20
type input "歐麥-10"
type button "true"
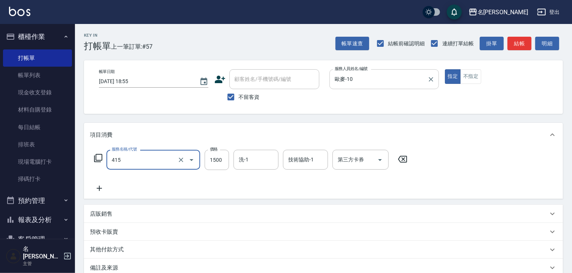
type input "染髮1500↑(415)"
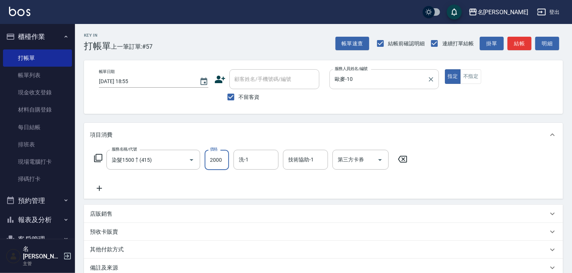
type input "2000"
click at [515, 40] on button "結帳" at bounding box center [519, 44] width 24 height 14
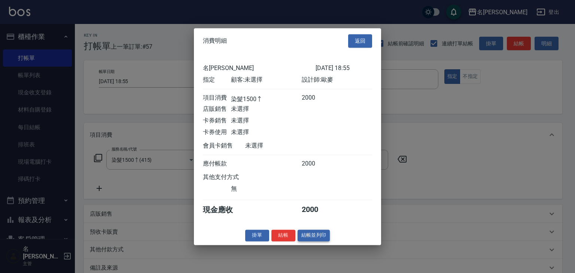
click at [304, 236] on button "結帳並列印" at bounding box center [314, 236] width 33 height 12
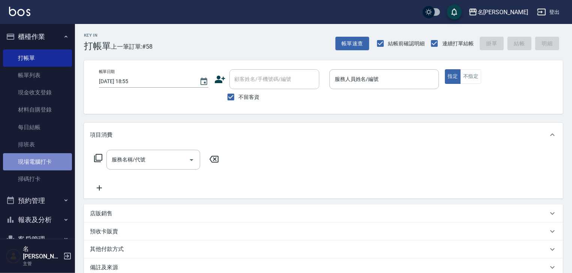
click at [46, 160] on link "現場電腦打卡" at bounding box center [37, 161] width 69 height 17
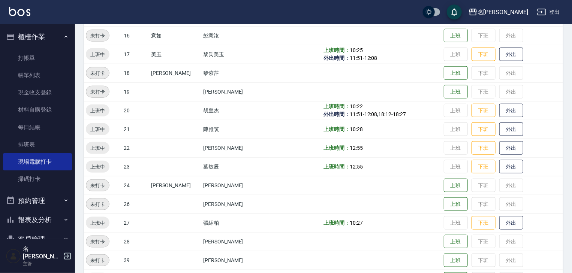
scroll to position [475, 0]
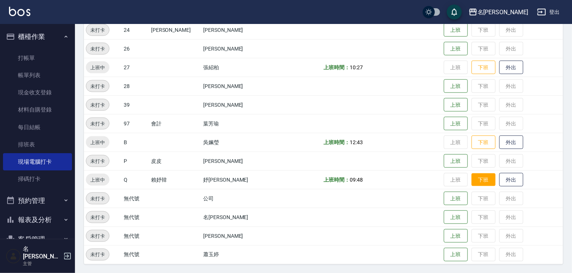
click at [471, 180] on button "下班" at bounding box center [483, 179] width 24 height 13
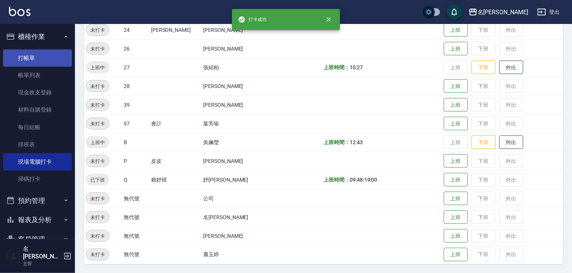
click at [36, 57] on link "打帳單" at bounding box center [37, 57] width 69 height 17
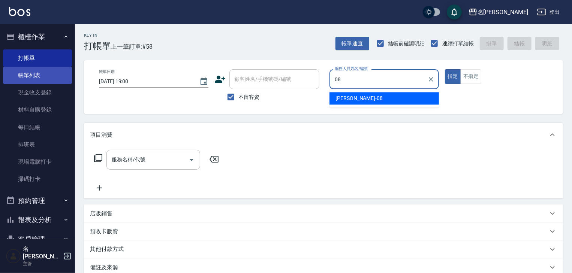
type input "[PERSON_NAME]-08"
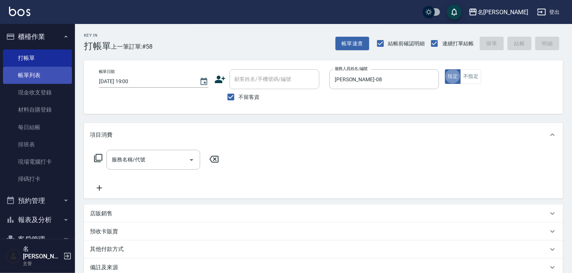
type button "true"
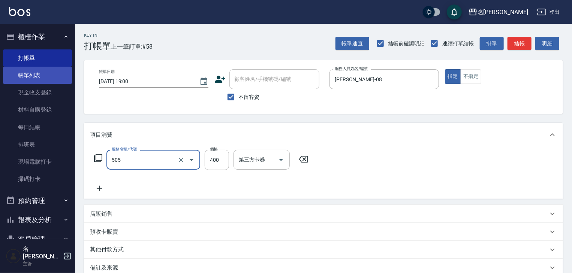
type input "洗髮(505)"
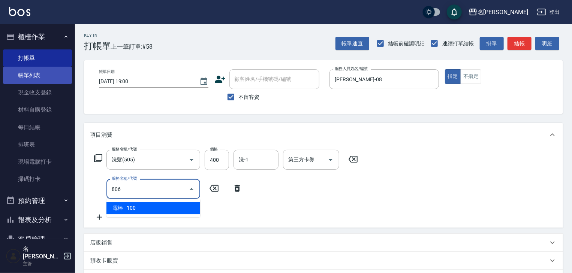
type input "電棒(806)"
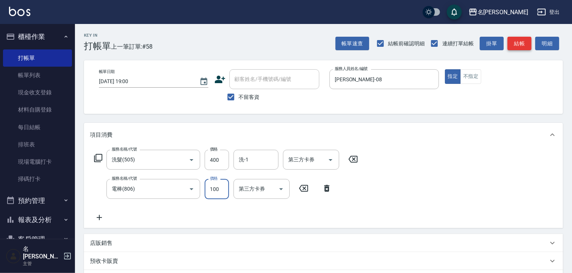
click at [521, 44] on button "結帳" at bounding box center [519, 44] width 24 height 14
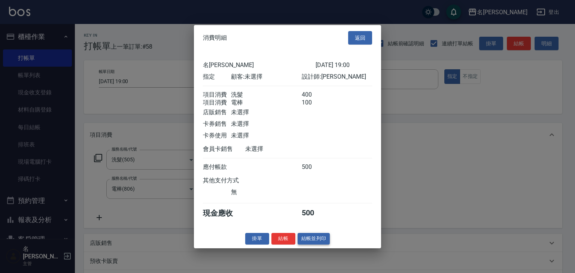
click at [307, 243] on button "結帳並列印" at bounding box center [314, 239] width 33 height 12
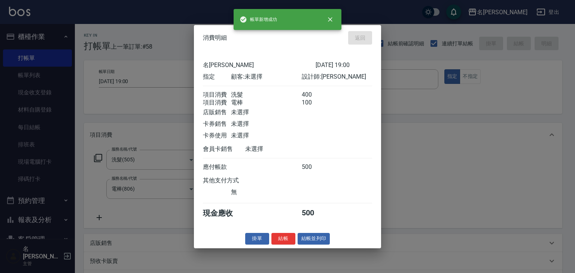
type input "[DATE] 19:13"
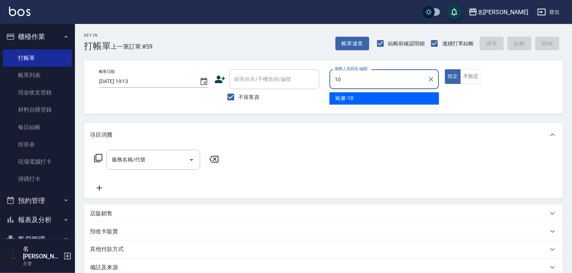
type input "歐麥-10"
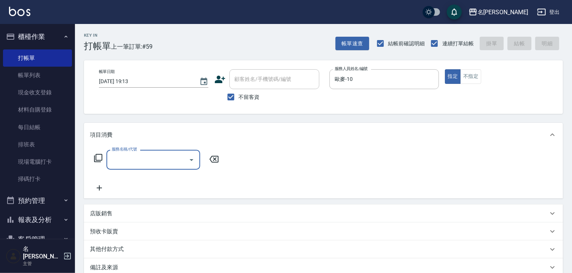
type input "1"
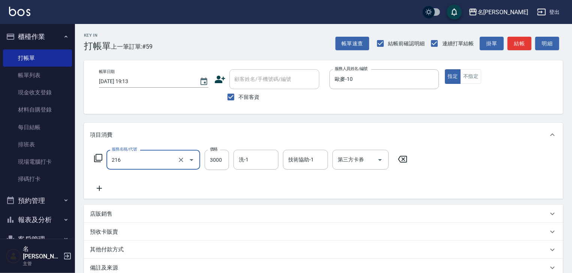
type input "陶瓷、溫朔燙(自備)(216)"
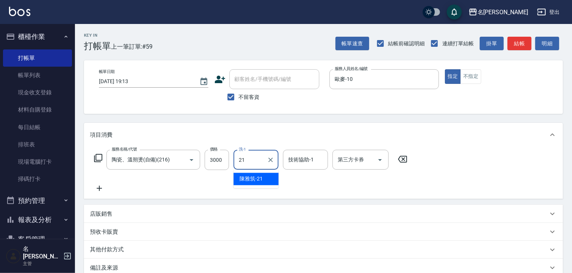
type input "[PERSON_NAME]-21"
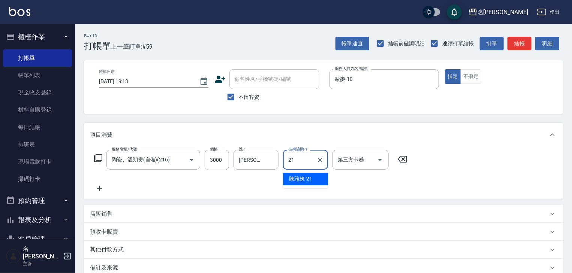
type input "[PERSON_NAME]-21"
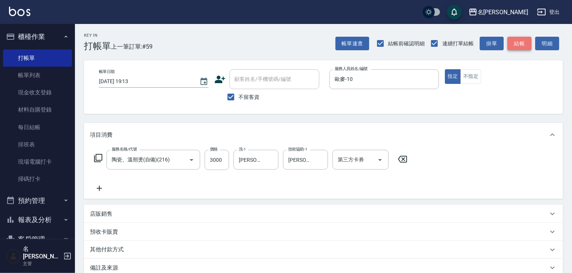
click at [523, 43] on button "結帳" at bounding box center [519, 44] width 24 height 14
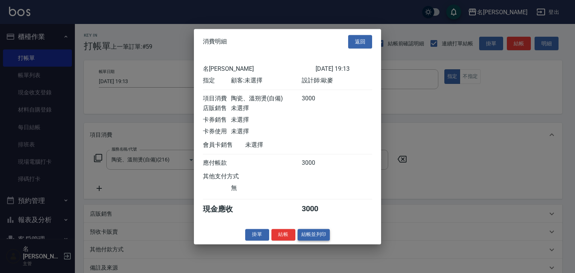
click at [306, 236] on button "結帳並列印" at bounding box center [314, 235] width 33 height 12
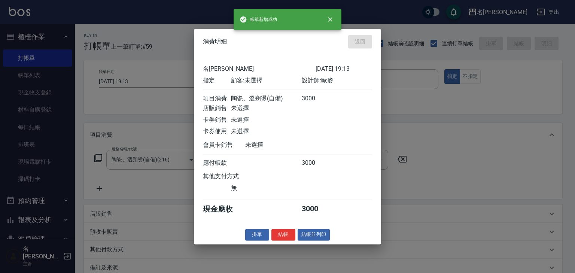
type input "[DATE] 19:24"
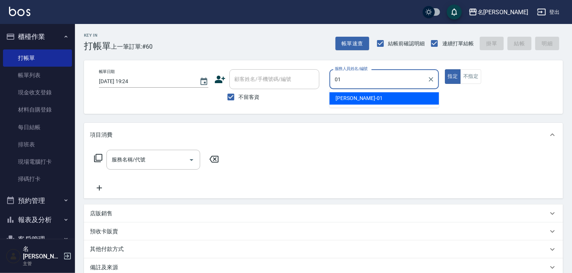
type input "[PERSON_NAME]-01"
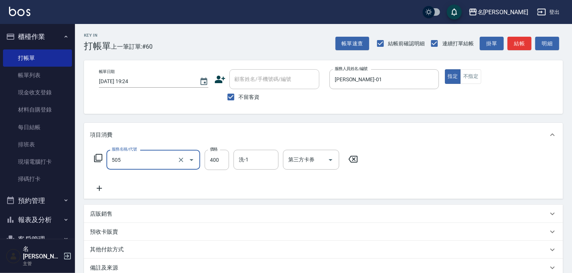
type input "洗髮(505)"
click at [515, 42] on button "結帳" at bounding box center [519, 44] width 24 height 14
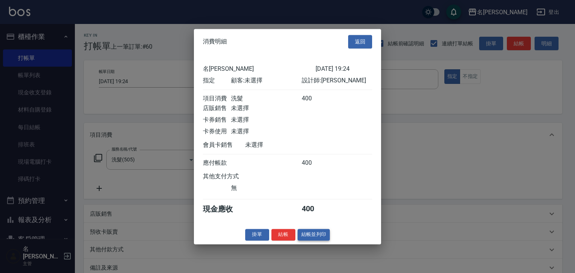
click at [317, 238] on button "結帳並列印" at bounding box center [314, 235] width 33 height 12
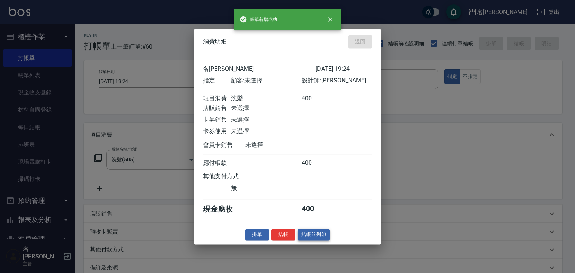
type input "[DATE] 19:25"
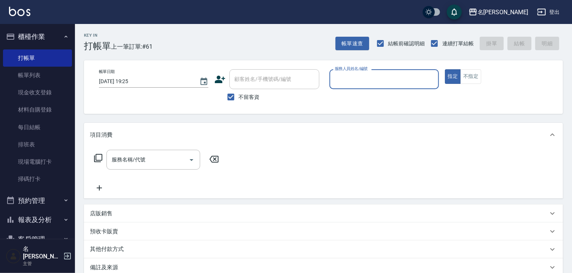
click at [43, 36] on button "櫃檯作業" at bounding box center [37, 36] width 69 height 19
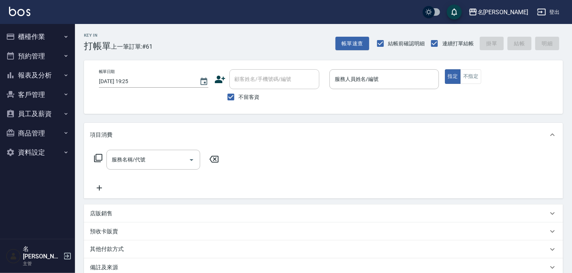
click at [43, 36] on button "櫃檯作業" at bounding box center [37, 36] width 69 height 19
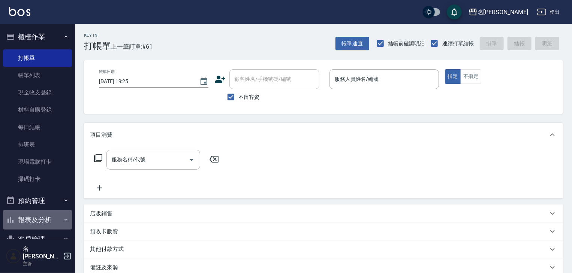
click at [43, 216] on button "報表及分析" at bounding box center [37, 219] width 69 height 19
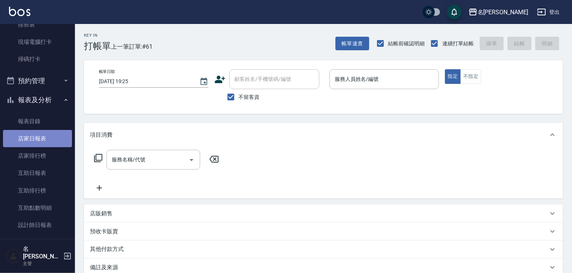
click at [40, 141] on link "店家日報表" at bounding box center [37, 138] width 69 height 17
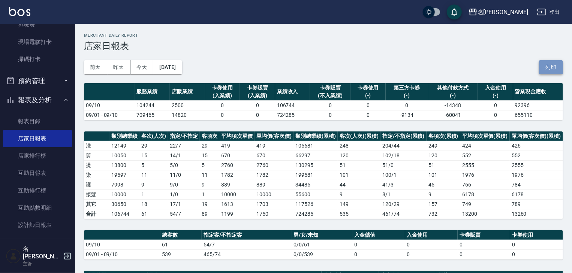
click at [548, 69] on button "列印" at bounding box center [551, 67] width 24 height 14
click at [545, 67] on button "列印" at bounding box center [551, 67] width 24 height 14
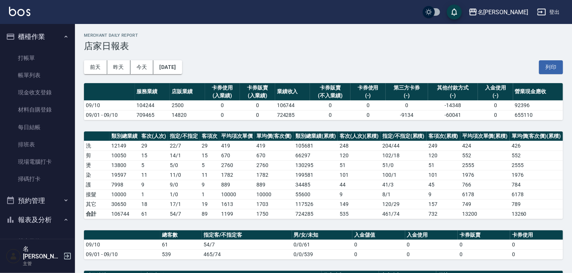
drag, startPoint x: 31, startPoint y: 76, endPoint x: 279, endPoint y: 205, distance: 279.8
click at [31, 76] on link "帳單列表" at bounding box center [37, 75] width 69 height 17
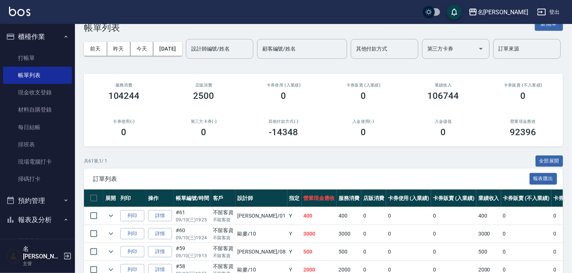
scroll to position [178, 0]
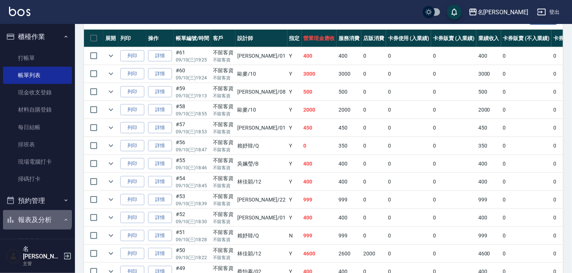
click at [37, 217] on button "報表及分析" at bounding box center [37, 219] width 69 height 19
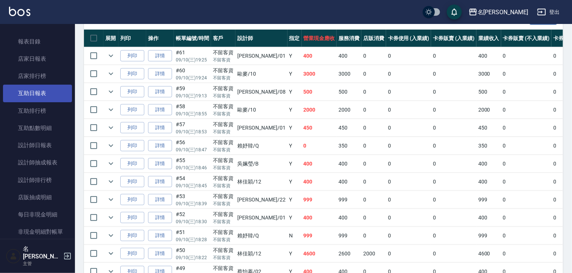
scroll to position [120, 0]
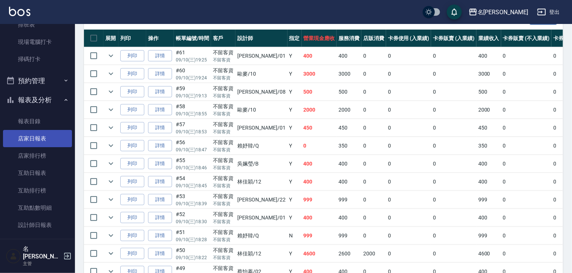
click at [31, 140] on link "店家日報表" at bounding box center [37, 138] width 69 height 17
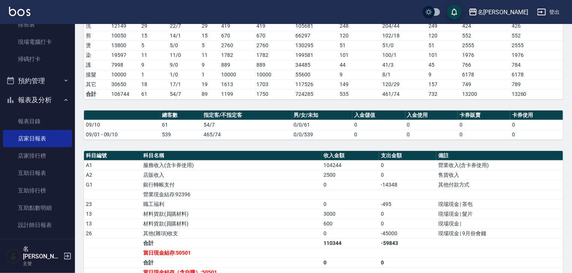
scroll to position [160, 0]
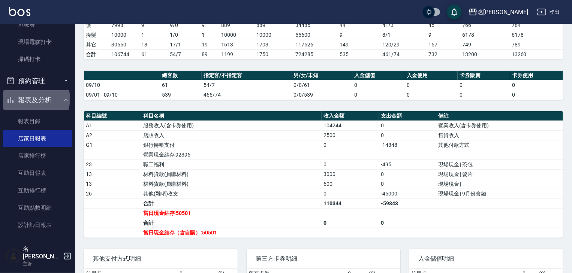
click at [31, 99] on button "報表及分析" at bounding box center [37, 99] width 69 height 19
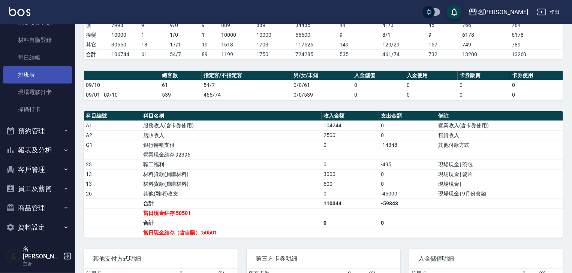
scroll to position [0, 0]
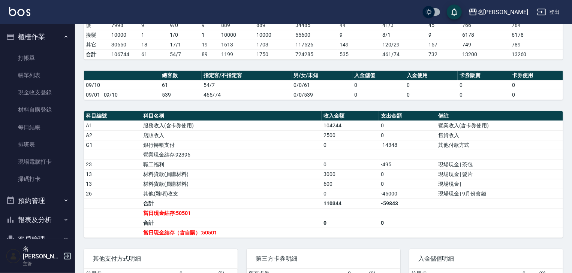
click at [30, 37] on button "櫃檯作業" at bounding box center [37, 36] width 69 height 19
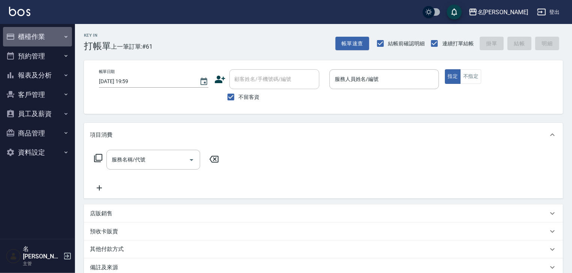
click at [31, 37] on button "櫃檯作業" at bounding box center [37, 36] width 69 height 19
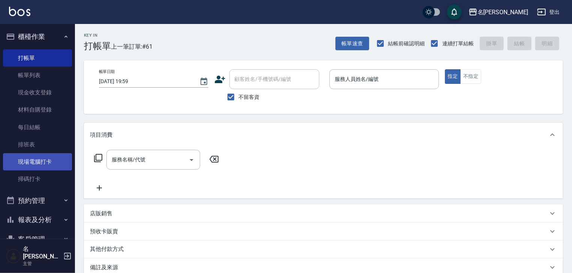
click at [31, 164] on link "現場電腦打卡" at bounding box center [37, 161] width 69 height 17
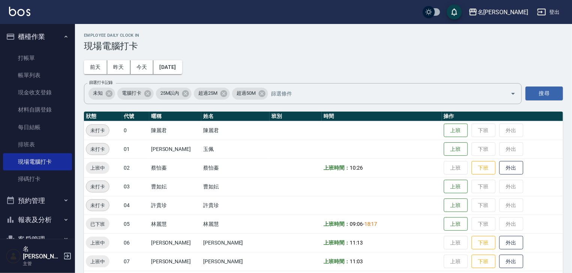
scroll to position [120, 0]
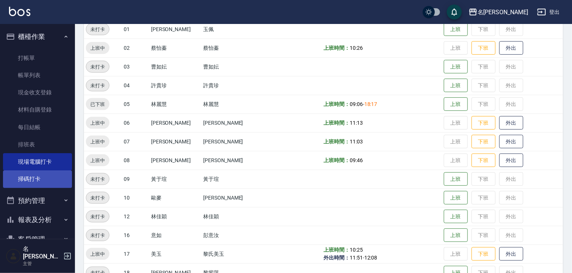
click at [9, 177] on link "掃碼打卡" at bounding box center [37, 178] width 69 height 17
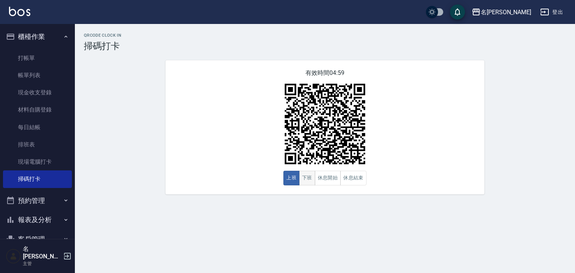
click at [308, 176] on button "下班" at bounding box center [307, 178] width 16 height 15
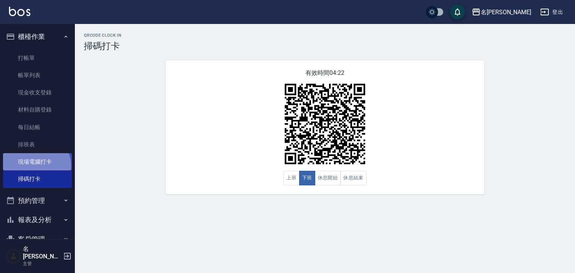
click at [35, 166] on link "現場電腦打卡" at bounding box center [37, 161] width 69 height 17
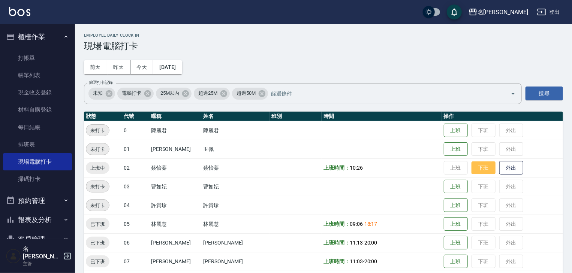
click at [471, 169] on button "下班" at bounding box center [483, 167] width 24 height 13
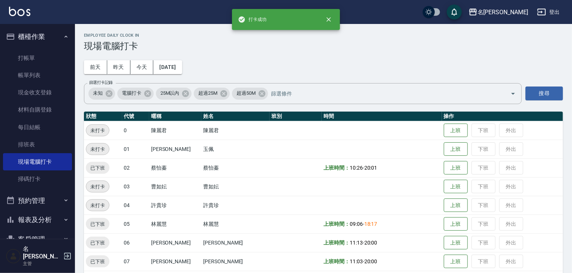
scroll to position [120, 0]
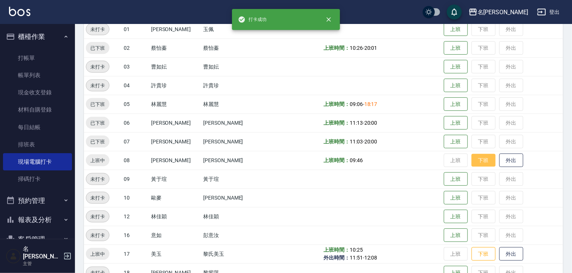
click at [476, 160] on button "下班" at bounding box center [483, 160] width 24 height 13
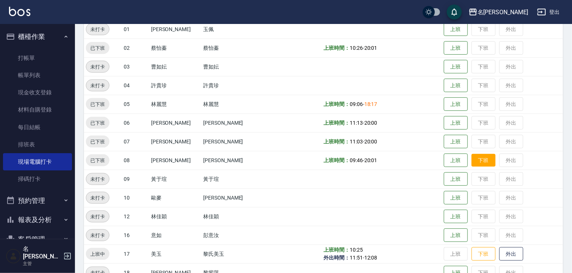
scroll to position [200, 0]
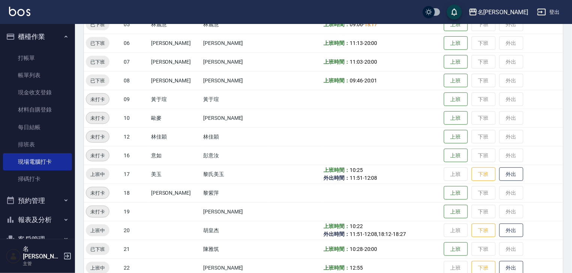
click at [478, 181] on td "上班 下班 外出" at bounding box center [502, 174] width 121 height 19
click at [478, 179] on button "下班" at bounding box center [483, 174] width 24 height 13
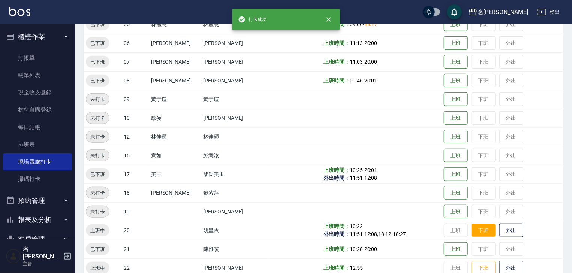
click at [483, 229] on button "下班" at bounding box center [483, 230] width 24 height 13
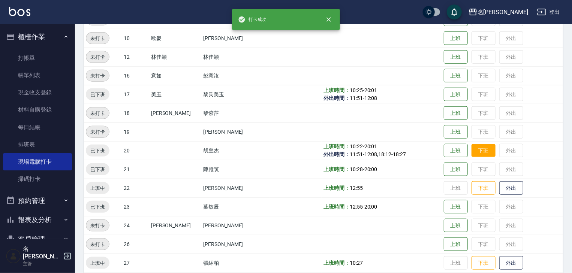
scroll to position [320, 0]
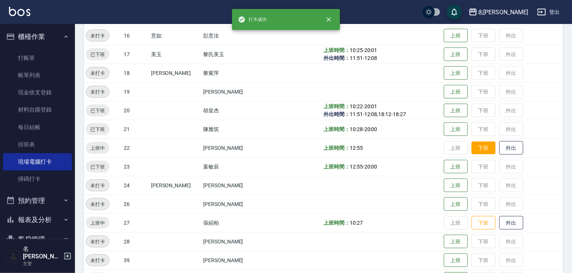
click at [472, 151] on button "下班" at bounding box center [483, 148] width 24 height 13
click at [471, 219] on button "下班" at bounding box center [483, 223] width 24 height 13
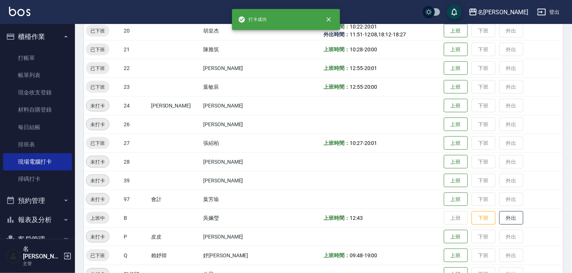
scroll to position [439, 0]
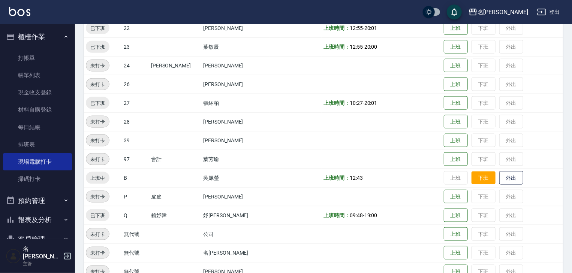
click at [473, 173] on button "下班" at bounding box center [483, 178] width 24 height 13
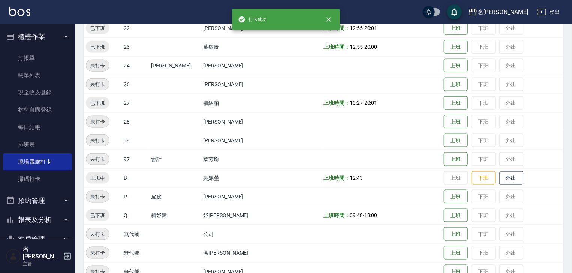
scroll to position [475, 0]
